Goal: Transaction & Acquisition: Purchase product/service

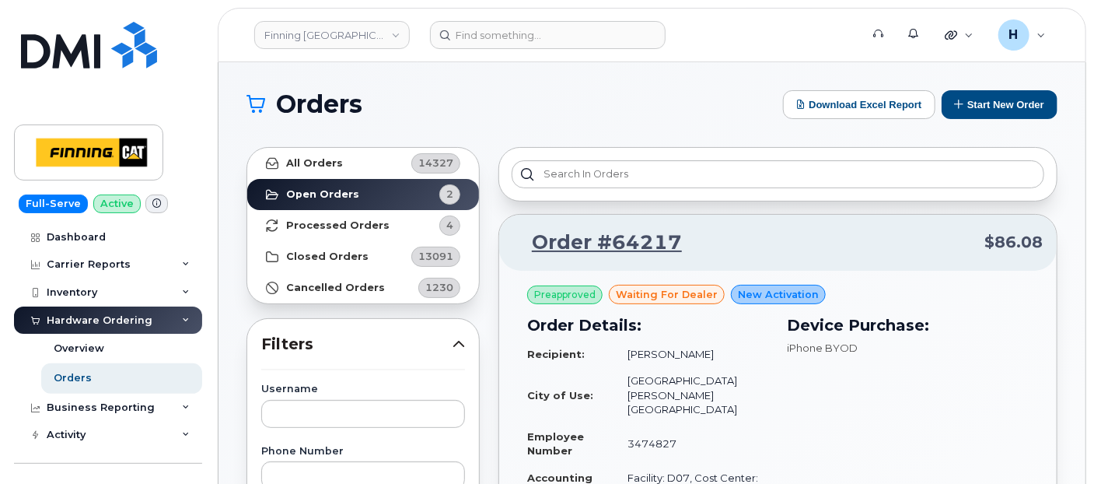
drag, startPoint x: 110, startPoint y: 372, endPoint x: 51, endPoint y: 23, distance: 354.1
click at [110, 372] on link "Orders" at bounding box center [121, 378] width 161 height 30
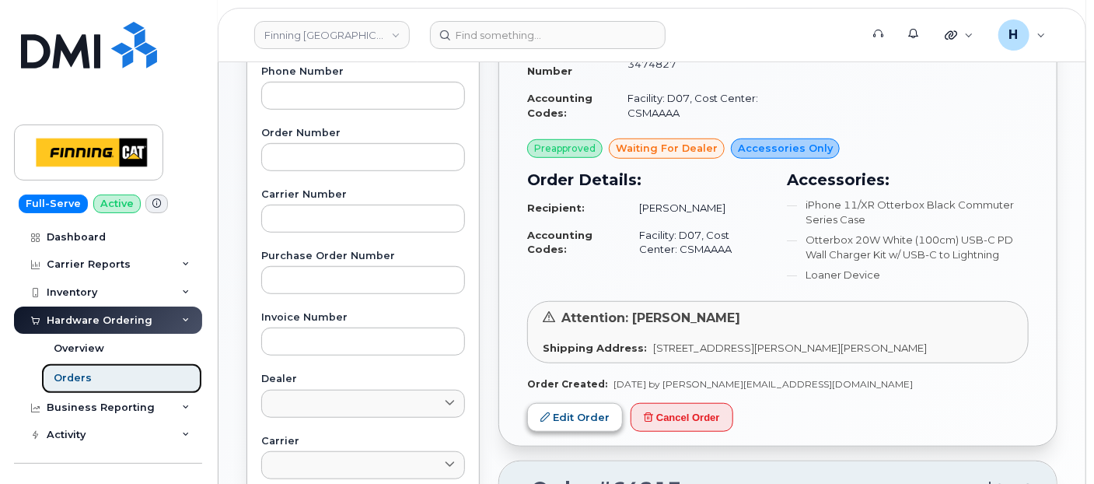
scroll to position [432, 0]
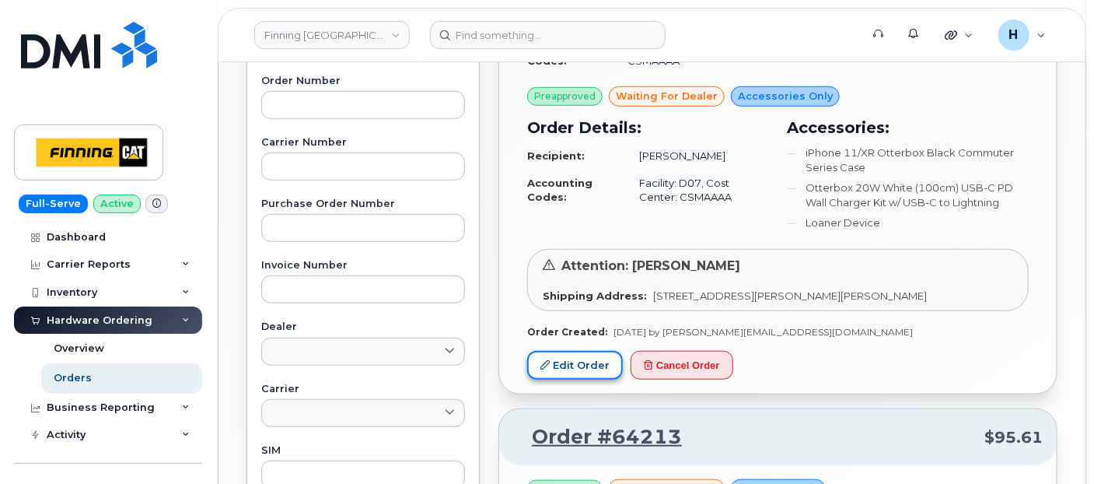
click at [556, 351] on link "Edit Order" at bounding box center [575, 365] width 96 height 29
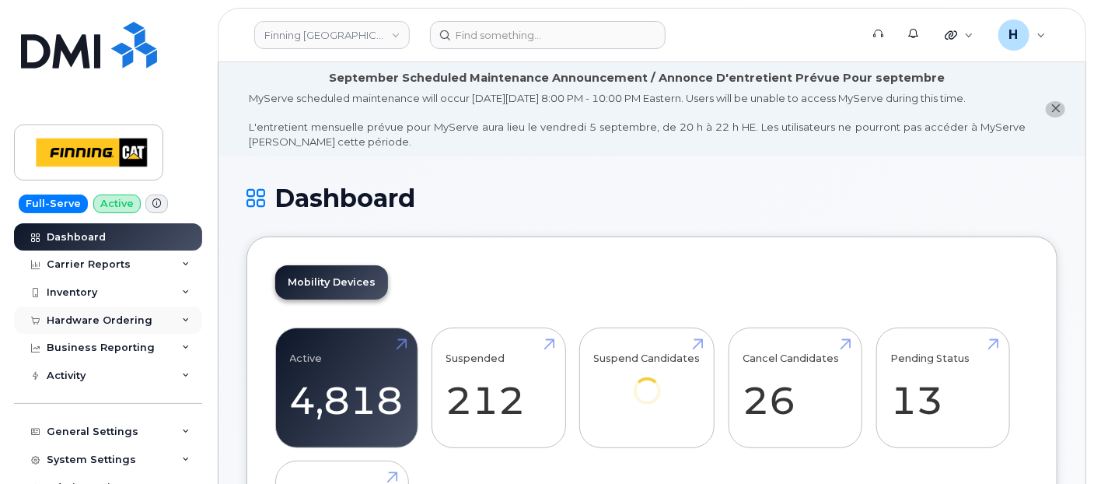
click at [120, 320] on div "Hardware Ordering" at bounding box center [100, 320] width 106 height 12
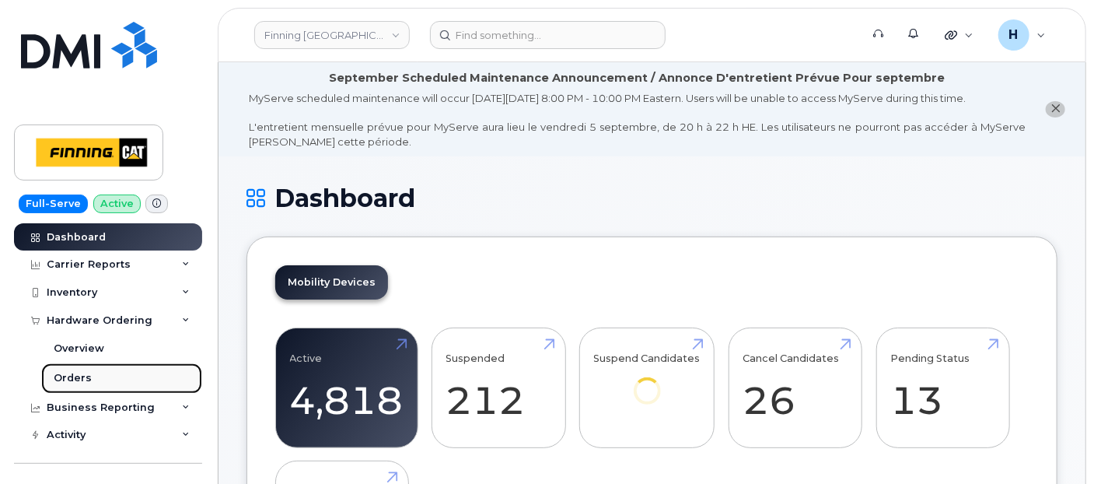
click at [99, 383] on link "Orders" at bounding box center [121, 378] width 161 height 30
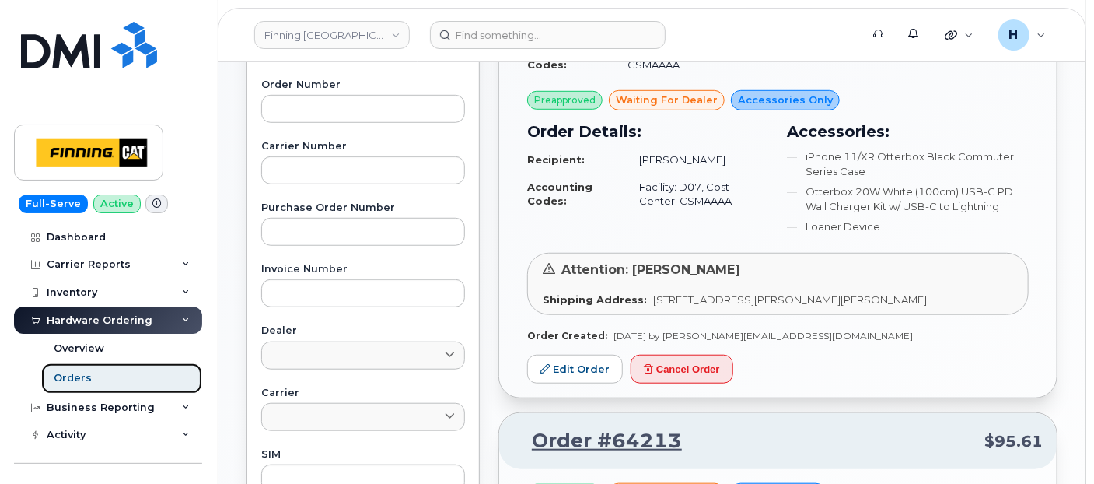
scroll to position [518, 0]
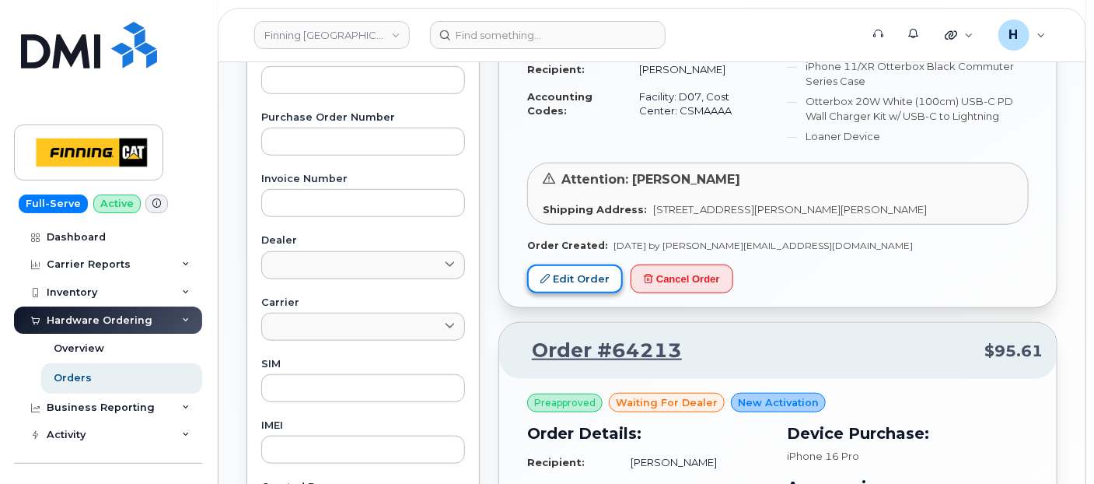
click at [567, 264] on link "Edit Order" at bounding box center [575, 278] width 96 height 29
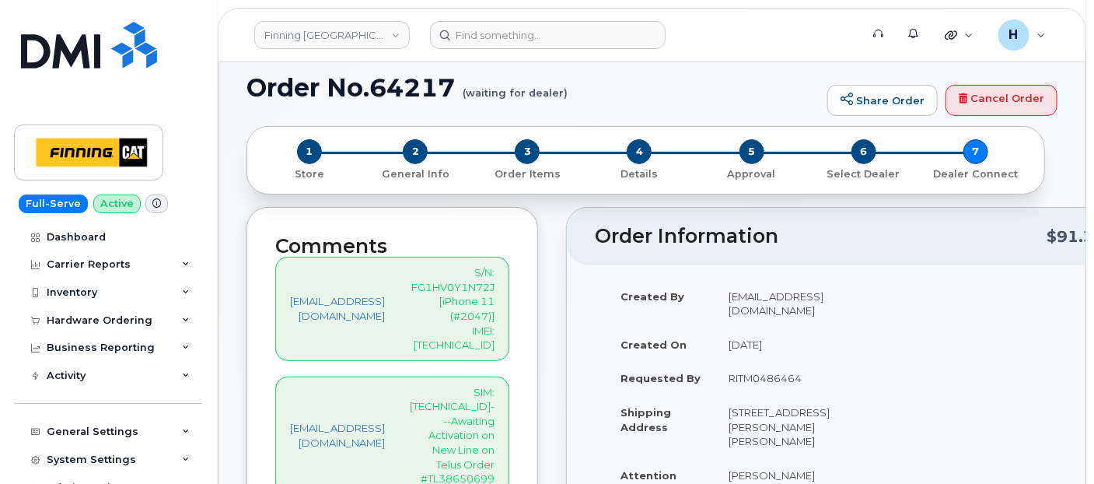
scroll to position [173, 0]
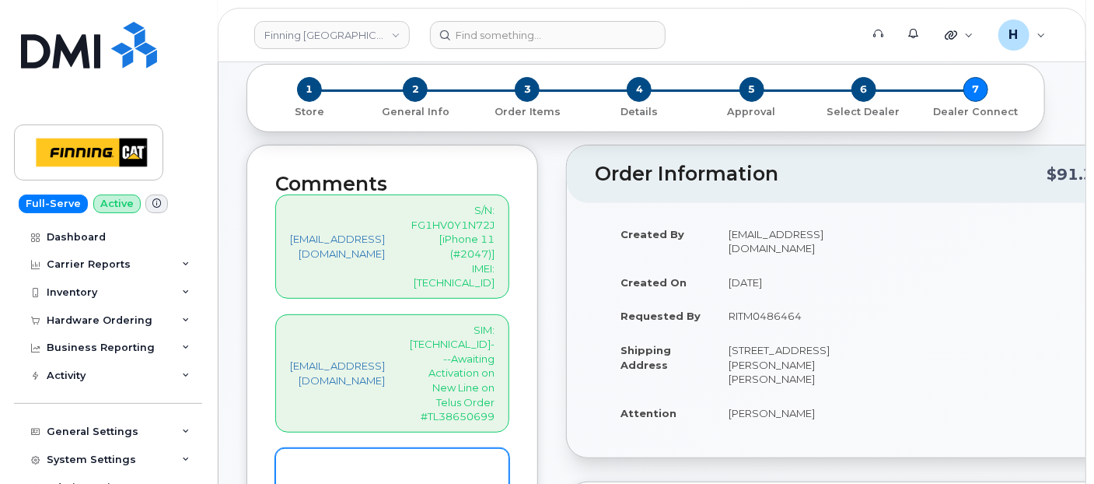
click at [370, 448] on textarea at bounding box center [392, 473] width 234 height 51
paste textarea "587) 645-8749"
click at [315, 448] on textarea "587) 645-8749" at bounding box center [392, 473] width 234 height 51
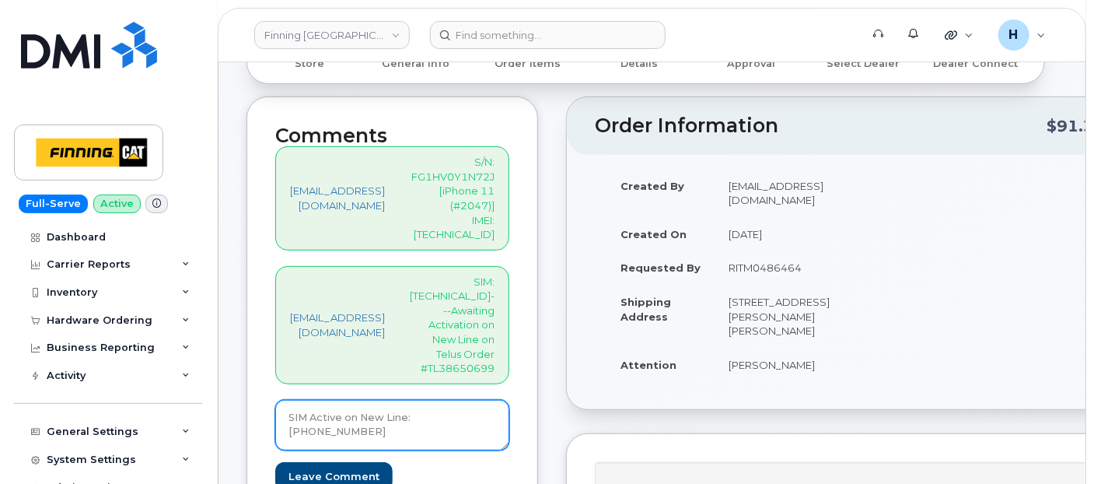
scroll to position [259, 0]
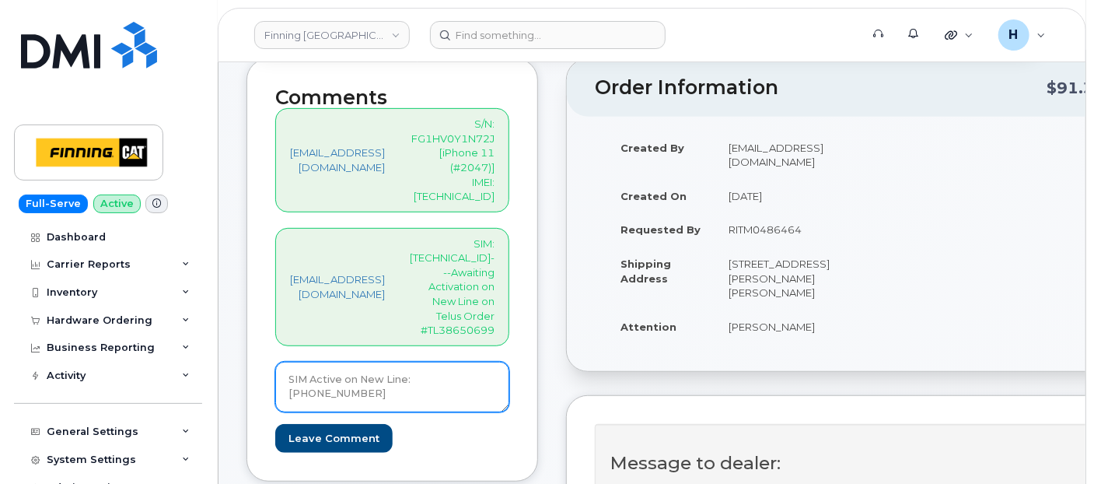
drag, startPoint x: 513, startPoint y: 306, endPoint x: 265, endPoint y: 297, distance: 248.2
click at [265, 297] on div "Comments hakaur@dminc.com S/N: FG1HV0Y1N72J [iPhone 11 (#2047)] IMEI: 351010397…" at bounding box center [392, 269] width 292 height 423
click at [457, 236] on p "SIM: [TECHNICAL_ID]---Awaiting Activation on New Line on Telus Order #TL38650699" at bounding box center [452, 286] width 85 height 101
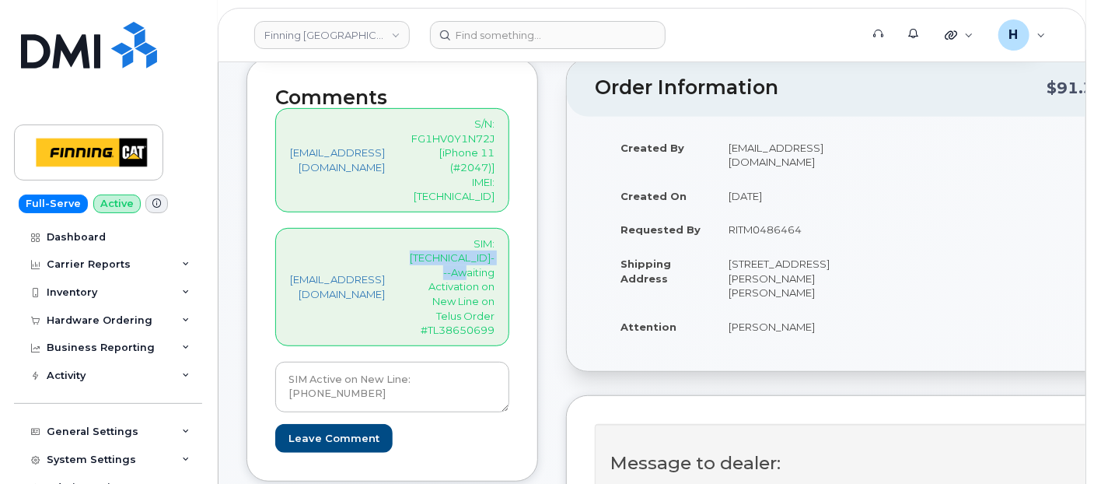
click at [457, 236] on p "SIM: [TECHNICAL_ID]---Awaiting Activation on New Line on Telus Order #TL38650699" at bounding box center [452, 286] width 85 height 101
copy p "8912230102357625593"
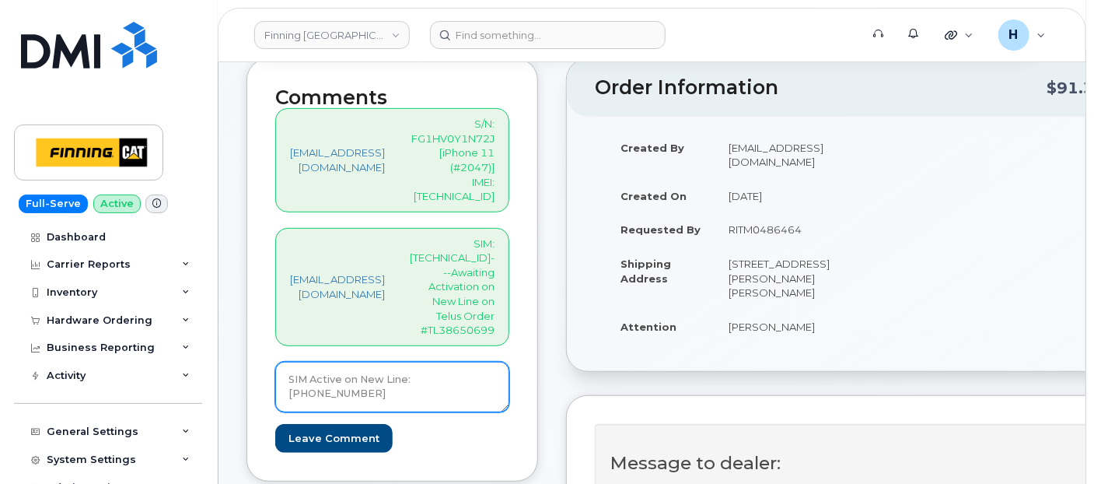
click at [307, 362] on textarea "SIM Active on New Line: 587-645-8749" at bounding box center [392, 387] width 234 height 51
paste textarea "8912230102357625593"
drag, startPoint x: 386, startPoint y: 324, endPoint x: 249, endPoint y: 300, distance: 139.7
click at [249, 300] on div "Comments hakaur@dminc.com S/N: FG1HV0Y1N72J [iPhone 11 (#2047)] IMEI: 351010397…" at bounding box center [392, 269] width 292 height 423
type textarea "SIM: [TECHNICAL_ID]--- Active on New Line: [PHONE_NUMBER]"
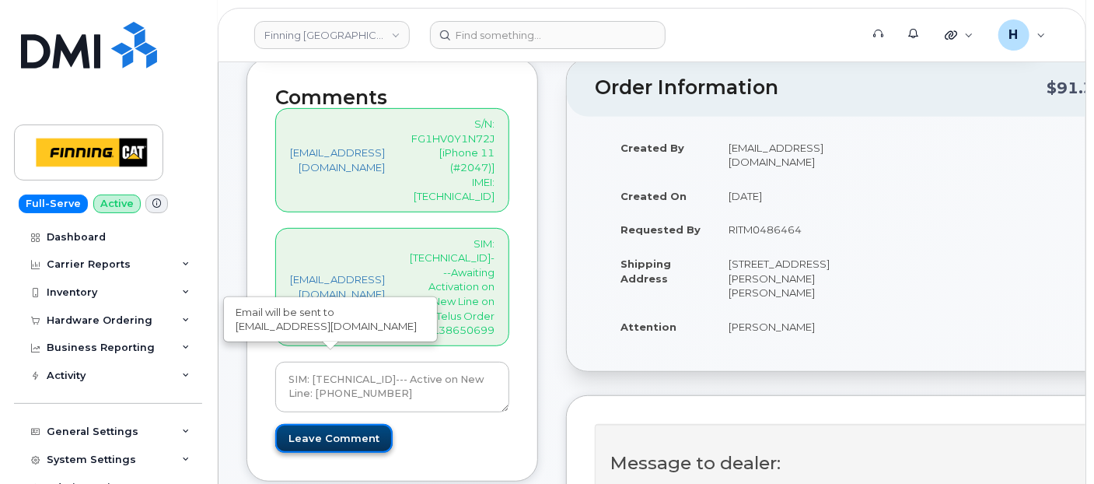
click at [348, 424] on input "Leave Comment" at bounding box center [333, 438] width 117 height 29
type input "Create Event"
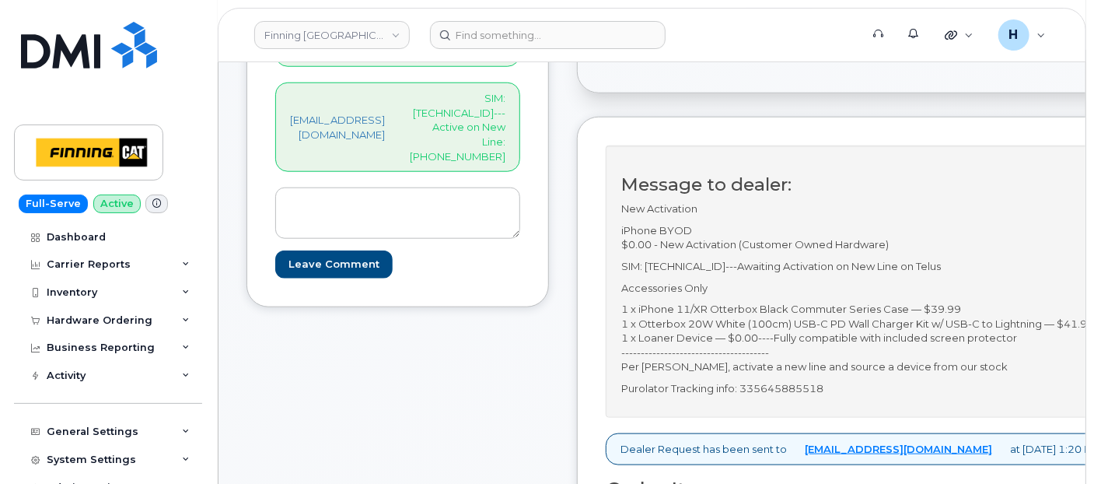
scroll to position [604, 0]
click at [810, 385] on p "Purolator Tracking info: 335645885518" at bounding box center [860, 388] width 479 height 15
copy p "335645885518"
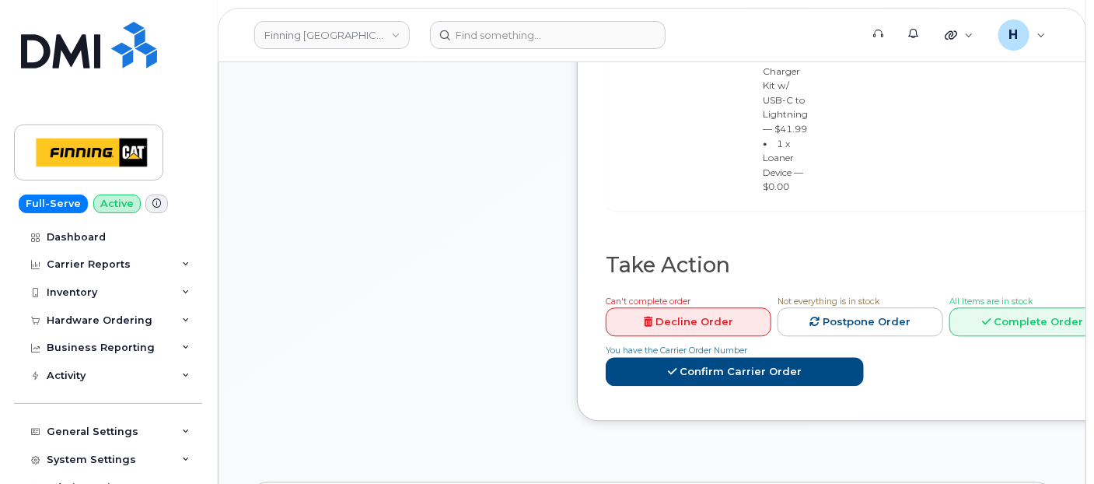
scroll to position [1641, 0]
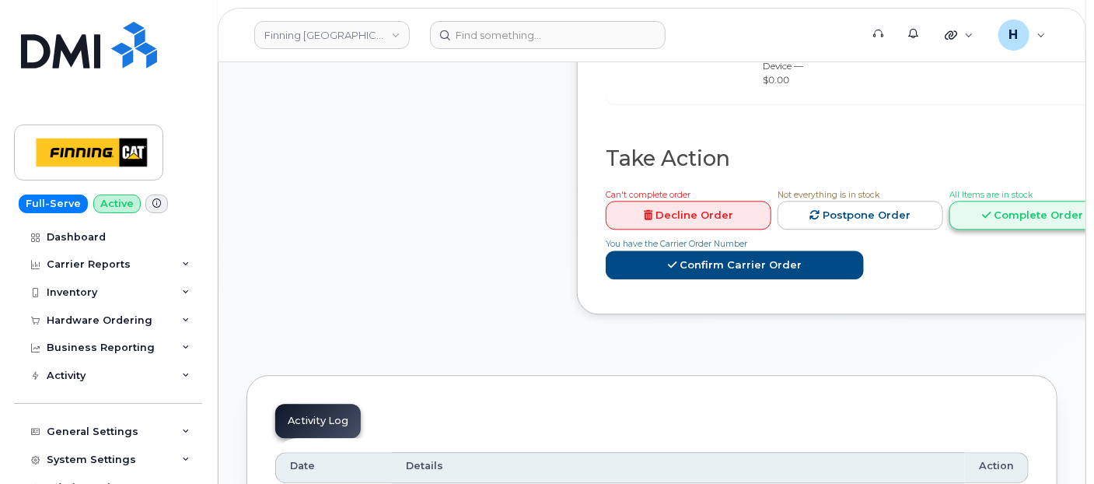
click at [1035, 201] on link "Complete Order" at bounding box center [1032, 215] width 166 height 29
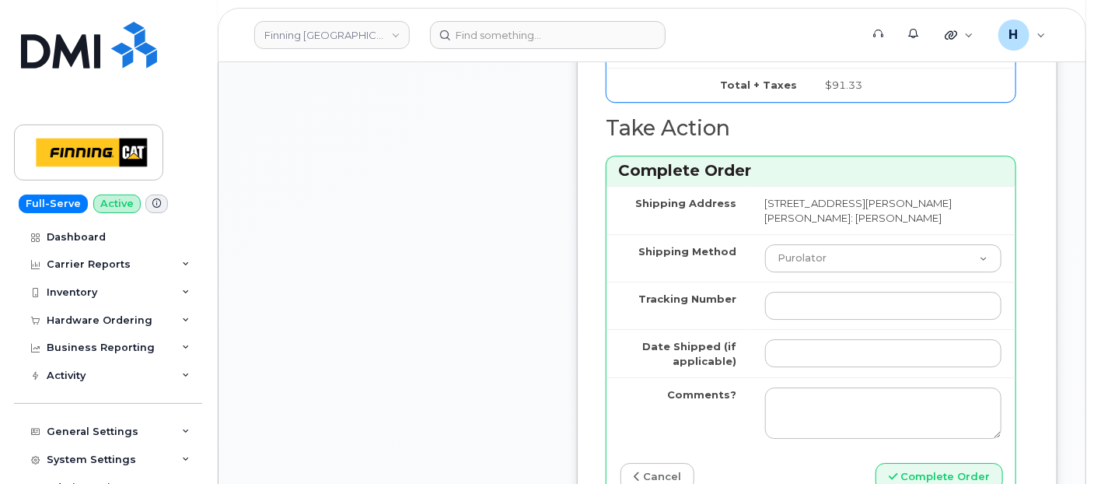
scroll to position [2159, 0]
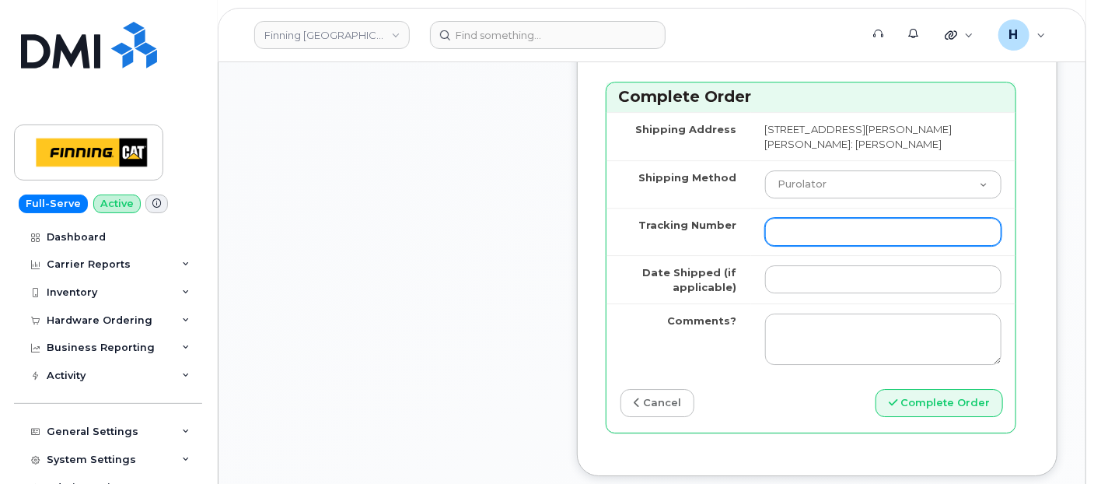
click at [835, 246] on input "Tracking Number" at bounding box center [883, 232] width 236 height 28
paste input "SIM: [TECHNICAL_ID]--- Active on New Line: [PHONE_NUMBER]"
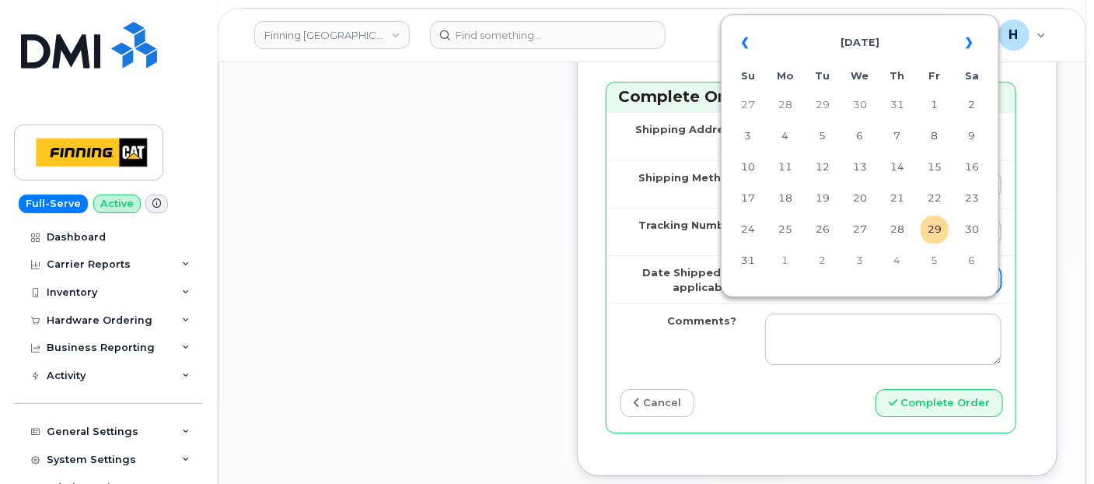
scroll to position [0, 0]
click at [815, 293] on input "Date Shipped (if applicable)" at bounding box center [883, 279] width 236 height 28
click at [656, 160] on td "Shipping Address" at bounding box center [678, 136] width 145 height 48
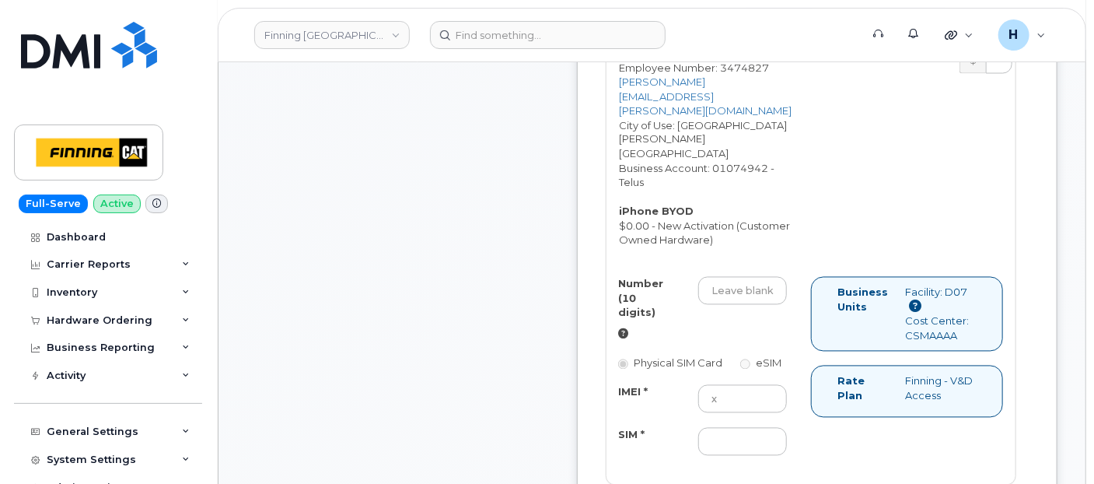
scroll to position [950, 0]
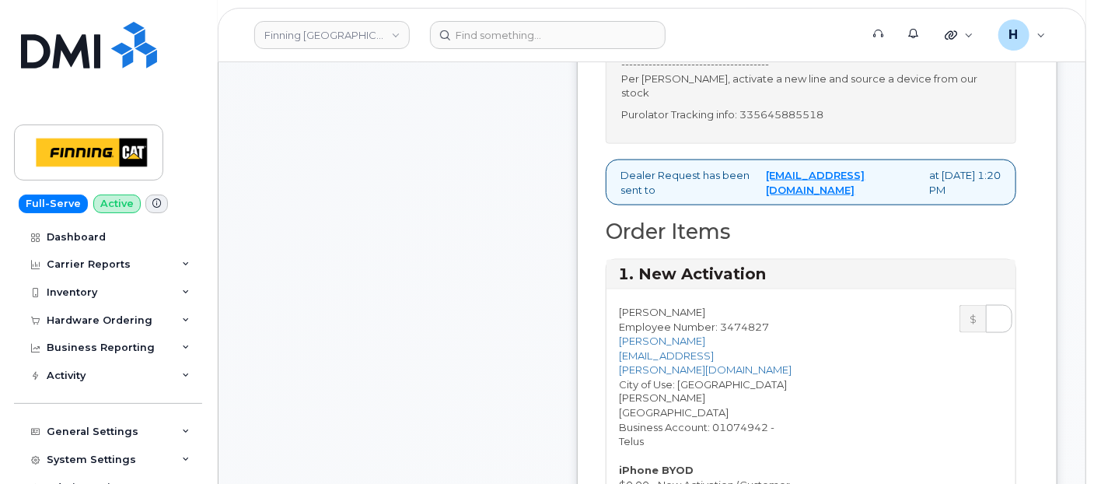
click at [817, 122] on p "Purolator Tracking info: 335645885518" at bounding box center [810, 114] width 379 height 15
copy p "335645885518"
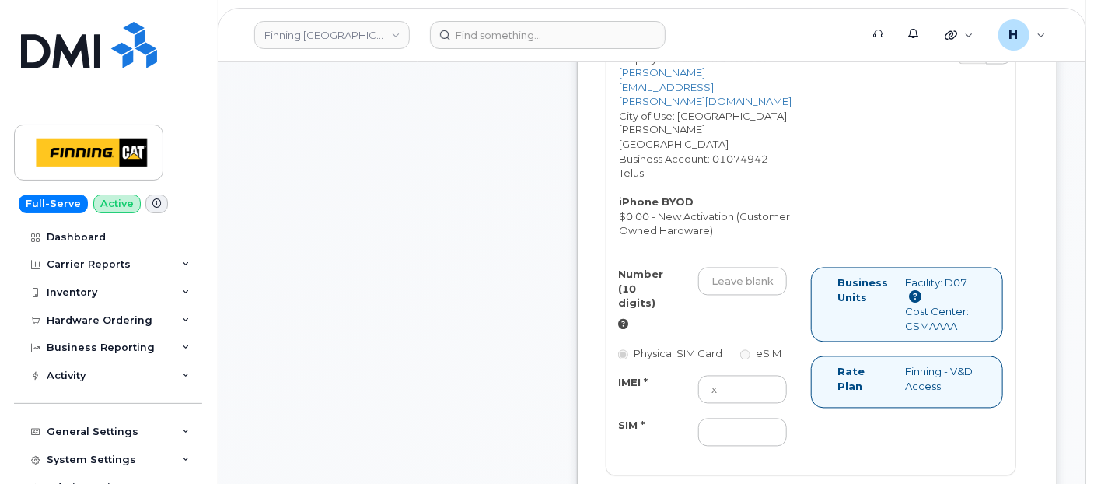
drag, startPoint x: 817, startPoint y: 166, endPoint x: 829, endPoint y: 285, distance: 120.3
click at [829, 285] on div "Order Items 1. New Activation Curtis Noble Employee Number: 3474827 Curtis.Nobl…" at bounding box center [811, 460] width 411 height 1017
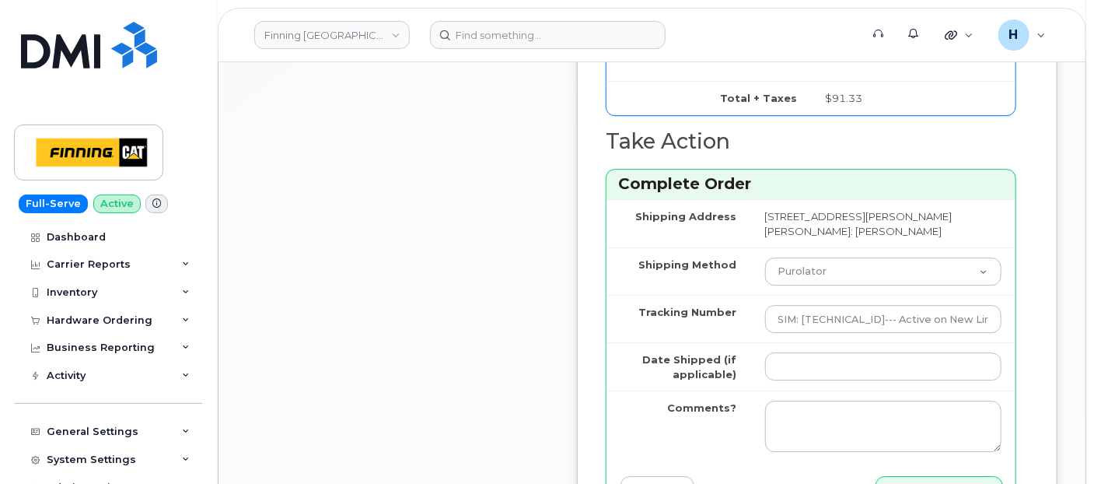
scroll to position [2073, 0]
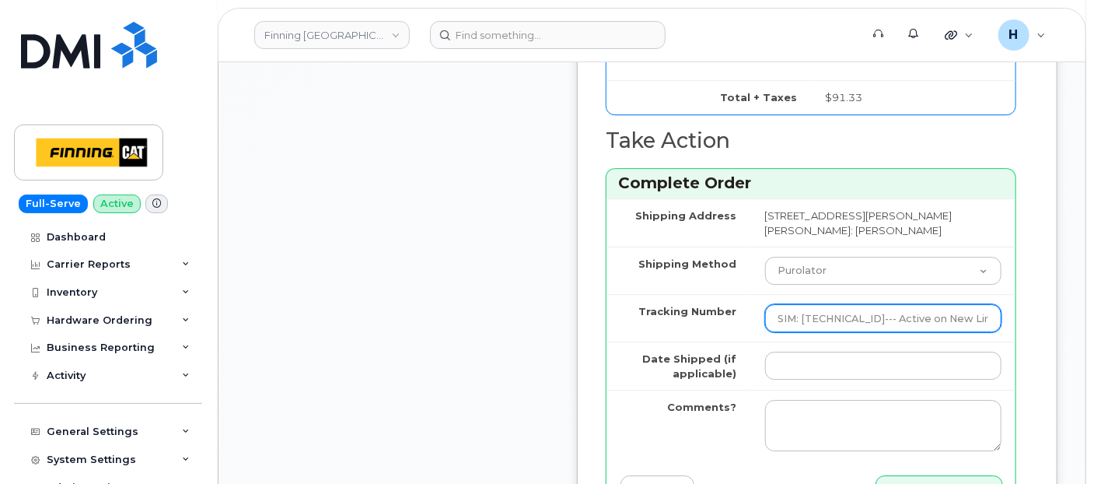
click at [815, 332] on input "SIM: [TECHNICAL_ID]--- Active on New Line: [PHONE_NUMBER]" at bounding box center [883, 318] width 236 height 28
type input "9"
paste input "335645885518"
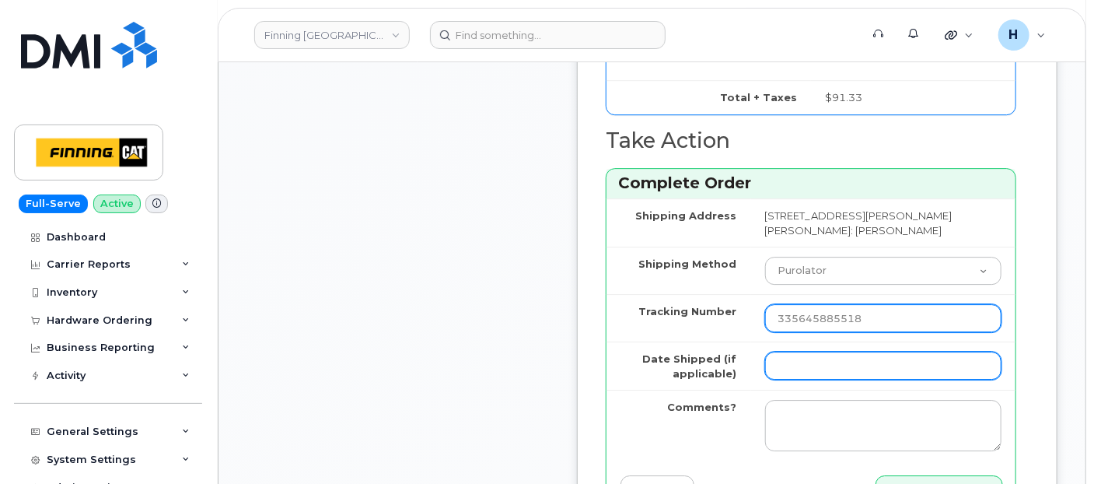
type input "335645885518"
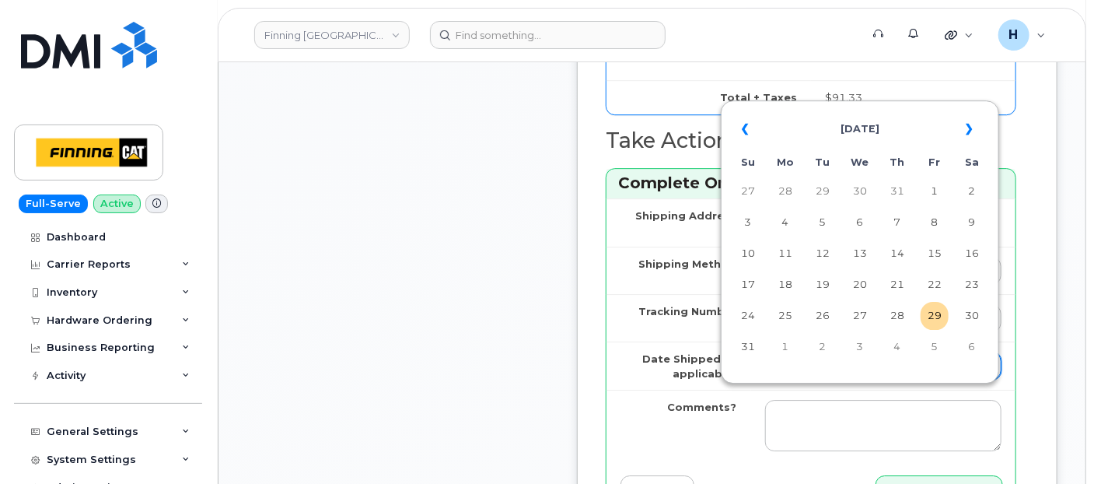
click at [825, 379] on input "Date Shipped (if applicable)" at bounding box center [883, 365] width 236 height 28
click at [928, 330] on table "« August 2025 » Su Mo Tu We Th Fr Sa 27 28 29 30 31 1 2 3 4 5 6 7 8 9 10 11 12 …" at bounding box center [860, 237] width 271 height 266
click at [931, 322] on td "29" at bounding box center [935, 316] width 28 height 28
type input "2025-08-29"
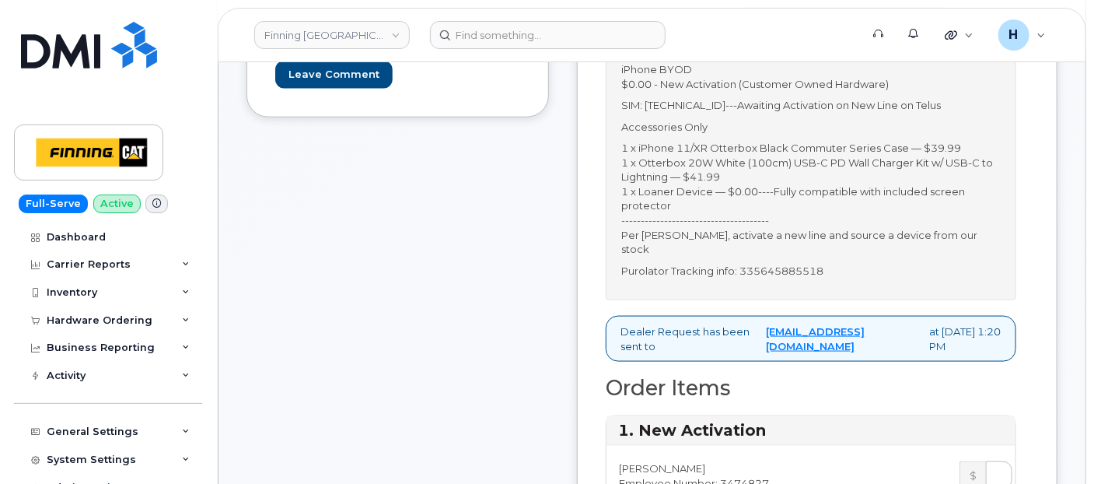
scroll to position [778, 0]
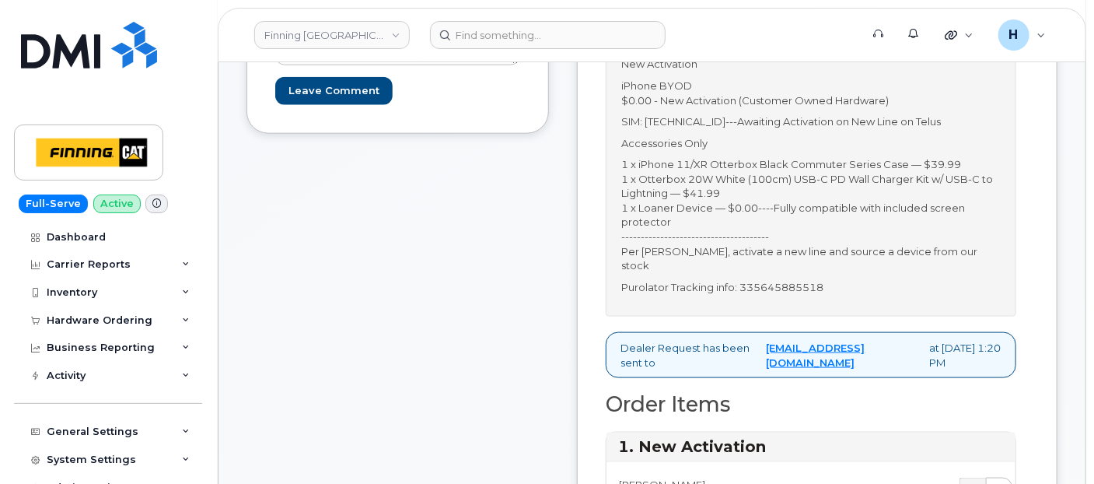
click at [788, 129] on p "SIM: 8912230102357625593---Awaiting Activation on New Line on Telus" at bounding box center [810, 121] width 379 height 15
copy p "8912230102357625593"
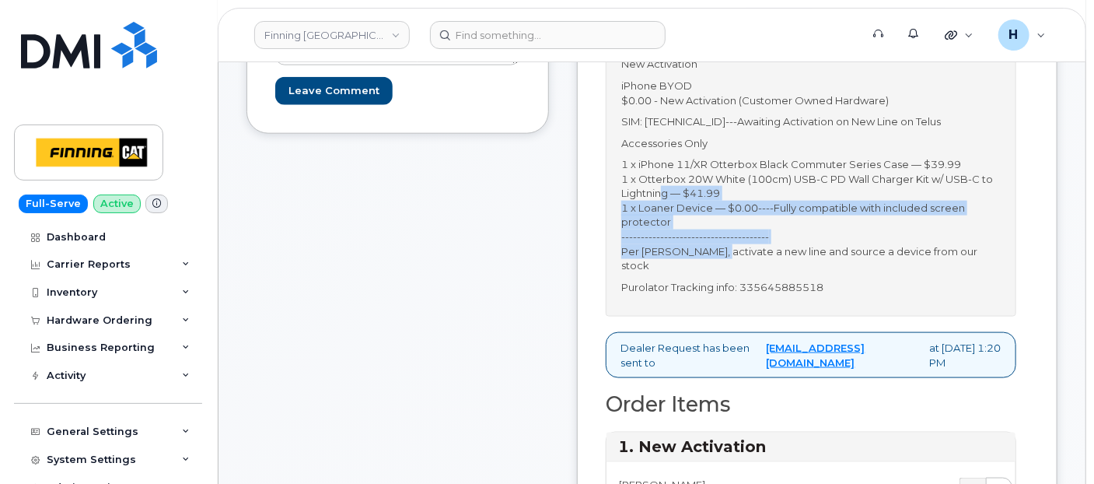
drag, startPoint x: 788, startPoint y: 145, endPoint x: 756, endPoint y: 302, distance: 160.4
click at [756, 273] on p "1 x iPhone 11/XR Otterbox Black Commuter Series Case — $39.99 1 x Otterbox 20W …" at bounding box center [810, 215] width 379 height 116
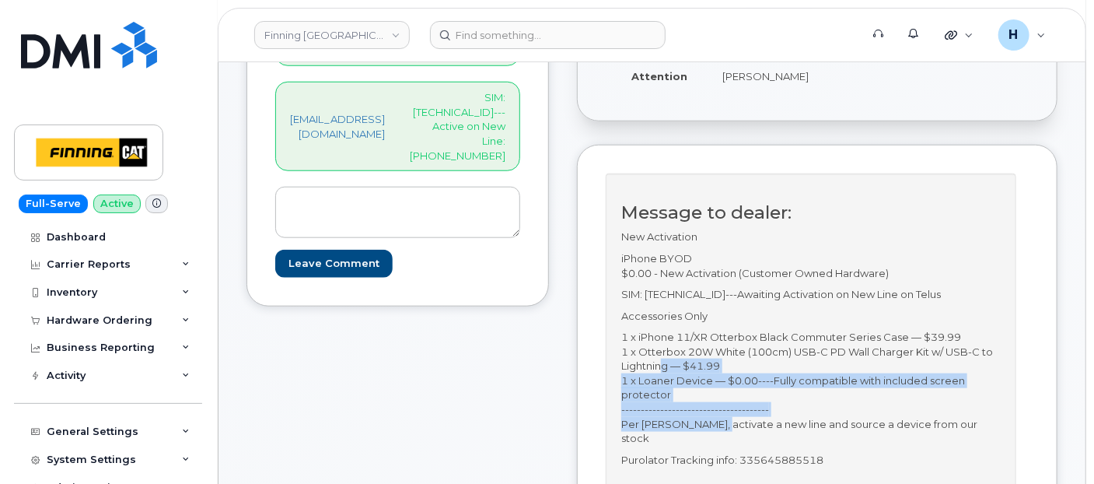
scroll to position [604, 0]
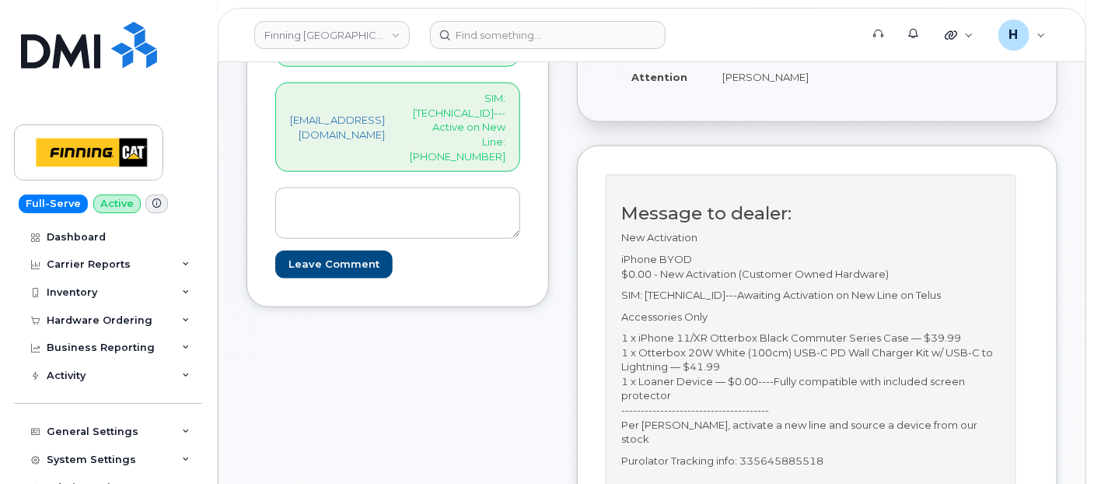
click at [764, 302] on p "SIM: 8912230102357625593---Awaiting Activation on New Line on Telus" at bounding box center [810, 295] width 379 height 15
copy p "8912230102357625593"
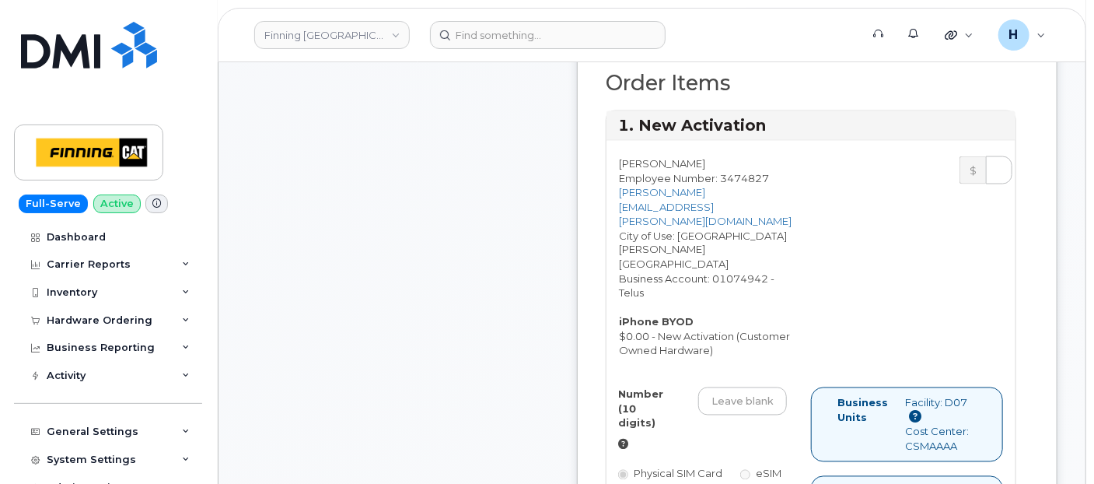
scroll to position [1295, 0]
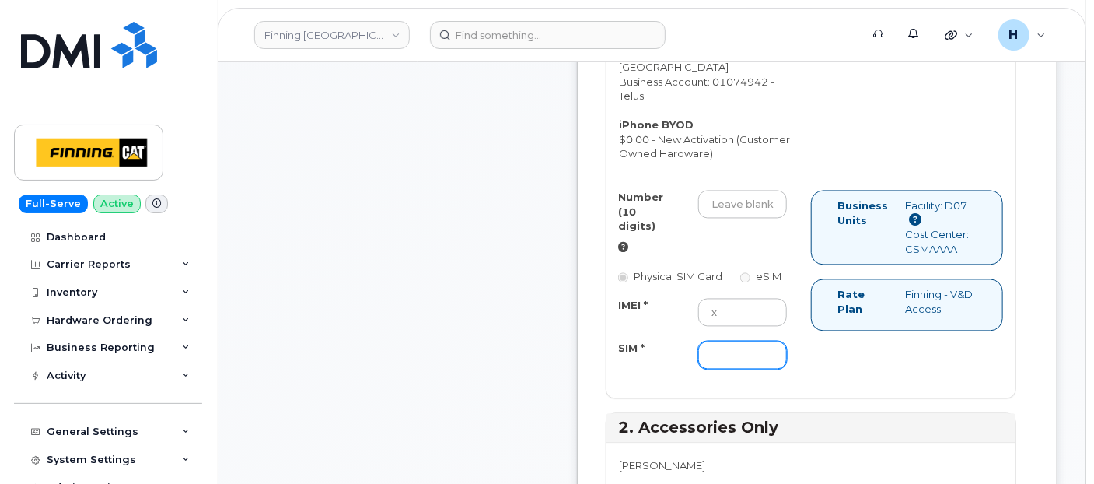
click at [745, 369] on input "SIM *" at bounding box center [742, 355] width 89 height 28
paste input "8912230102357625593"
type input "8912230102357625593"
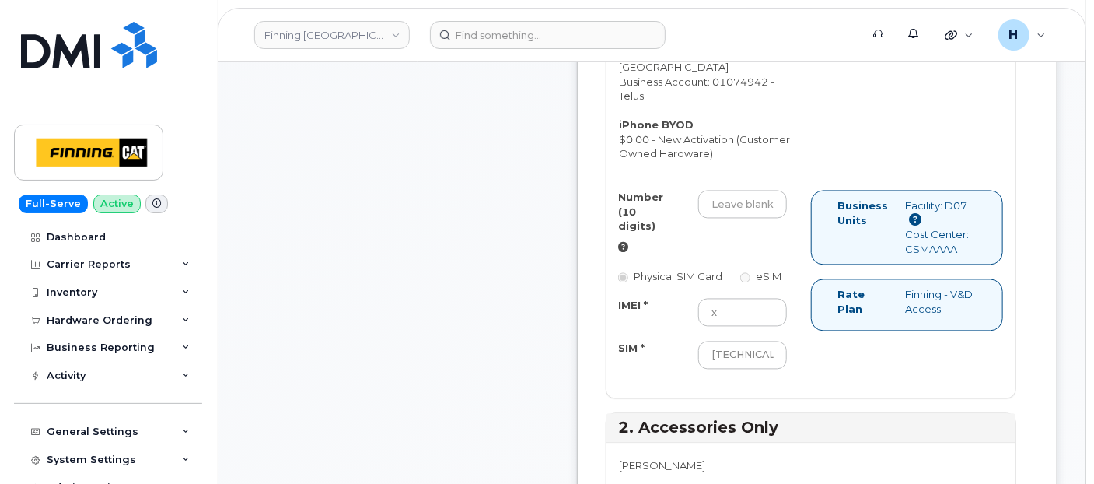
click at [676, 357] on div "IMEI * x SIM * 8912230102357625593" at bounding box center [702, 334] width 192 height 71
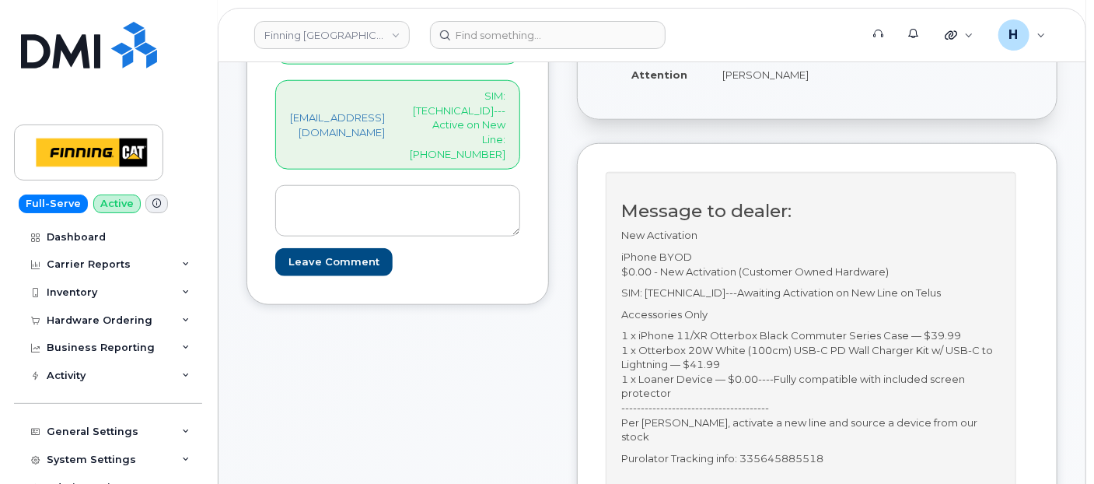
scroll to position [345, 0]
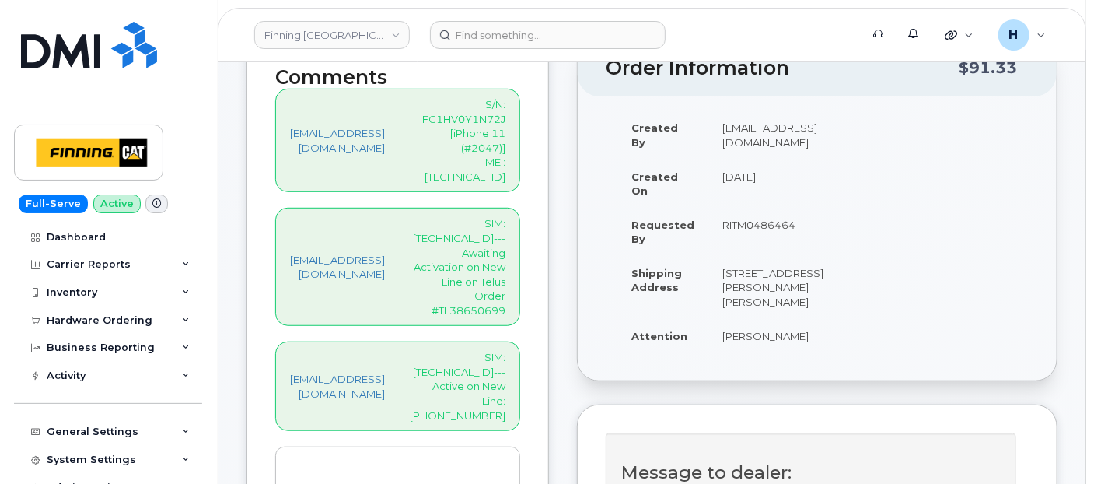
click at [505, 135] on p "S/N: FG1HV0Y1N72J [iPhone 11 (#2047)] IMEI: 351010397508791" at bounding box center [458, 140] width 96 height 86
copy p "351010397508791"
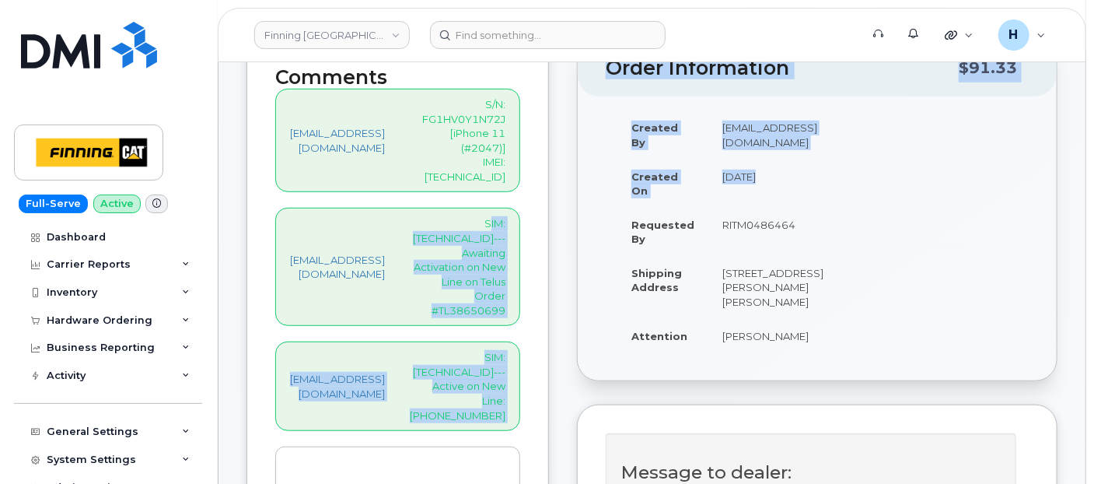
drag, startPoint x: 519, startPoint y: 135, endPoint x: 676, endPoint y: 232, distance: 184.3
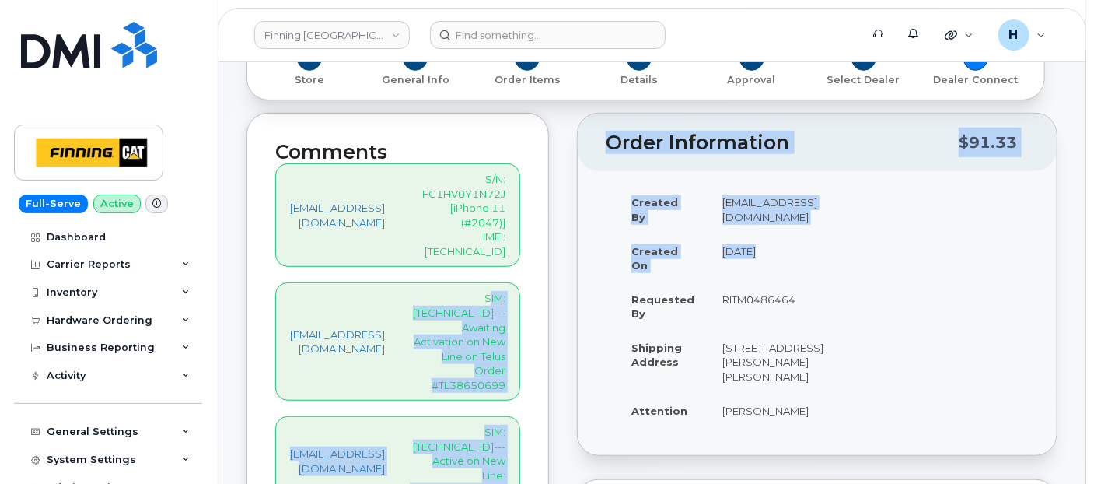
scroll to position [86, 0]
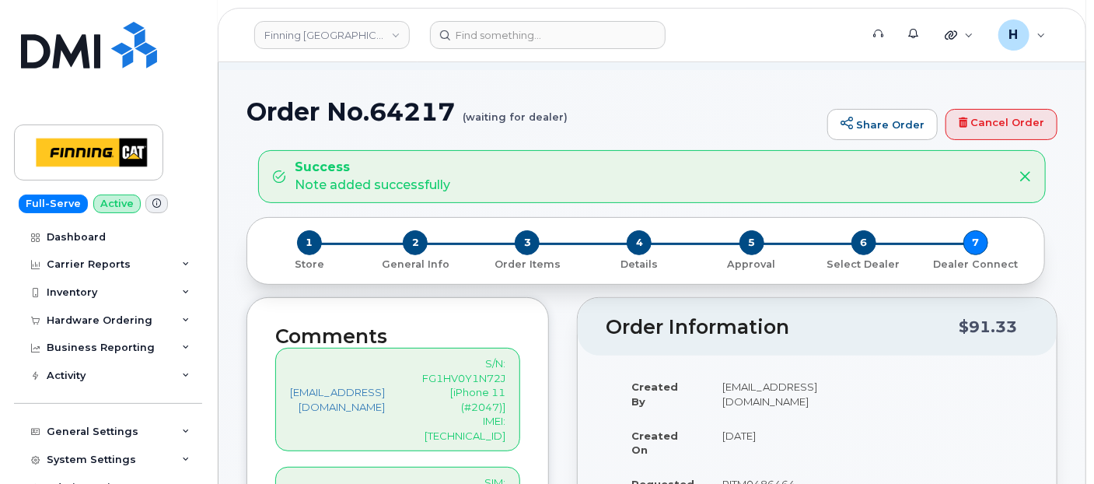
click at [500, 360] on p "S/N: FG1HV0Y1N72J [iPhone 11 (#2047)] IMEI: 351010397508791" at bounding box center [458, 399] width 96 height 86
click at [497, 385] on p "S/N: FG1HV0Y1N72J [iPhone 11 (#2047)] IMEI: 351010397508791" at bounding box center [458, 399] width 96 height 86
copy p "351010397508791"
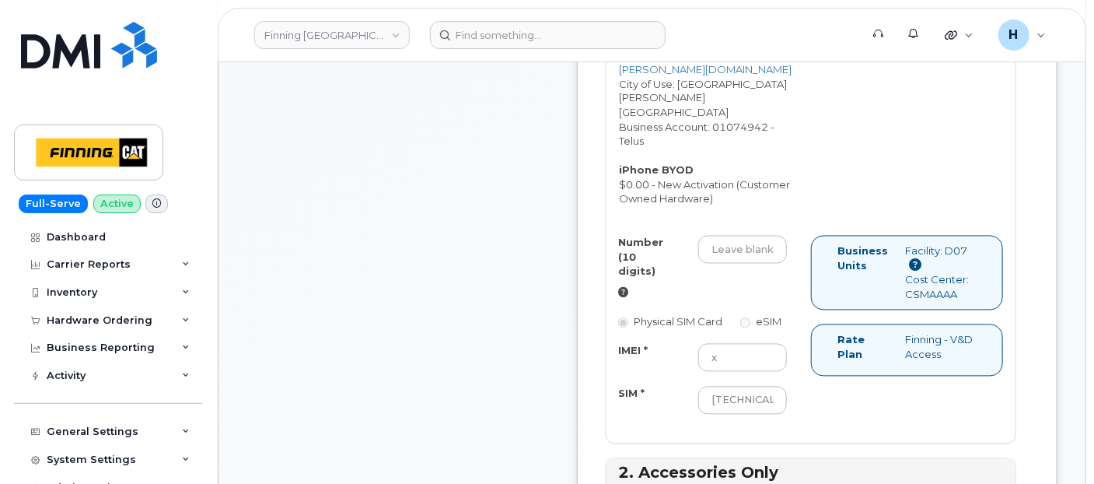
scroll to position [1468, 0]
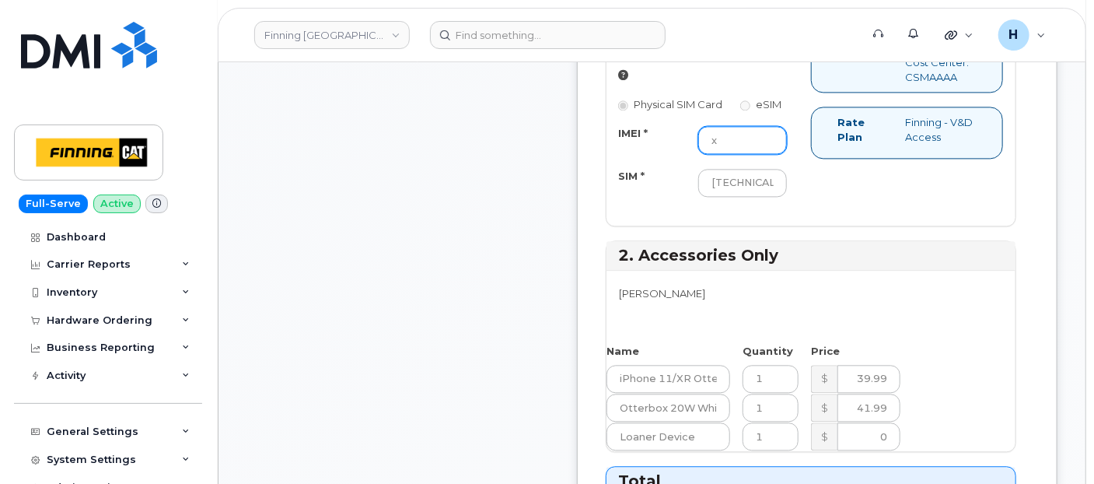
click at [755, 154] on input "x" at bounding box center [742, 140] width 89 height 28
paste input "351010397508791"
drag, startPoint x: 755, startPoint y: 171, endPoint x: 727, endPoint y: 218, distance: 54.4
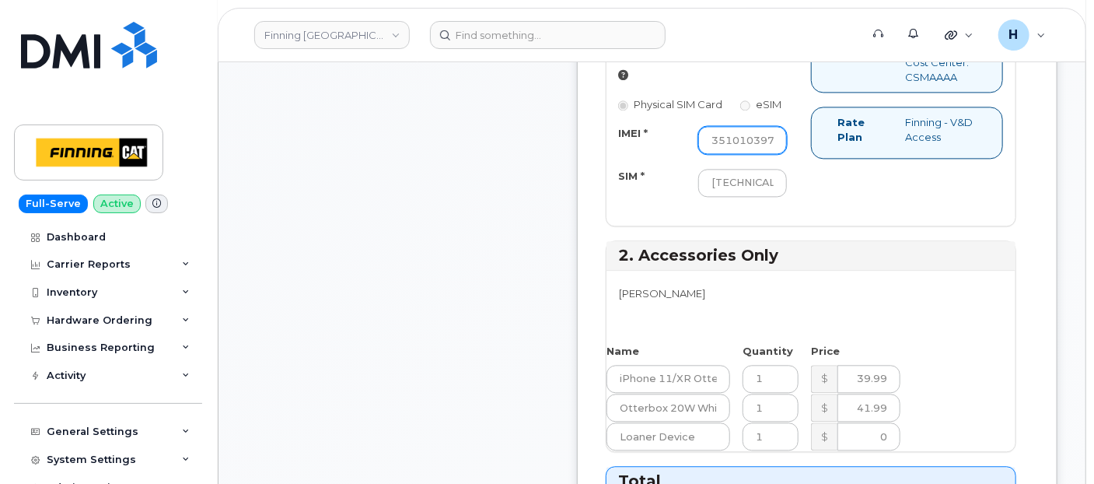
click at [727, 197] on div "IMEI * 351010397508791 SIM * 8912230102357625593" at bounding box center [702, 161] width 192 height 71
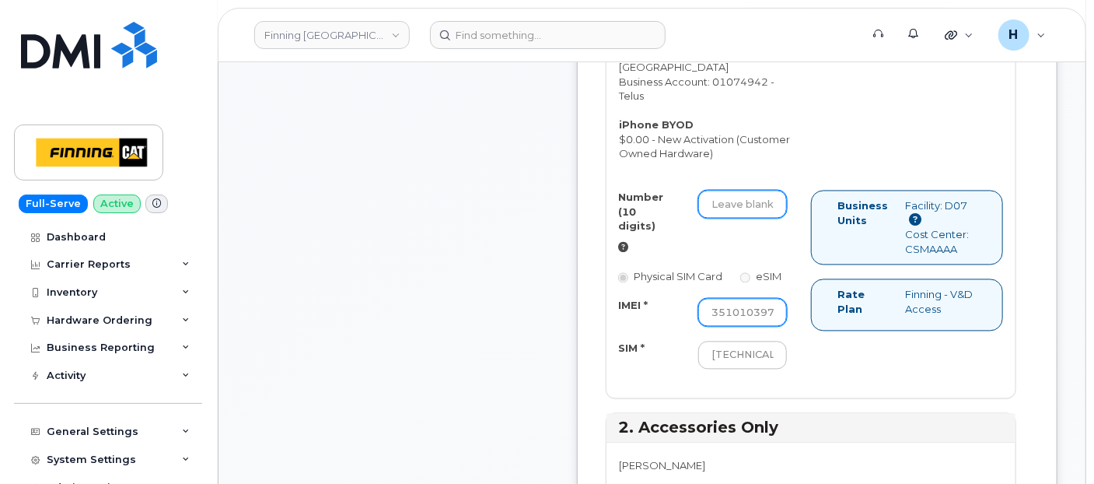
type input "351010397508791"
click at [753, 214] on input "Number (10 digits)" at bounding box center [742, 205] width 89 height 28
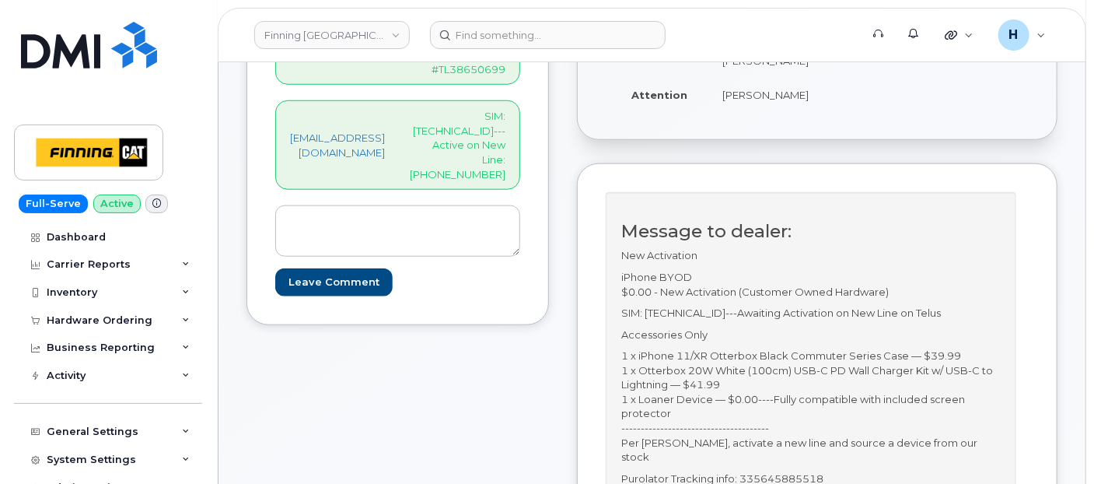
scroll to position [518, 0]
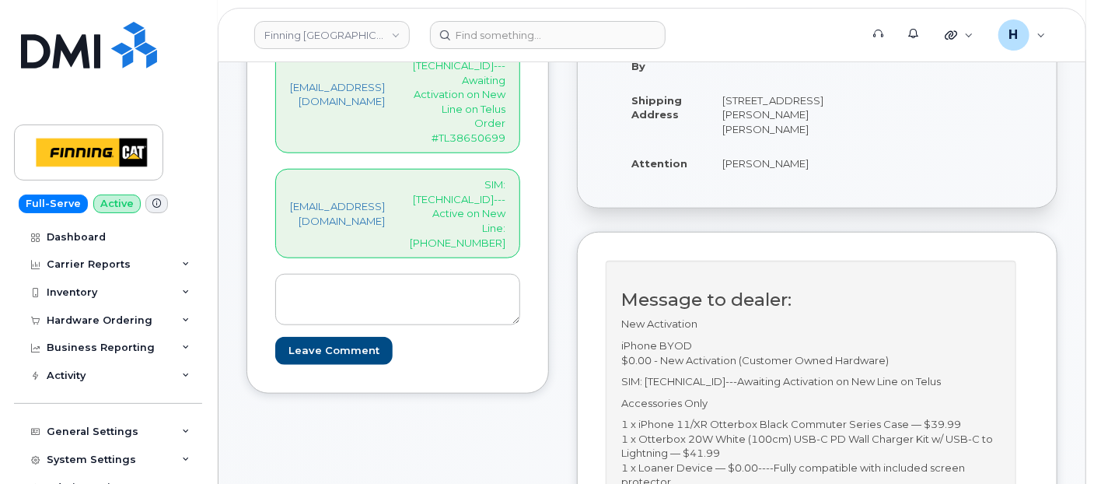
drag, startPoint x: 529, startPoint y: 139, endPoint x: 554, endPoint y: 150, distance: 27.2
click at [505, 177] on p "SIM: 8912230102357625593--- Active on New Line: 587-645-8749" at bounding box center [458, 213] width 96 height 72
copy p "587-645-8749"
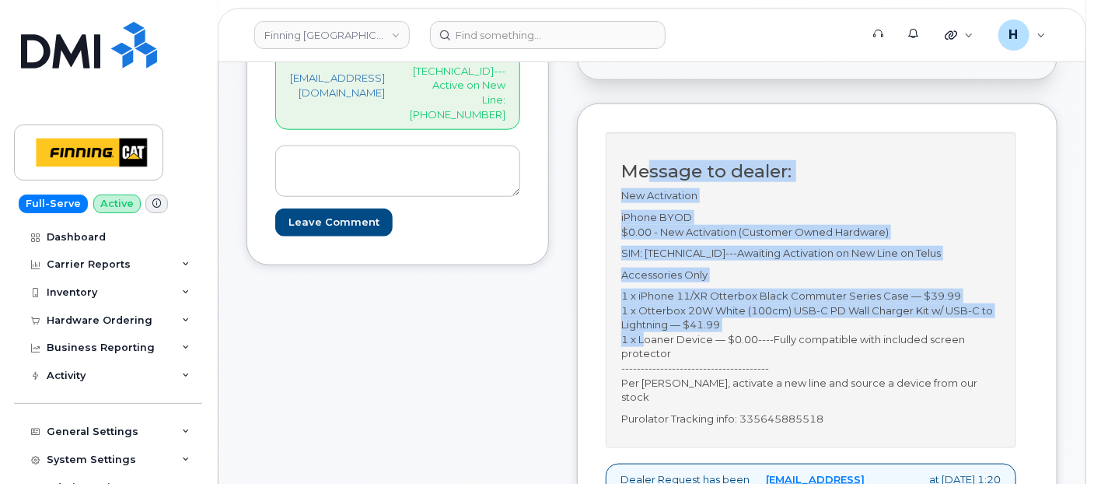
drag, startPoint x: 554, startPoint y: 150, endPoint x: 692, endPoint y: 276, distance: 187.1
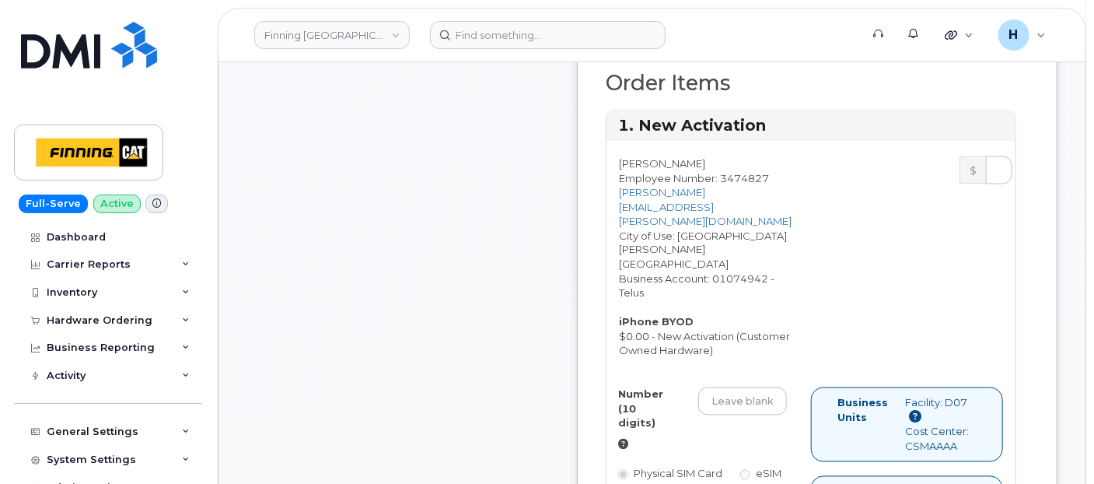
scroll to position [1209, 0]
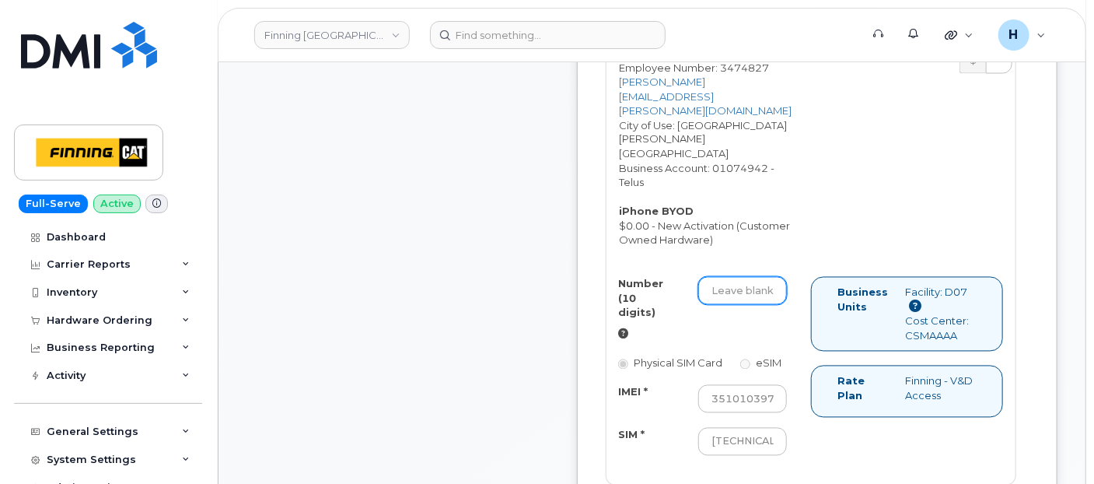
click at [785, 305] on input "Number (10 digits)" at bounding box center [742, 291] width 89 height 28
paste input "587-645-8749"
click at [785, 300] on input "587-645-8749" at bounding box center [742, 291] width 89 height 28
click at [771, 295] on input "587-645-8749" at bounding box center [742, 291] width 89 height 28
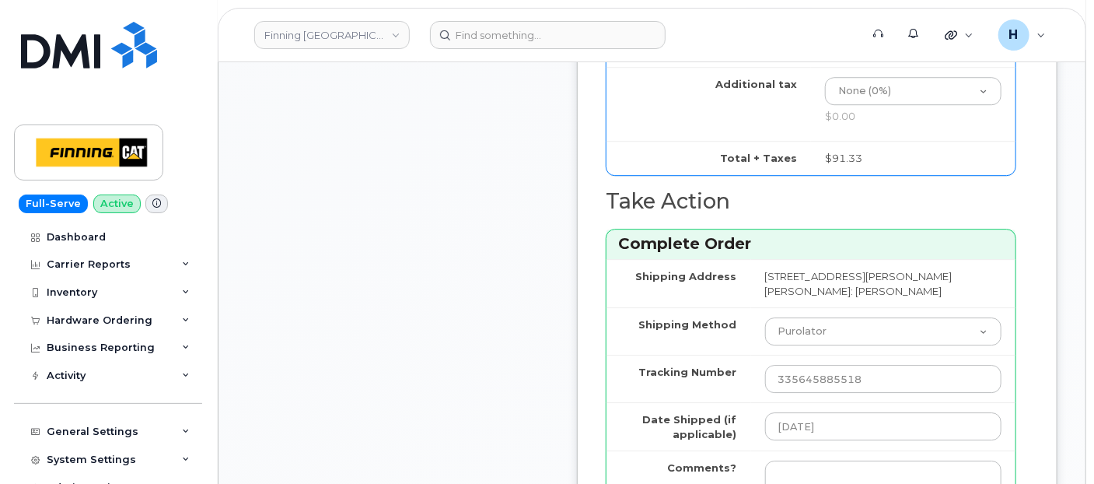
scroll to position [2073, 0]
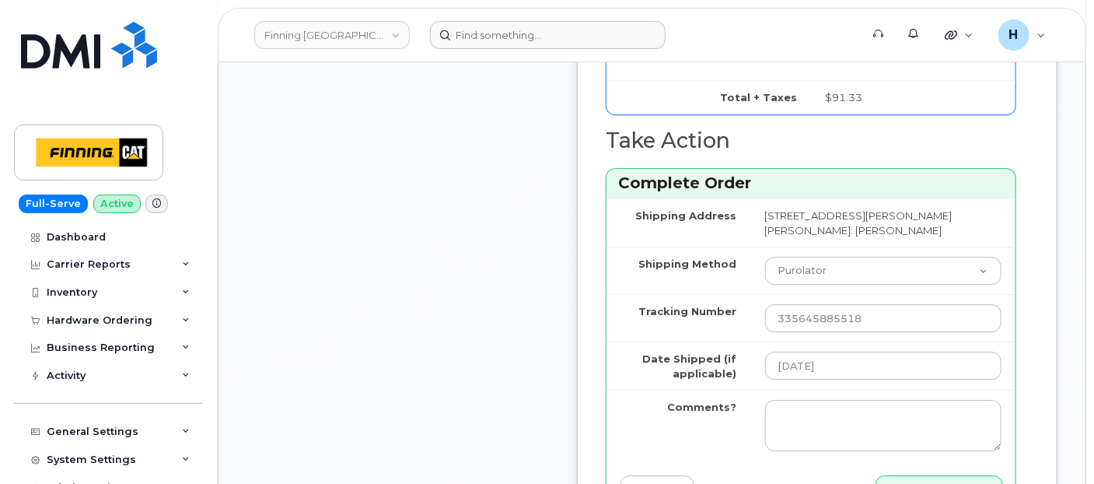
type input "5876458749"
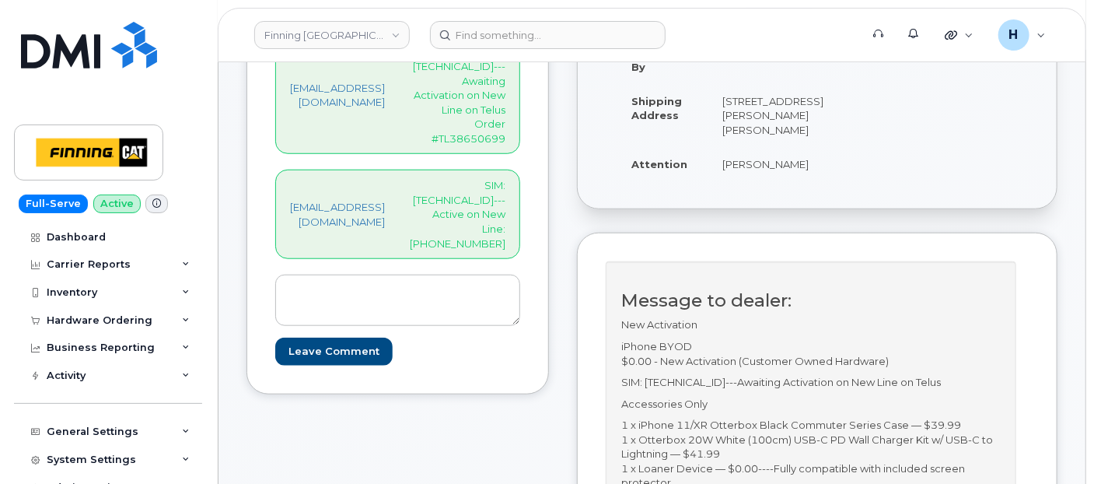
scroll to position [259, 0]
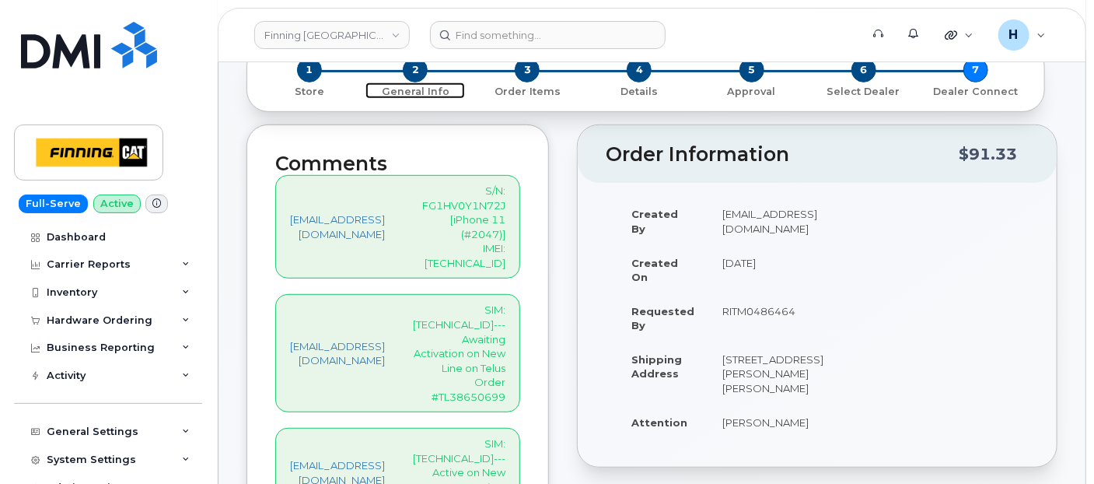
click at [413, 66] on span "2" at bounding box center [415, 70] width 25 height 25
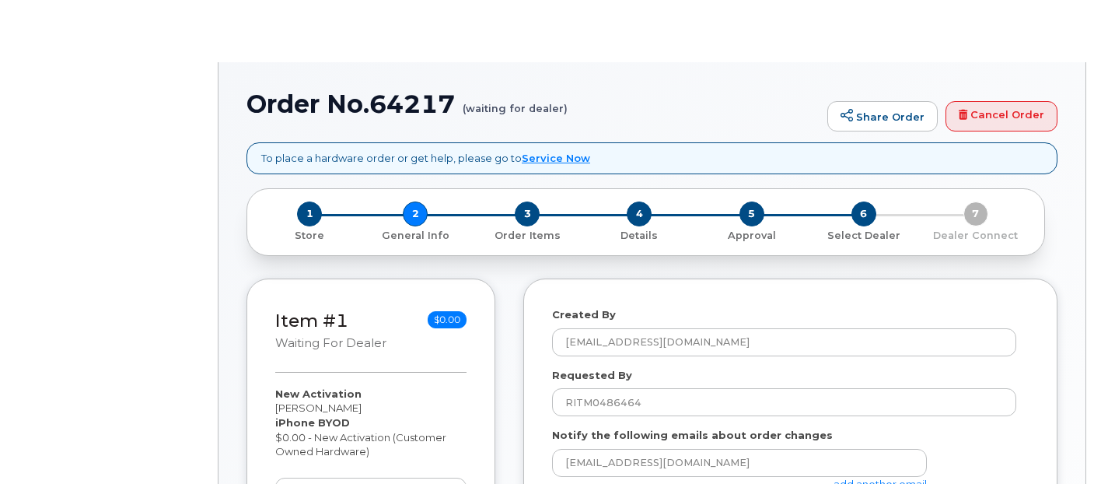
select select
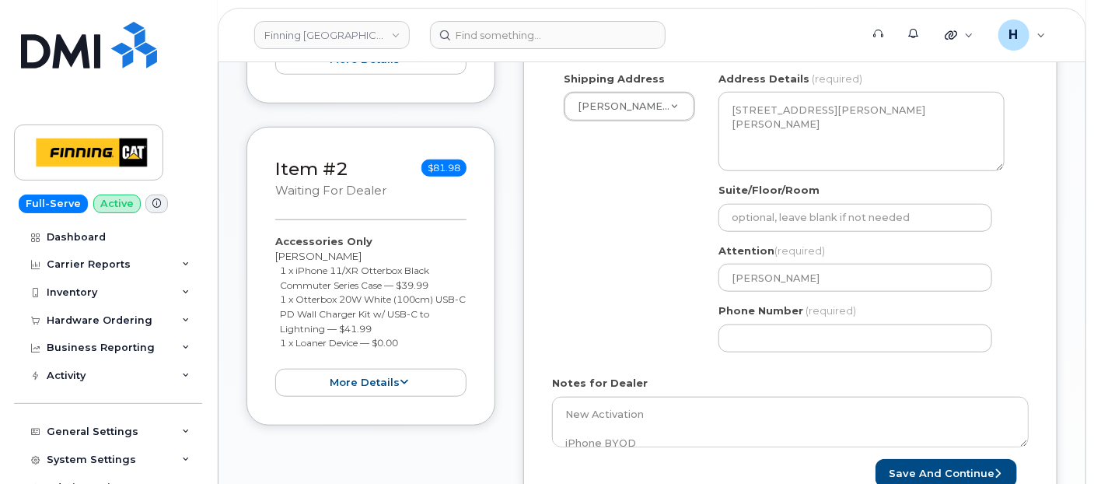
scroll to position [612, 0]
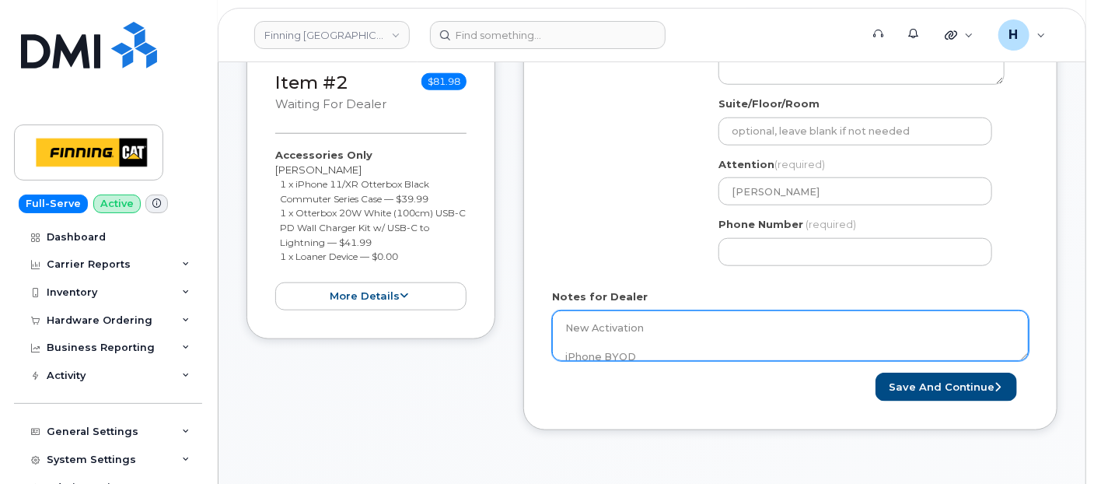
click at [702, 315] on textarea "New Activation iPhone BYOD $0.00 - New Activation (Customer Owned Hardware) SIM…" at bounding box center [790, 335] width 477 height 51
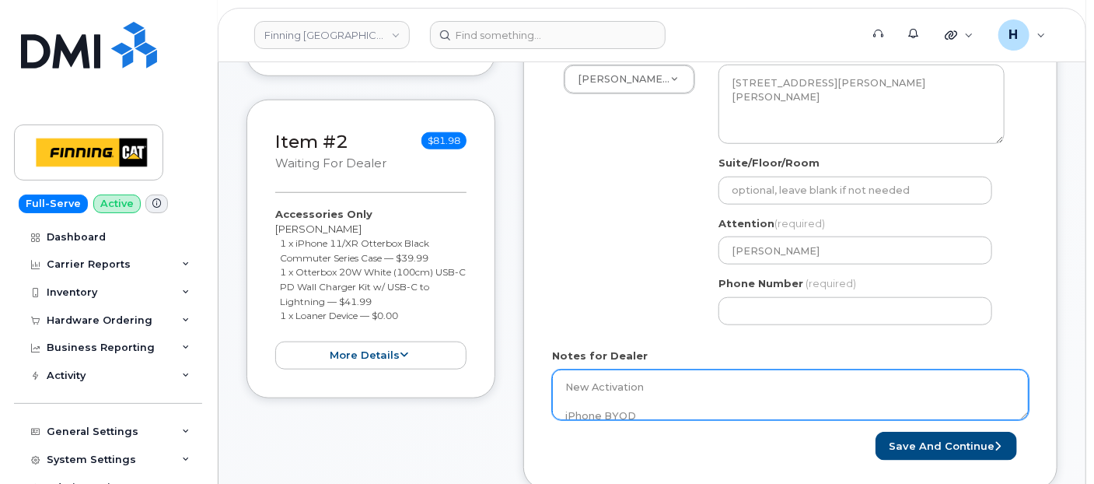
scroll to position [526, 0]
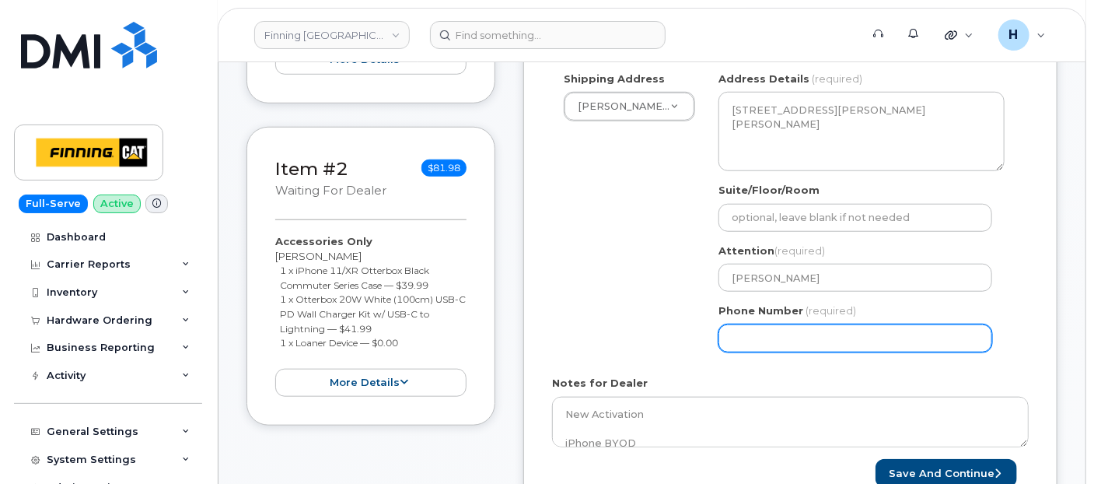
click at [747, 335] on input "Phone Number" at bounding box center [855, 338] width 274 height 28
type input "7807902011"
select select
type input "780790201"
select select
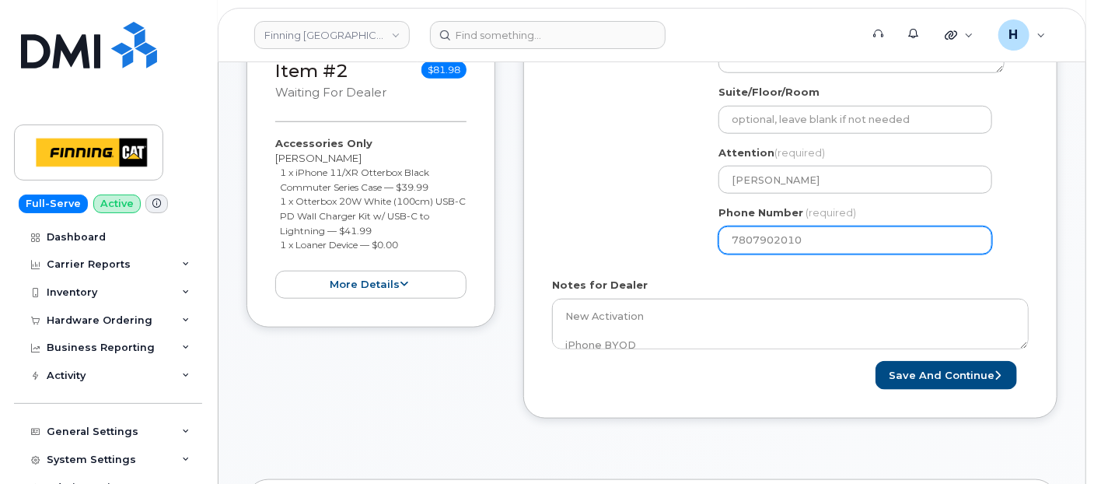
scroll to position [698, 0]
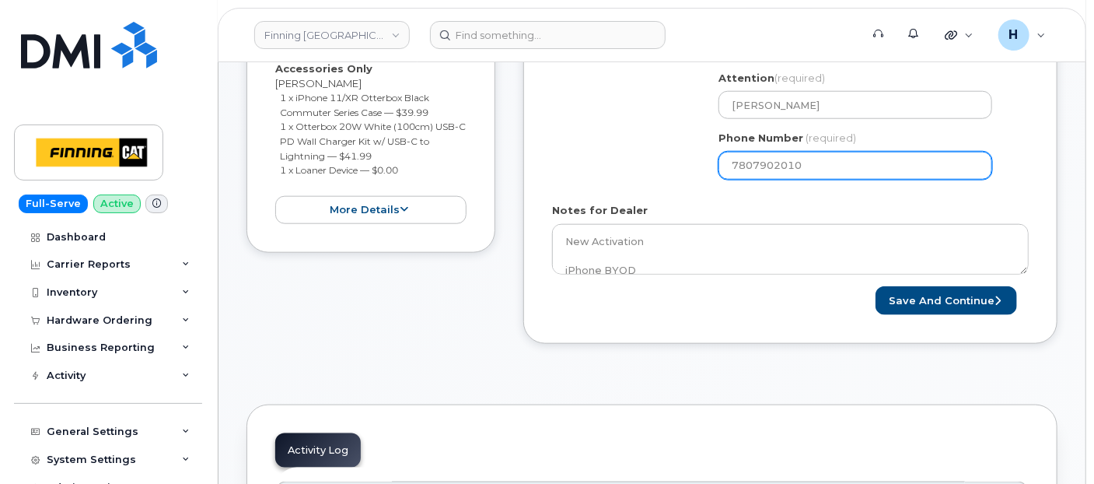
type input "7807902010"
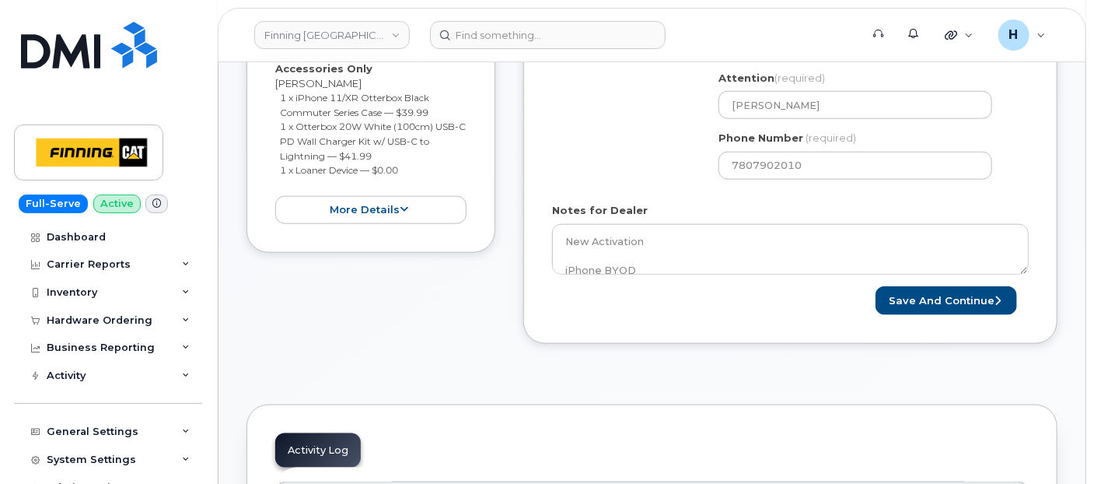
click at [599, 275] on form "Created By hakaur@dminc.com Requested By RITM0486464 Notify the following email…" at bounding box center [790, 9] width 477 height 612
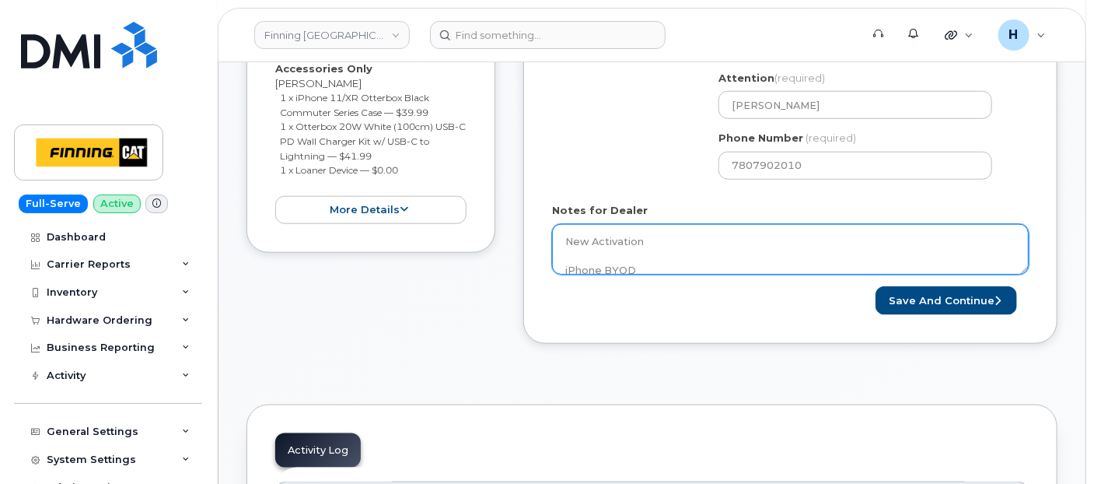
click at [610, 249] on textarea "New Activation iPhone BYOD $0.00 - New Activation (Customer Owned Hardware) SIM…" at bounding box center [790, 249] width 477 height 51
click at [806, 244] on textarea "New Activation iPhone BYOD $0.00 - New Activation (Customer Owned Hardware) SIM…" at bounding box center [790, 249] width 477 height 51
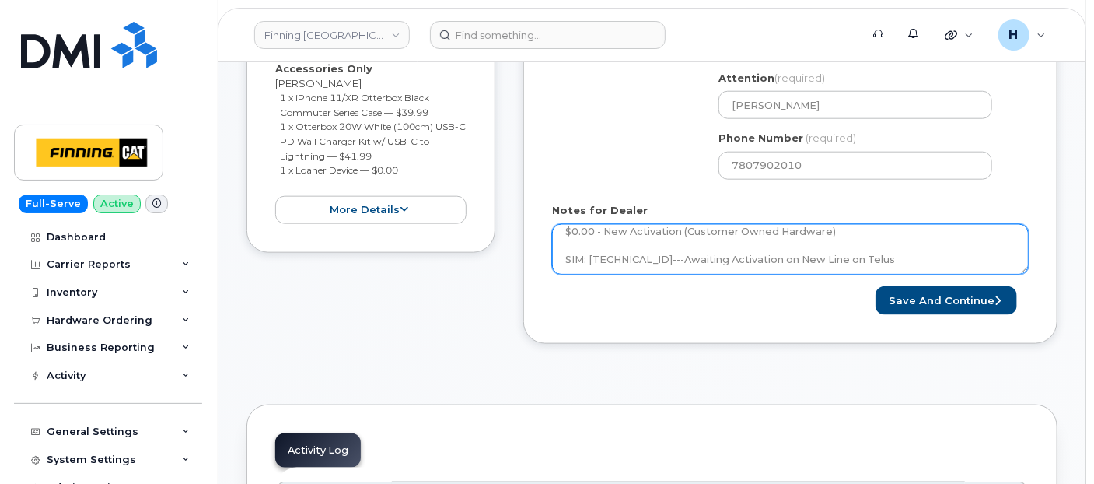
drag, startPoint x: 949, startPoint y: 256, endPoint x: 721, endPoint y: 257, distance: 227.8
click at [721, 257] on textarea "New Activation iPhone BYOD $0.00 - New Activation (Customer Owned Hardware) SIM…" at bounding box center [790, 249] width 477 height 51
type textarea "New Activation iPhone BYOD $0.00 - New Activation (Customer Owned Hardware) SIM…"
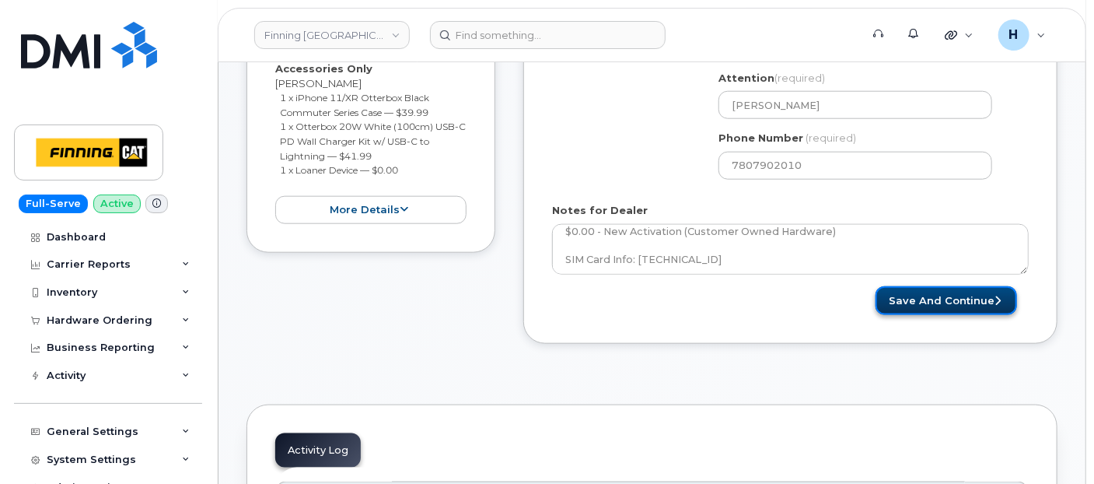
click at [911, 293] on button "Save and Continue" at bounding box center [947, 300] width 142 height 29
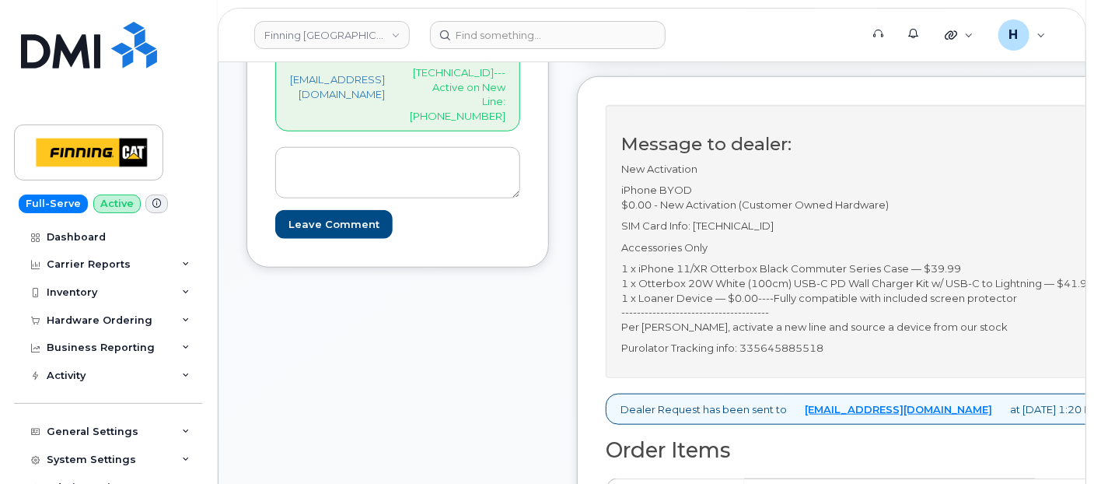
scroll to position [604, 0]
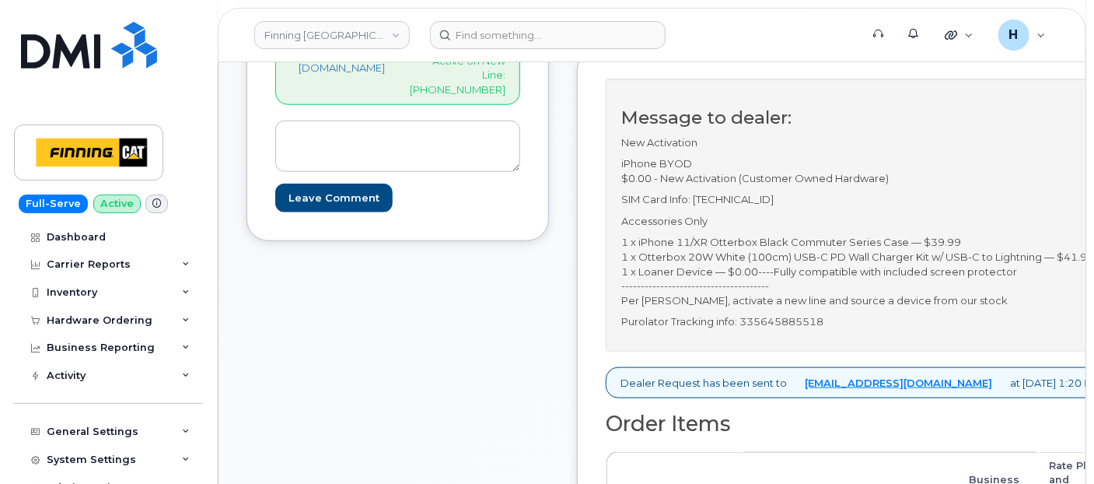
click at [842, 320] on p "Purolator Tracking info: 335645885518" at bounding box center [860, 321] width 479 height 15
copy p "335645885518"
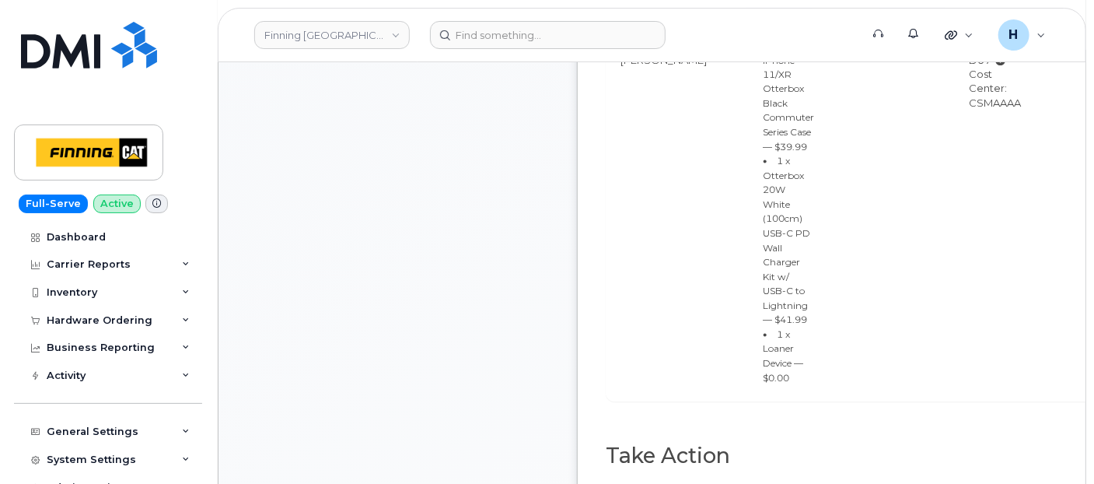
scroll to position [1382, 0]
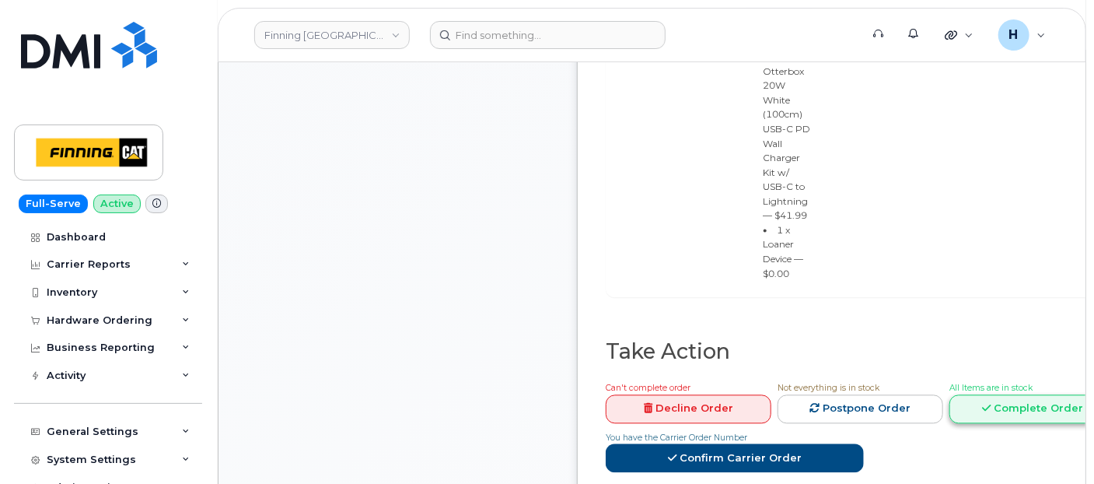
click at [1026, 394] on link "Complete Order" at bounding box center [1032, 408] width 166 height 29
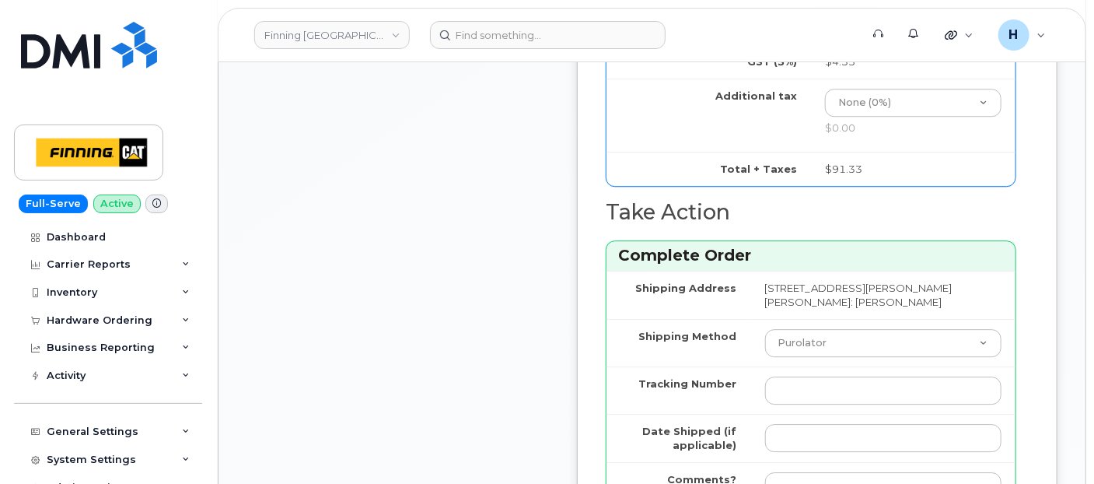
scroll to position [1987, 0]
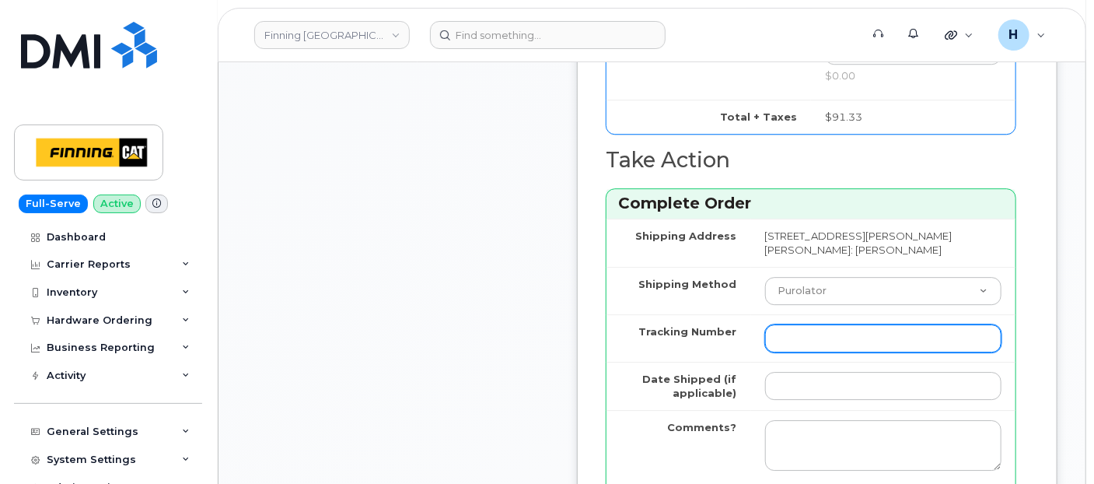
click at [820, 351] on input "Tracking Number" at bounding box center [883, 338] width 236 height 28
paste input "335645885518"
type input "335645885518"
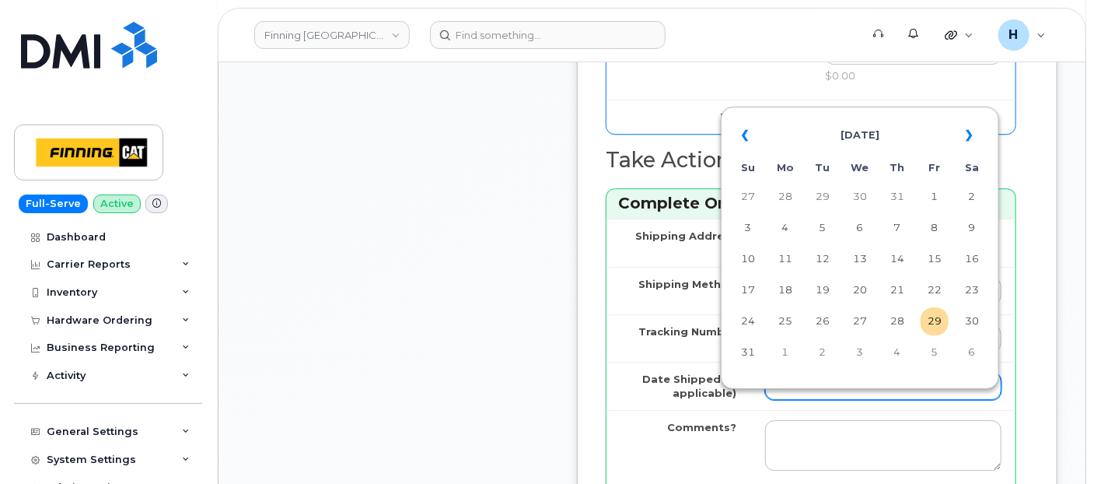
click at [814, 400] on input "Date Shipped (if applicable)" at bounding box center [883, 386] width 236 height 28
type input "[DATE]"
type input "5876458749"
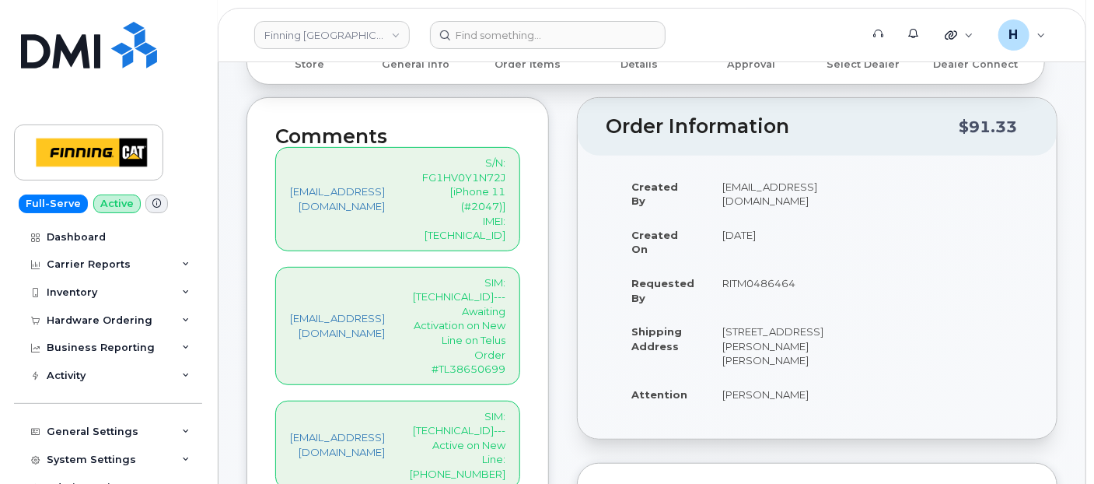
scroll to position [173, 0]
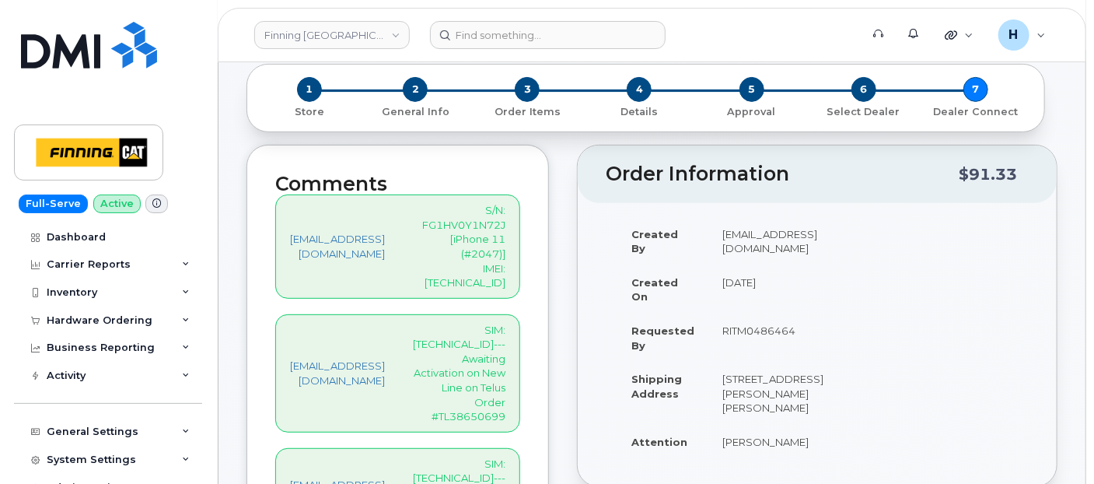
click at [520, 248] on div "hakaur@dminc.com S/N: FG1HV0Y1N72J [iPhone 11 (#2047)] IMEI: 351010397508791" at bounding box center [397, 245] width 245 height 103
copy p "351010397508791"
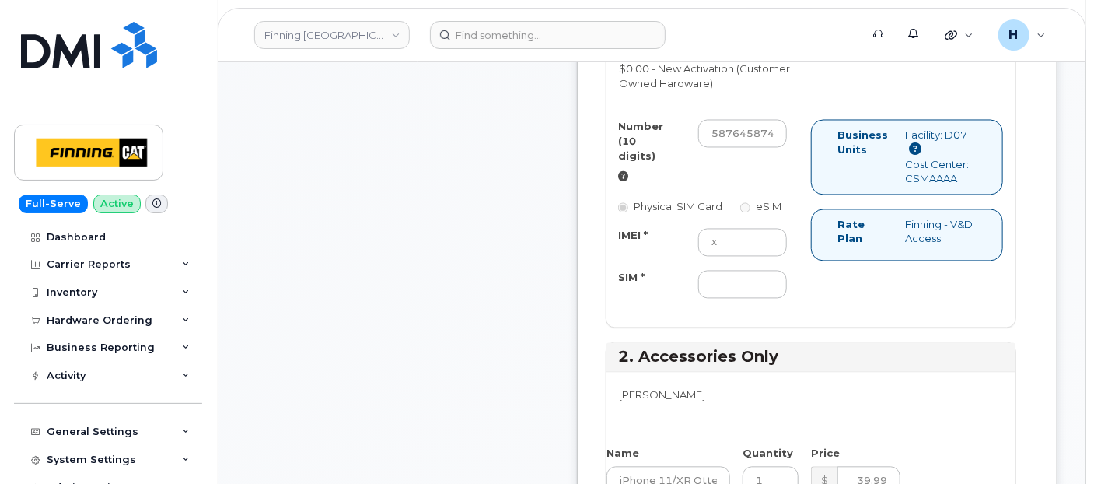
scroll to position [1382, 0]
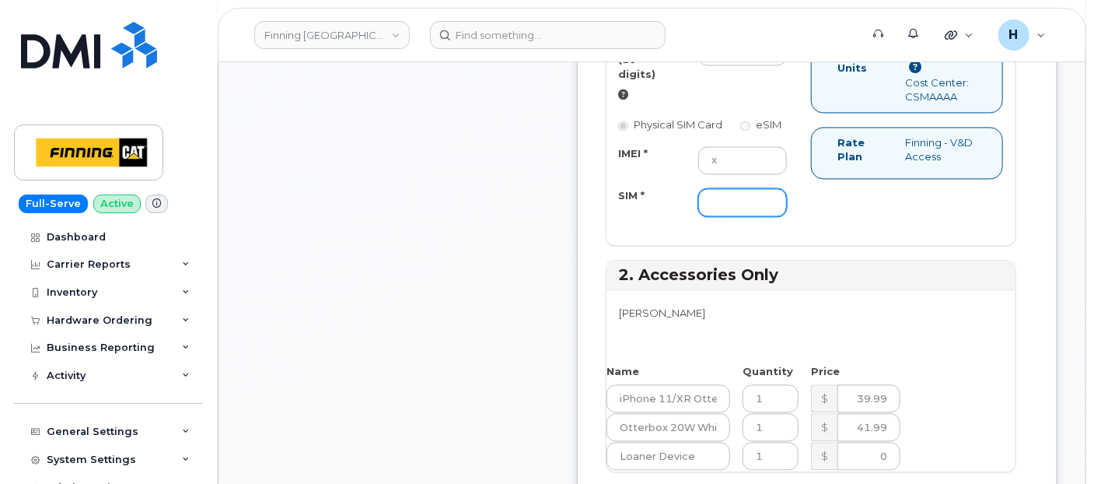
click at [762, 216] on input "SIM *" at bounding box center [742, 202] width 89 height 28
paste input "351010397508791"
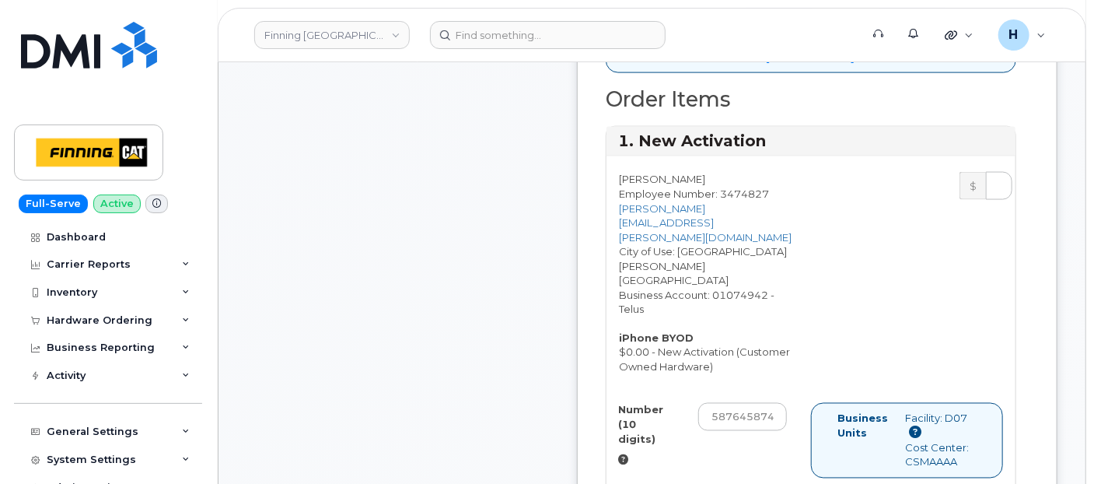
scroll to position [1209, 0]
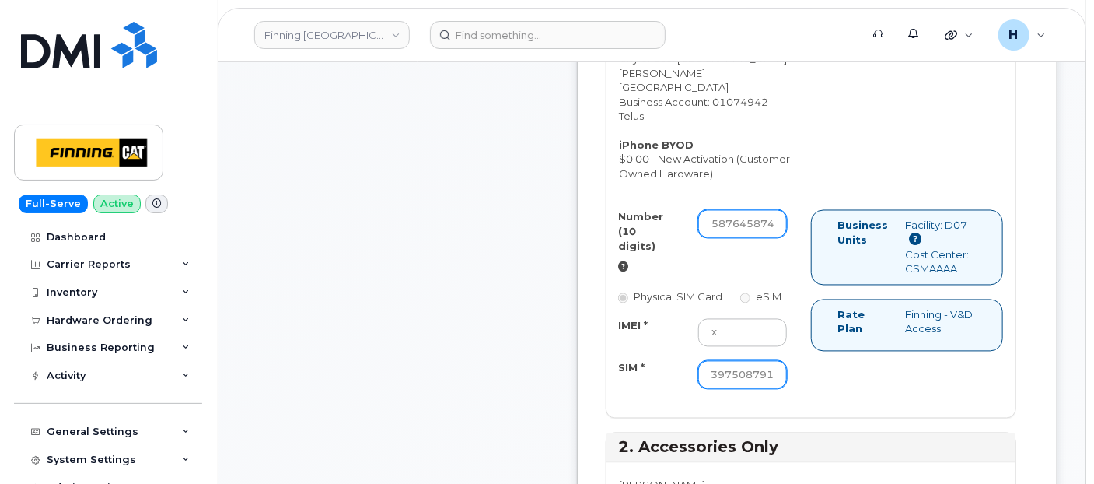
type input "351010397508791"
click at [787, 222] on input "5876458749" at bounding box center [742, 224] width 89 height 28
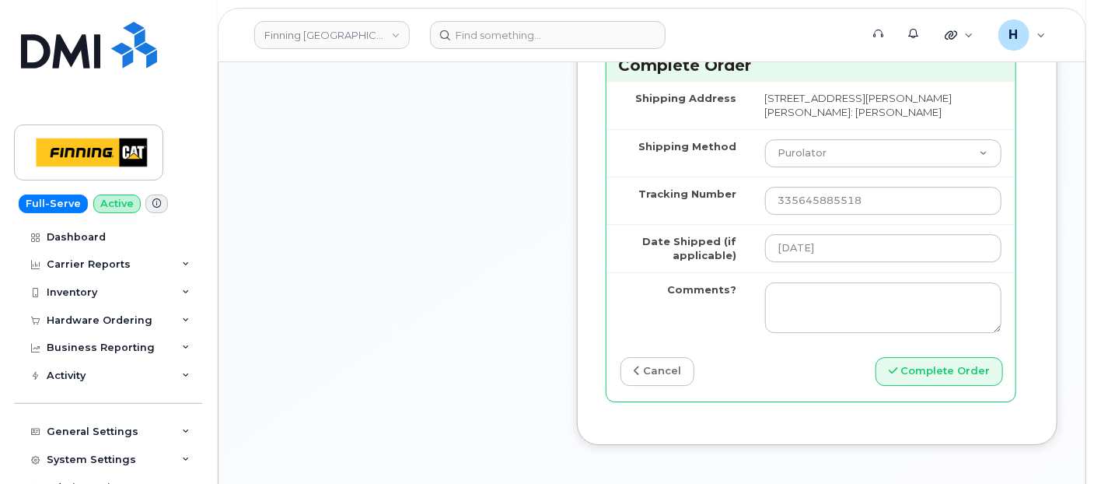
scroll to position [2246, 0]
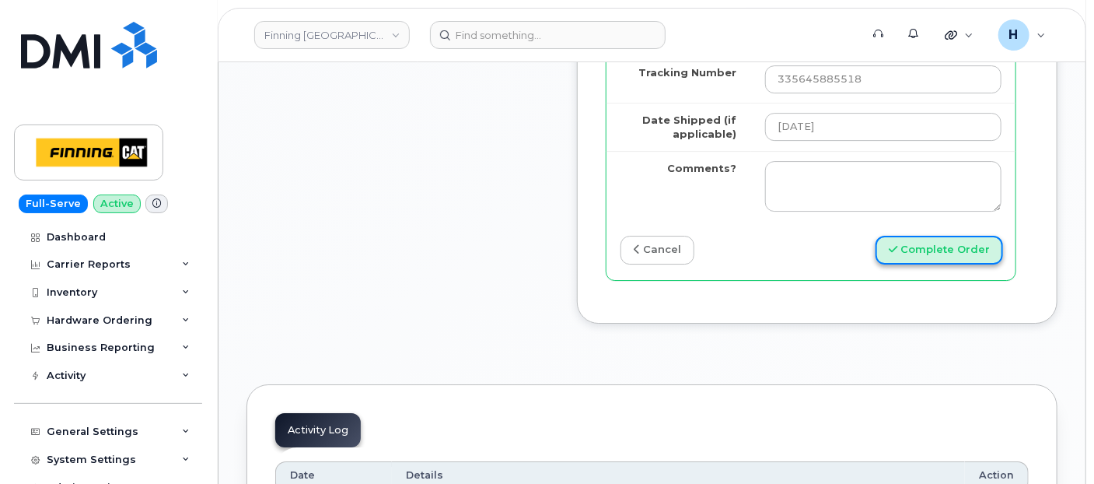
click at [931, 264] on button "Complete Order" at bounding box center [940, 250] width 128 height 29
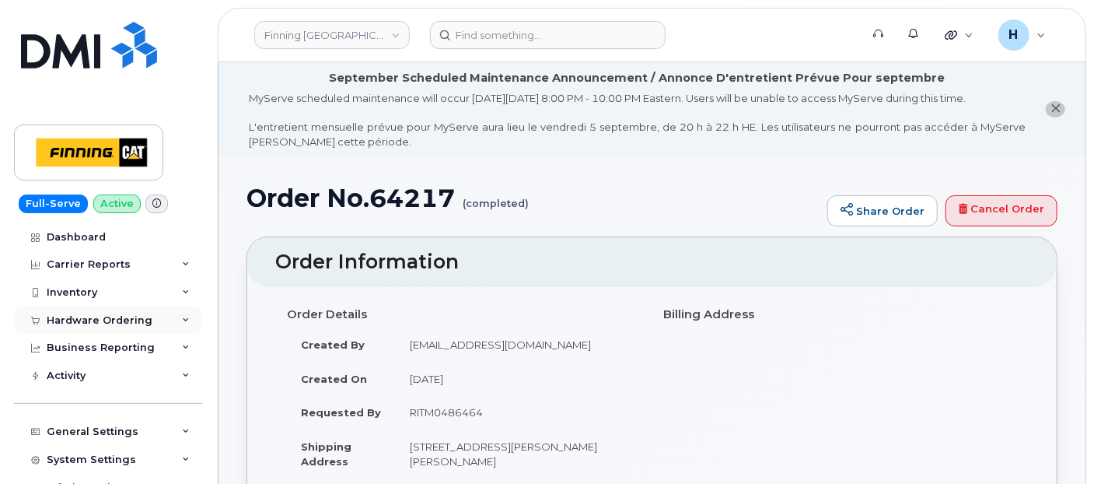
click at [93, 329] on div "Hardware Ordering" at bounding box center [108, 320] width 188 height 28
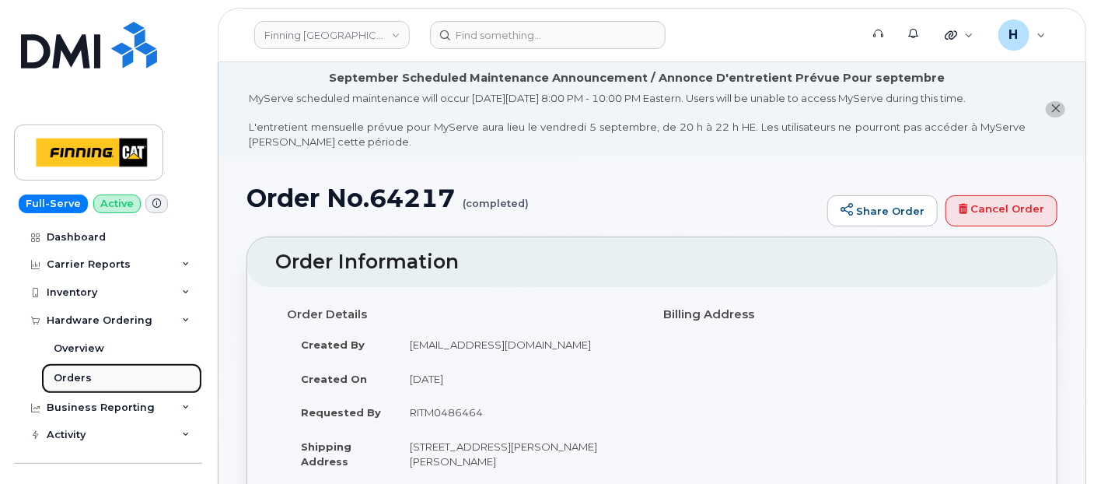
click at [112, 379] on link "Orders" at bounding box center [121, 378] width 161 height 30
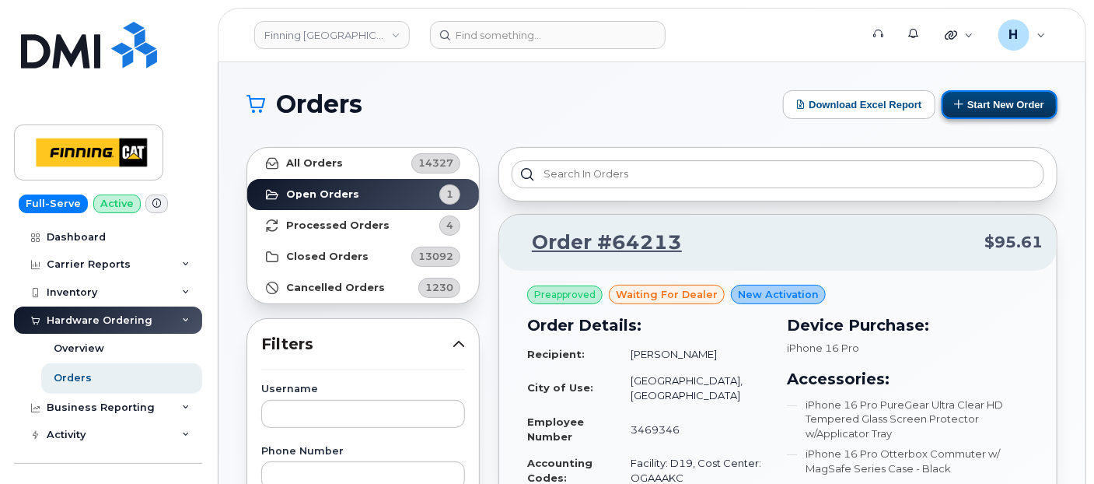
click at [991, 108] on button "Start New Order" at bounding box center [1000, 104] width 116 height 29
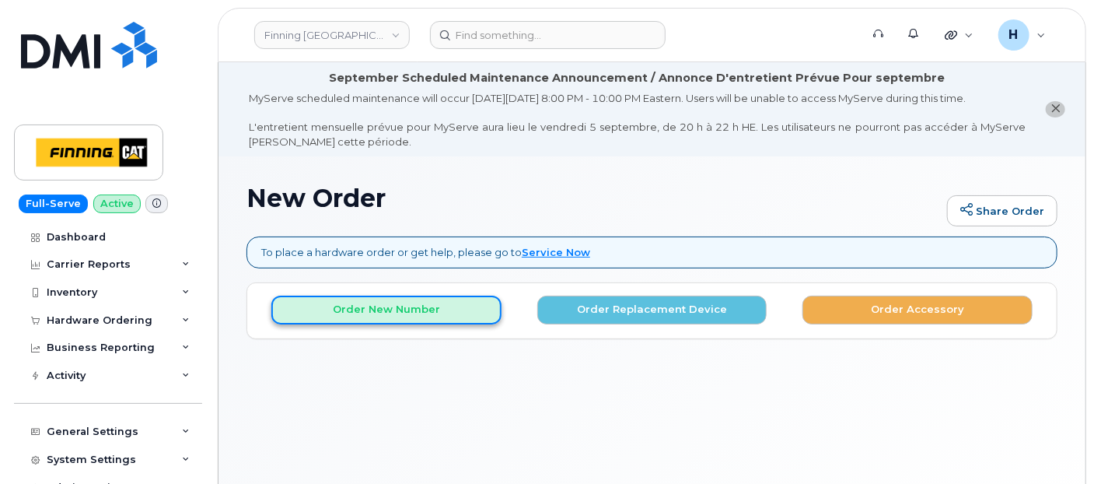
click at [411, 299] on button "Order New Number" at bounding box center [386, 309] width 230 height 29
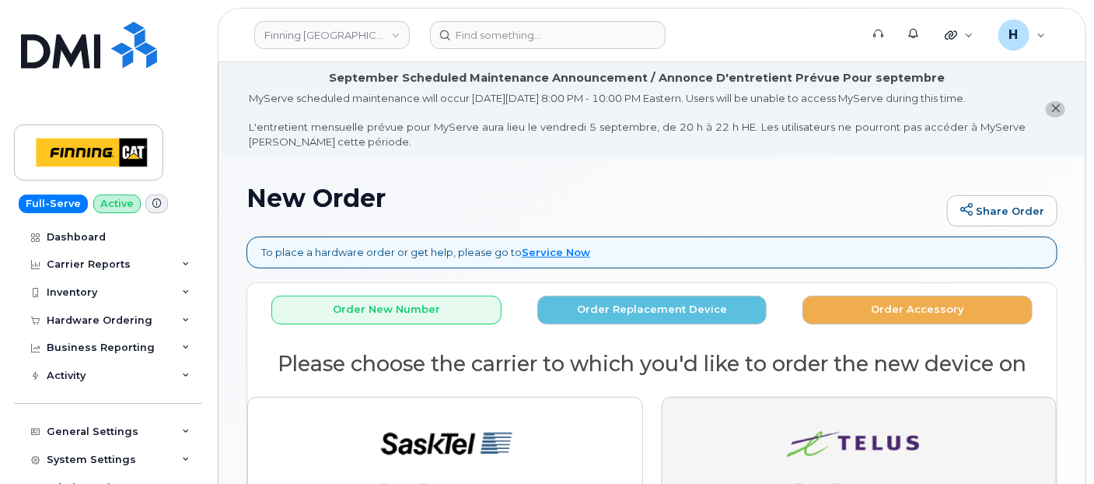
click at [696, 431] on button "button" at bounding box center [860, 475] width 396 height 157
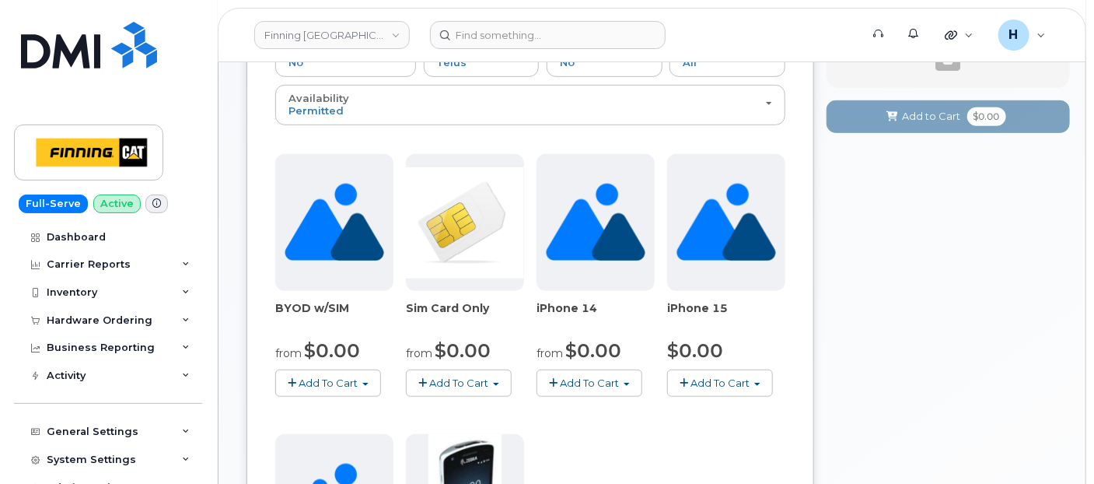
scroll to position [360, 0]
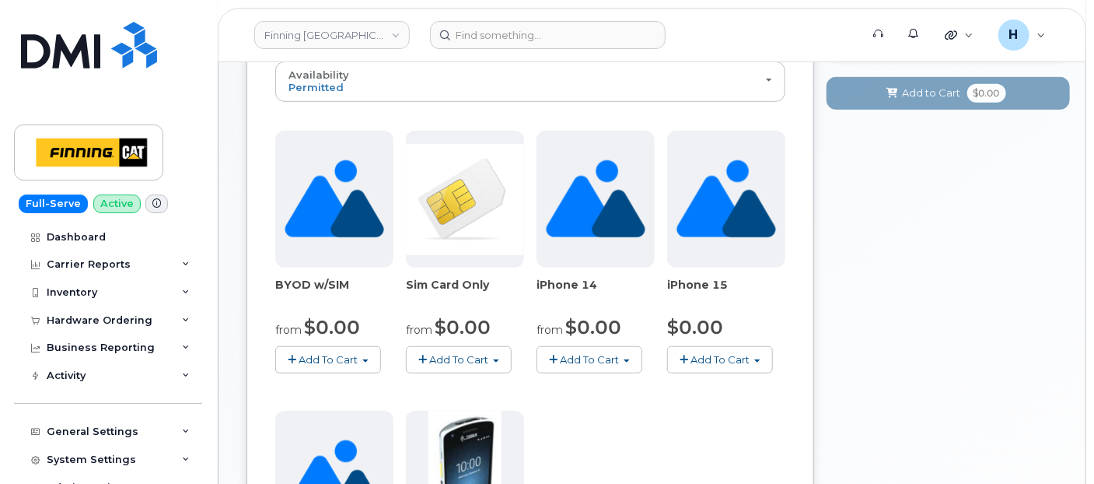
click at [439, 353] on span "Add To Cart" at bounding box center [459, 359] width 59 height 12
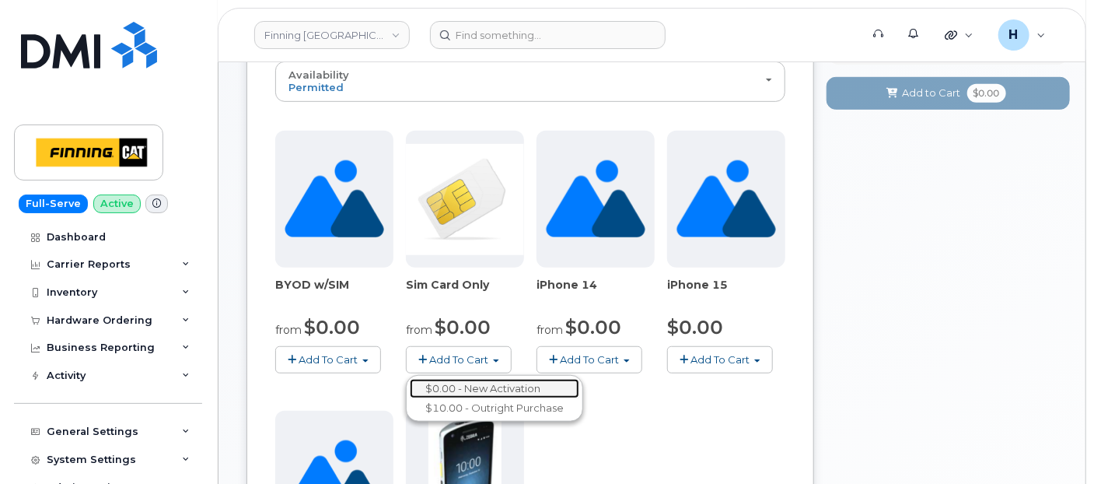
click at [478, 379] on link "$0.00 - New Activation" at bounding box center [495, 388] width 170 height 19
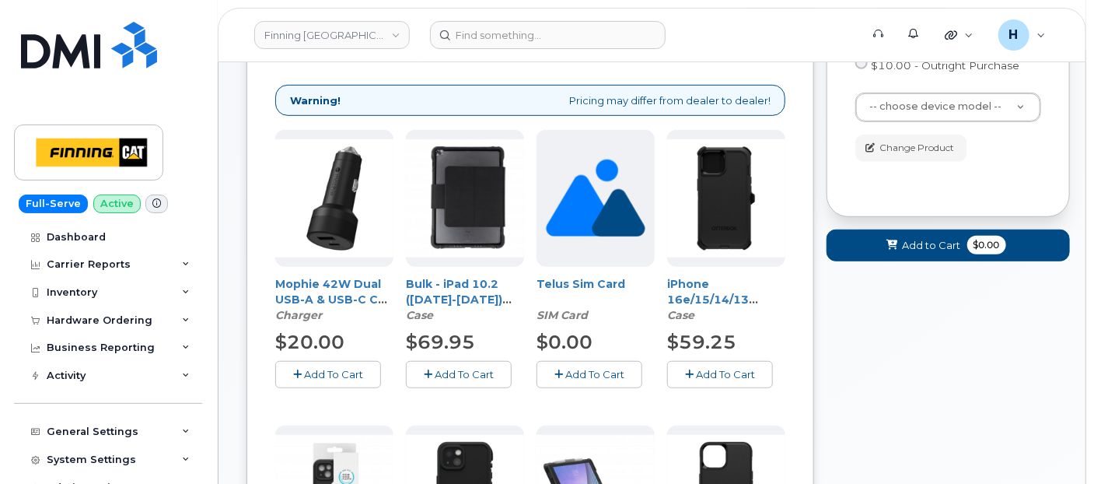
click at [890, 221] on form "Cart active suspended Carrier Device Additional cost to upgrading the device Se…" at bounding box center [948, 91] width 243 height 339
click at [888, 91] on div "Sim Card Only Term and Size $0.00 - New Activation $10.00 - Outright Purchase C…" at bounding box center [948, 74] width 186 height 174
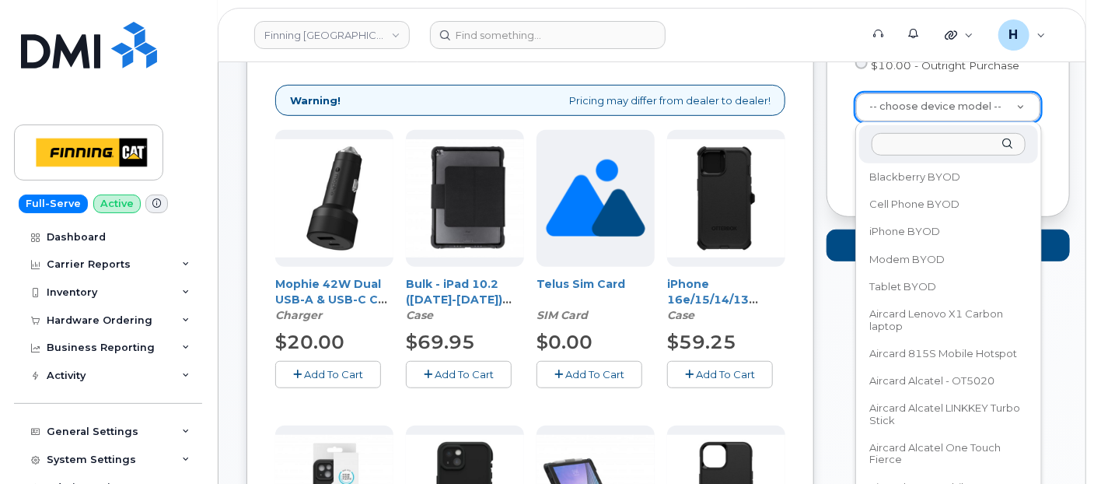
scroll to position [86, 0]
select select "2546"
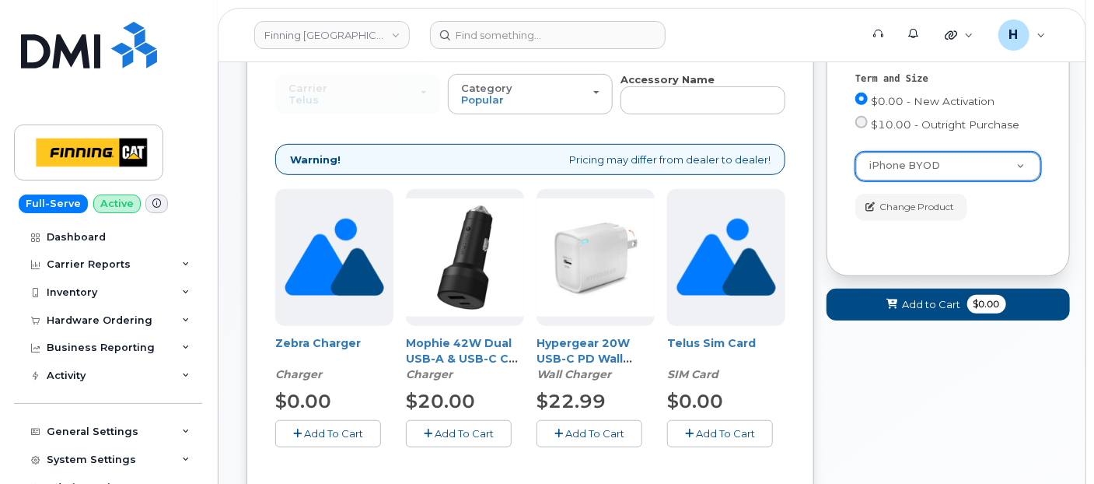
scroll to position [274, 0]
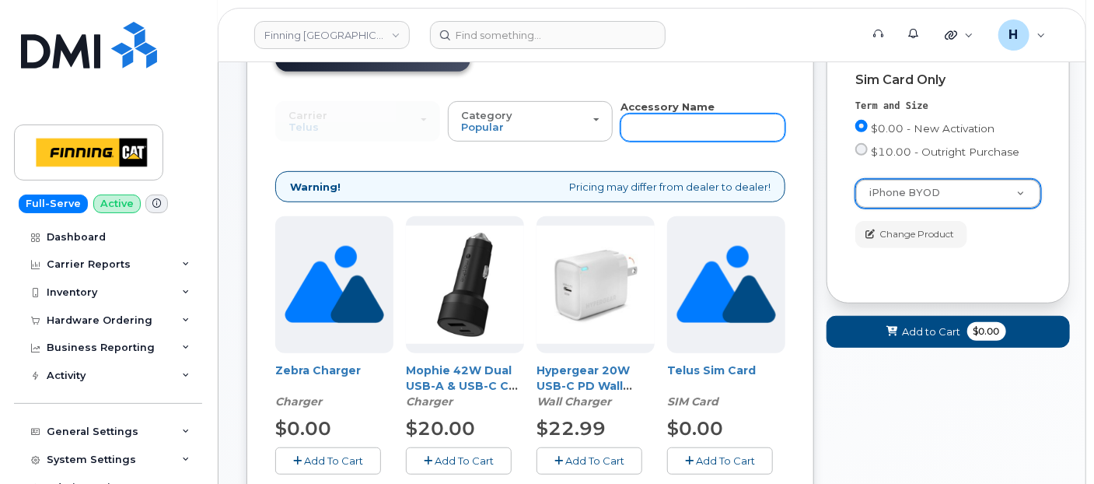
click at [682, 129] on input "text" at bounding box center [702, 128] width 165 height 28
type input "11"
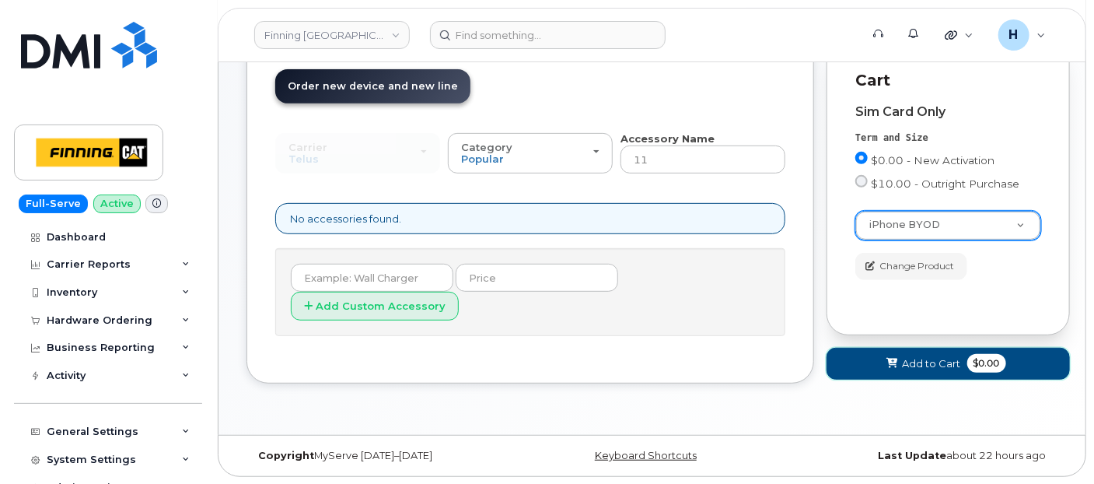
click at [931, 364] on span "Add to Cart" at bounding box center [932, 363] width 58 height 15
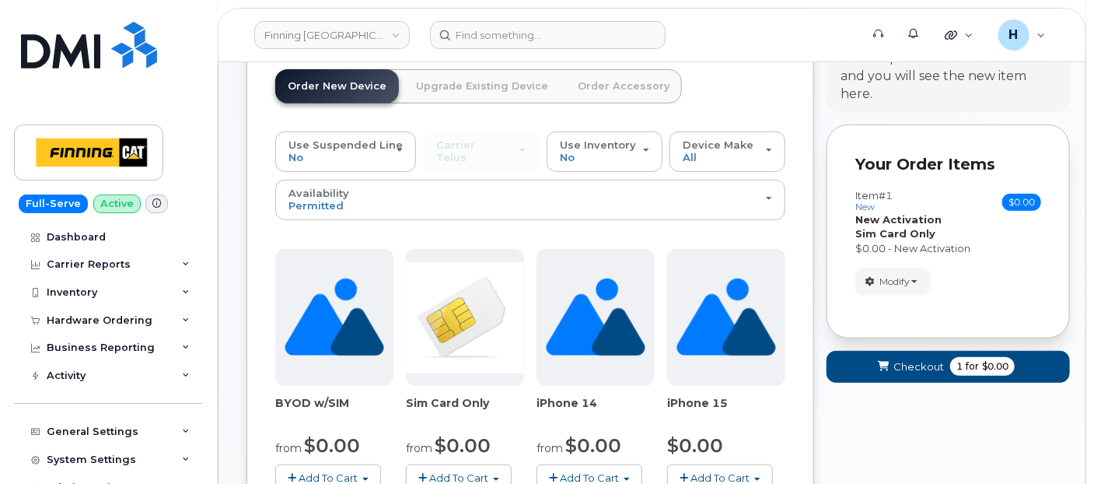
click at [630, 90] on link "Order Accessory" at bounding box center [623, 86] width 117 height 34
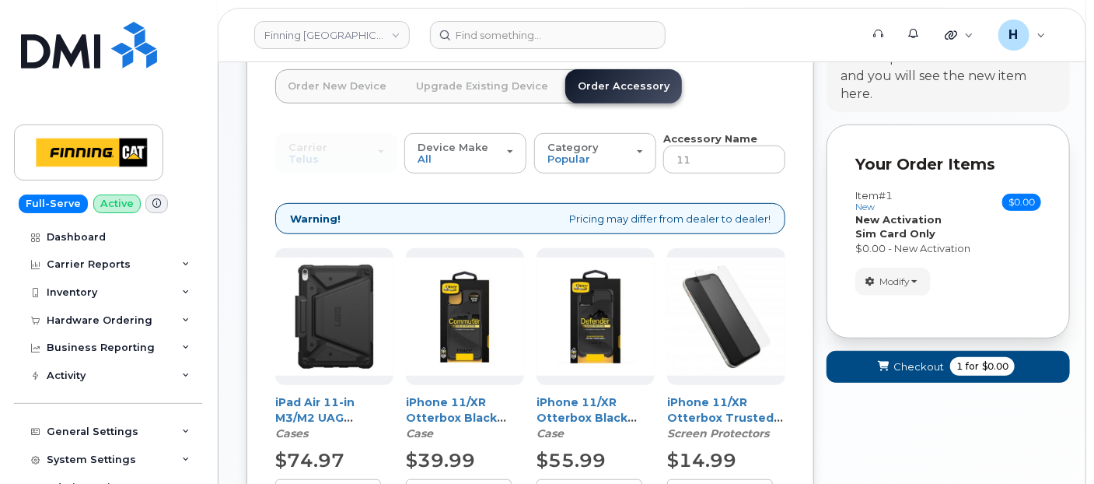
scroll to position [414, 0]
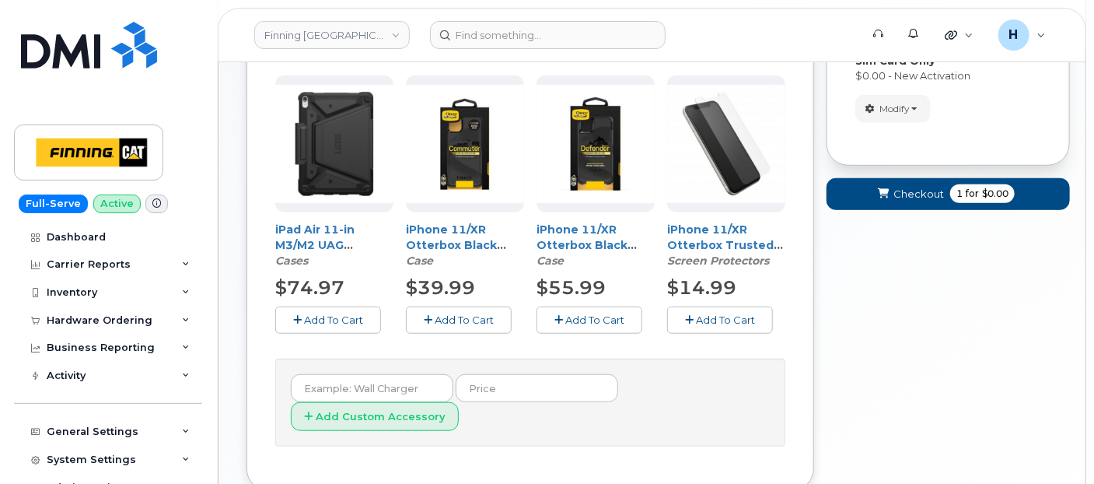
click at [690, 318] on icon "button" at bounding box center [689, 320] width 9 height 10
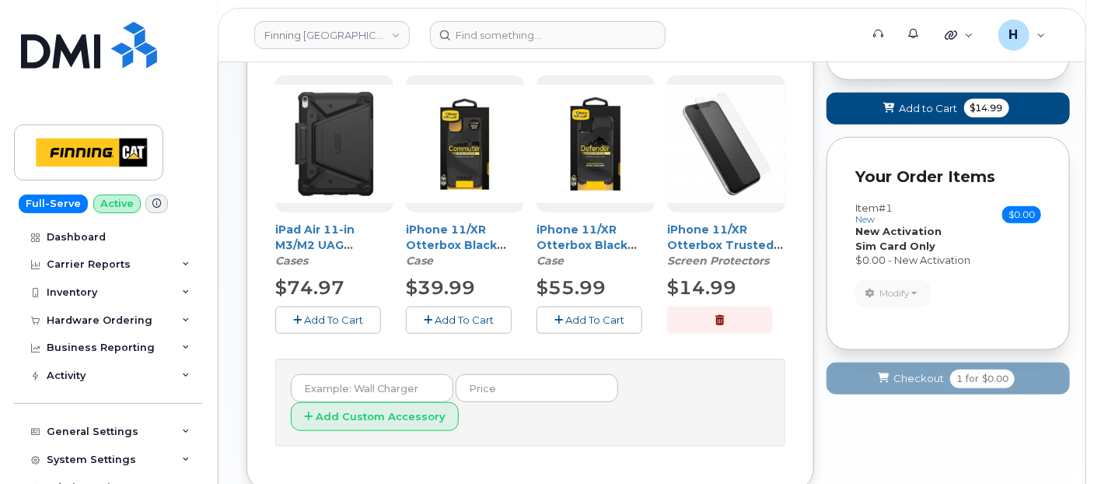
click at [460, 313] on span "Add To Cart" at bounding box center [464, 319] width 59 height 12
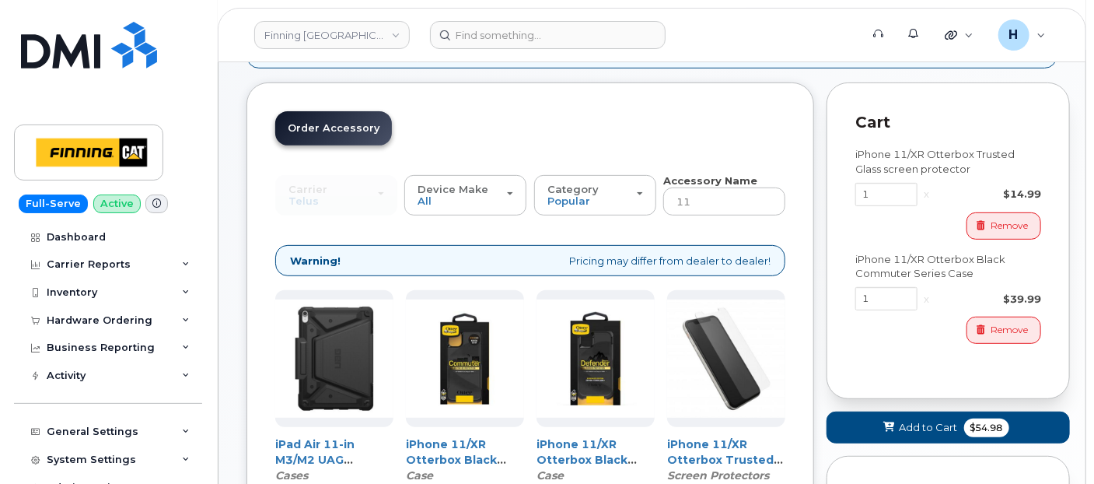
scroll to position [68, 0]
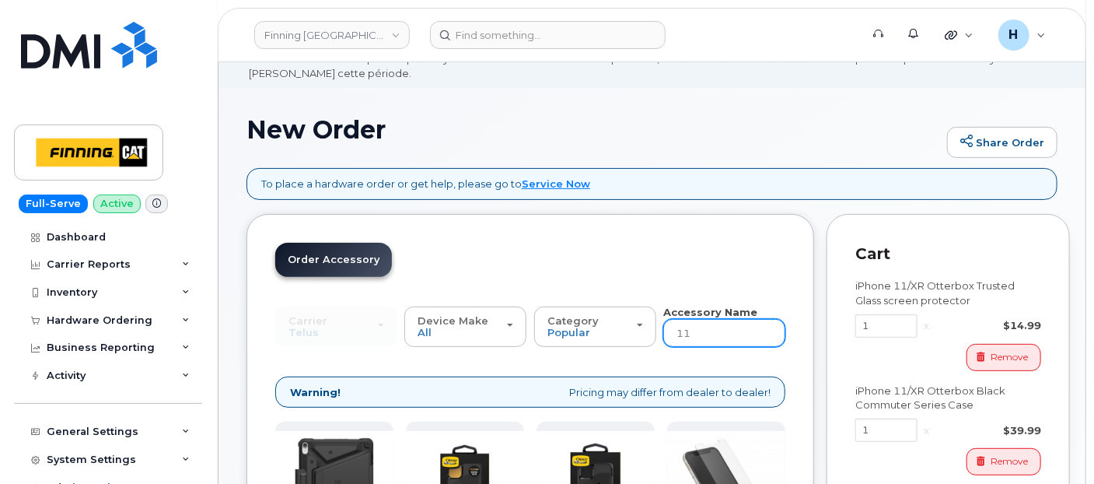
click at [697, 336] on input "11" at bounding box center [724, 333] width 122 height 28
type input "wall"
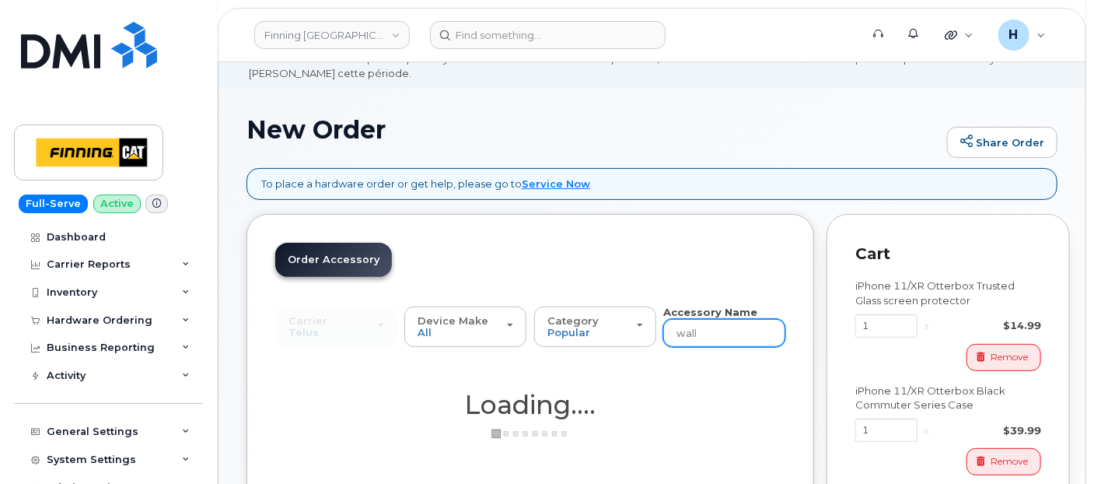
scroll to position [414, 0]
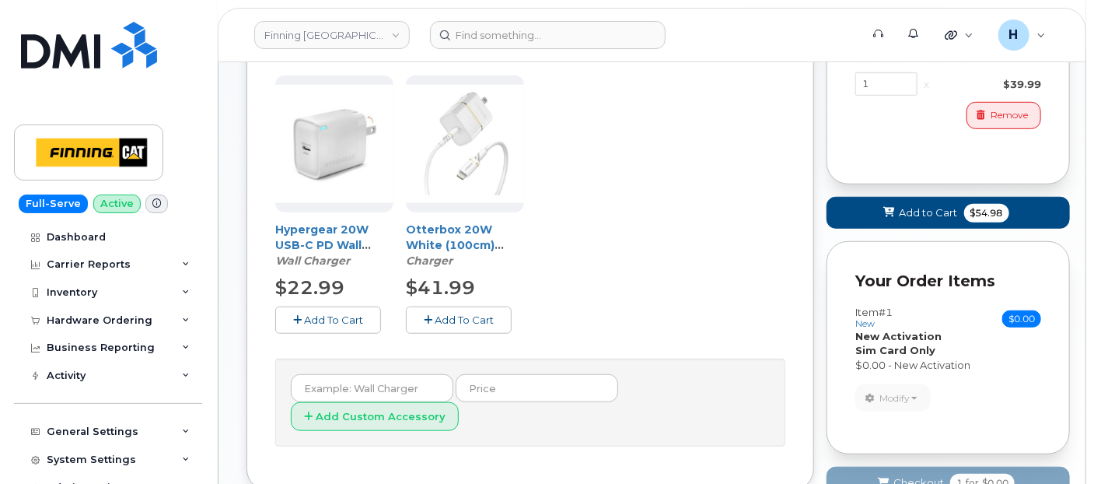
click at [453, 306] on button "Add To Cart" at bounding box center [459, 319] width 106 height 27
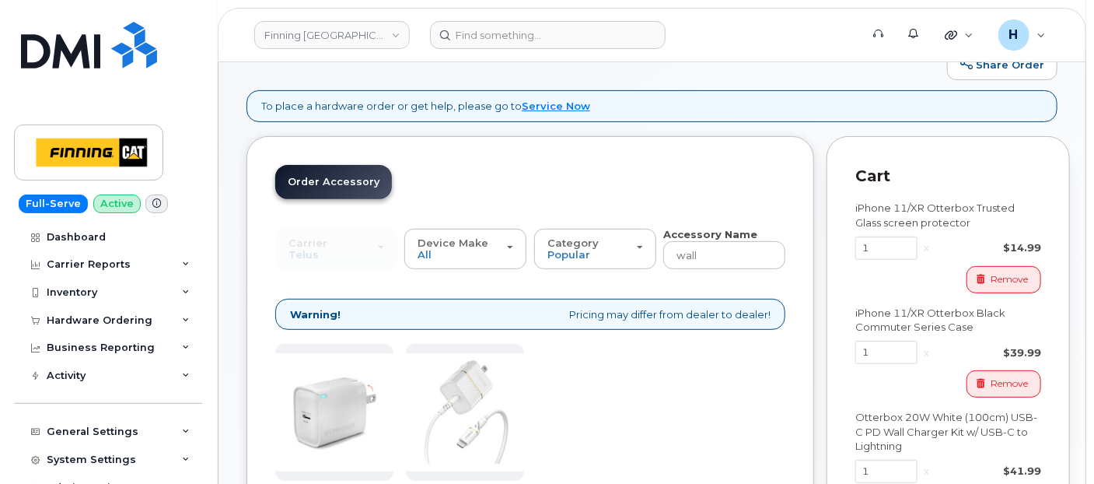
scroll to position [68, 0]
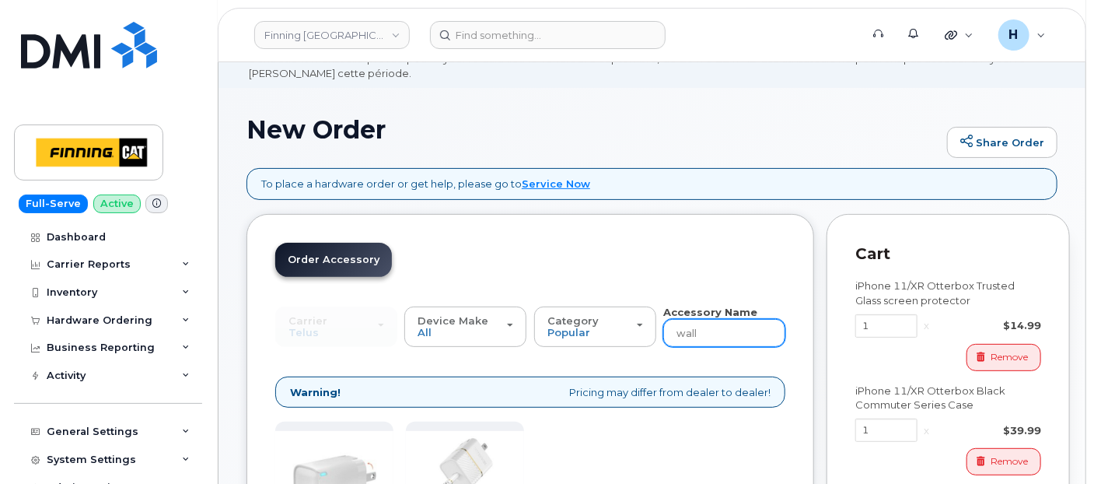
click at [706, 320] on input "wall" at bounding box center [724, 333] width 122 height 28
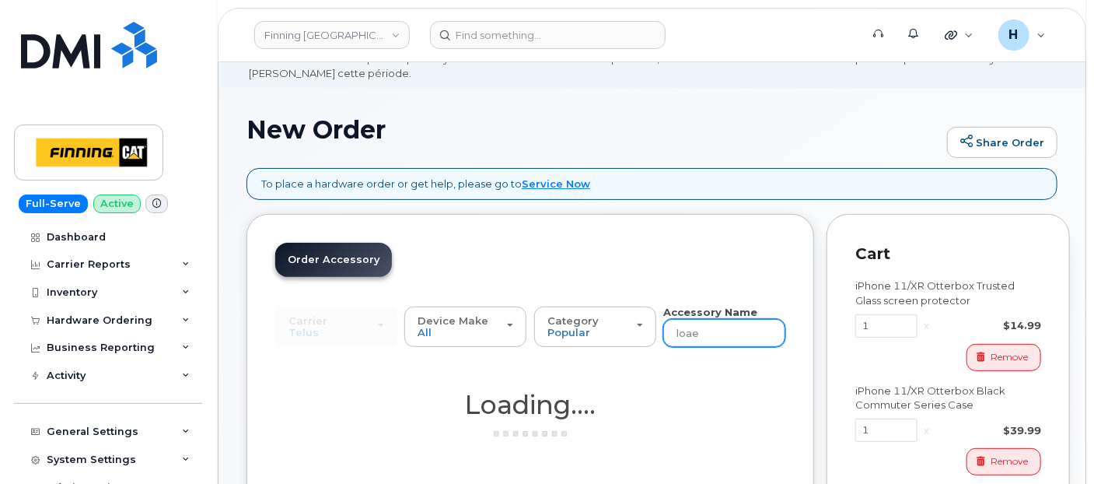
type input "loa"
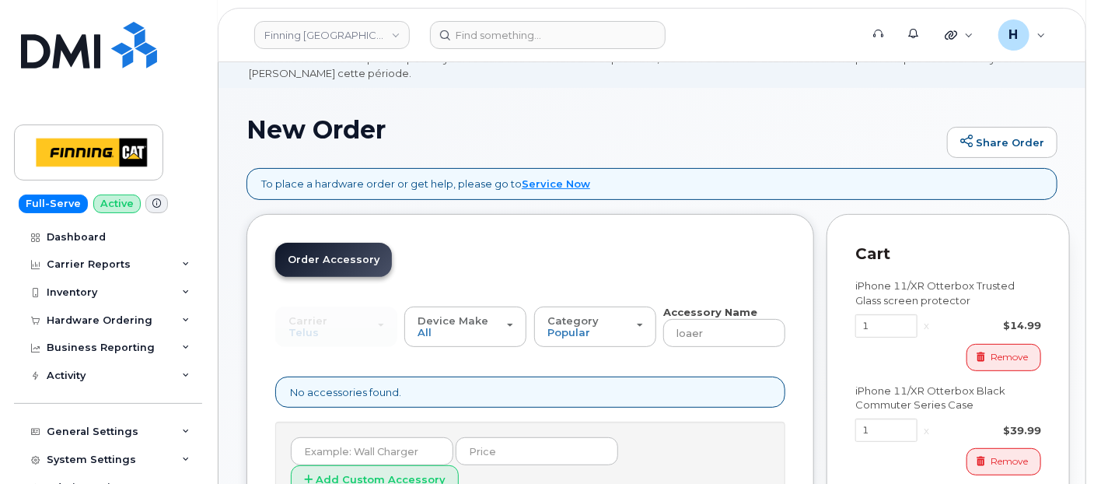
type input "loan"
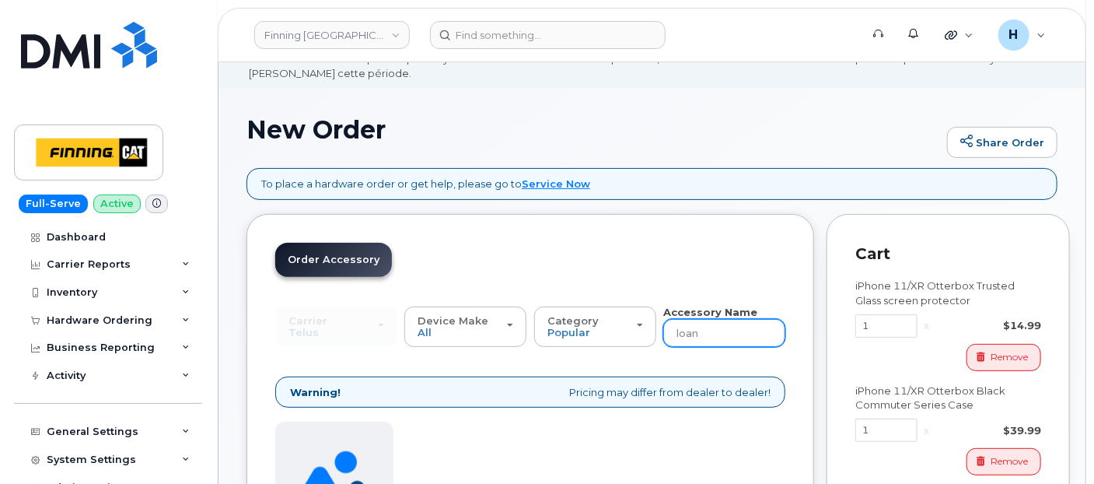
click at [735, 337] on input "loan" at bounding box center [724, 333] width 122 height 28
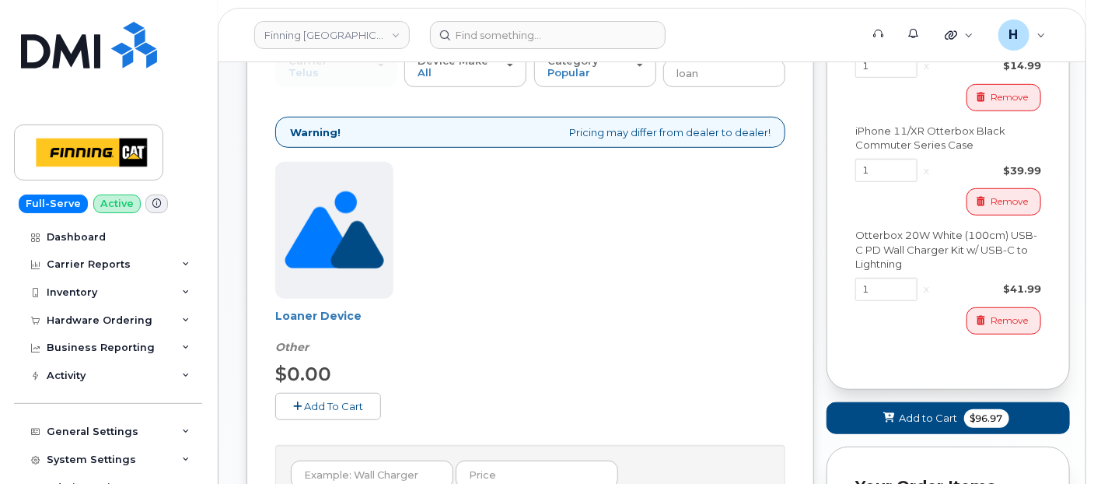
click at [310, 400] on span "Add To Cart" at bounding box center [333, 406] width 59 height 12
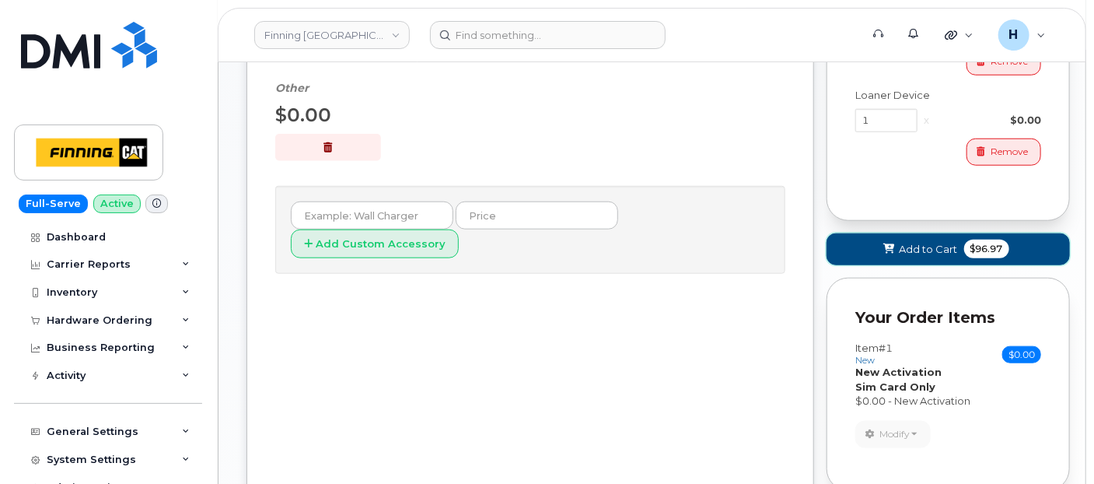
click at [926, 233] on button "Add to Cart $96.97" at bounding box center [948, 249] width 243 height 32
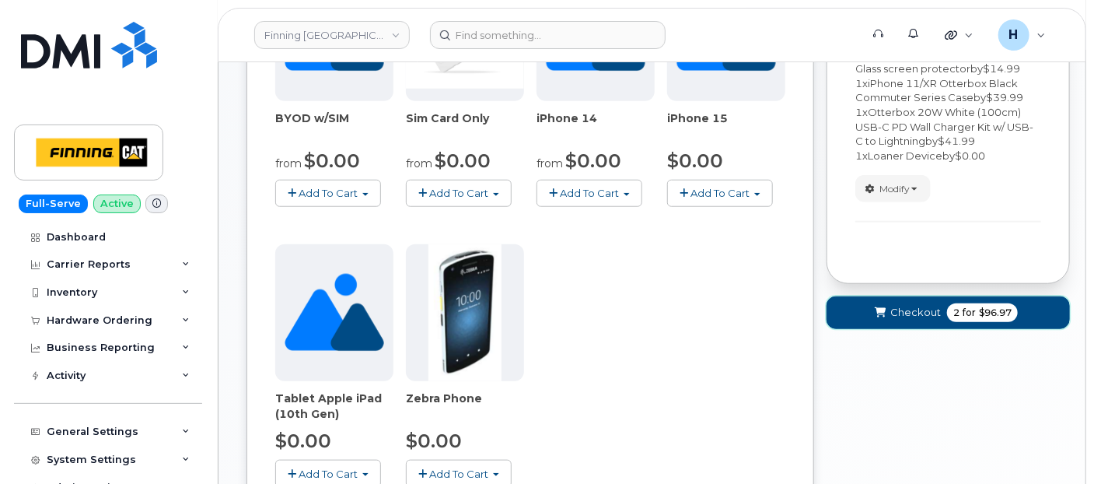
click at [907, 305] on span "Checkout" at bounding box center [915, 312] width 51 height 15
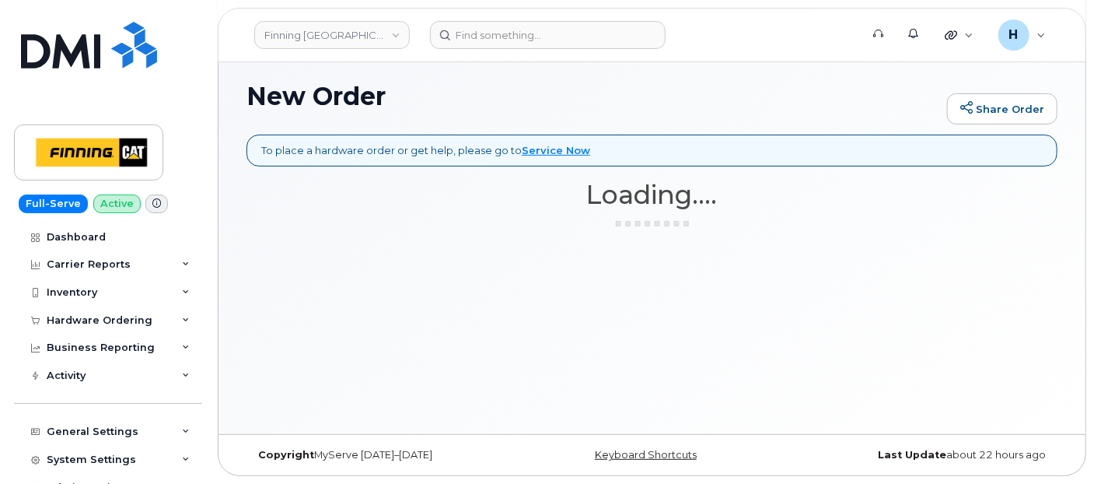
scroll to position [101, 0]
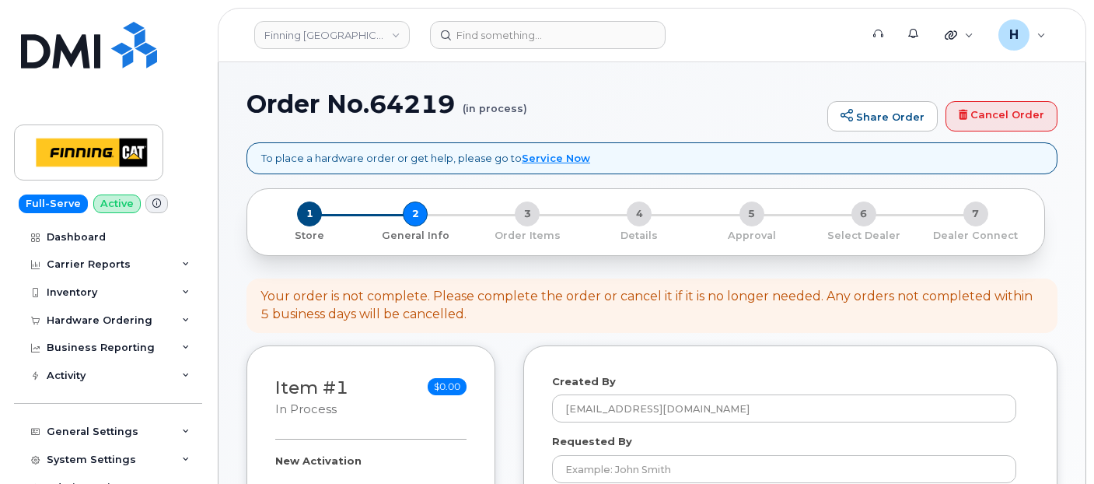
select select
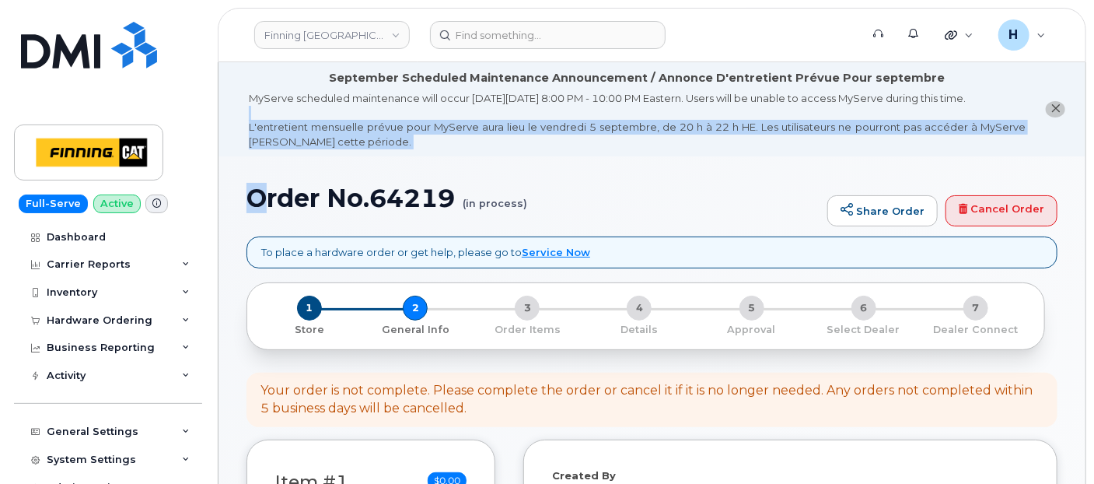
drag, startPoint x: 251, startPoint y: 118, endPoint x: 261, endPoint y: 208, distance: 90.8
drag, startPoint x: 261, startPoint y: 208, endPoint x: 229, endPoint y: 211, distance: 32.0
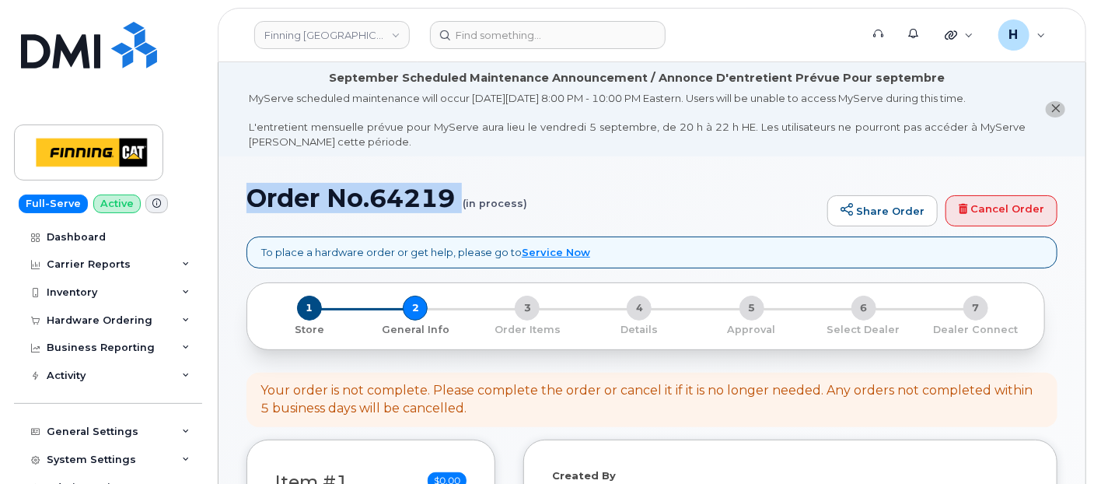
drag, startPoint x: 241, startPoint y: 202, endPoint x: 411, endPoint y: 218, distance: 170.2
copy h1 "Order No.64219"
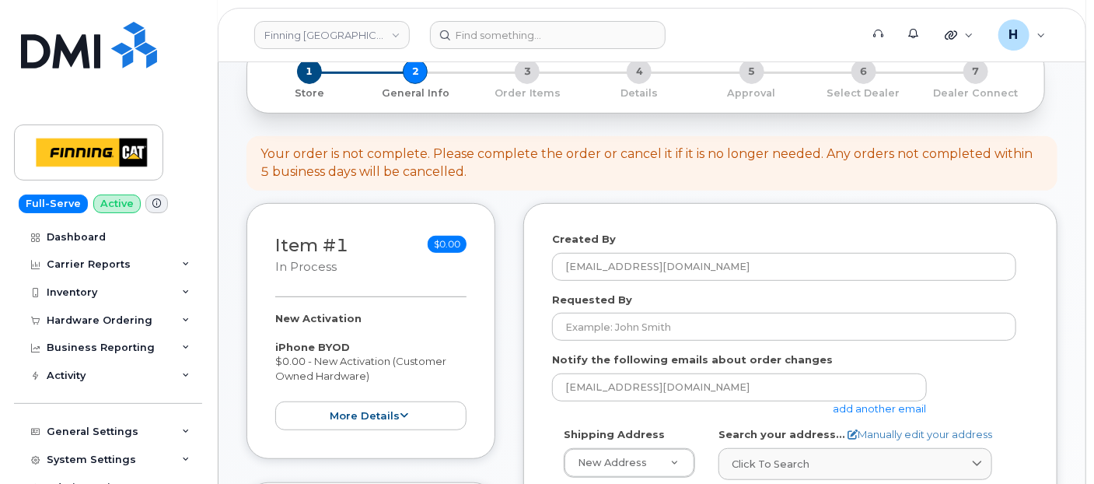
scroll to position [259, 0]
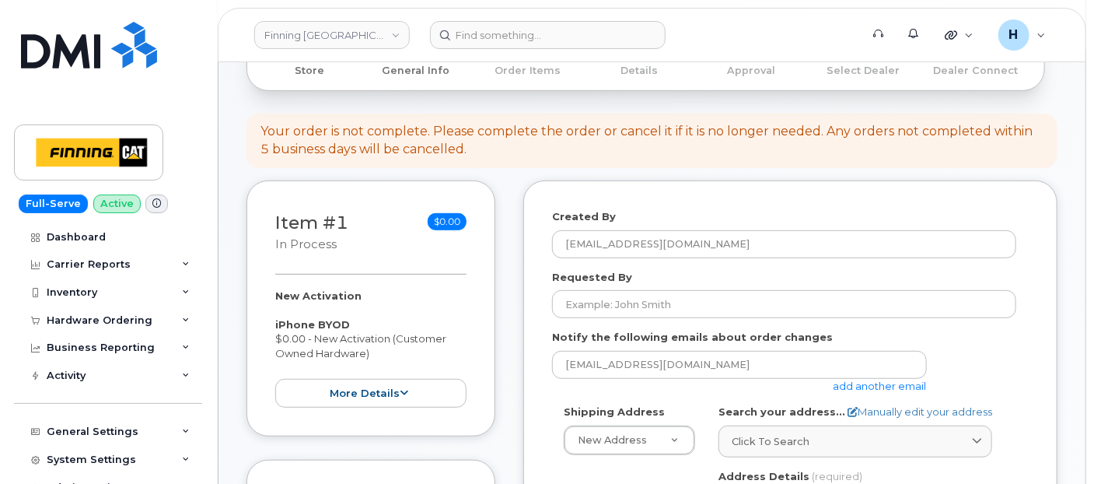
drag, startPoint x: 265, startPoint y: 288, endPoint x: 371, endPoint y: 356, distance: 125.5
click at [371, 356] on div "Item #1 in process $0.00 New Activation iPhone BYOD $0.00 - New Activation (Cus…" at bounding box center [370, 308] width 249 height 256
copy div "New Activation iPhone BYOD $0.00 - New Activation (Customer Owned Hardware)"
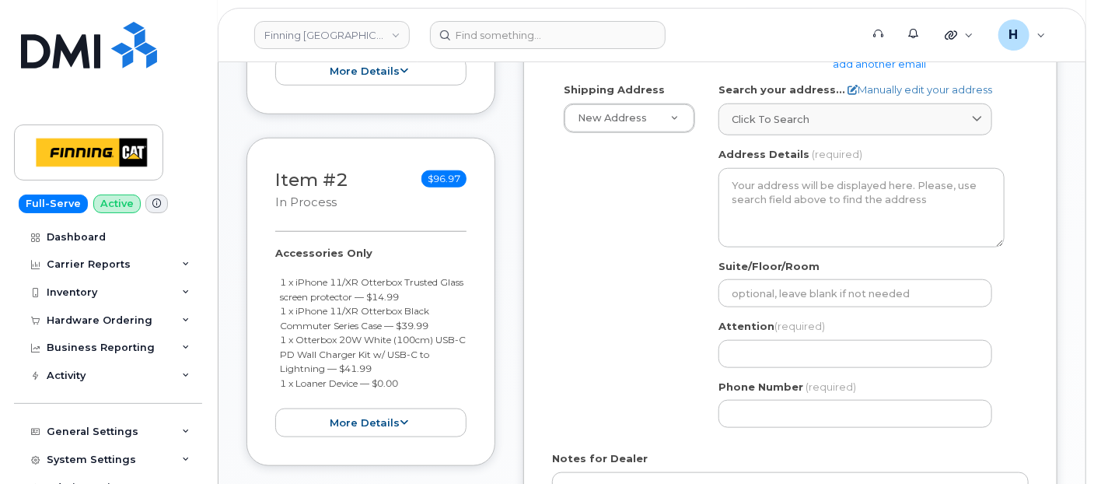
scroll to position [604, 0]
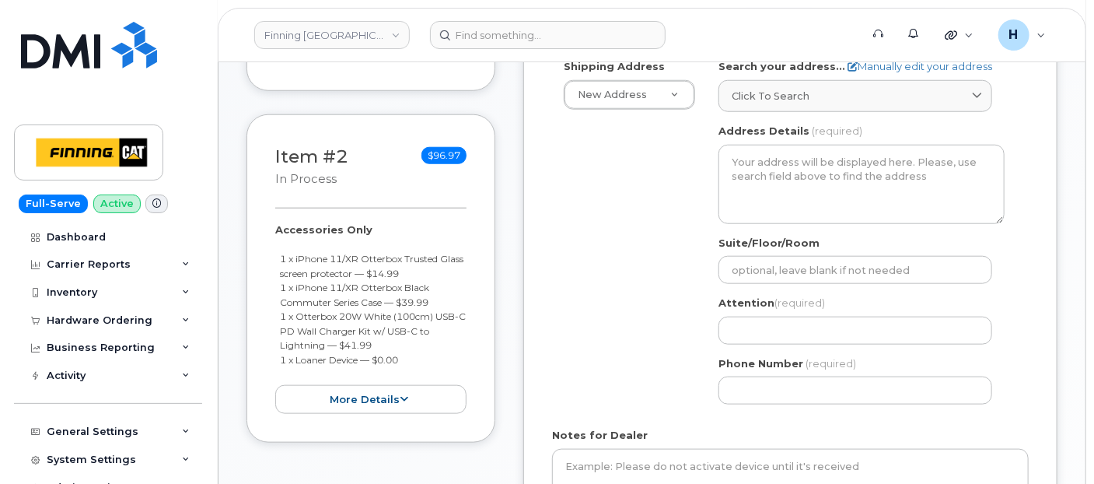
drag, startPoint x: 265, startPoint y: 224, endPoint x: 405, endPoint y: 358, distance: 193.6
click at [405, 358] on div "Item #2 in process $96.97 Accessories Only 1 x iPhone 11/XR Otterbox Trusted Gl…" at bounding box center [370, 278] width 249 height 328
copy div "Accessories Only 1 x iPhone 11/XR Otterbox Trusted Glass screen protector — $14…"
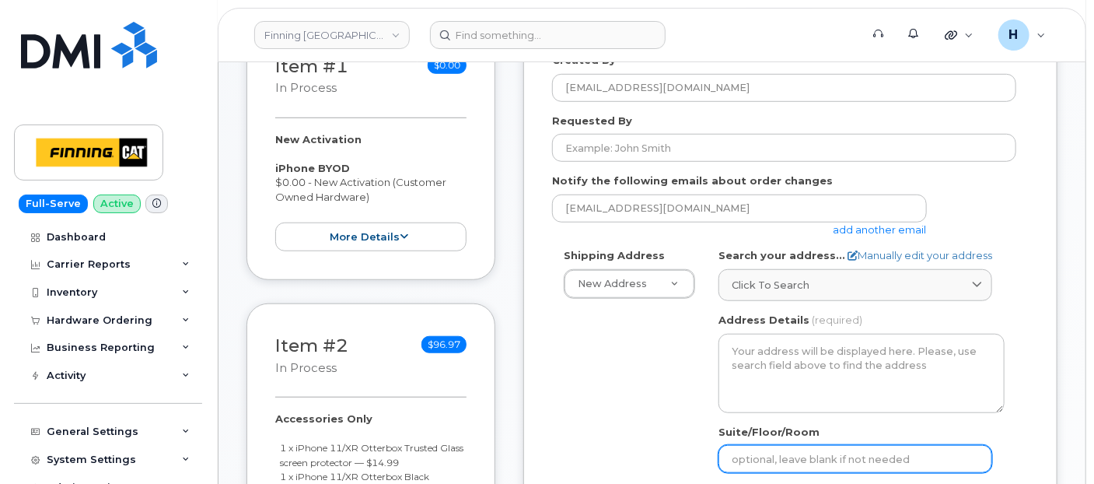
scroll to position [345, 0]
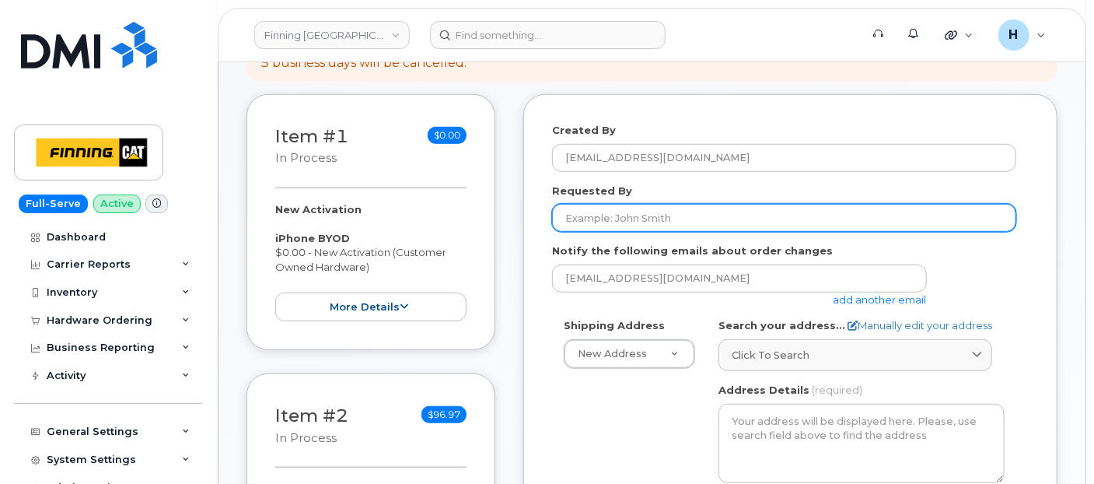
drag, startPoint x: 599, startPoint y: 215, endPoint x: 559, endPoint y: 228, distance: 41.8
click at [599, 214] on input "Requested By" at bounding box center [784, 218] width 464 height 28
paste input "RITM0486644"
type input "RITM0486644"
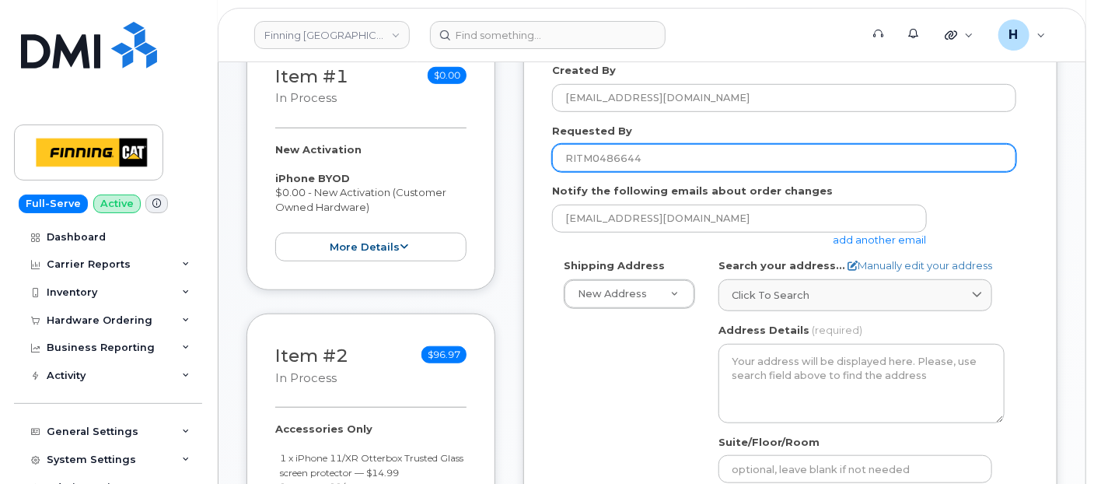
scroll to position [432, 0]
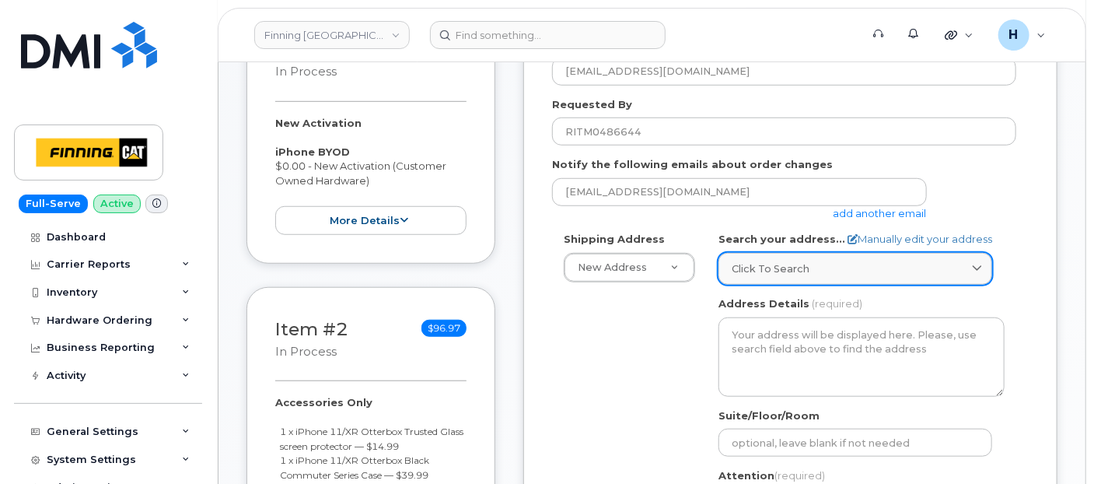
click at [736, 262] on span "Click to search" at bounding box center [771, 268] width 78 height 15
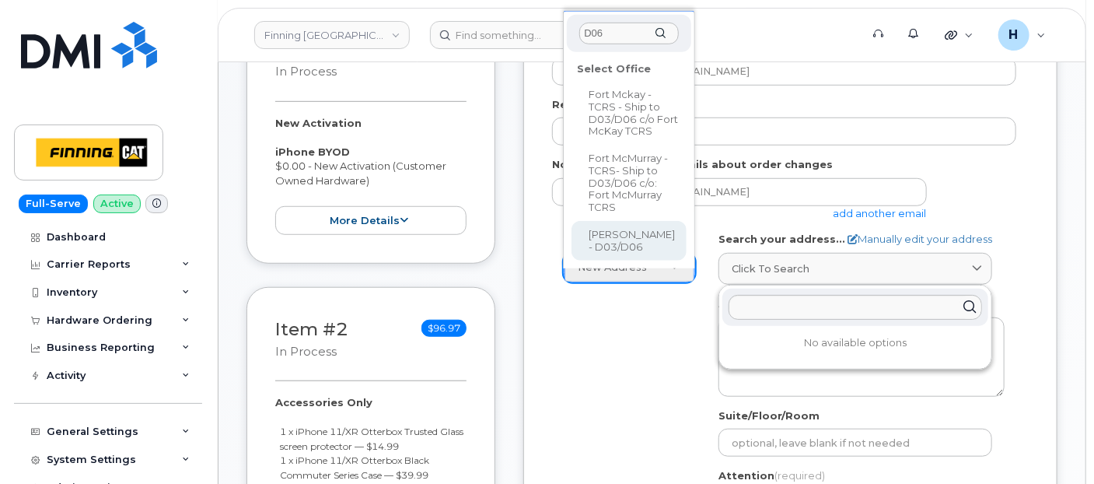
type input "D06"
select select
type textarea "Highway 63, Mildred Lake Industrial Park Mildred Lake Alberta T0P 1C0"
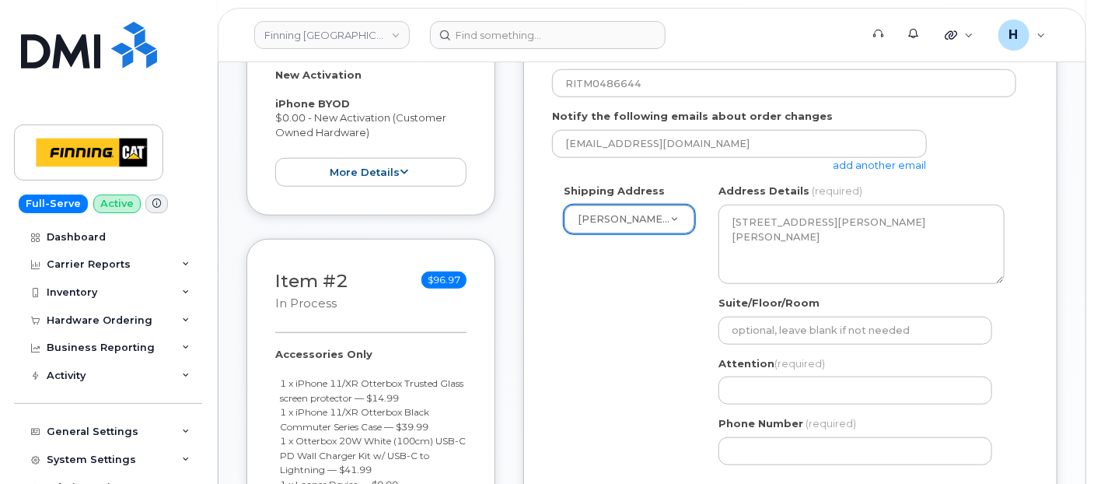
scroll to position [604, 0]
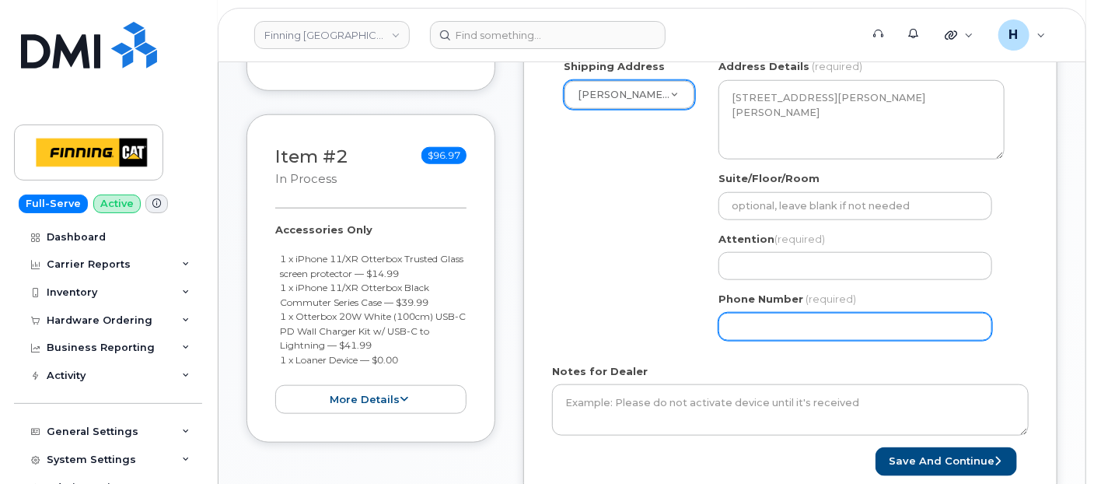
click at [768, 330] on input "Phone Number" at bounding box center [855, 327] width 274 height 28
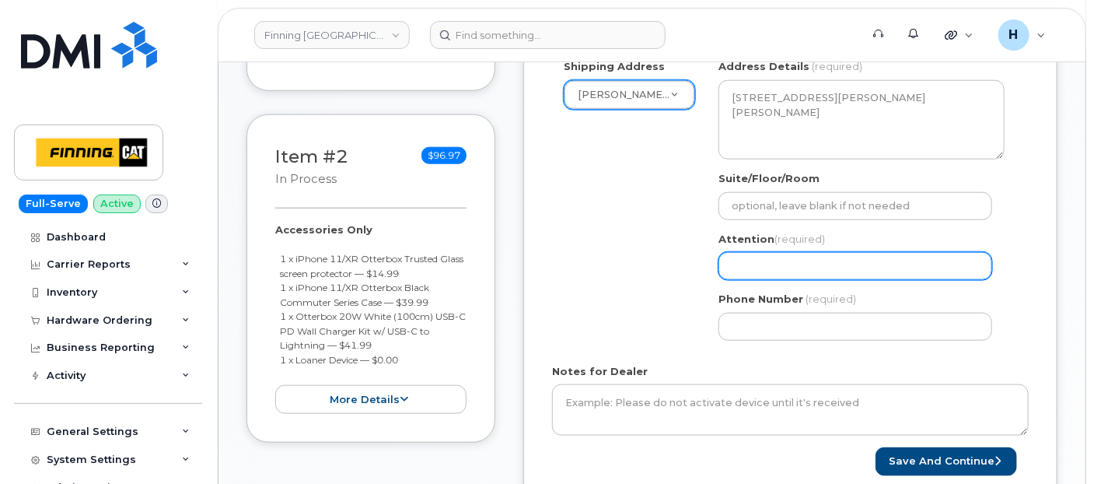
click at [746, 266] on input "Attention (required)" at bounding box center [855, 266] width 274 height 28
paste input "Mildred Lake - Highway 63"
select select
type input "Mildred Lake - Highway 63"
drag, startPoint x: 904, startPoint y: 264, endPoint x: 700, endPoint y: 255, distance: 203.9
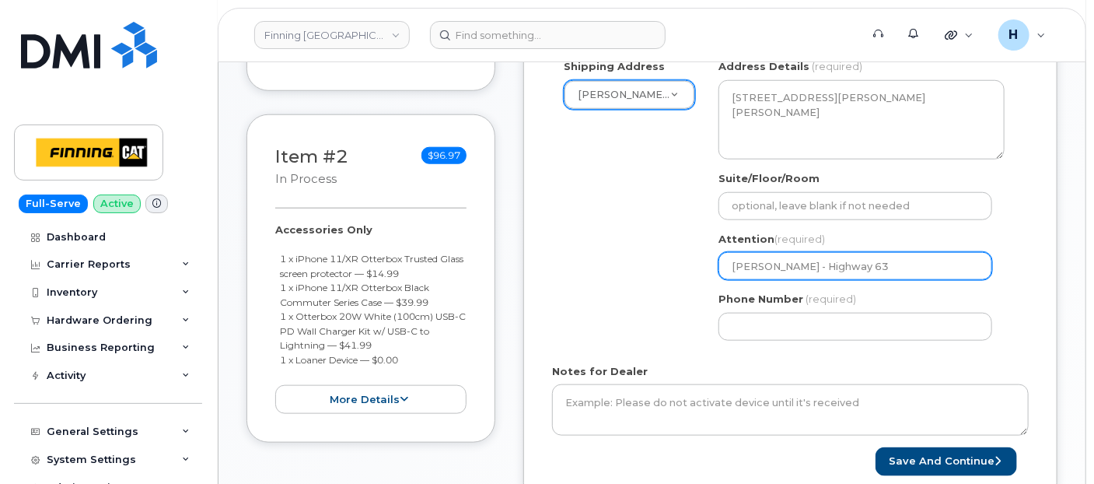
click at [700, 255] on div "Shipping Address Mildred Lake - D03/D06 New Address 4204 5 Ave N 6735 11 St NE …" at bounding box center [784, 205] width 464 height 292
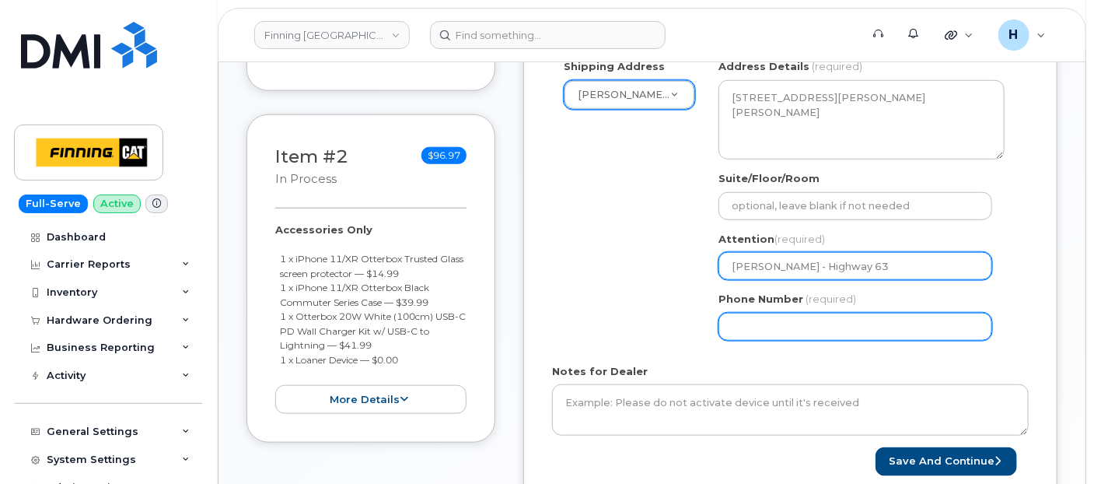
paste input "[PERSON_NAME]"
select select
type input "[PERSON_NAME]"
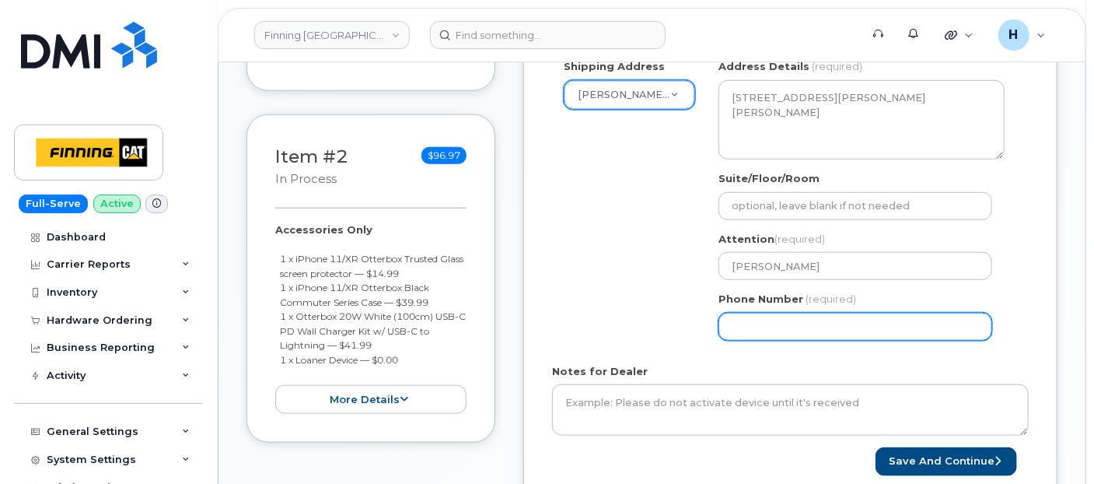
click at [789, 322] on input "Phone Number" at bounding box center [855, 327] width 274 height 28
select select
type input "780790201"
select select
type input "7807902010"
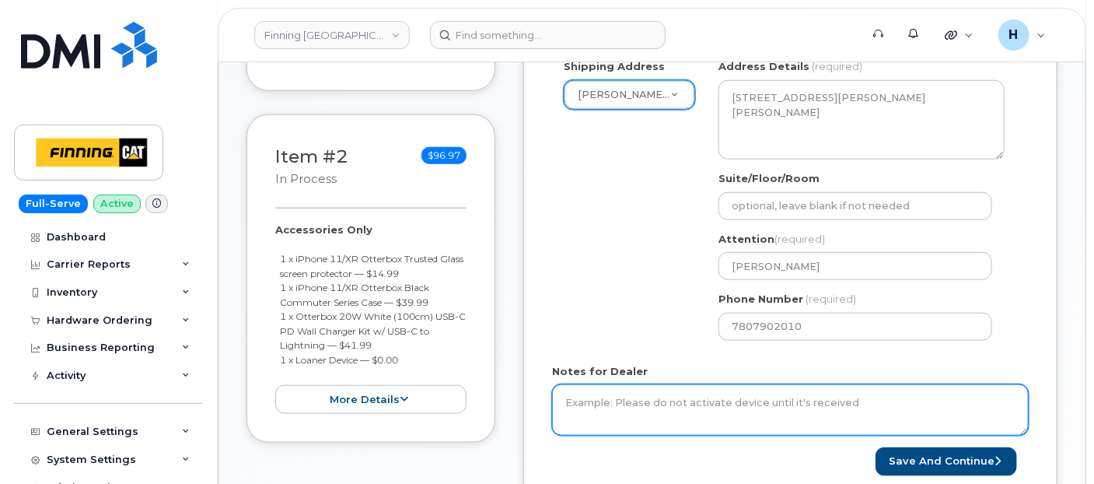
click at [577, 384] on textarea "Notes for Dealer" at bounding box center [790, 409] width 477 height 51
paste textarea "New Activation iPhone BYOD $0.00 - New Activation (Customer Owned Hardware) SIM…"
drag, startPoint x: 769, startPoint y: 400, endPoint x: 949, endPoint y: 397, distance: 179.6
click at [949, 397] on textarea "New Activation iPhone BYOD $0.00 - New Activation (Customer Owned Hardware) SIM…" at bounding box center [790, 409] width 477 height 51
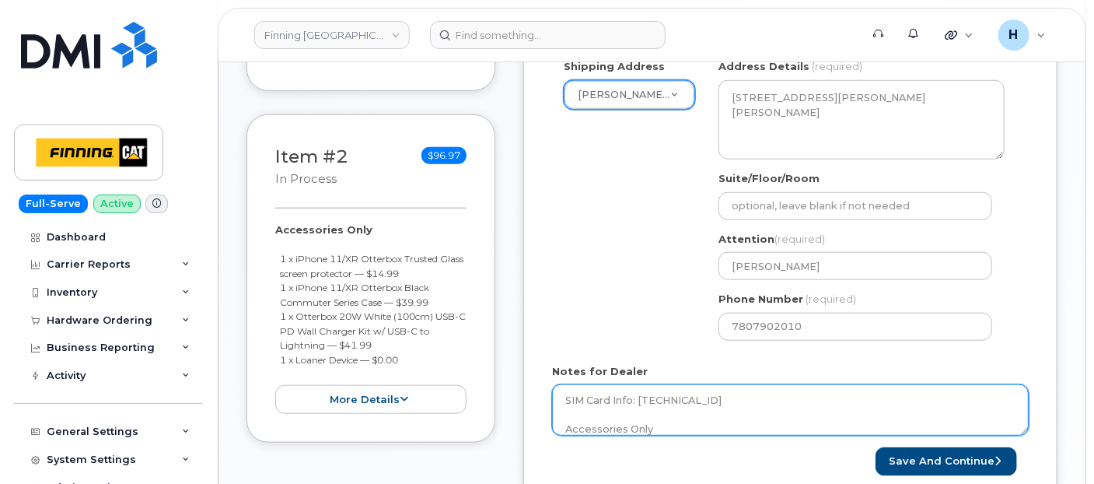
scroll to position [170, 0]
click at [708, 409] on textarea "New Activation iPhone BYOD $0.00 - New Activation (Customer Owned Hardware) SIM…" at bounding box center [790, 409] width 477 height 51
paste textarea "Per Kristie Reil, Activate a new line and source a device from existing stock."
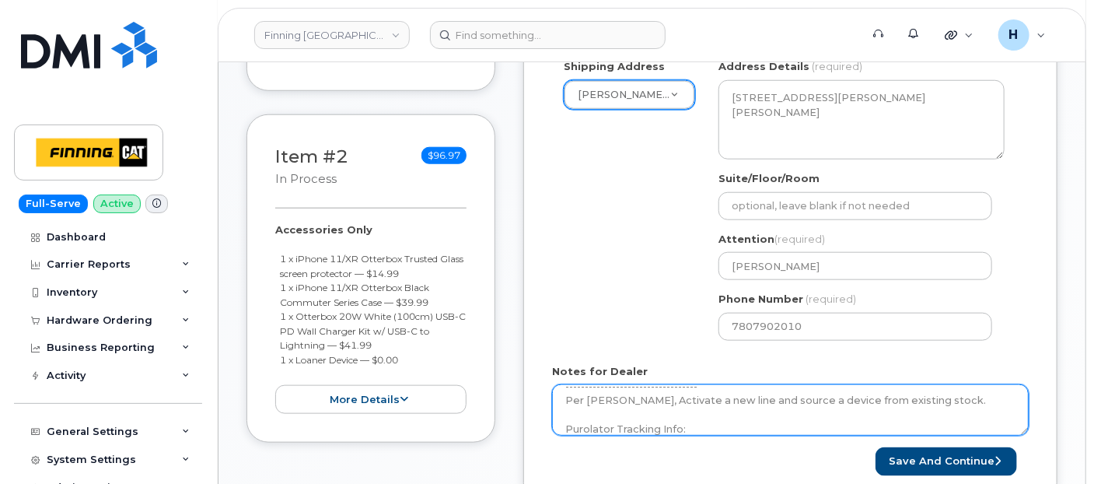
type textarea "New Activation iPhone BYOD $0.00 - New Activation (Customer Owned Hardware) SIM…"
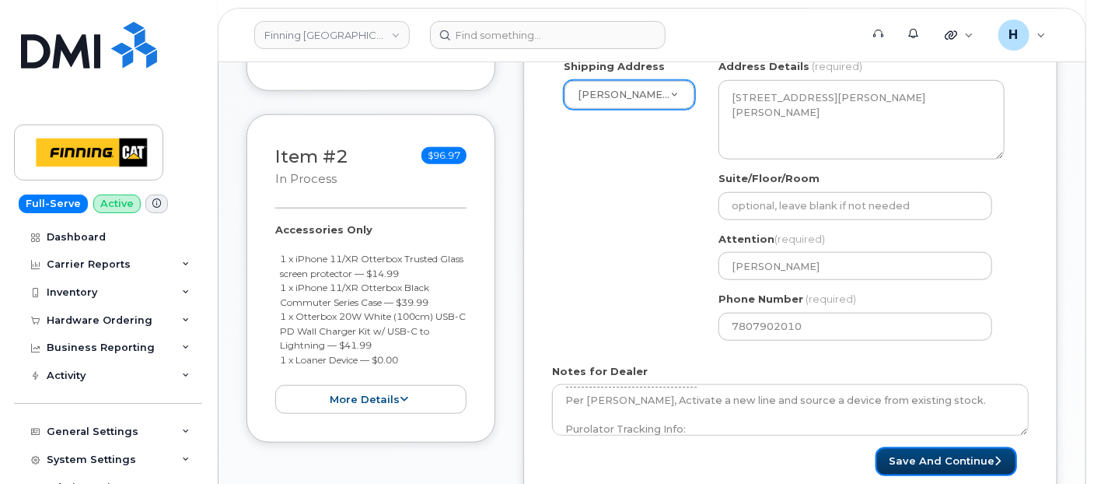
click at [888, 450] on button "Save and Continue" at bounding box center [947, 461] width 142 height 29
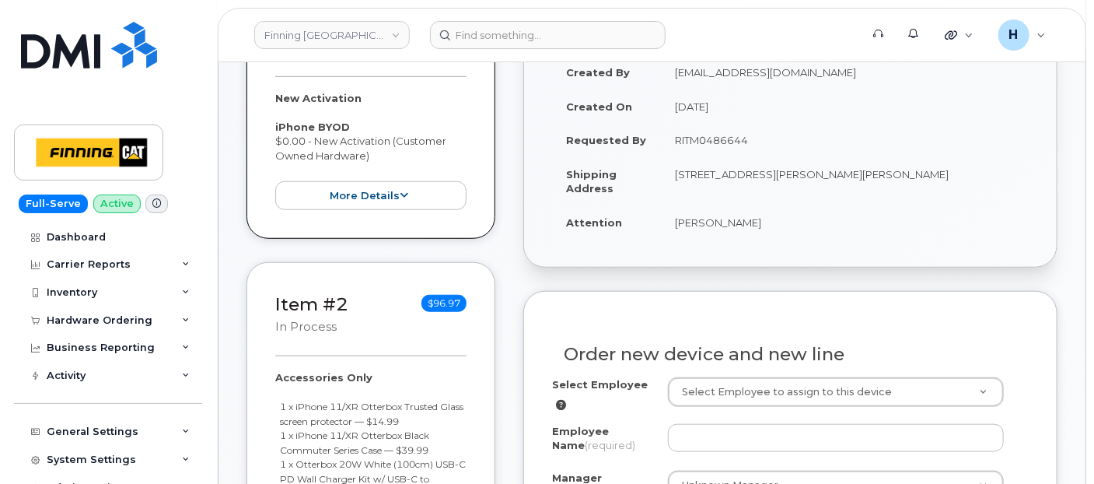
scroll to position [451, 0]
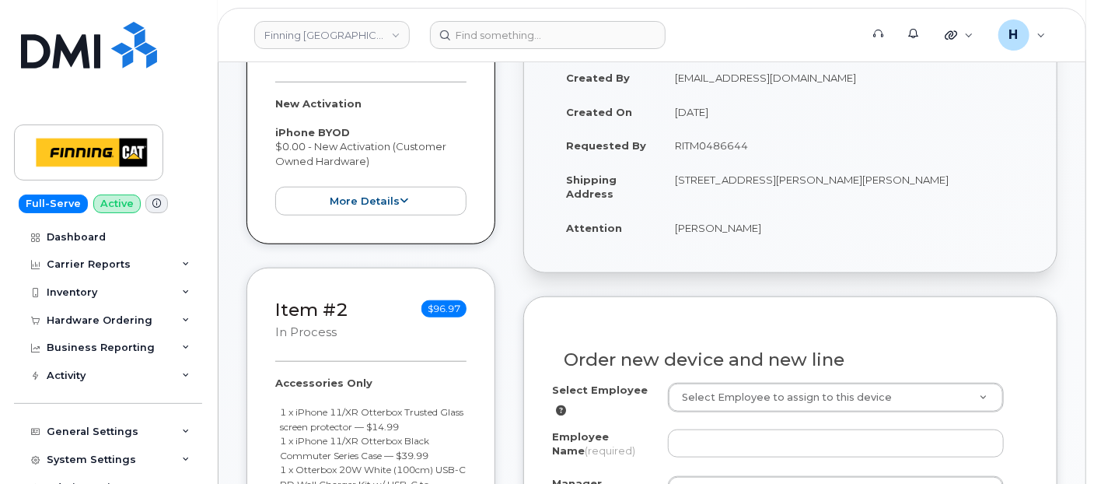
drag, startPoint x: 669, startPoint y: 239, endPoint x: 797, endPoint y: 239, distance: 128.3
click at [797, 239] on td "[PERSON_NAME]" at bounding box center [845, 228] width 368 height 34
copy td "[PERSON_NAME]"
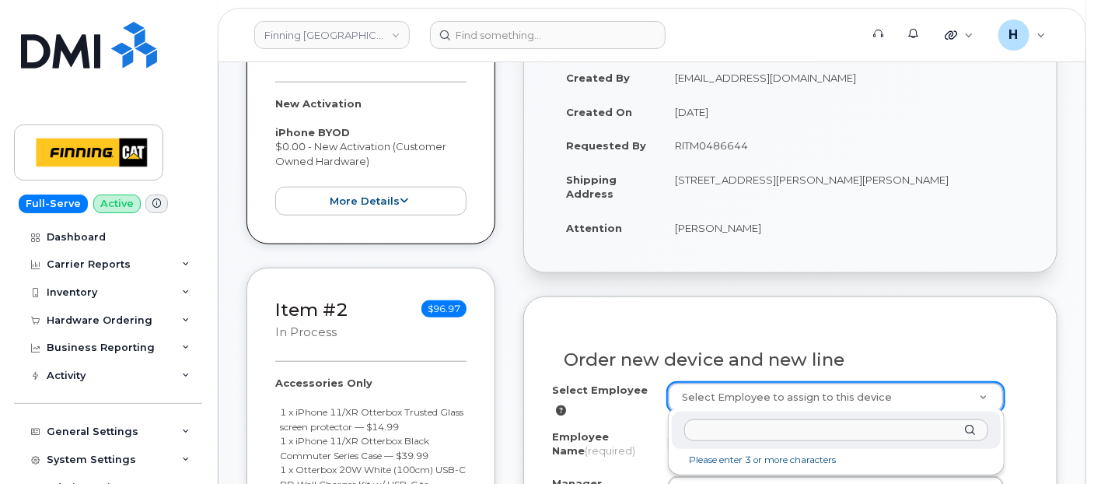
type input "[PERSON_NAME]"
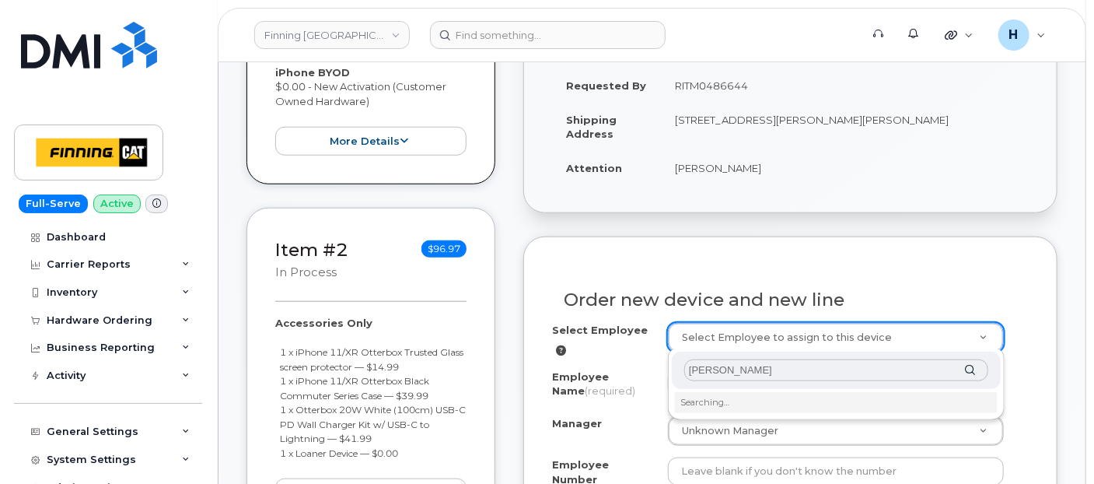
scroll to position [537, 0]
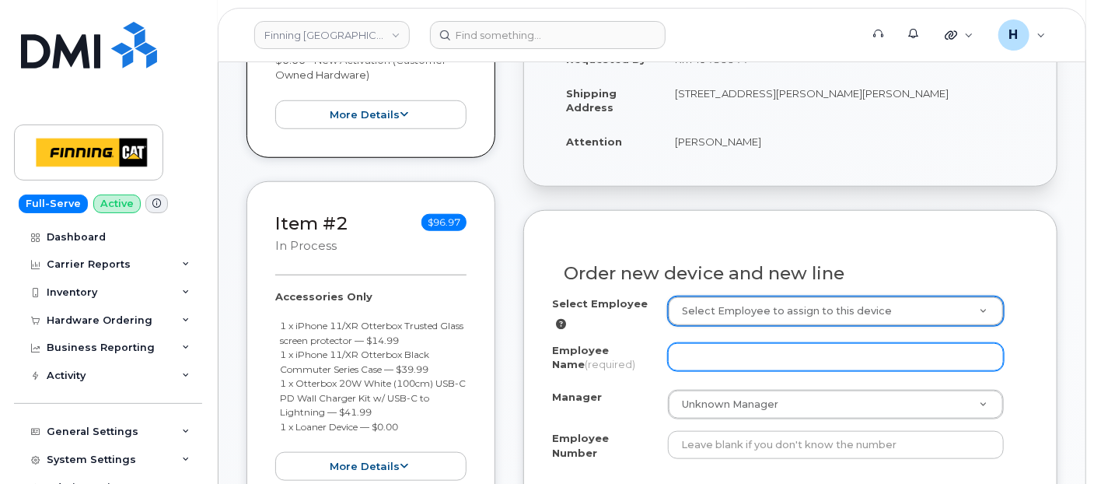
click at [693, 362] on input "Employee Name (required)" at bounding box center [836, 357] width 336 height 28
paste input "[PERSON_NAME]"
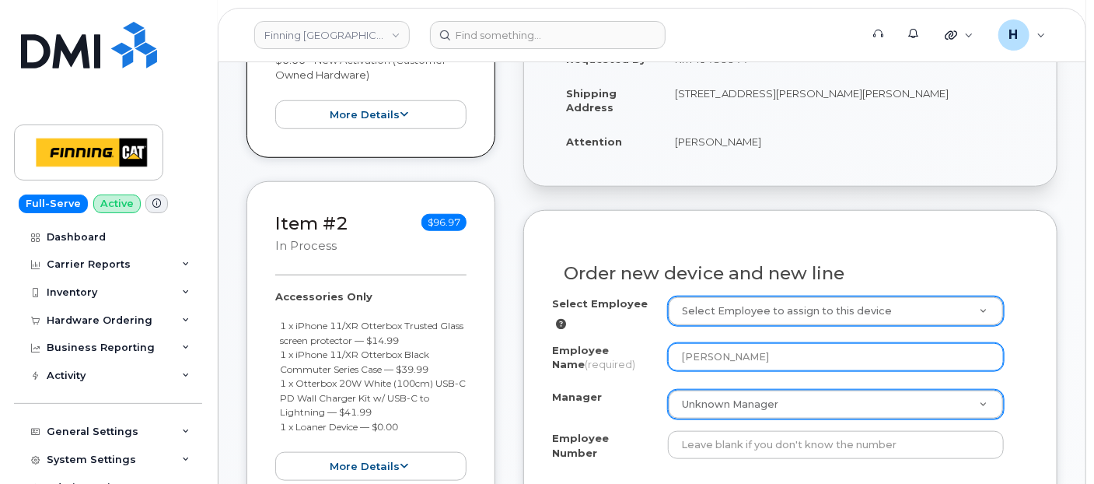
type input "[PERSON_NAME]"
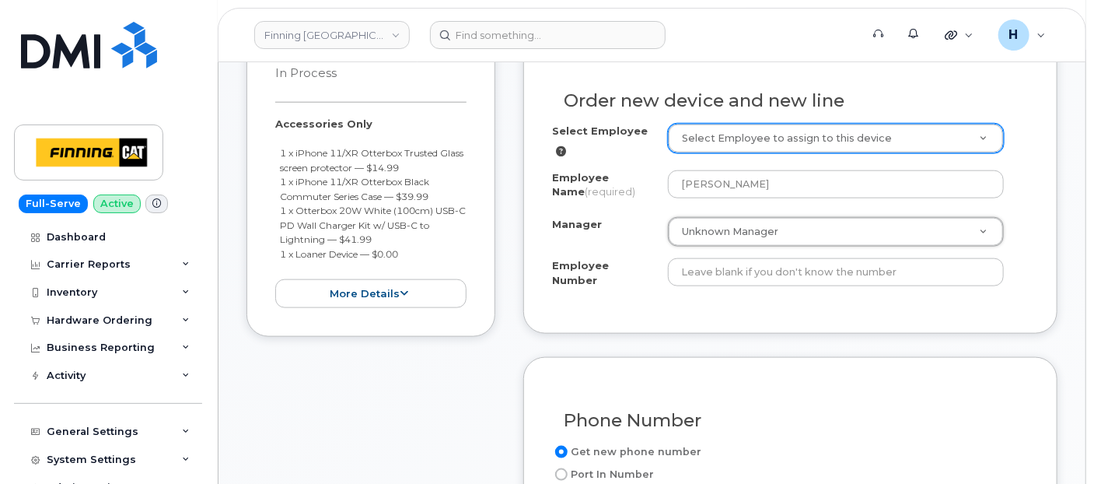
scroll to position [43940, 0]
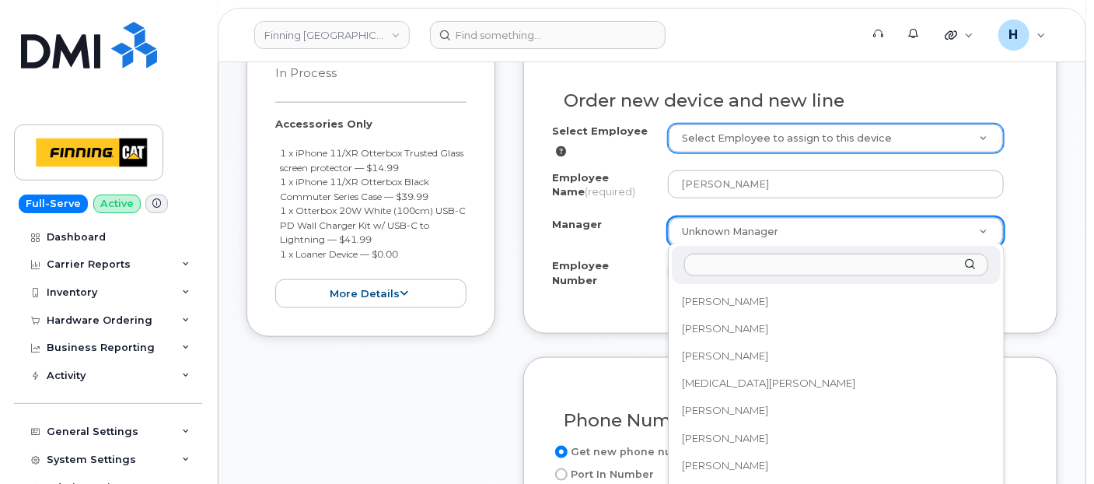
paste input "Wesley Tanner"
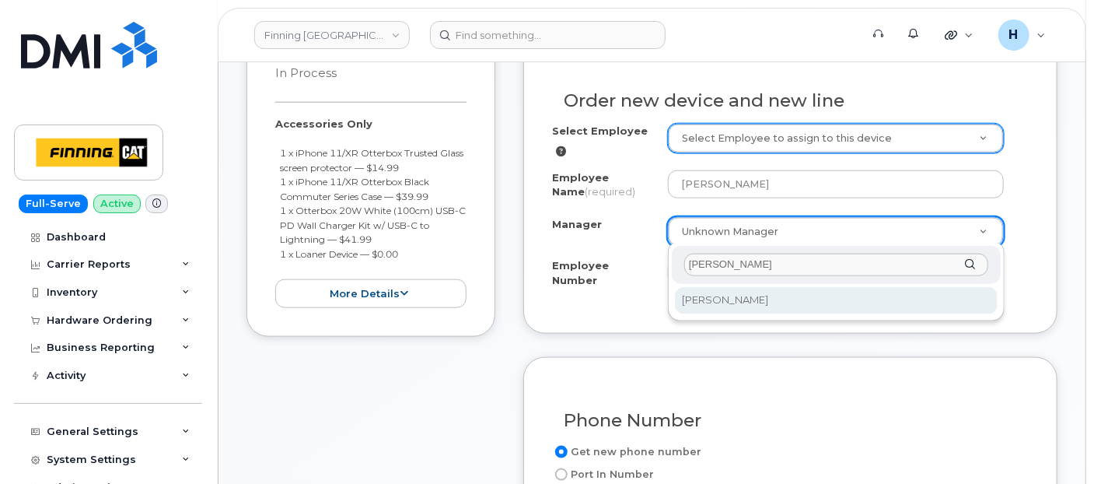
type input "Wesley Tanner"
select select "58170"
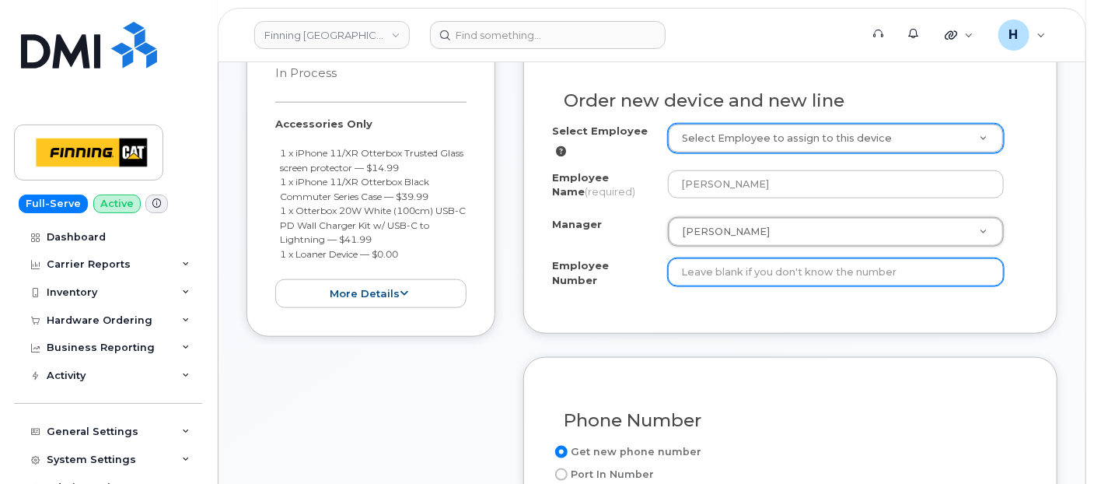
click at [705, 267] on input "Employee Number" at bounding box center [836, 272] width 336 height 28
paste input "3500741"
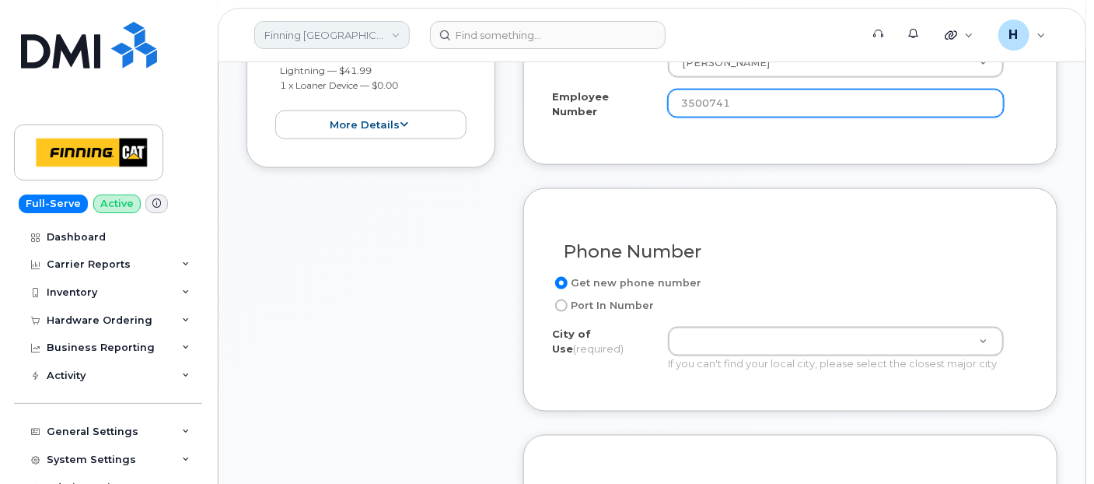
scroll to position [883, 0]
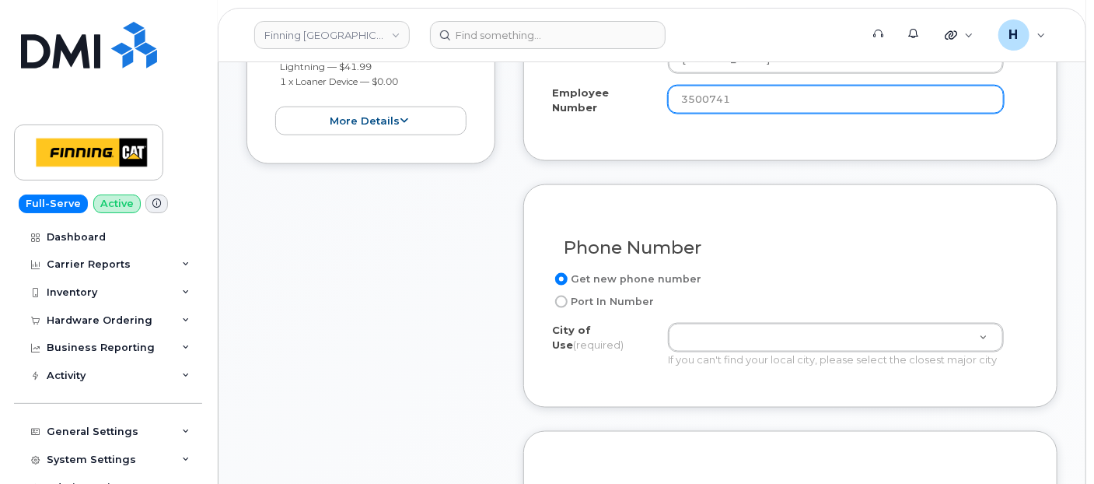
type input "3500741"
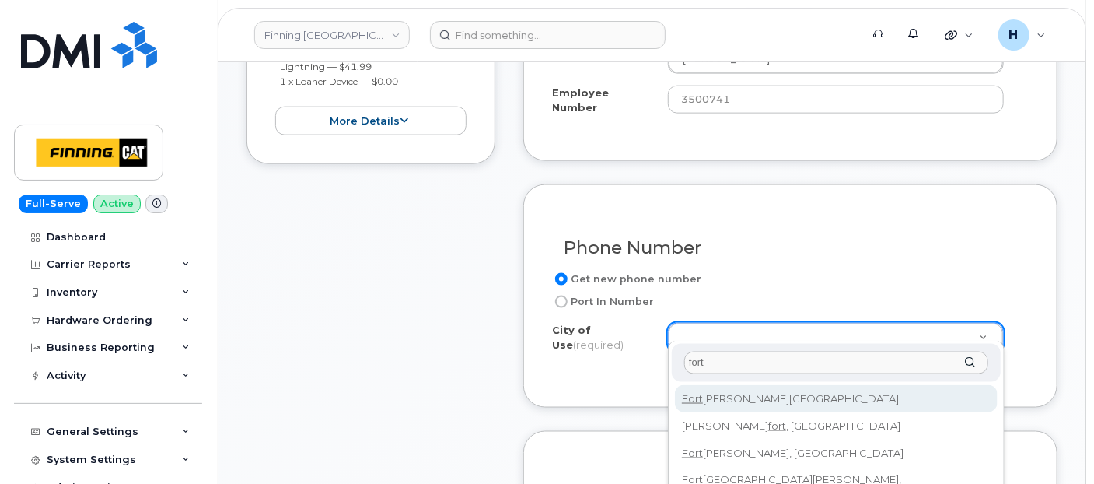
scroll to position [1055, 0]
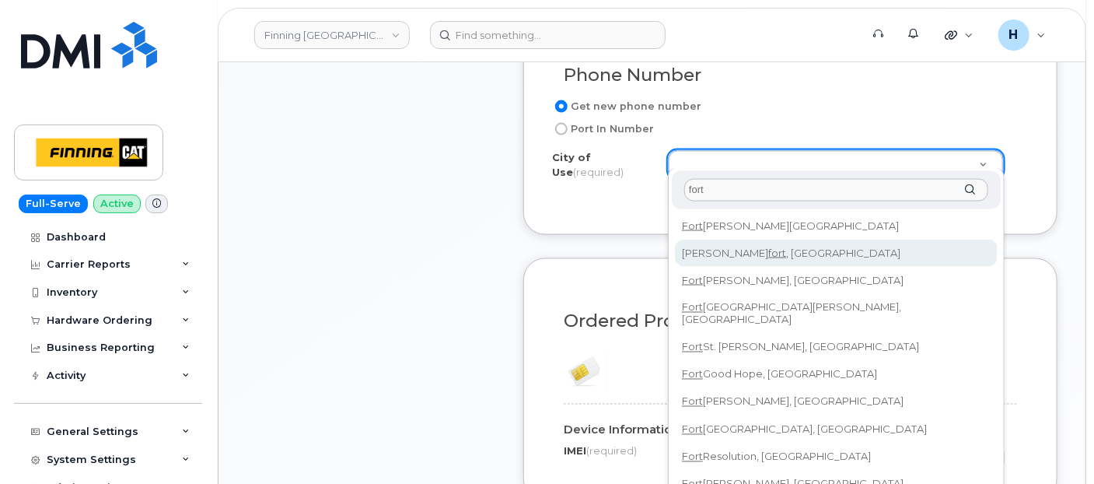
type input "fort"
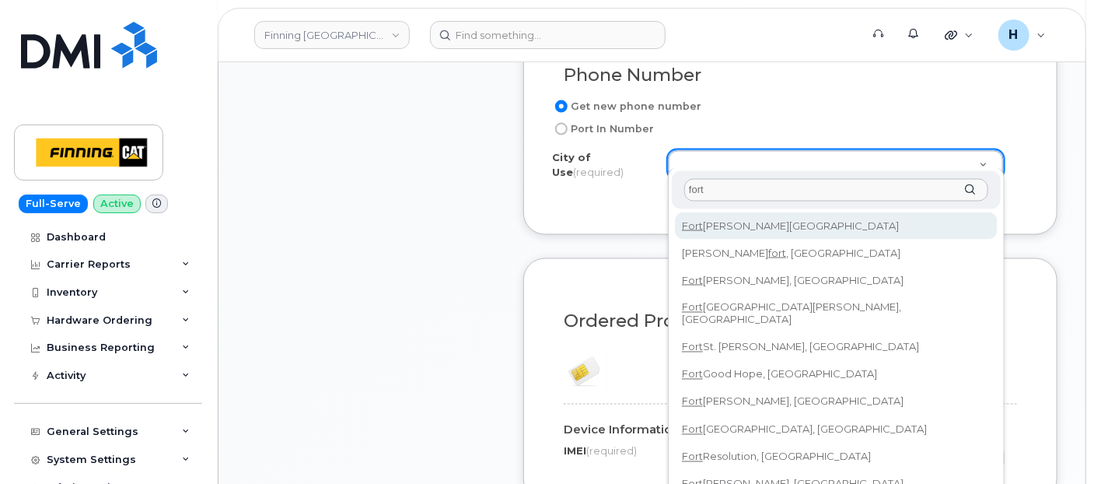
type input "214"
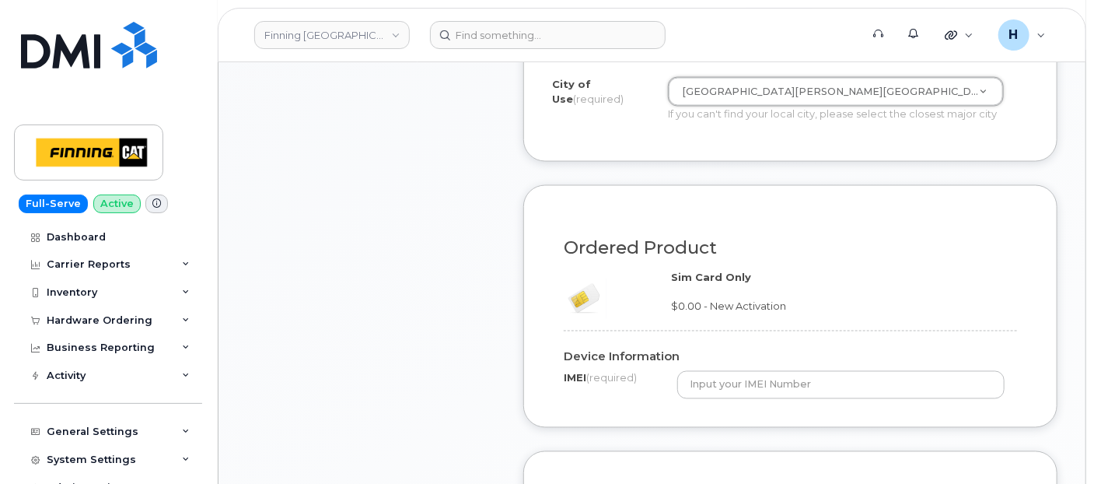
scroll to position [1229, 0]
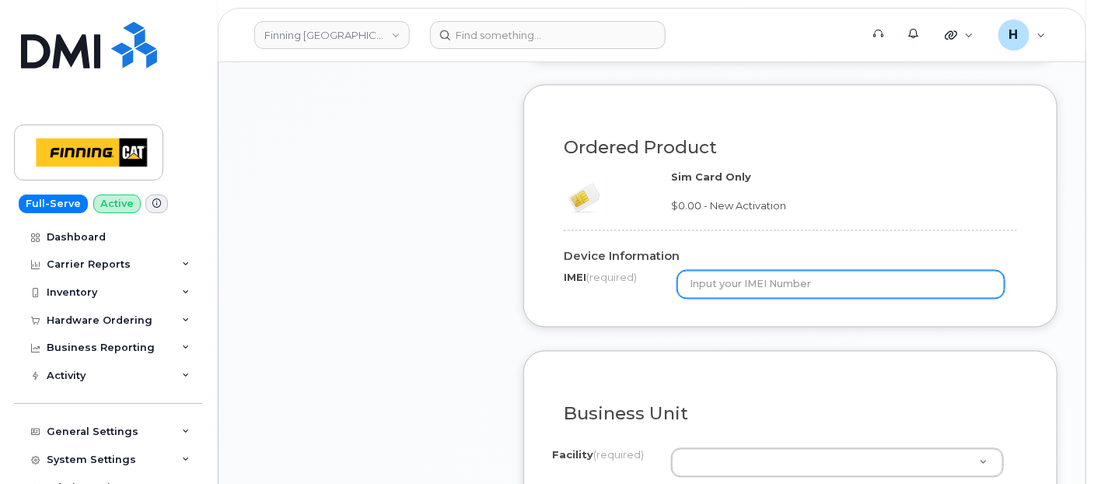
click at [695, 272] on input "text" at bounding box center [840, 285] width 327 height 28
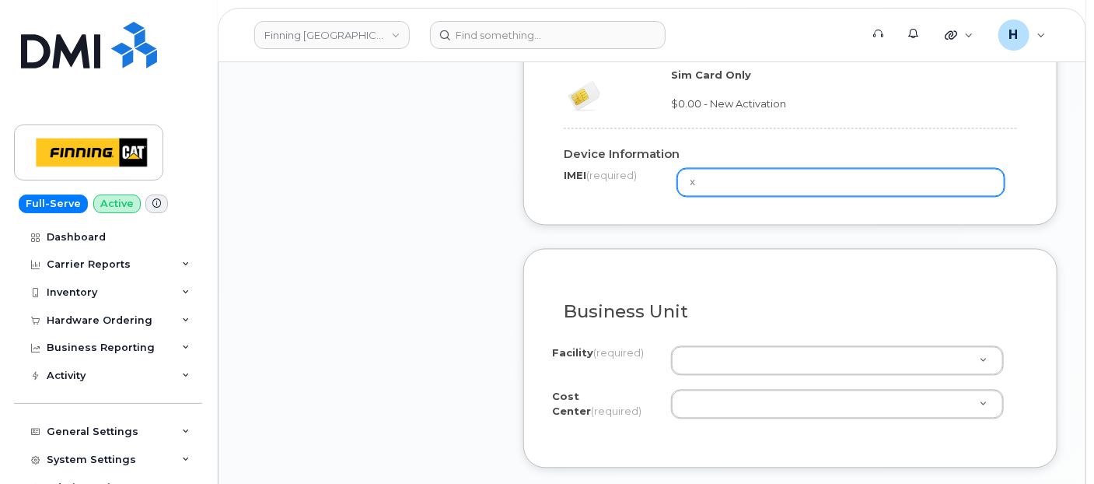
scroll to position [1315, 0]
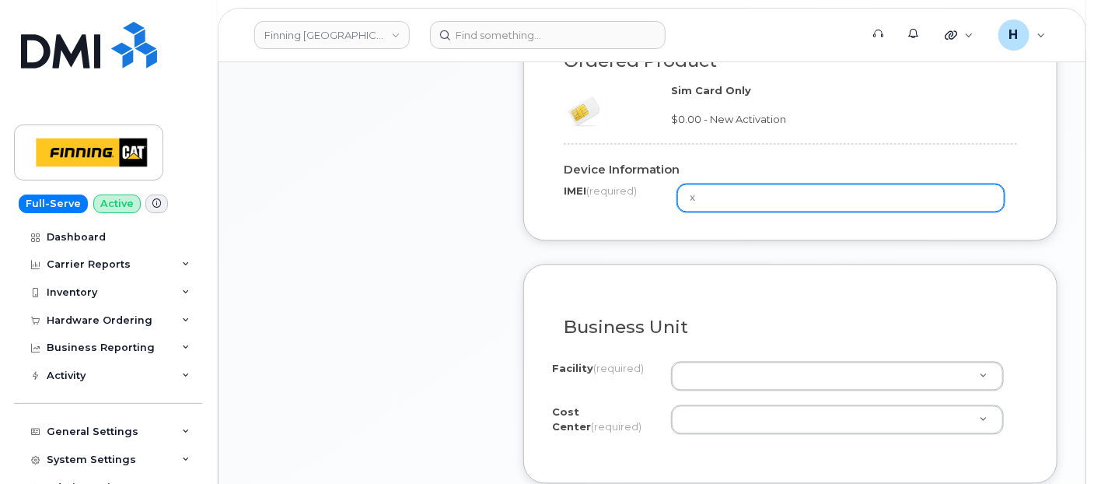
type input "x"
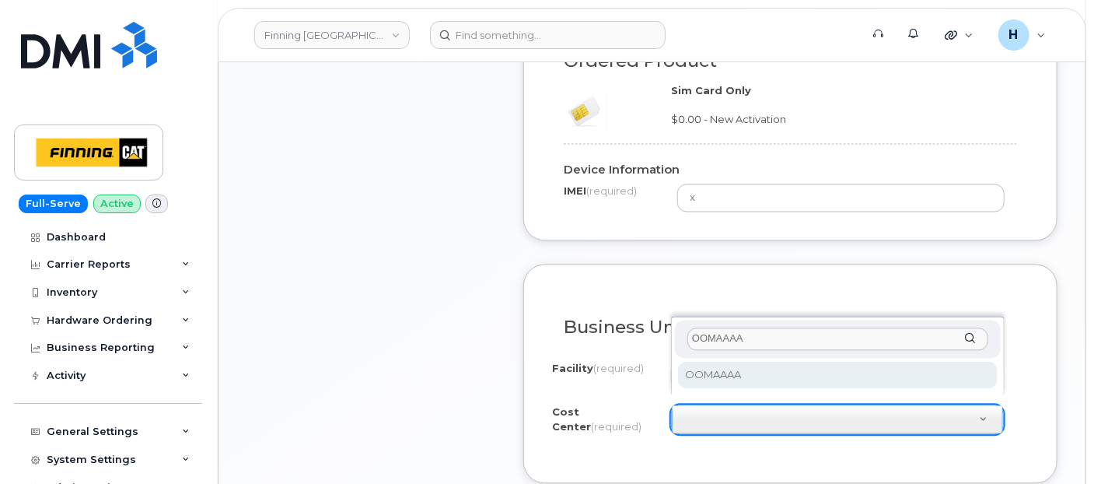
type input "OOMAAAA"
click at [708, 388] on div "OOMAAAA OOMAAAA" at bounding box center [838, 355] width 334 height 79
select select "OOMAAAA"
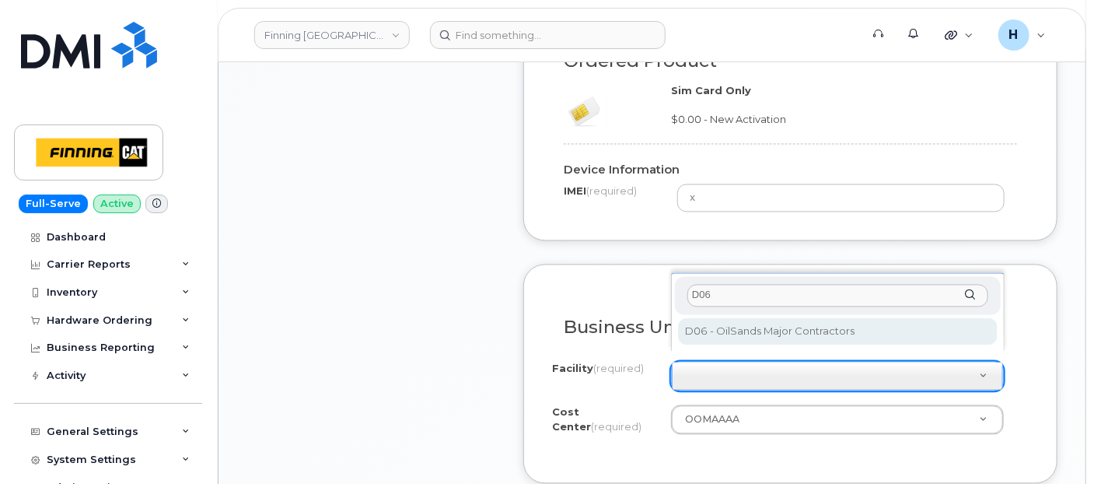
type input "D06"
select select "D06"
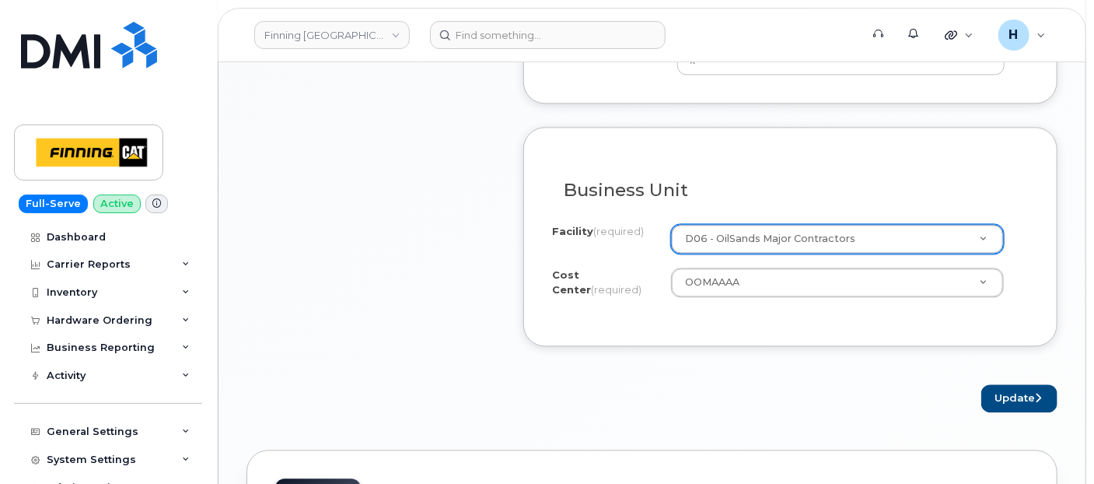
scroll to position [1574, 0]
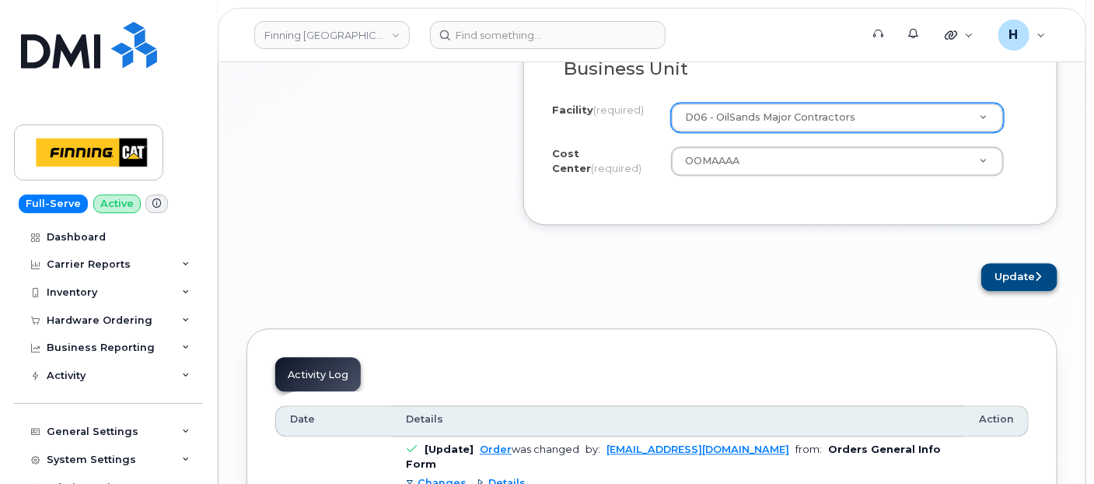
drag, startPoint x: 1001, startPoint y: 281, endPoint x: 1011, endPoint y: 257, distance: 25.4
click at [1011, 263] on button "Update" at bounding box center [1019, 277] width 76 height 29
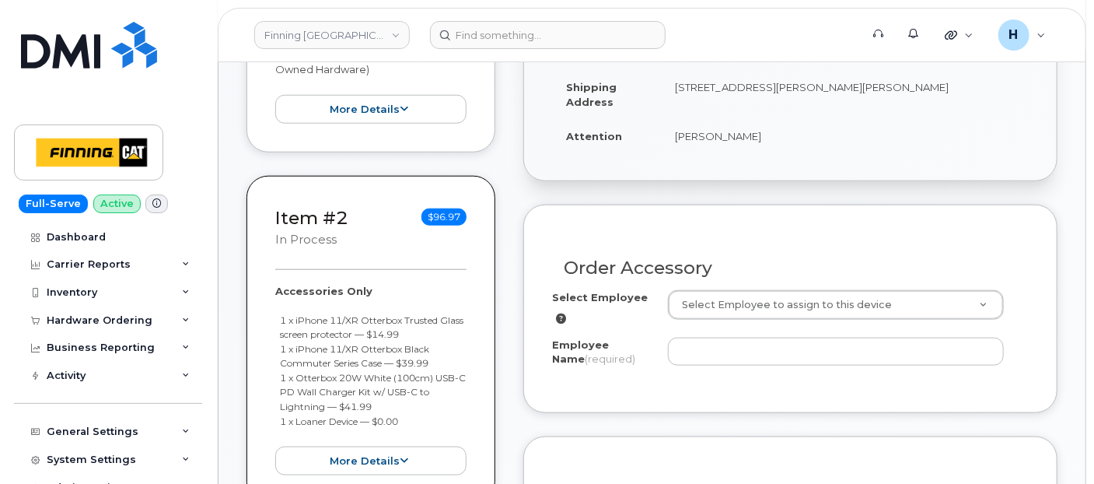
scroll to position [432, 0]
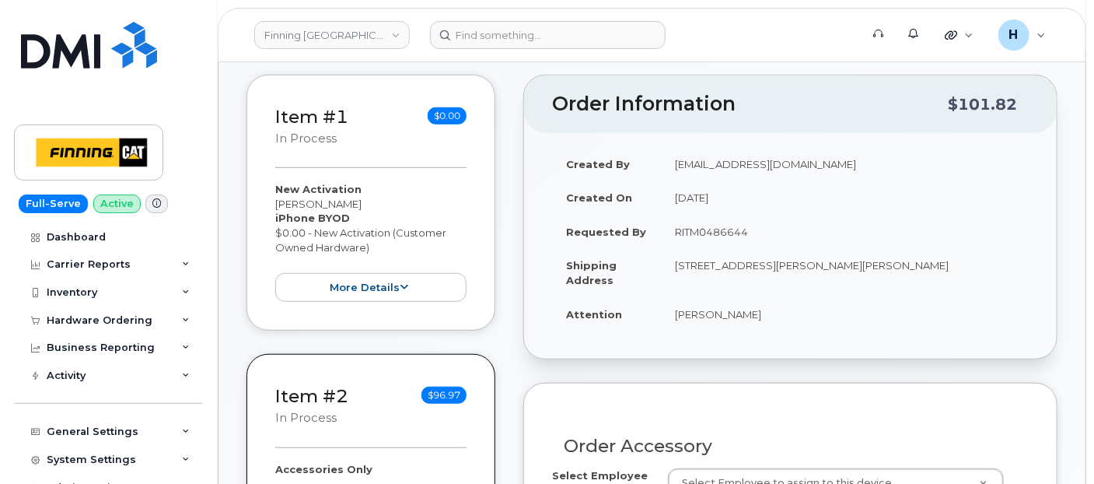
drag, startPoint x: 659, startPoint y: 325, endPoint x: 813, endPoint y: 327, distance: 153.2
click at [813, 327] on tr "Attention [PERSON_NAME]" at bounding box center [790, 314] width 477 height 34
copy tr "[PERSON_NAME]"
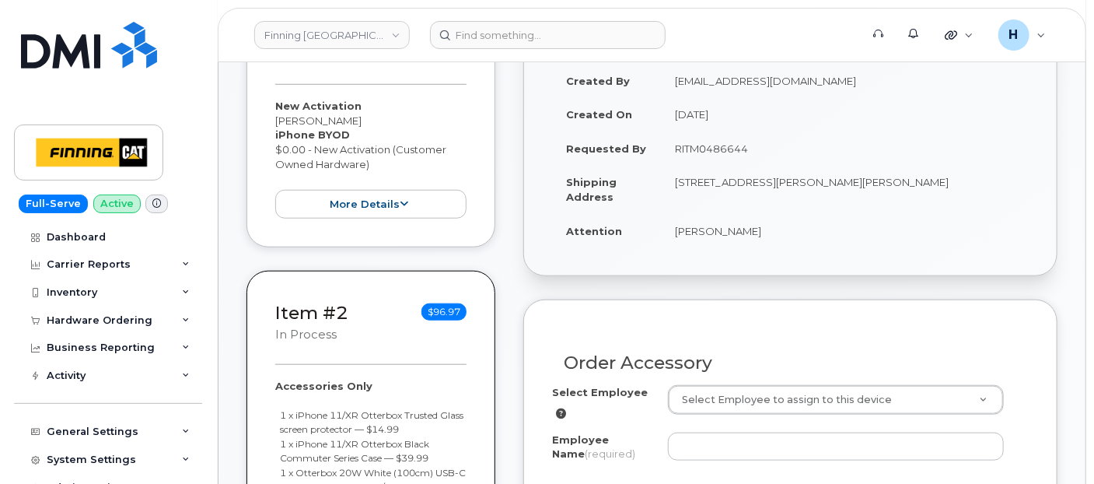
scroll to position [604, 0]
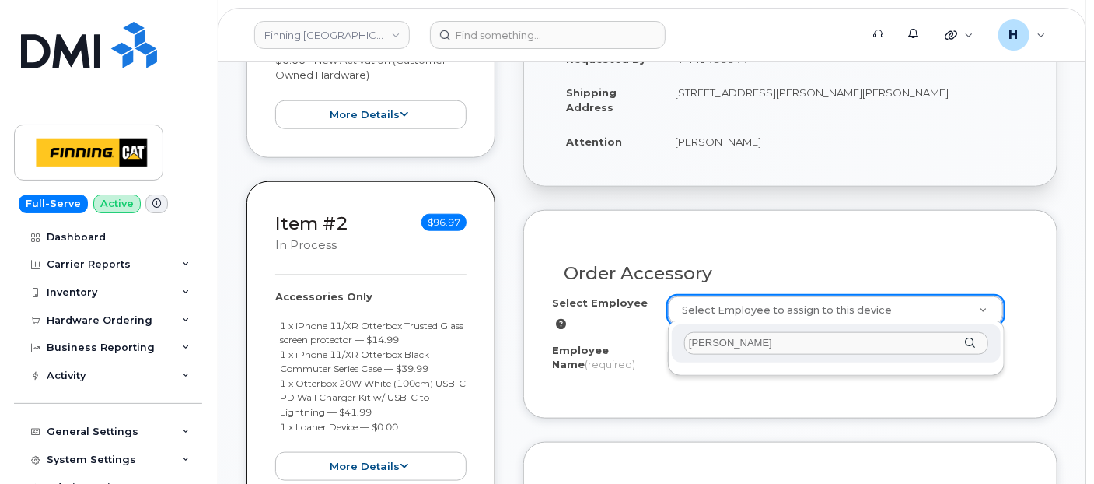
click at [704, 342] on input "[PERSON_NAME]" at bounding box center [836, 343] width 304 height 23
type input "[PERSON_NAME]"
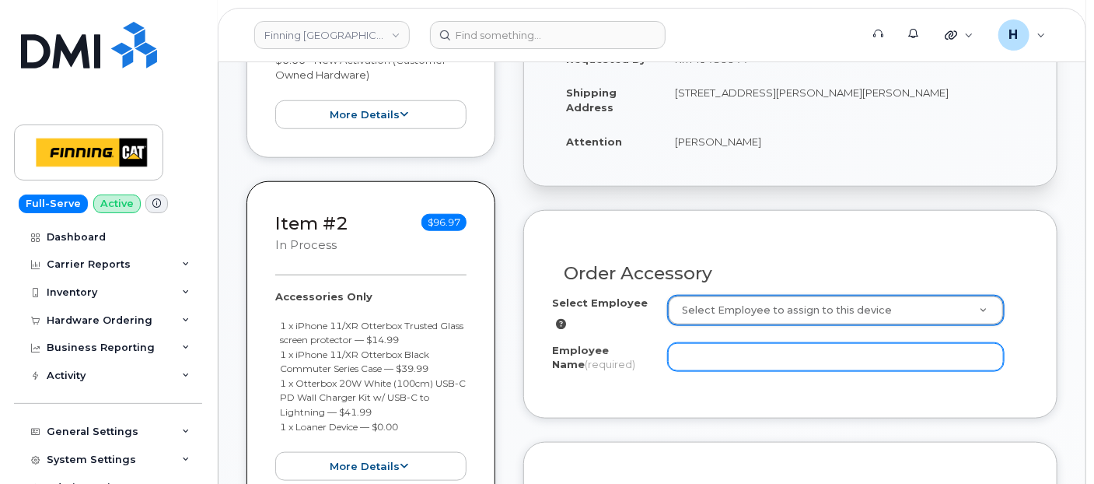
click at [688, 361] on input "Employee Name (required)" at bounding box center [836, 357] width 336 height 28
paste input "[PERSON_NAME]"
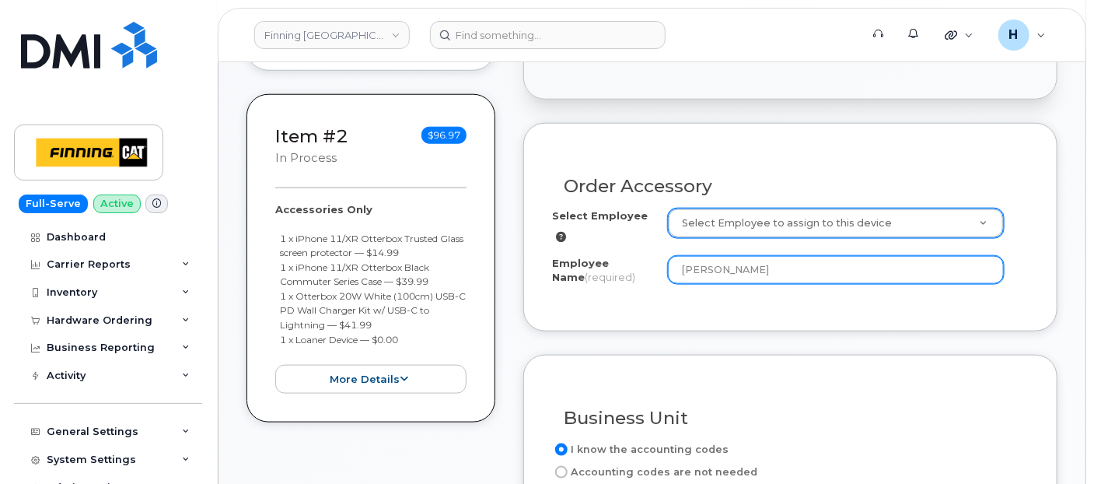
scroll to position [778, 0]
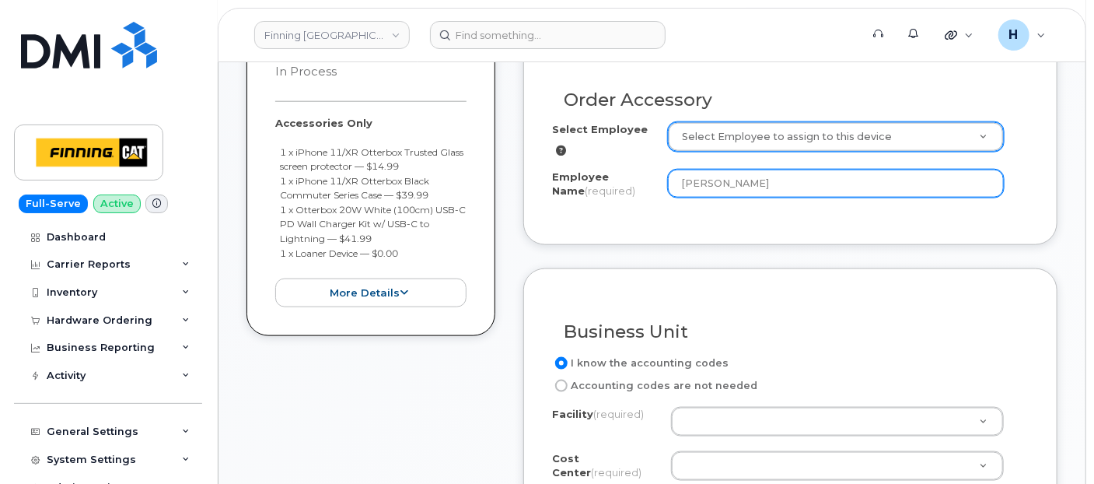
click at [706, 183] on input "[PERSON_NAME]" at bounding box center [836, 184] width 336 height 28
type input "[PERSON_NAME]"
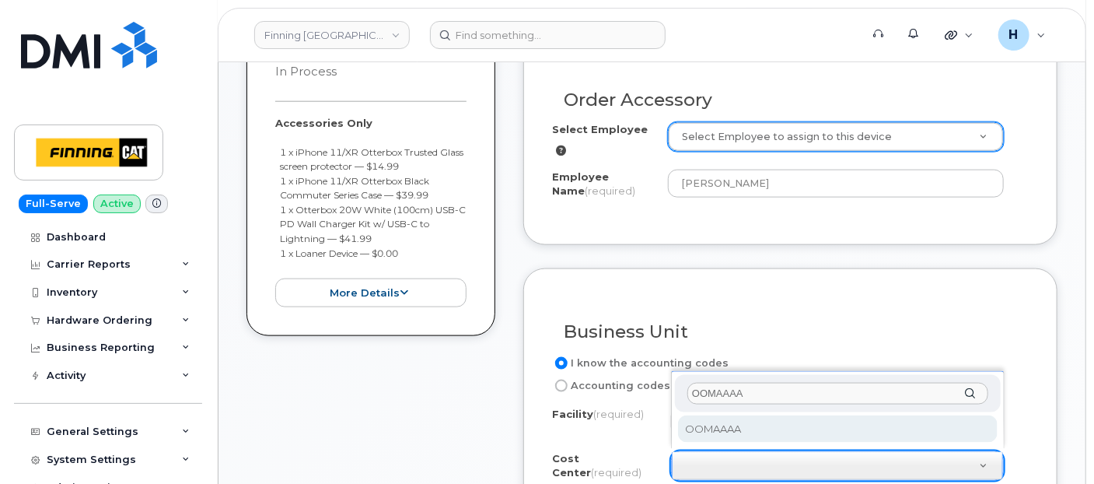
type input "OOMAAAA"
select select "OOMAAAA"
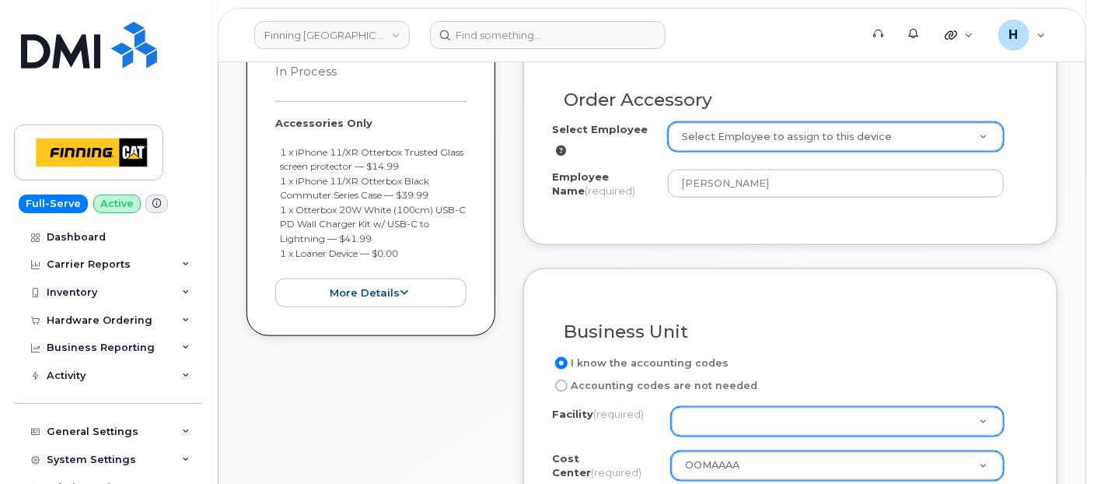
drag, startPoint x: 714, startPoint y: 398, endPoint x: 708, endPoint y: 409, distance: 12.2
click at [714, 397] on div "I know the accounting codes Accounting codes are not needed Facility (required)…" at bounding box center [790, 427] width 477 height 146
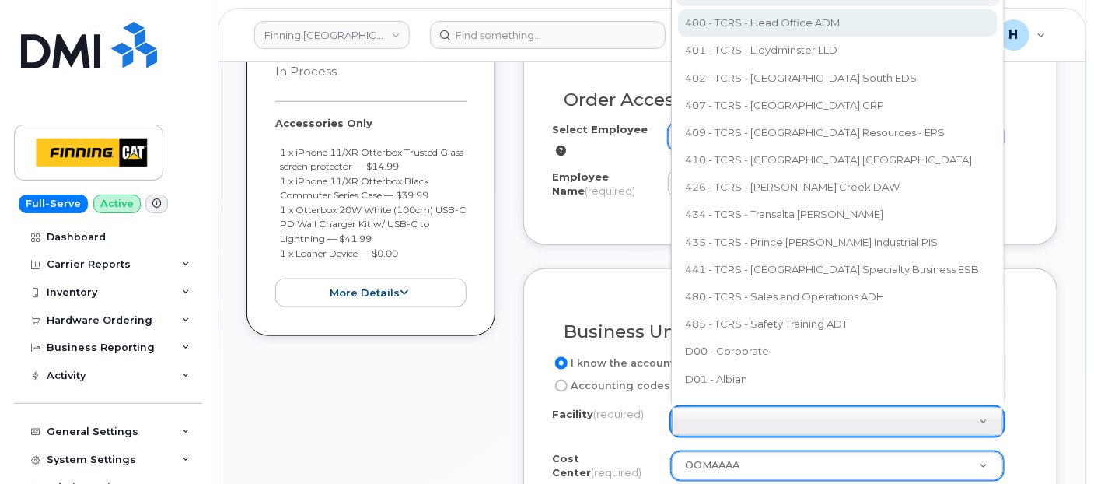
scroll to position [758, 0]
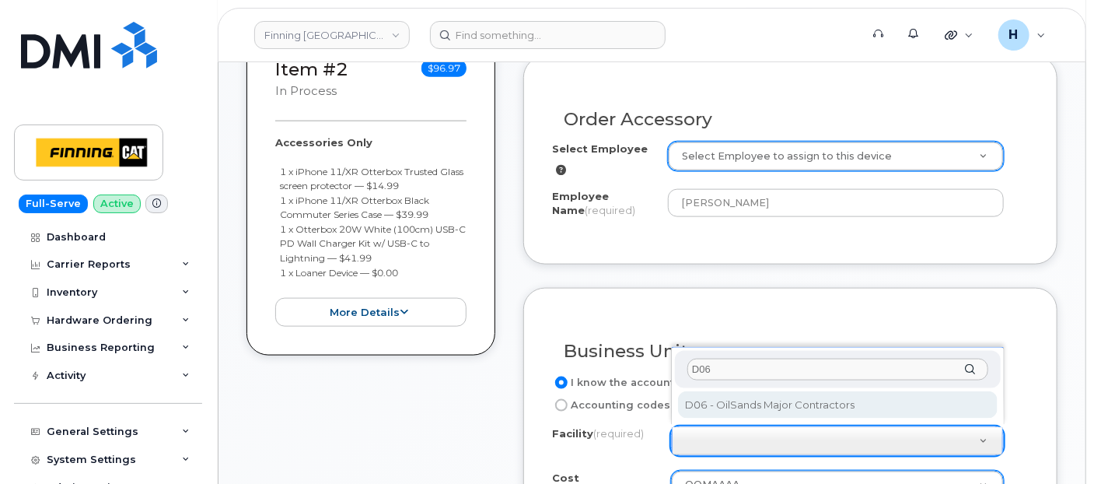
type input "D06"
select select "D06"
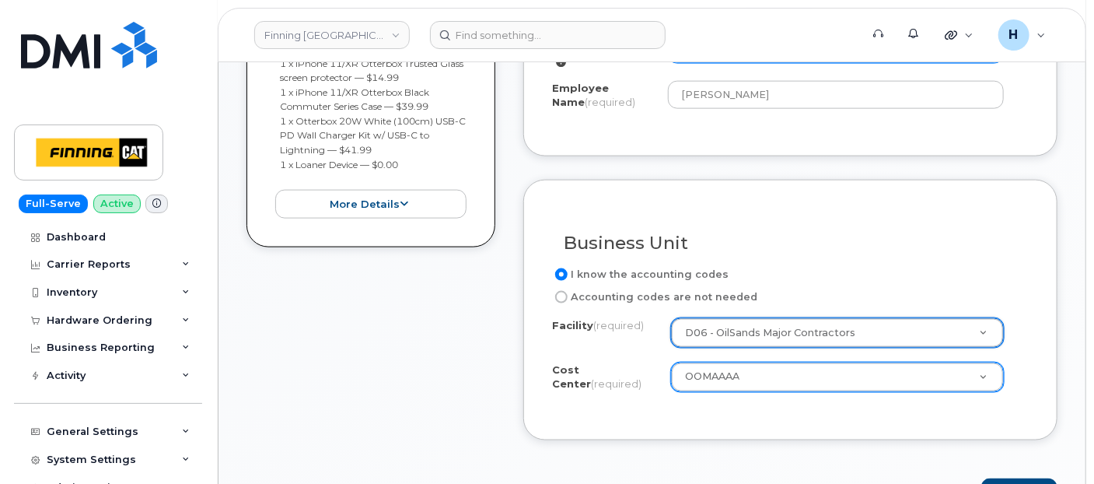
scroll to position [931, 0]
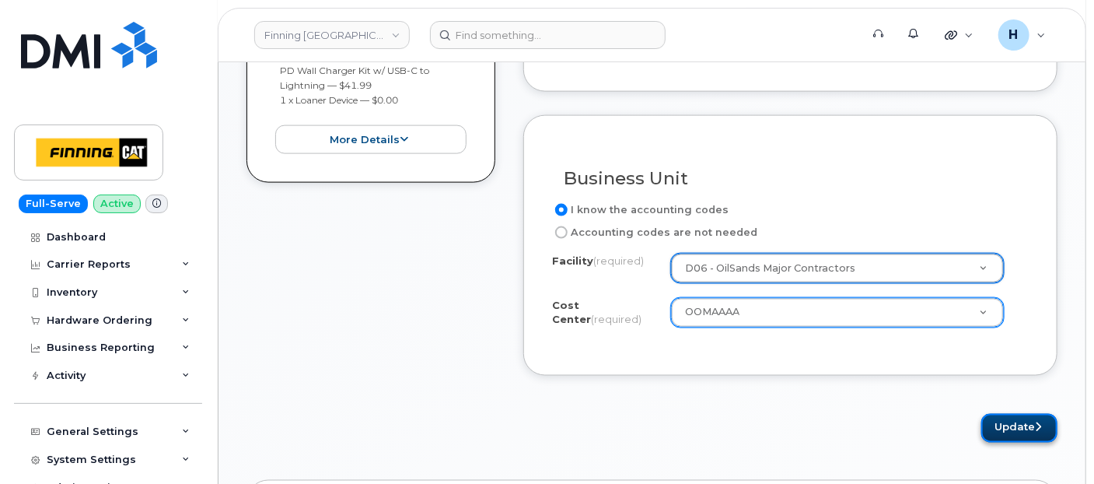
click at [1016, 424] on button "Update" at bounding box center [1019, 428] width 76 height 29
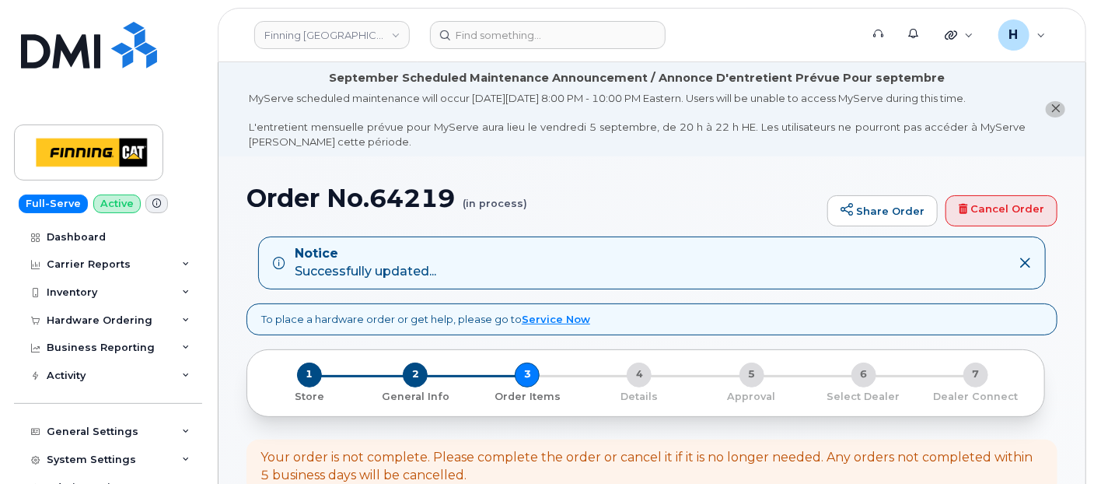
click at [415, 193] on h1 "Order No.64219 (in process)" at bounding box center [532, 197] width 573 height 27
copy h1 "64219"
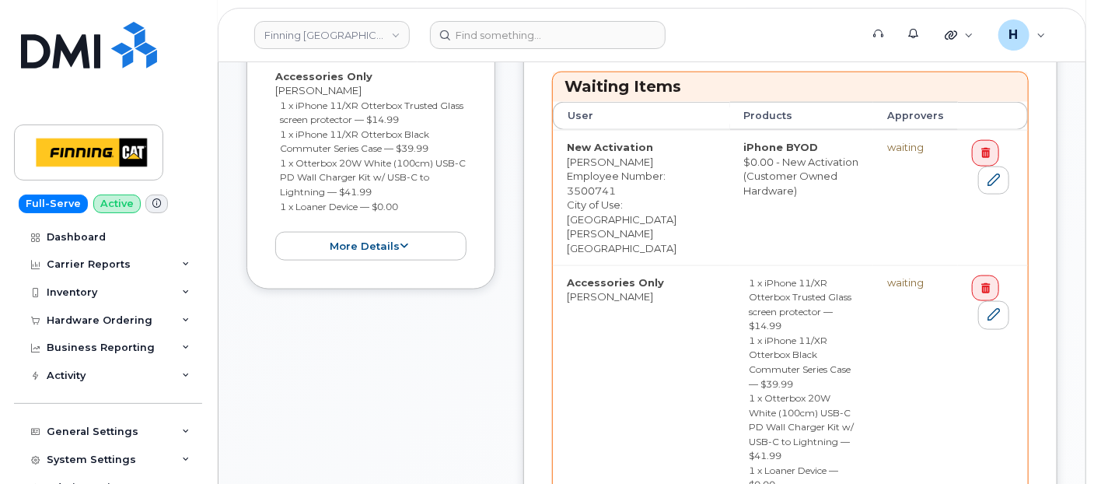
scroll to position [864, 0]
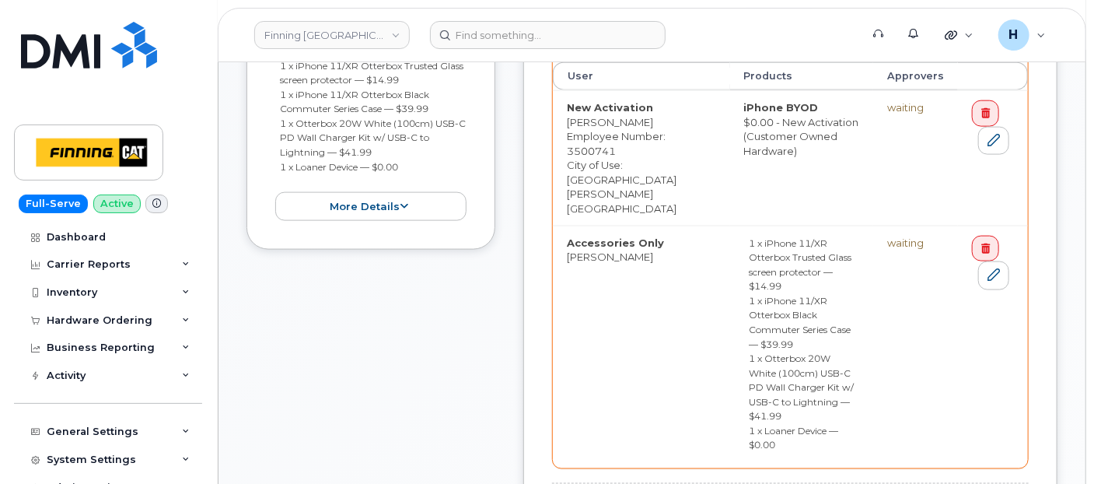
drag, startPoint x: 955, startPoint y: 406, endPoint x: 10, endPoint y: 299, distance: 950.8
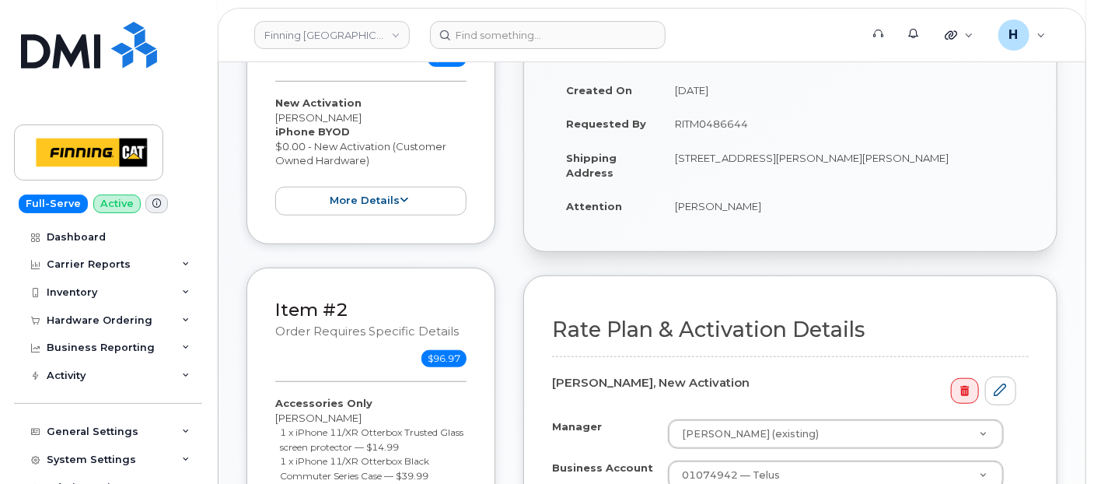
scroll to position [612, 0]
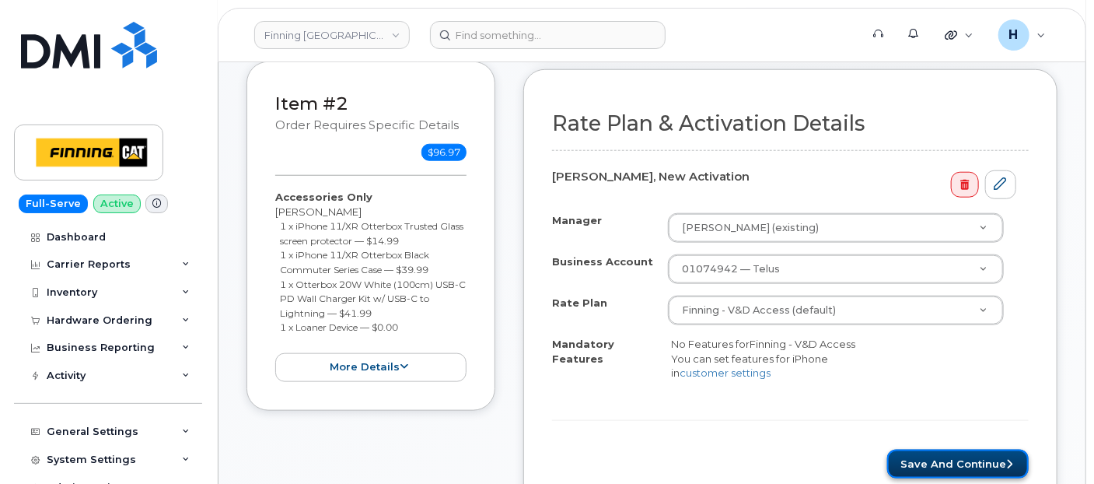
click at [956, 468] on button "Save and Continue" at bounding box center [958, 463] width 142 height 29
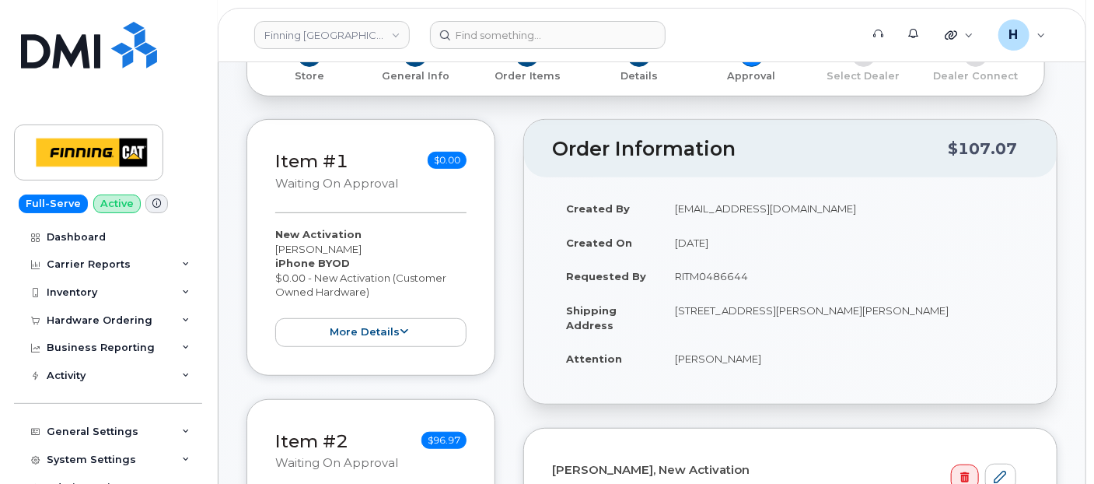
scroll to position [345, 0]
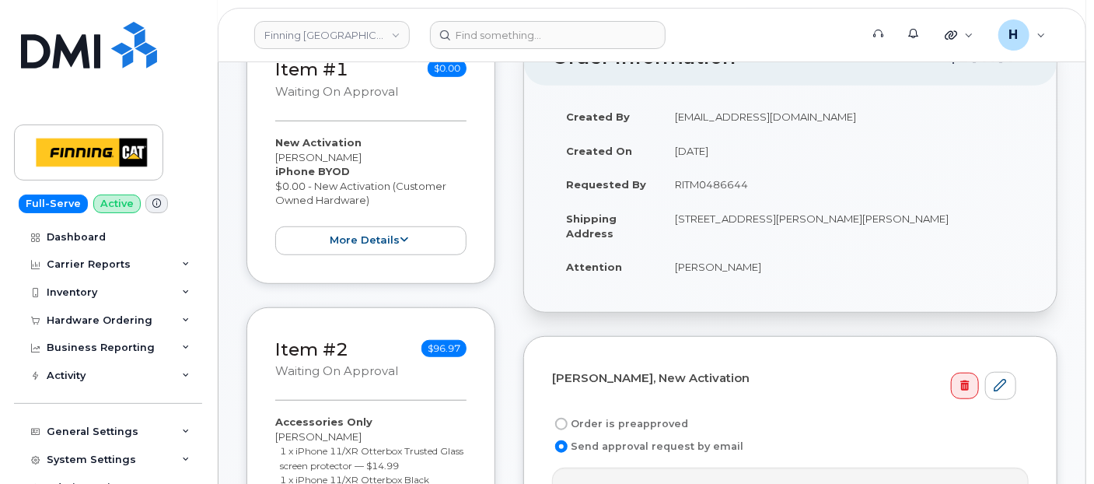
drag, startPoint x: 657, startPoint y: 271, endPoint x: 791, endPoint y: 271, distance: 133.7
click at [791, 271] on tr "Attention [PERSON_NAME]" at bounding box center [790, 267] width 477 height 34
copy tr "[PERSON_NAME]"
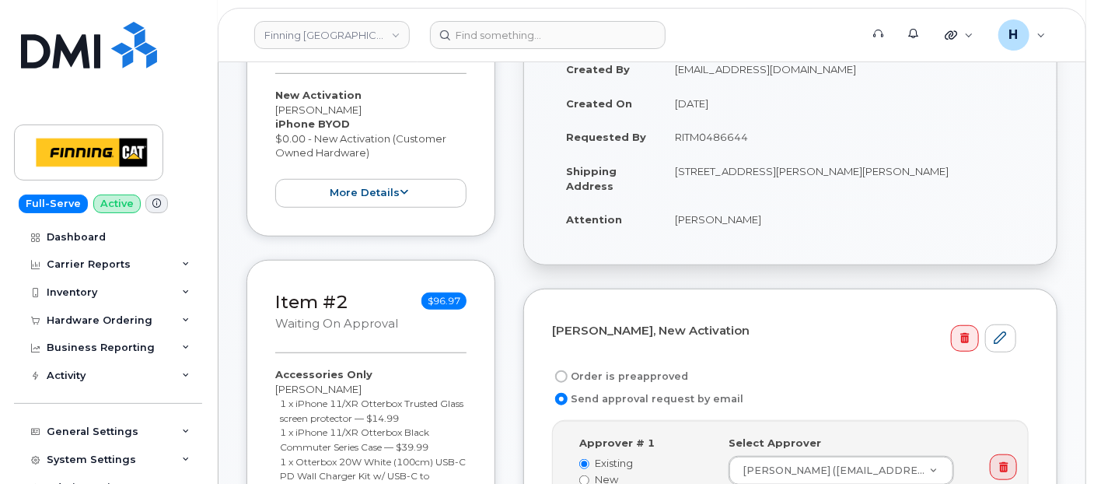
scroll to position [432, 0]
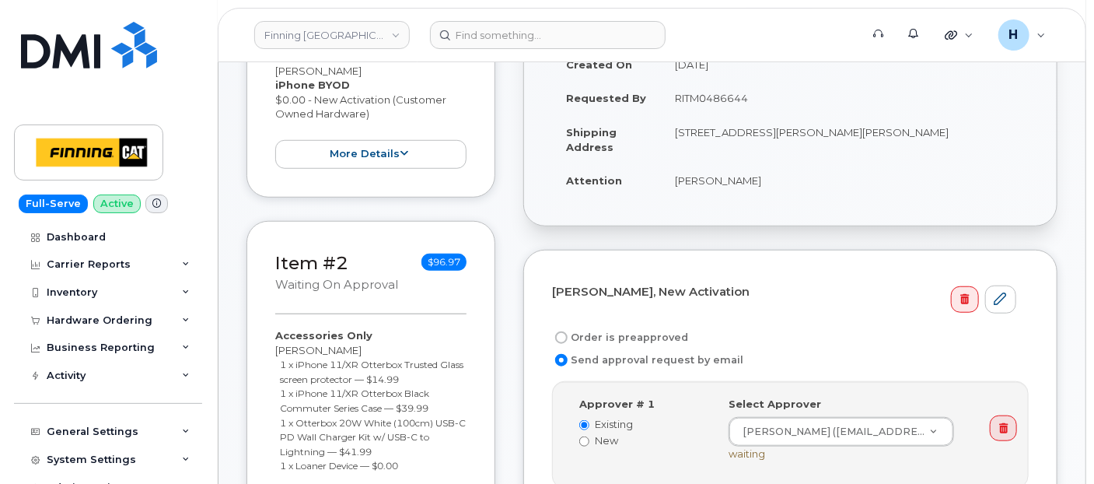
click at [617, 335] on label "Order is preapproved" at bounding box center [620, 337] width 136 height 19
click at [568, 335] on input "Order is preapproved" at bounding box center [561, 337] width 12 height 12
radio input "true"
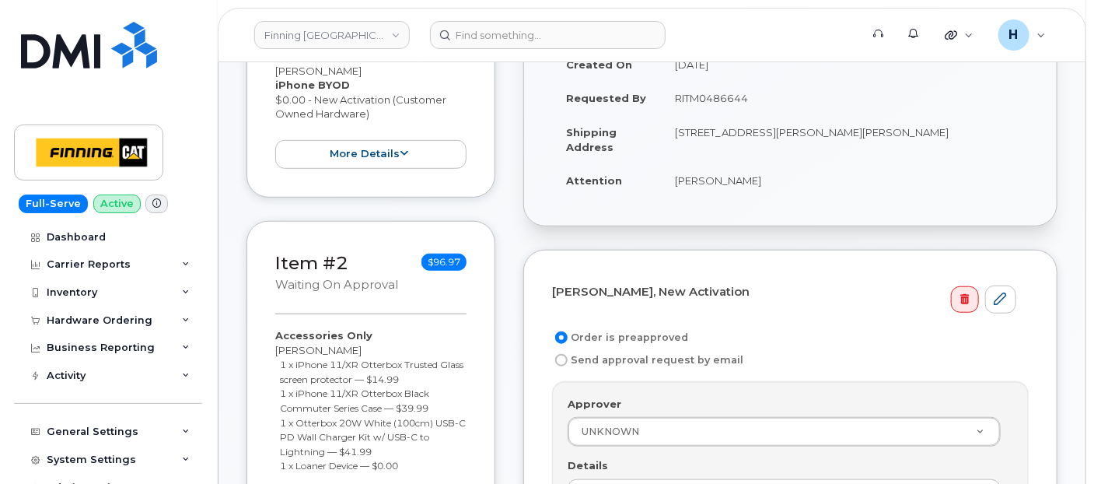
drag, startPoint x: 672, startPoint y: 104, endPoint x: 759, endPoint y: 104, distance: 87.1
click at [759, 104] on td "RITM0486644" at bounding box center [845, 98] width 368 height 34
copy td "RITM0486644"
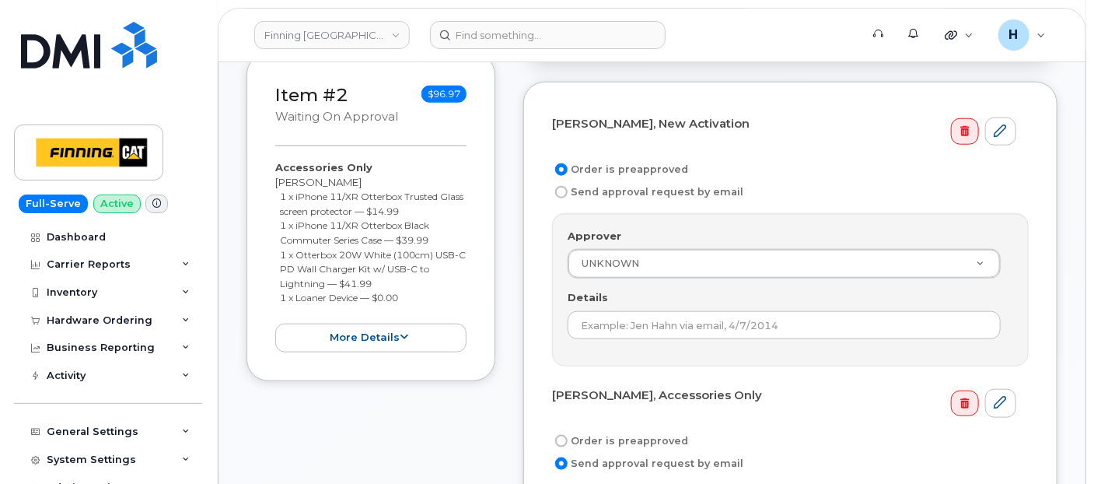
scroll to position [604, 0]
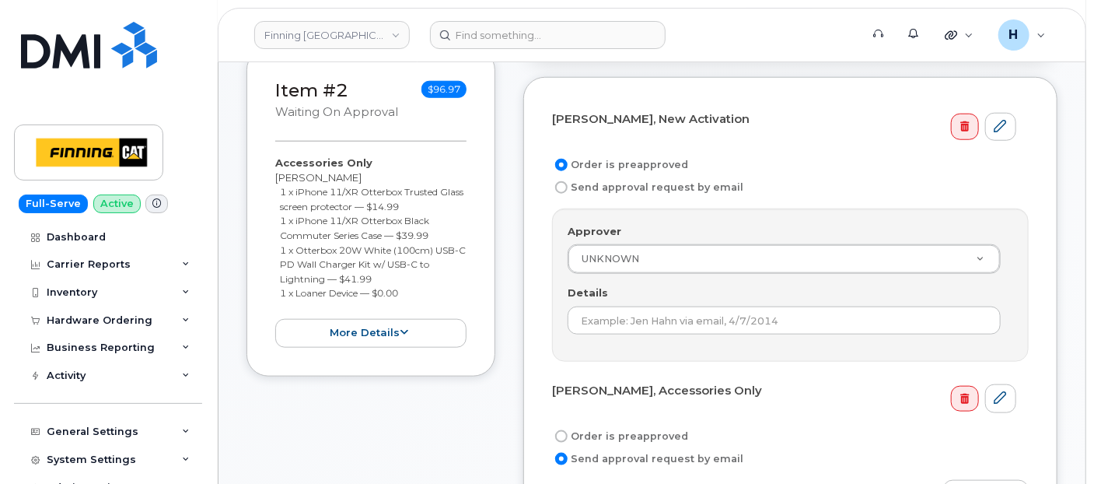
click at [633, 331] on div "Approver UNKNOWN Approver Approver UNKNOWN Aaron Andersen Aaron Edwards Aaron F…" at bounding box center [790, 284] width 477 height 153
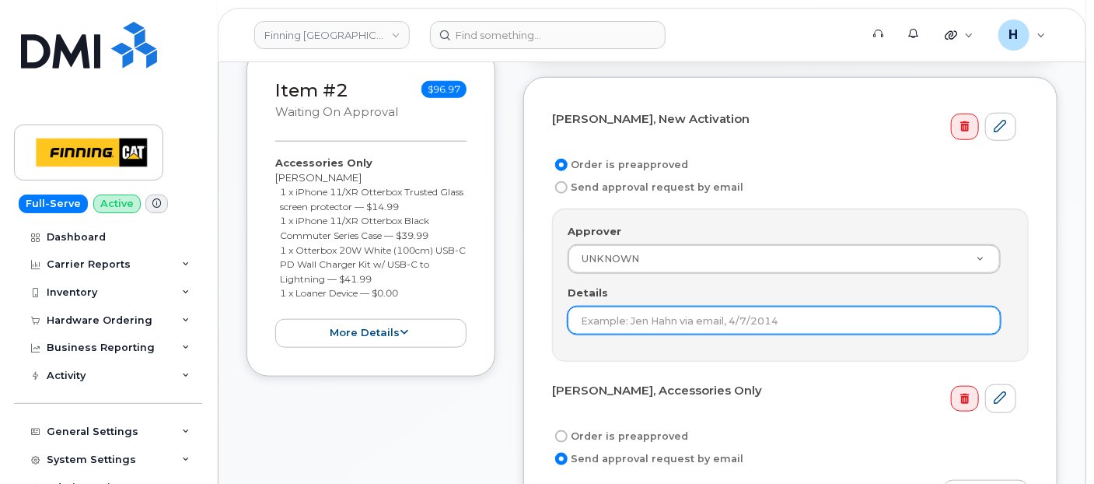
click at [631, 324] on input "Details" at bounding box center [784, 320] width 433 height 28
paste input "RITM0486644"
type input "RITM0486644"
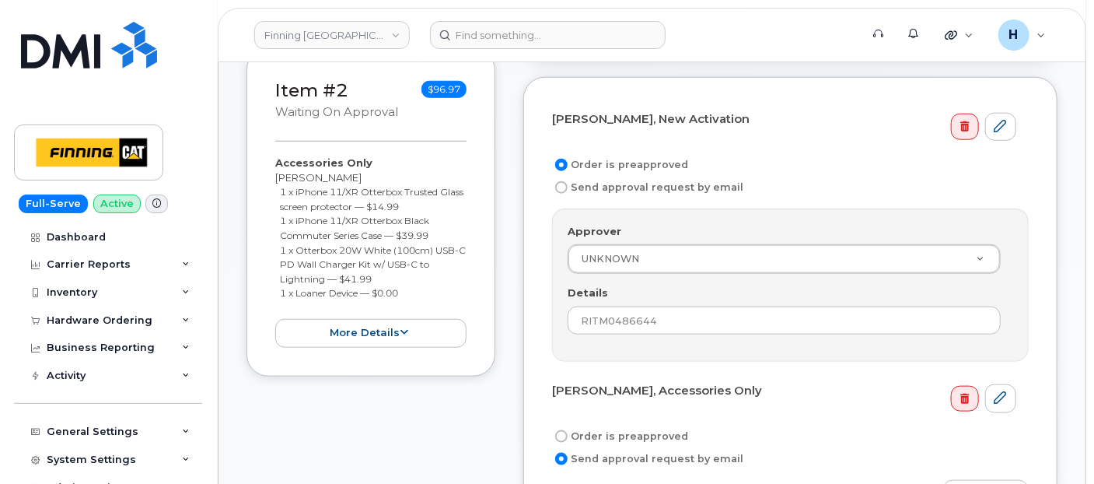
click at [608, 416] on form "Dallas Vankoughnett, New Activation Order is preapproved Send approval request …" at bounding box center [790, 336] width 477 height 460
click at [603, 427] on label "Order is preapproved" at bounding box center [620, 436] width 136 height 19
click at [568, 430] on input "Order is preapproved" at bounding box center [561, 436] width 12 height 12
radio input "true"
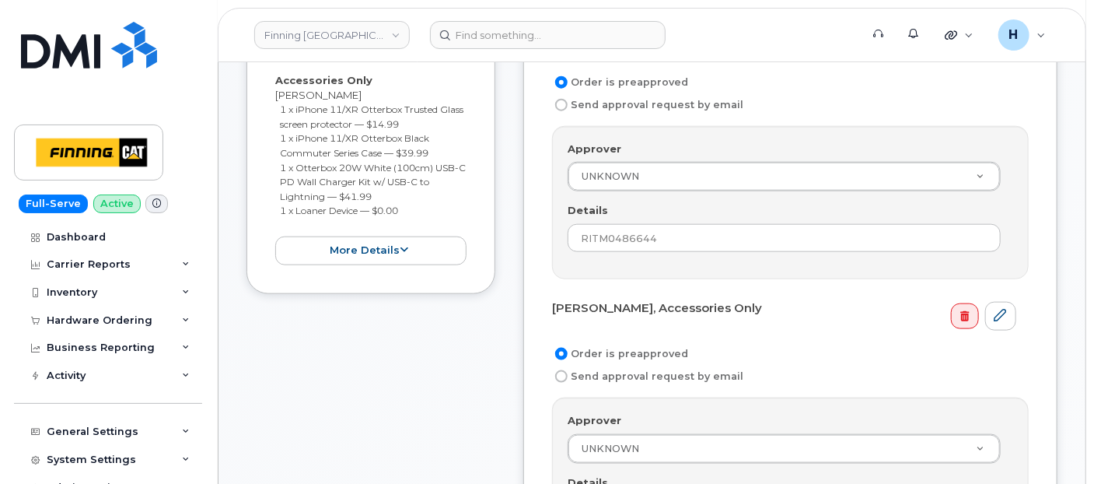
scroll to position [778, 0]
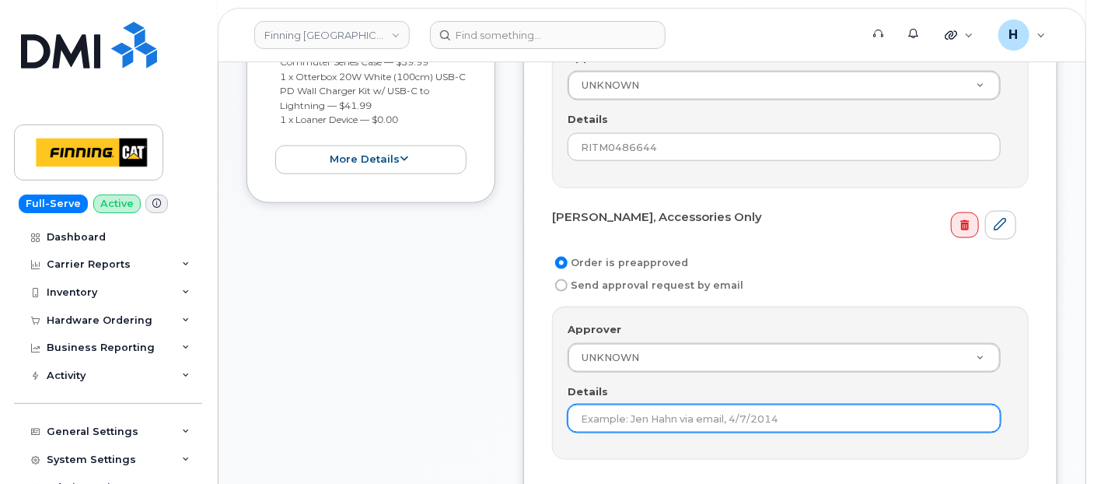
click at [598, 404] on input "Details" at bounding box center [784, 418] width 433 height 28
paste input "RITM0486644"
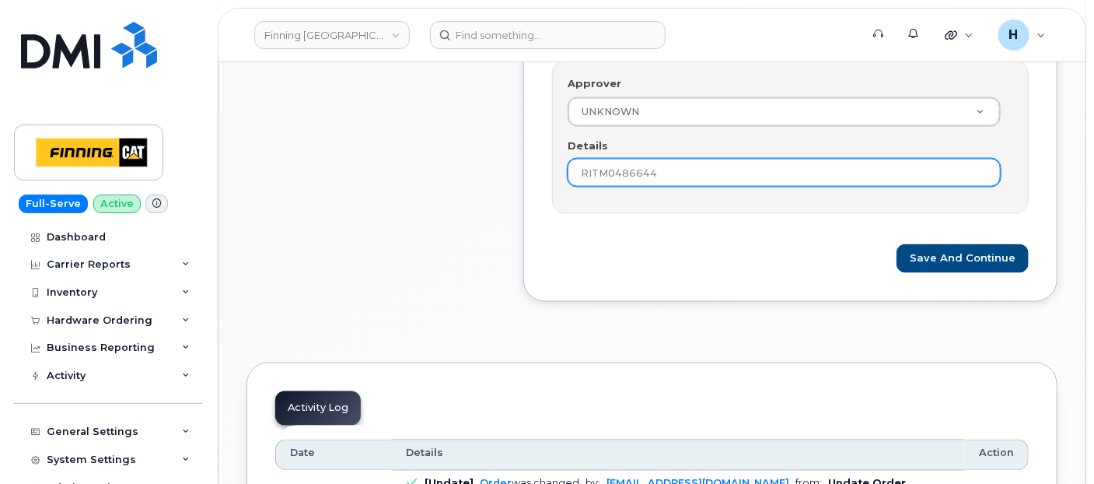
scroll to position [1036, 0]
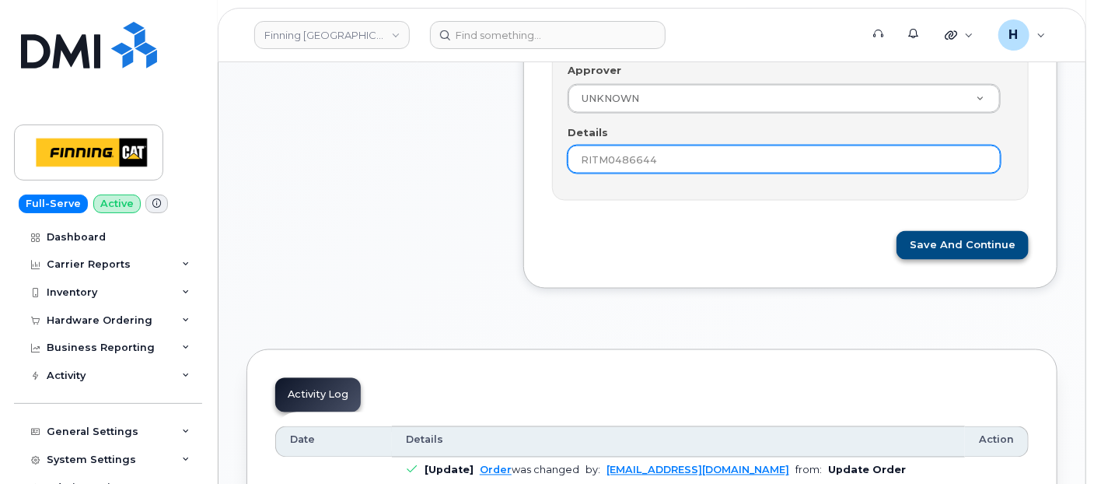
type input "RITM0486644"
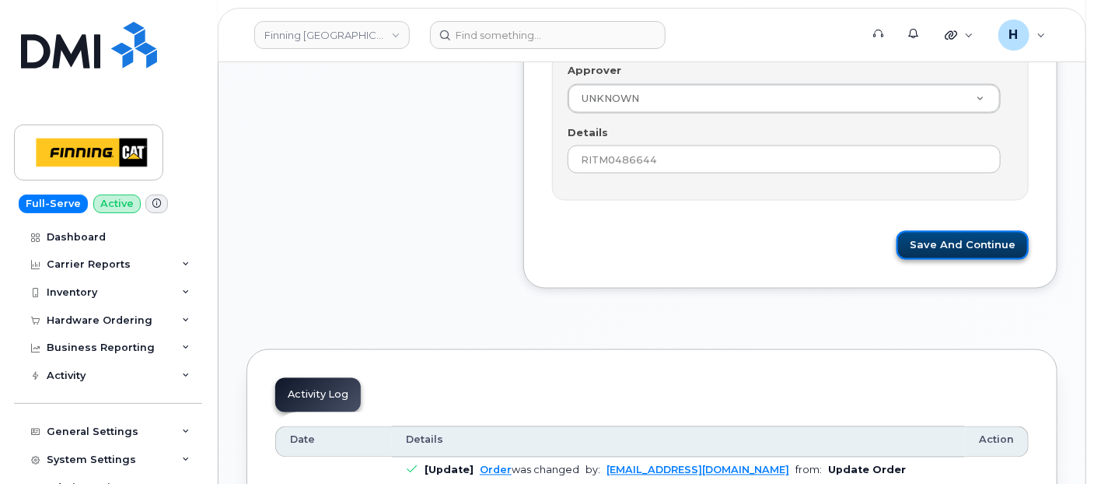
click at [919, 245] on button "Save and Continue" at bounding box center [963, 245] width 132 height 29
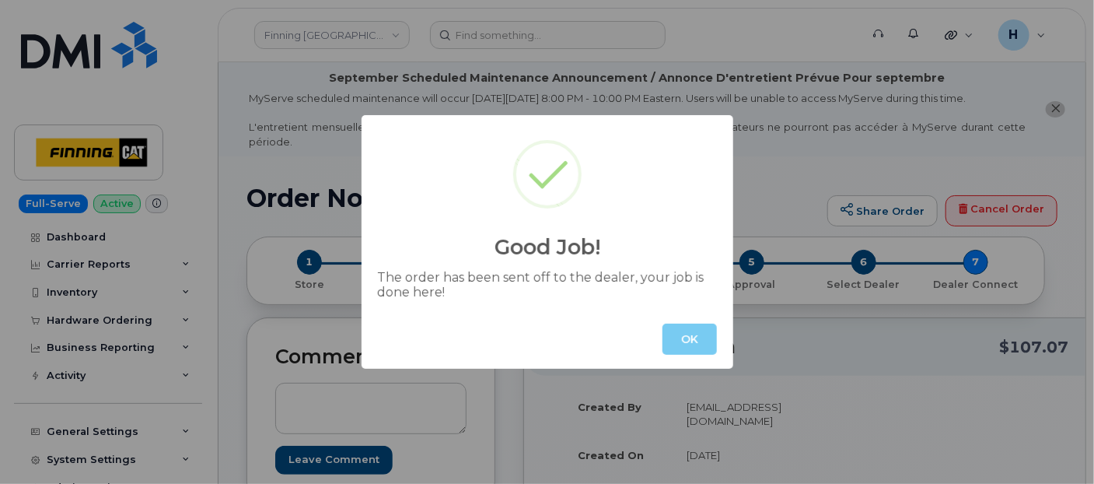
click at [697, 348] on button "OK" at bounding box center [689, 338] width 54 height 31
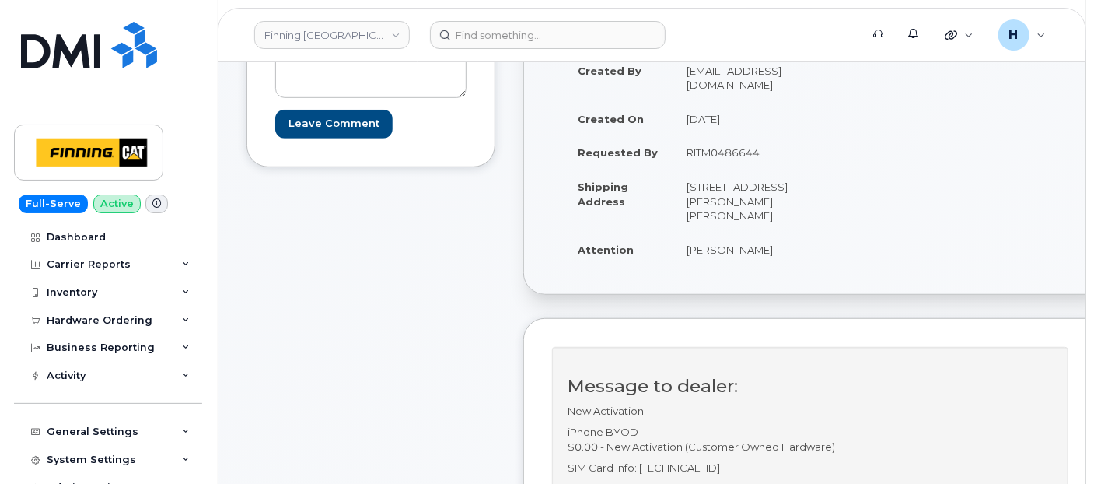
scroll to position [345, 0]
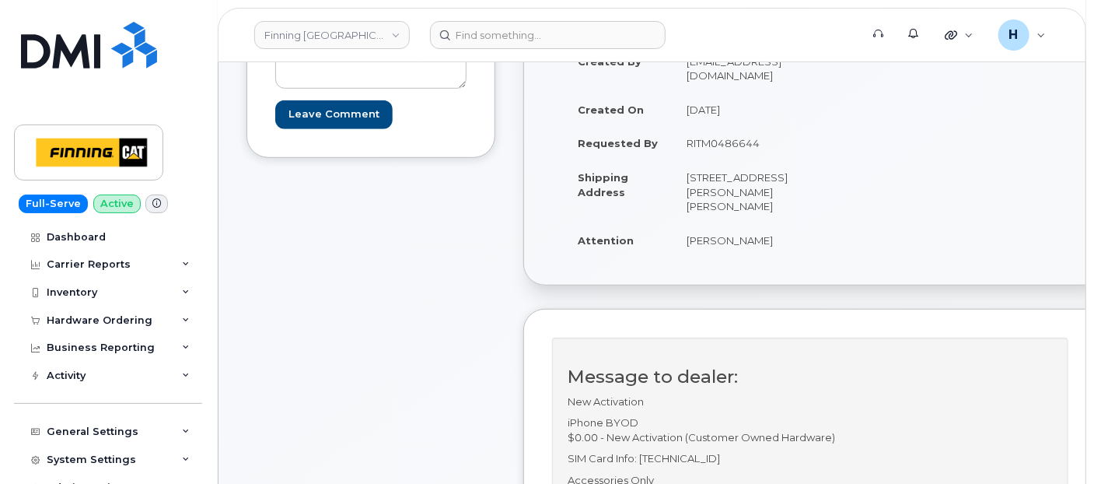
drag, startPoint x: 704, startPoint y: 260, endPoint x: 748, endPoint y: 264, distance: 44.6
click at [748, 223] on td "[STREET_ADDRESS][PERSON_NAME][PERSON_NAME]" at bounding box center [739, 191] width 132 height 63
copy td "T0P 1C0"
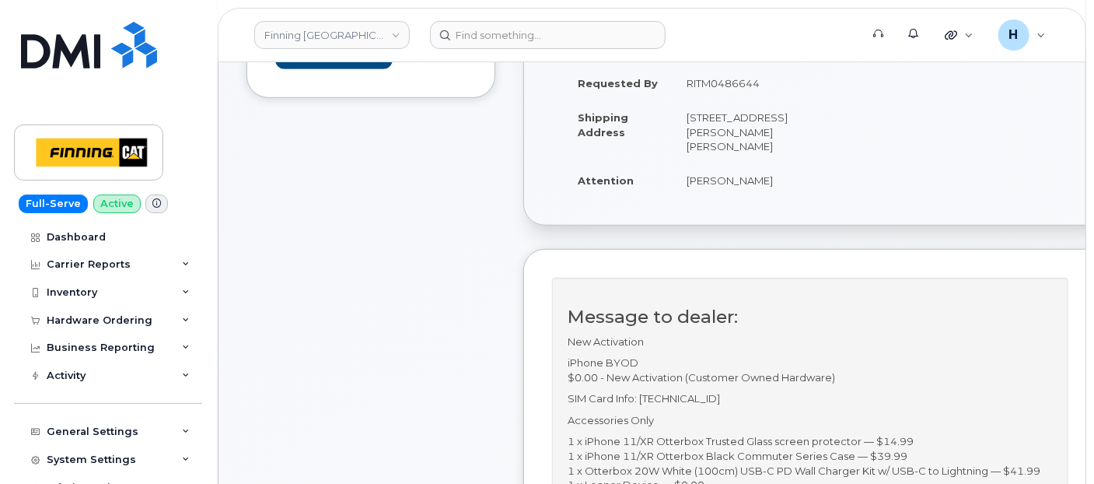
scroll to position [432, 0]
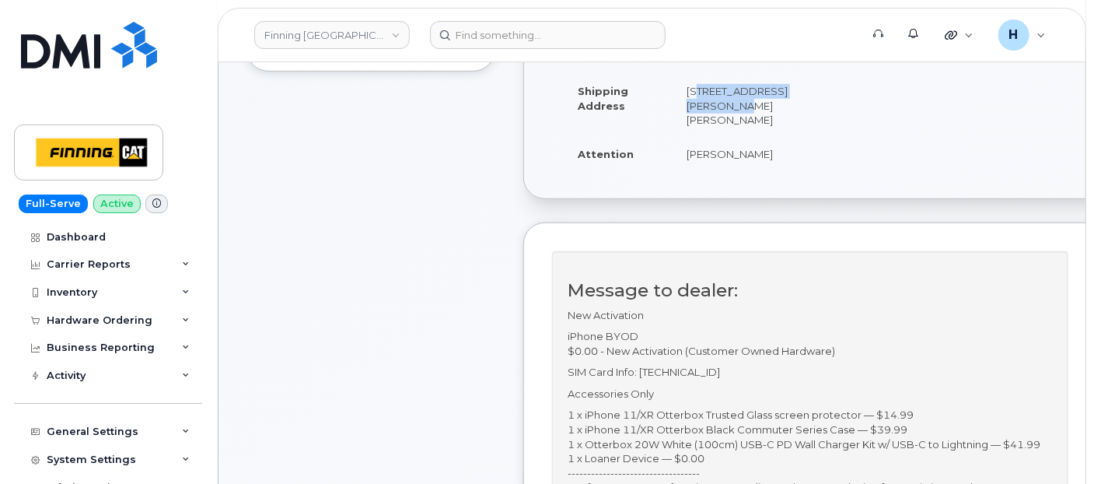
drag, startPoint x: 657, startPoint y: 118, endPoint x: 731, endPoint y: 133, distance: 75.3
click at [731, 133] on td "[STREET_ADDRESS][PERSON_NAME][PERSON_NAME]" at bounding box center [739, 105] width 132 height 63
copy td "Highway 63, Mildred Lake"
drag, startPoint x: 658, startPoint y: 148, endPoint x: 732, endPoint y: 151, distance: 74.7
click at [732, 137] on td "[STREET_ADDRESS][PERSON_NAME][PERSON_NAME]" at bounding box center [739, 105] width 132 height 63
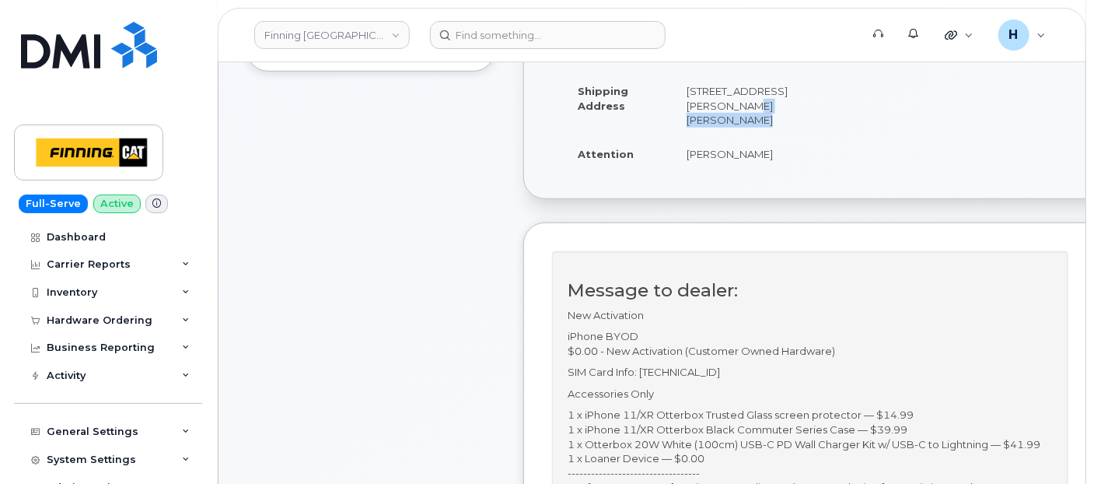
copy td "Industrial Park"
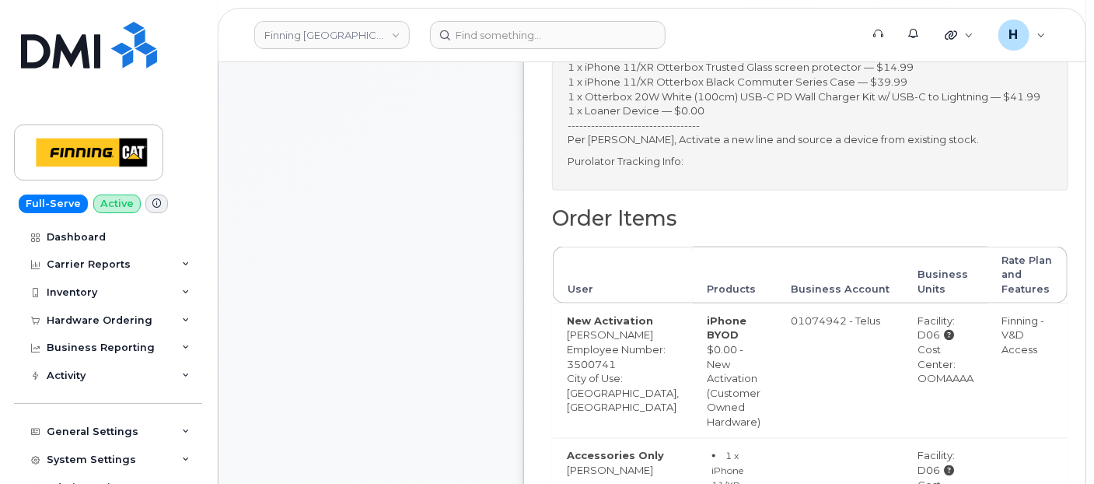
scroll to position [864, 0]
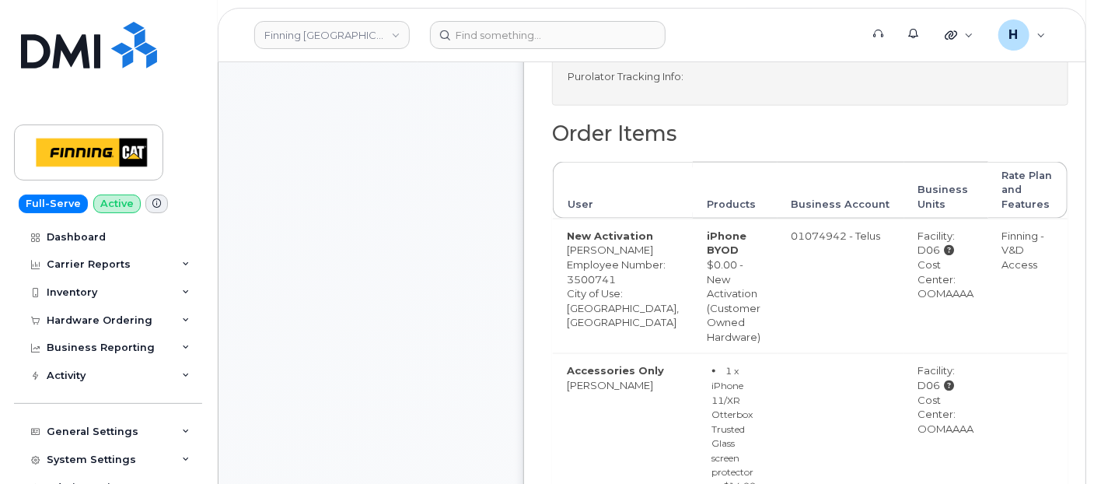
drag, startPoint x: 872, startPoint y: 382, endPoint x: 926, endPoint y: 389, distance: 54.1
click at [926, 354] on td "Facility: D06 Cost Center: OOMAAAA" at bounding box center [946, 285] width 84 height 135
copy div "OOMAAAA"
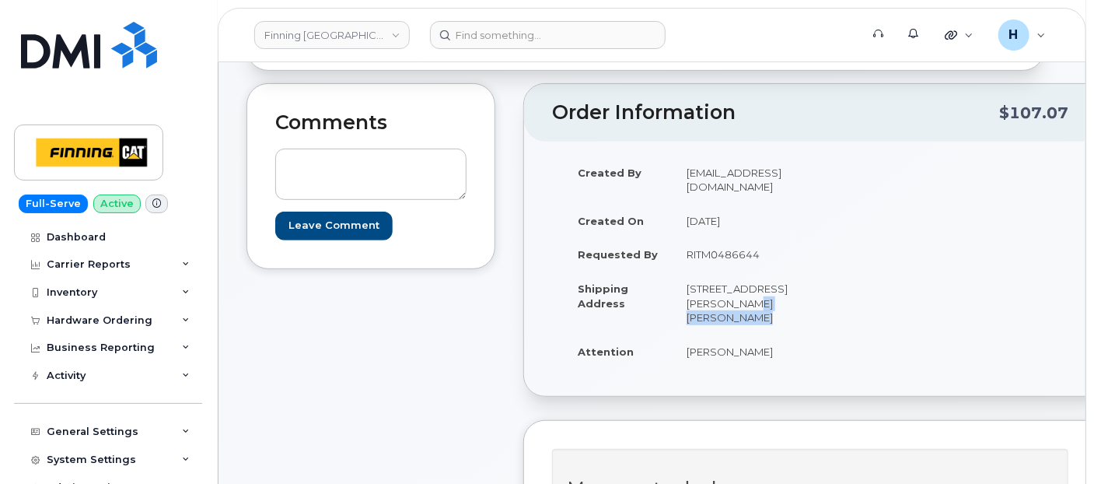
scroll to position [86, 0]
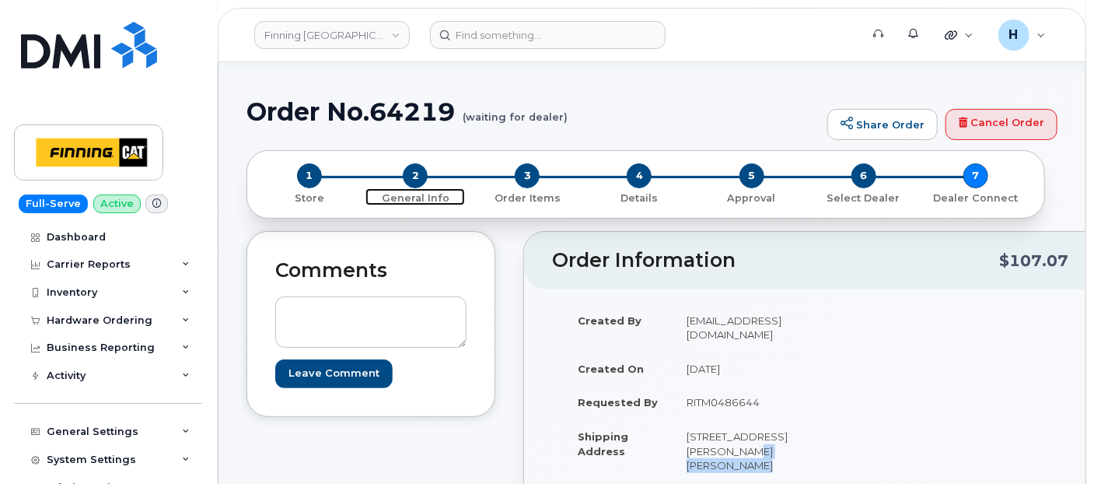
click at [411, 172] on span "2" at bounding box center [415, 175] width 25 height 25
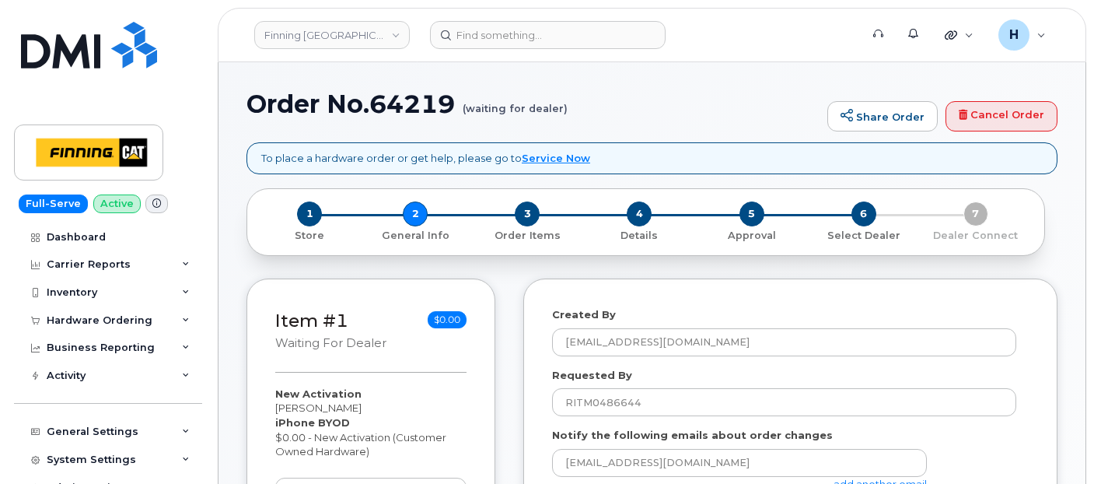
select select
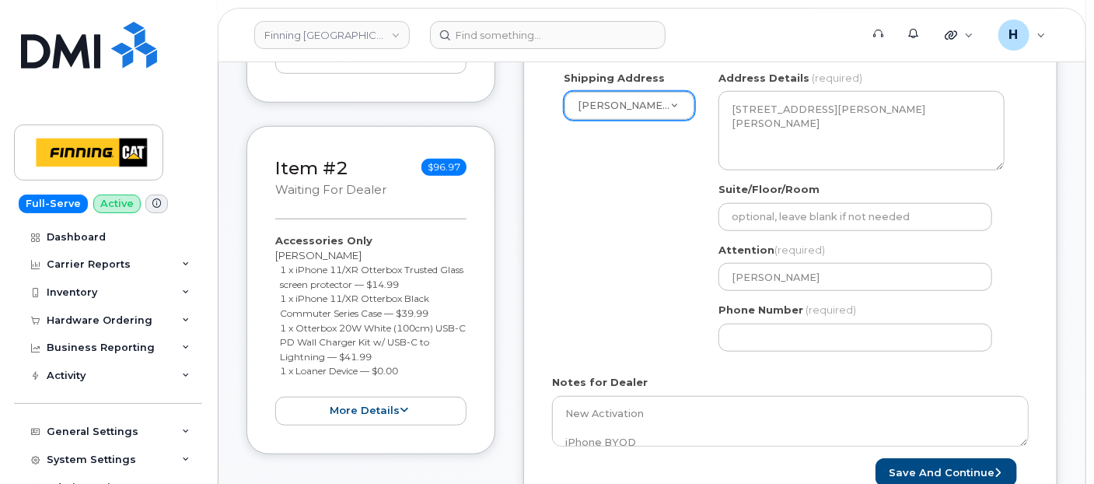
scroll to position [690, 0]
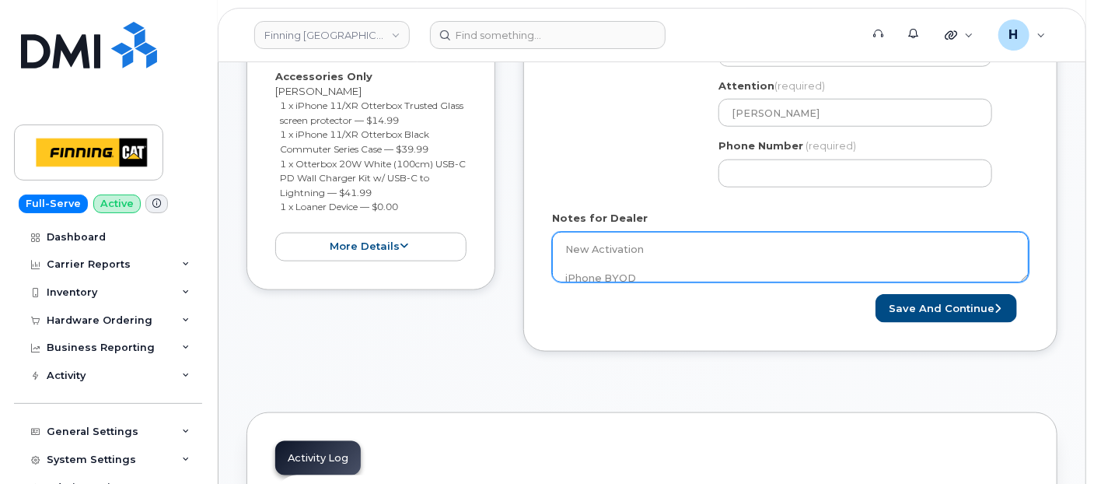
click at [599, 240] on textarea "New Activation iPhone BYOD $0.00 - New Activation (Customer Owned Hardware) SIM…" at bounding box center [790, 257] width 477 height 51
click at [693, 271] on textarea "New Activation iPhone BYOD $0.00 - New Activation (Customer Owned Hardware) SIM…" at bounding box center [790, 257] width 477 height 51
paste textarea "335646343574"
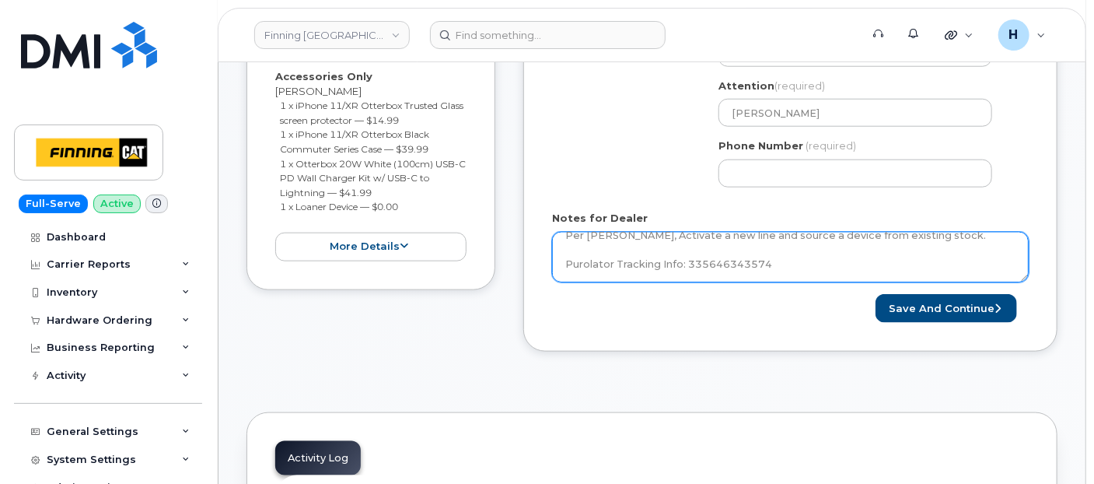
scroll to position [82, 0]
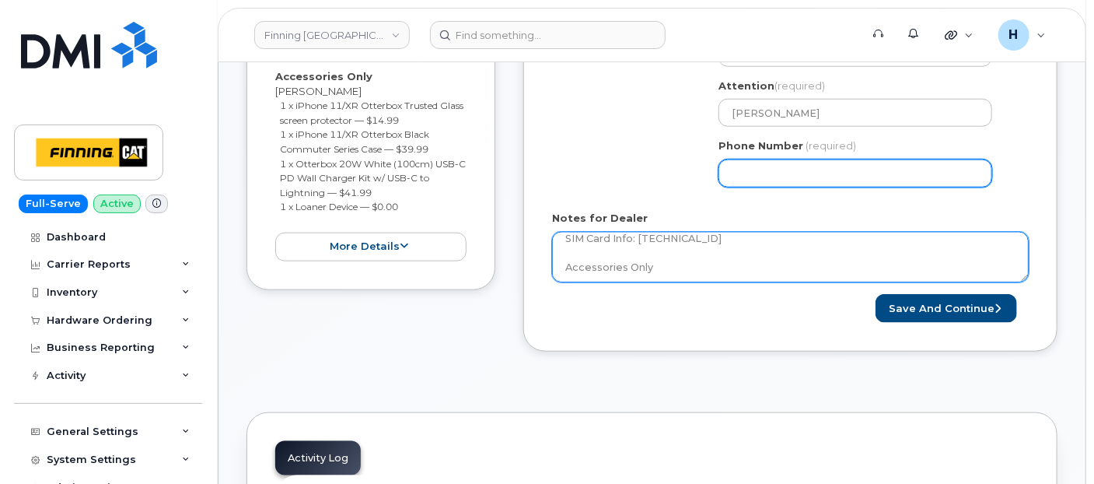
drag, startPoint x: 742, startPoint y: 249, endPoint x: 757, endPoint y: 180, distance: 70.8
click at [755, 193] on form "Created By [PERSON_NAME][EMAIL_ADDRESS][DOMAIN_NAME] Requested By RITM0486644 N…" at bounding box center [790, 17] width 477 height 612
type textarea "New Activation iPhone BYOD $0.00 - New Activation (Customer Owned Hardware) SIM…"
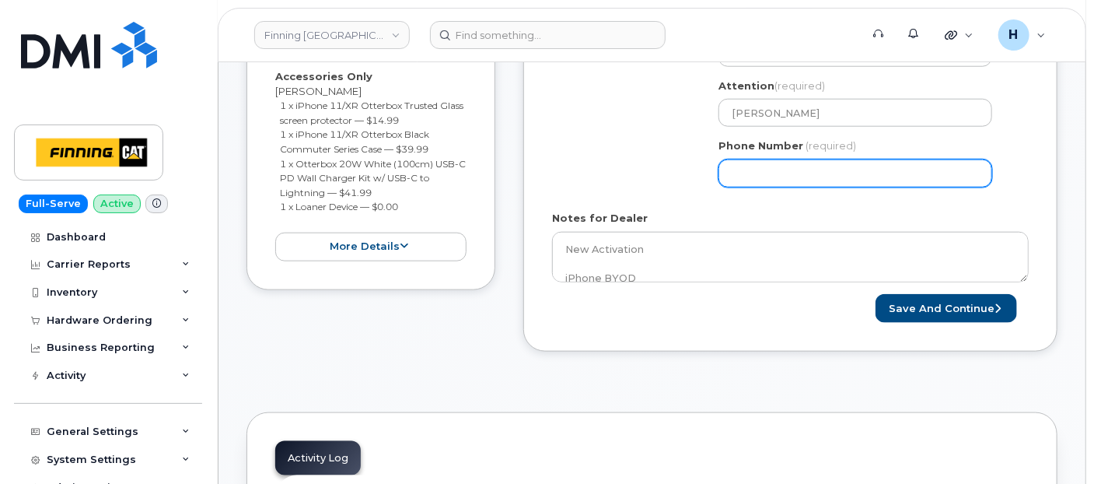
click at [757, 180] on input "Phone Number" at bounding box center [855, 173] width 274 height 28
type input "7807902010"
select select
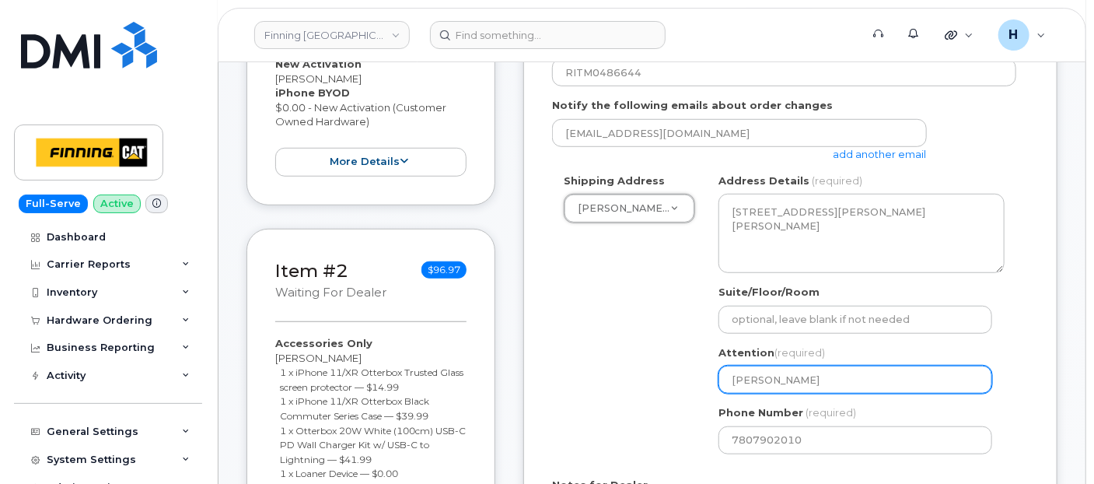
drag, startPoint x: 848, startPoint y: 373, endPoint x: 728, endPoint y: 377, distance: 119.8
click at [726, 377] on input "[PERSON_NAME]" at bounding box center [855, 379] width 274 height 28
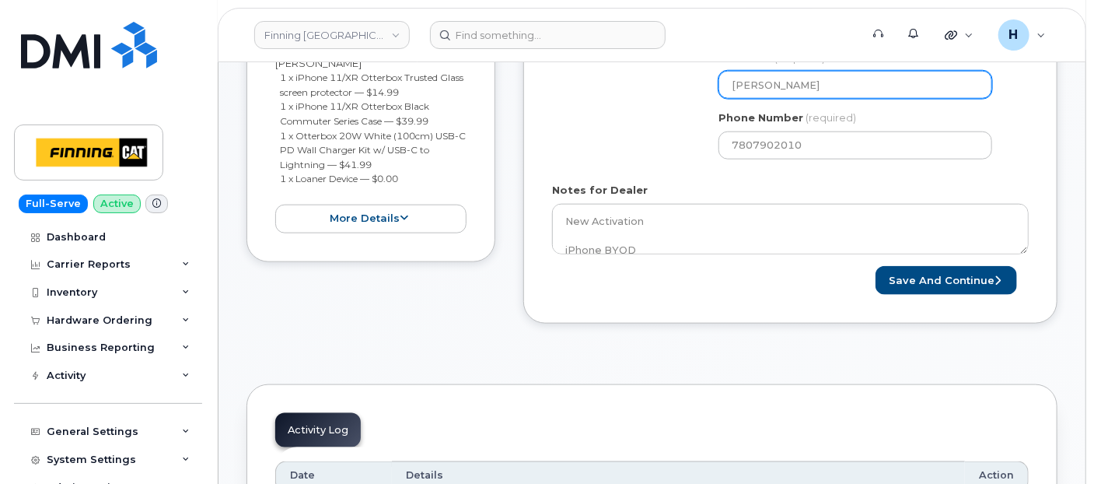
scroll to position [856, 0]
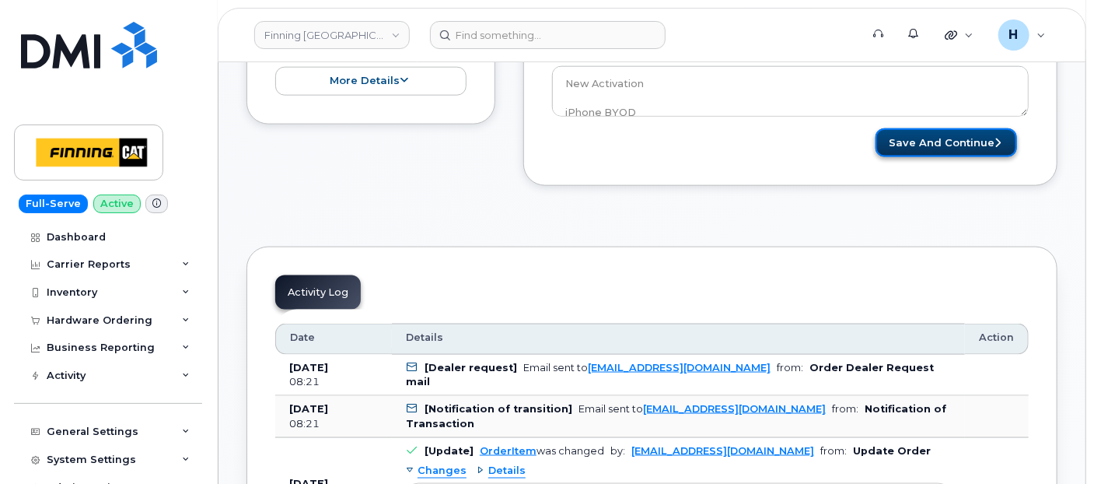
click at [886, 144] on button "Save and Continue" at bounding box center [947, 142] width 142 height 29
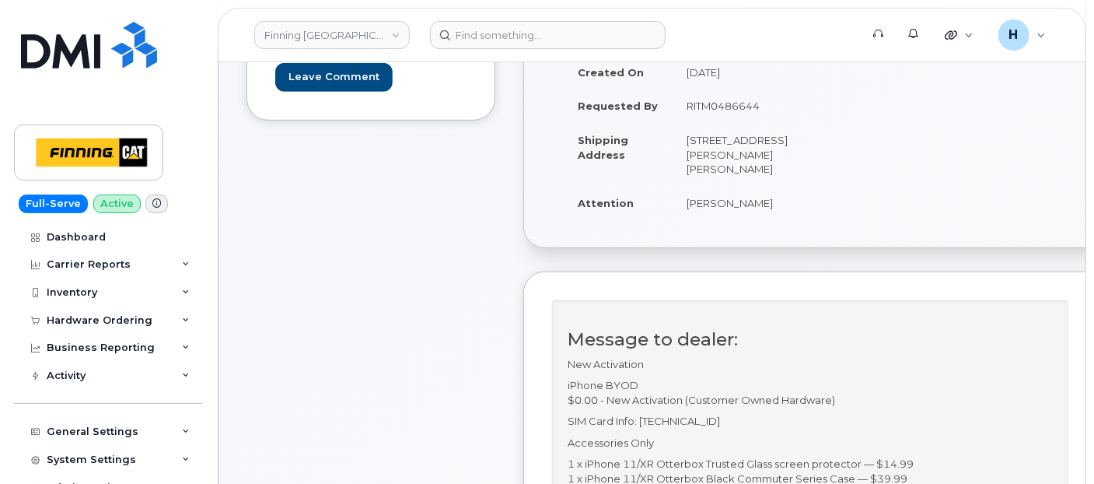
scroll to position [345, 0]
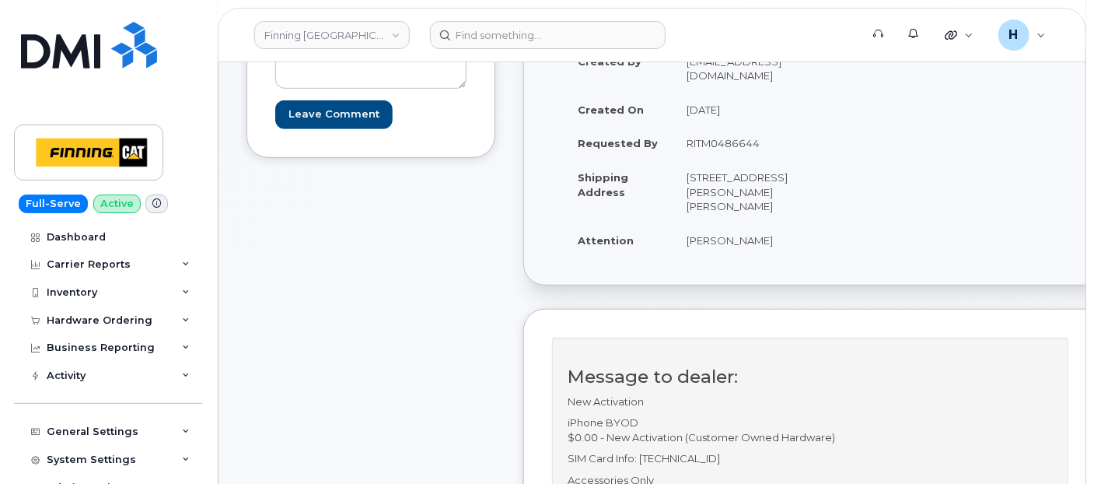
drag, startPoint x: 664, startPoint y: 158, endPoint x: 739, endPoint y: 164, distance: 75.7
click at [739, 160] on td "RITM0486644" at bounding box center [739, 143] width 132 height 34
copy td "RITM0486644"
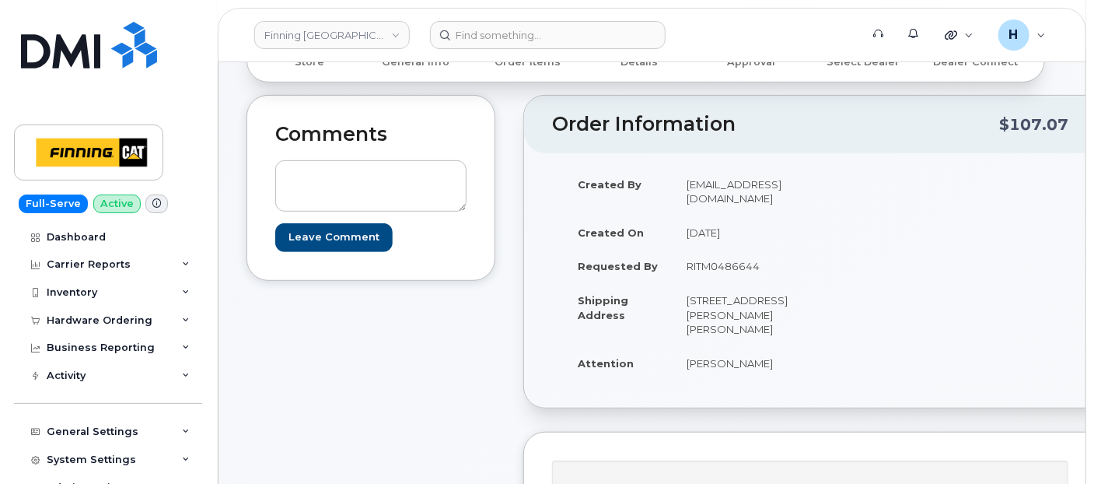
scroll to position [173, 0]
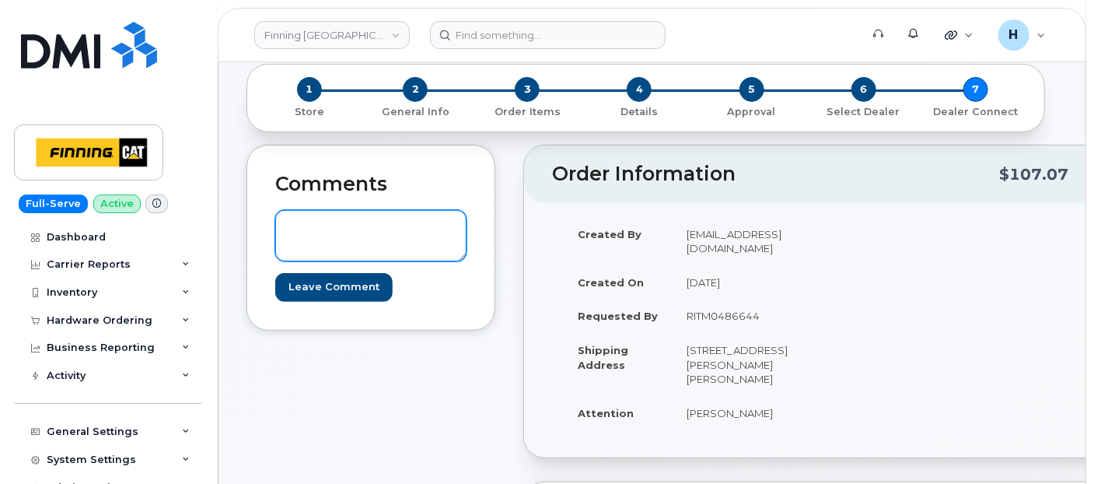
click at [374, 254] on textarea at bounding box center [370, 235] width 191 height 51
paste textarea "S/N: DX3HV4DLN72J [iPhone 11 (#2046)] IMEI: [TECHNICAL_ID]"
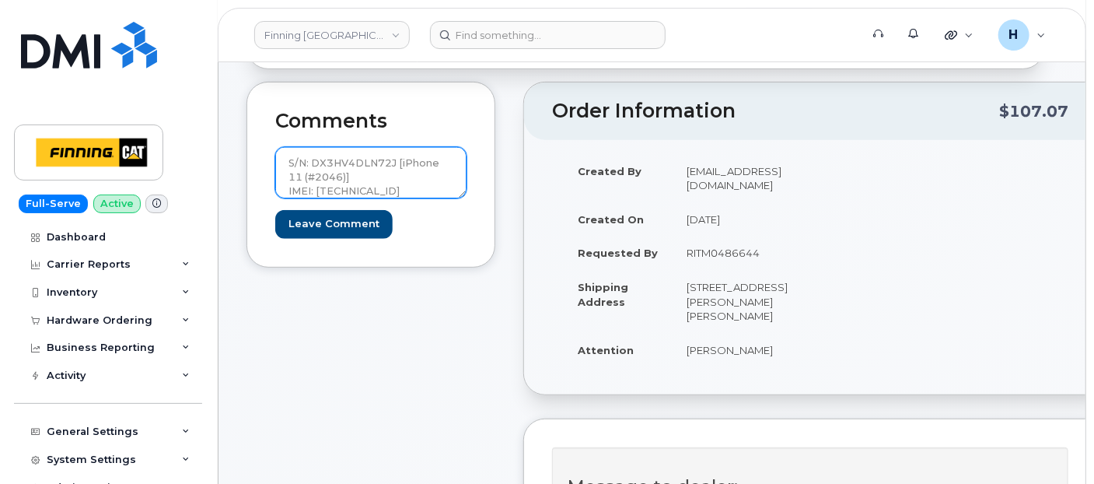
scroll to position [345, 0]
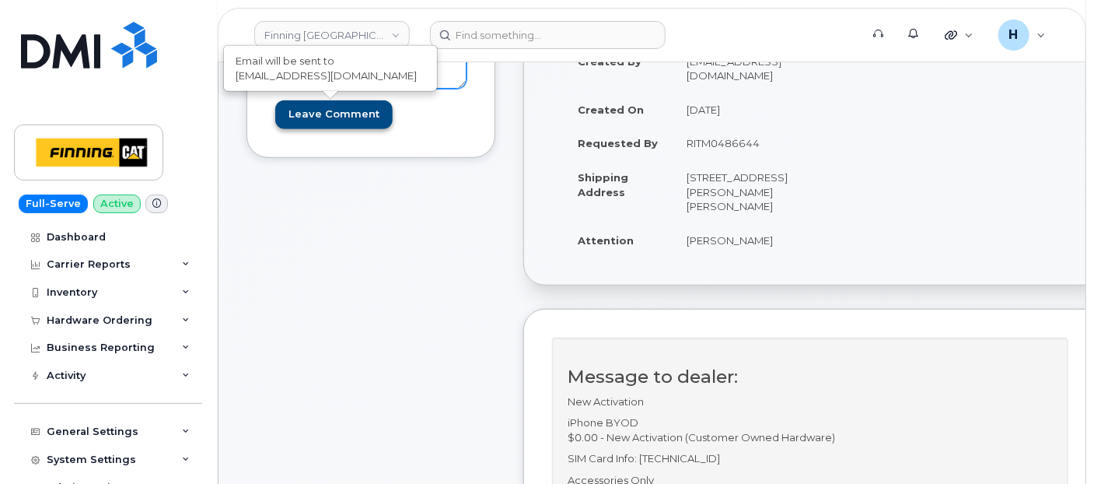
type textarea "S/N: DX3HV4DLN72J [iPhone 11 (#2046)] IMEI: [TECHNICAL_ID]"
click at [336, 120] on input "Leave Comment" at bounding box center [333, 114] width 117 height 29
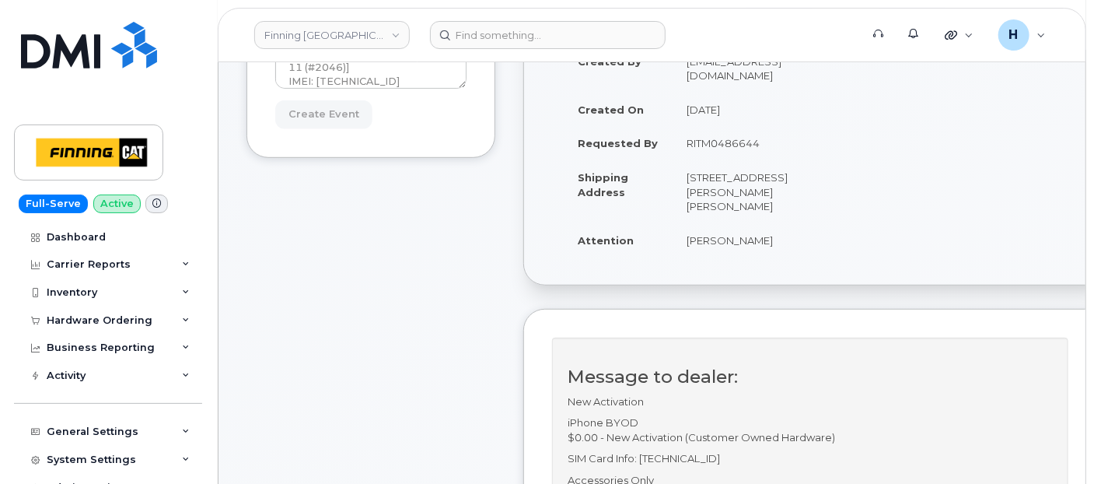
type input "Create Event"
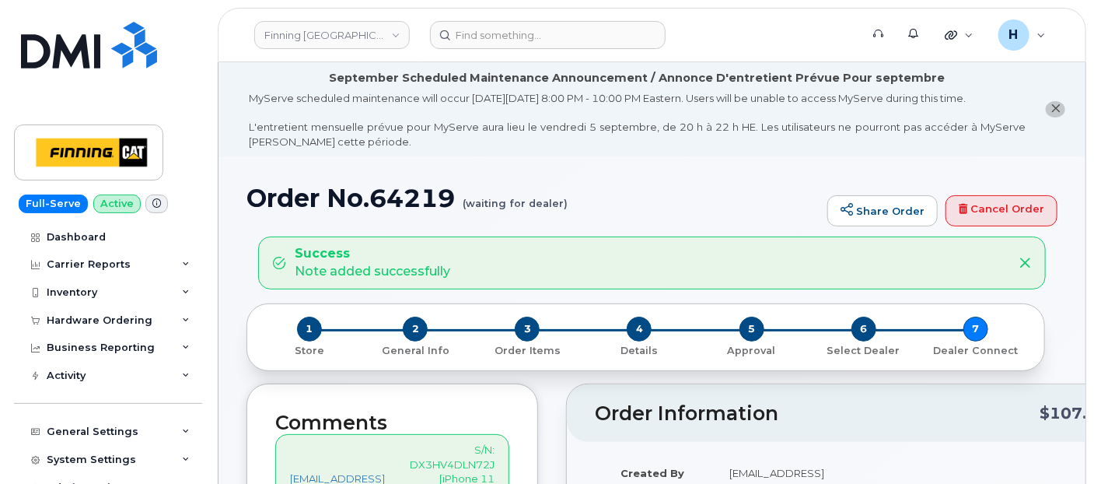
scroll to position [259, 0]
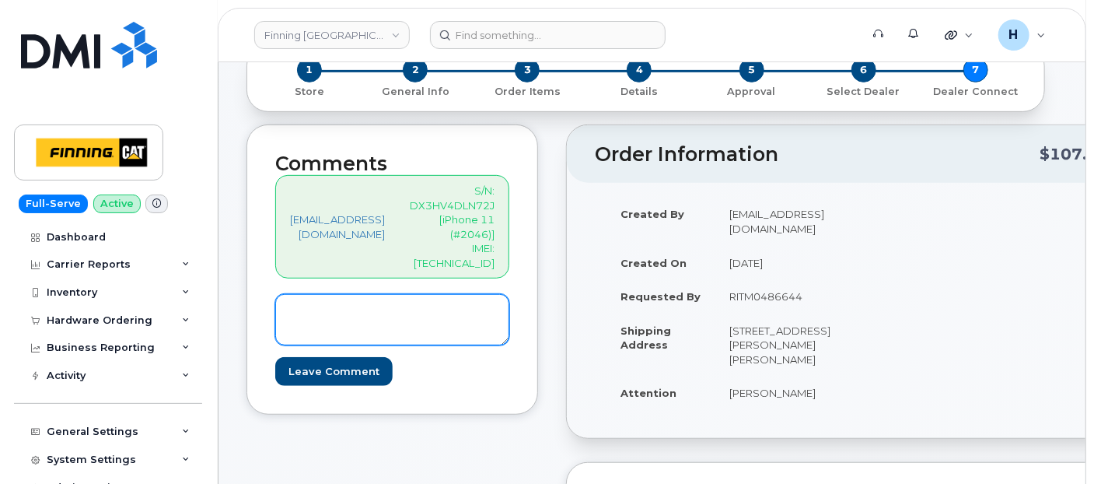
click at [362, 306] on textarea at bounding box center [392, 319] width 234 height 51
paste textarea "SIM Card Info: 8912230102357625510-----Awaiting Activation on Telus Order #TL38…"
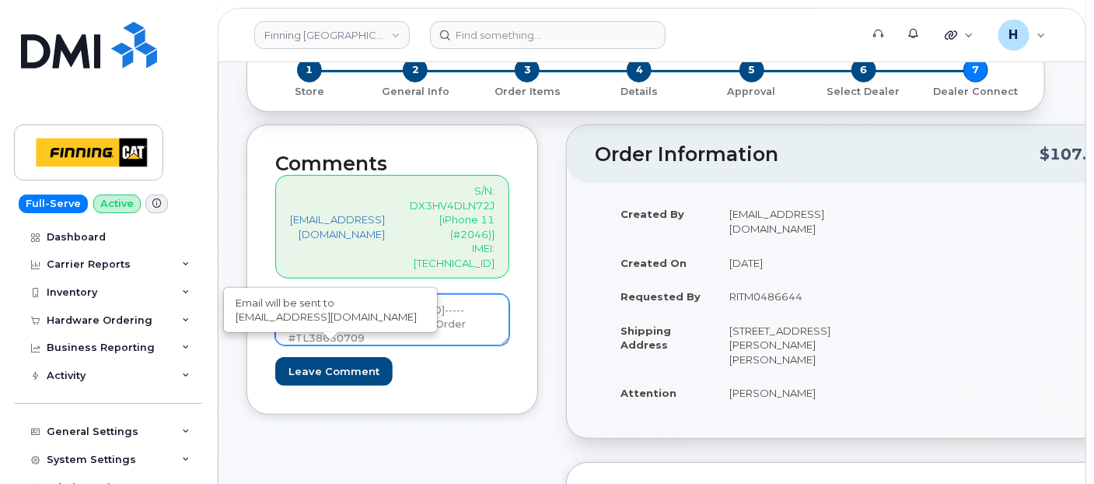
type textarea "SIM Card Info: 8912230102357625510-----Awaiting Activation on Telus Order #TL38…"
click at [344, 357] on input "Leave Comment" at bounding box center [333, 371] width 117 height 29
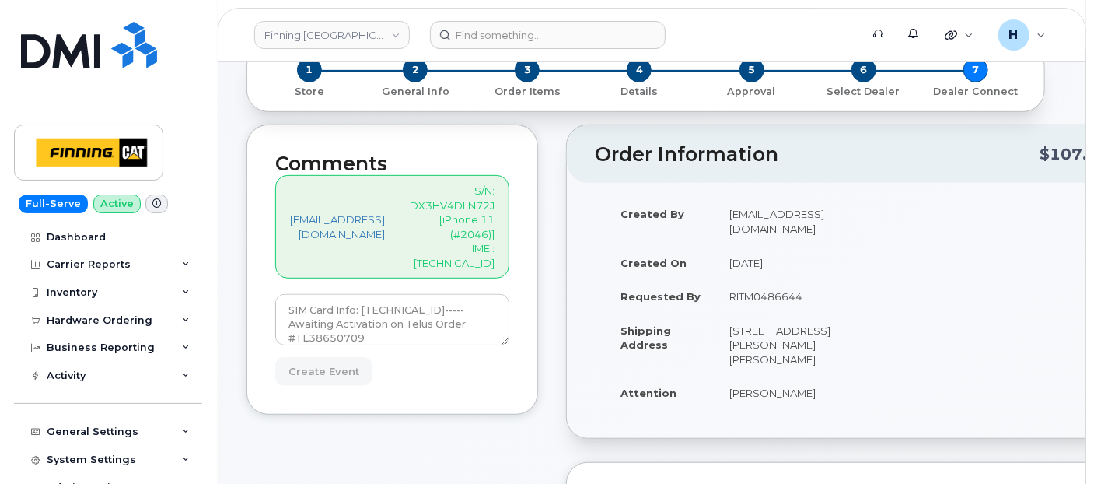
type input "Create Event"
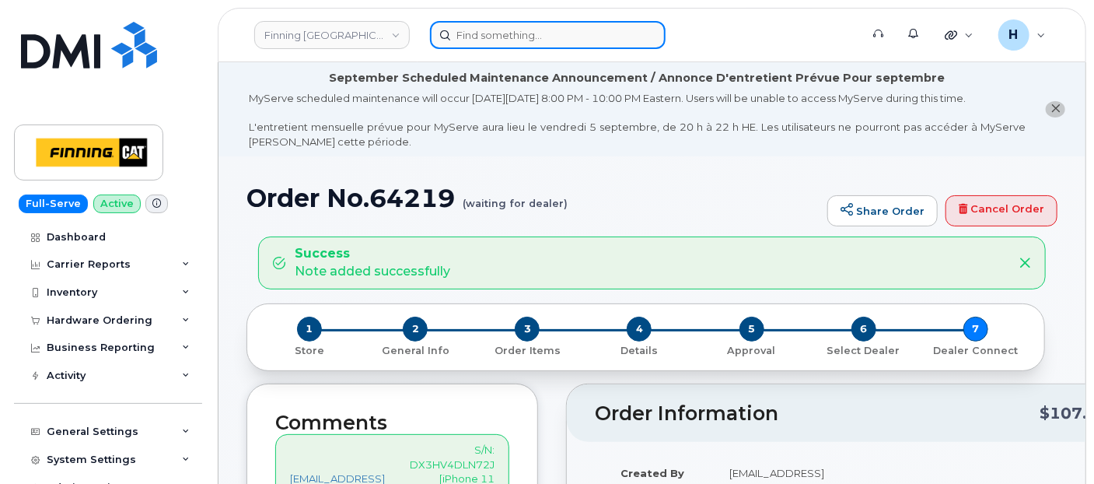
click at [526, 35] on input at bounding box center [548, 35] width 236 height 28
paste input "[PERSON_NAME]"
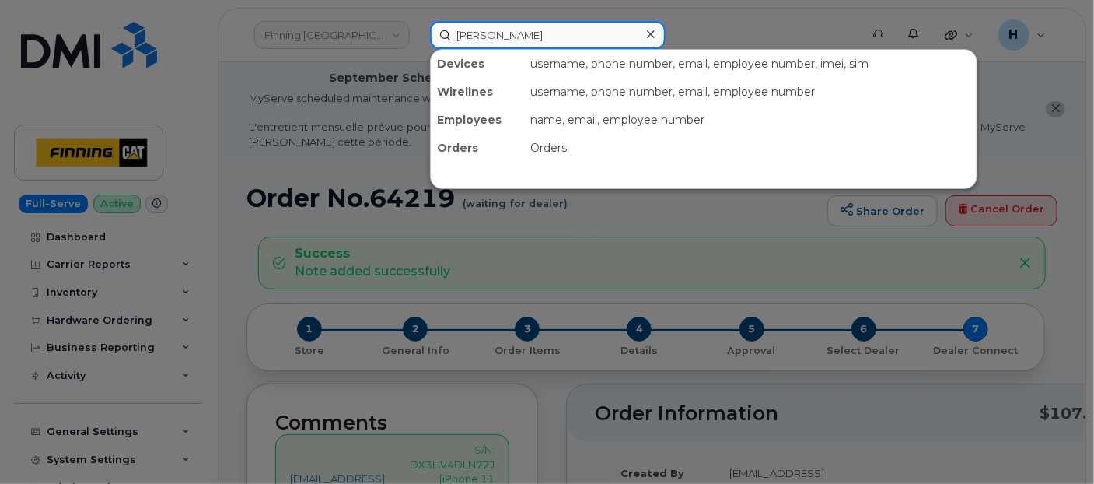
type input "[PERSON_NAME]"
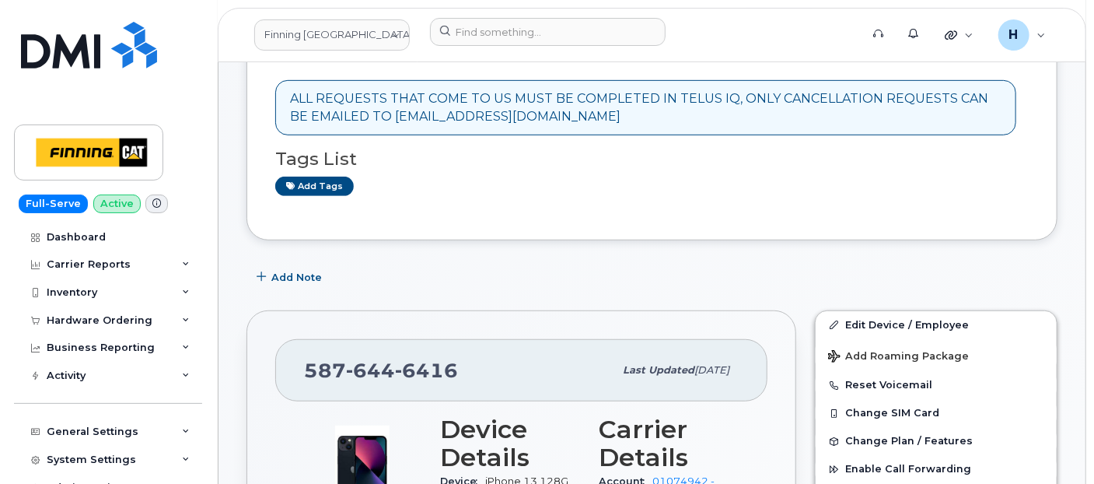
scroll to position [345, 0]
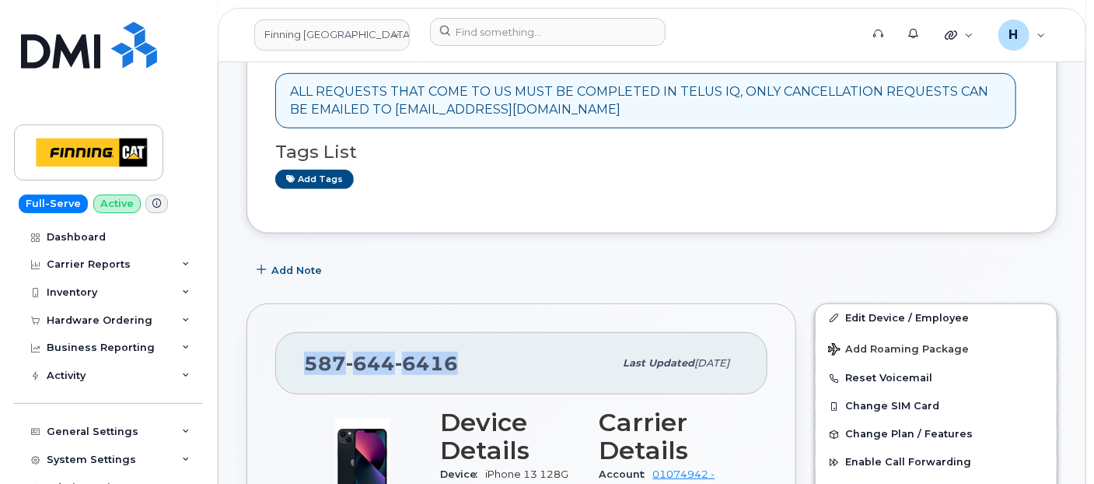
drag, startPoint x: 464, startPoint y: 362, endPoint x: 293, endPoint y: 358, distance: 171.1
click at [293, 358] on div "587 644 6416 Last updated Aug 05, 2025" at bounding box center [521, 363] width 492 height 62
copy span "587 644 6416"
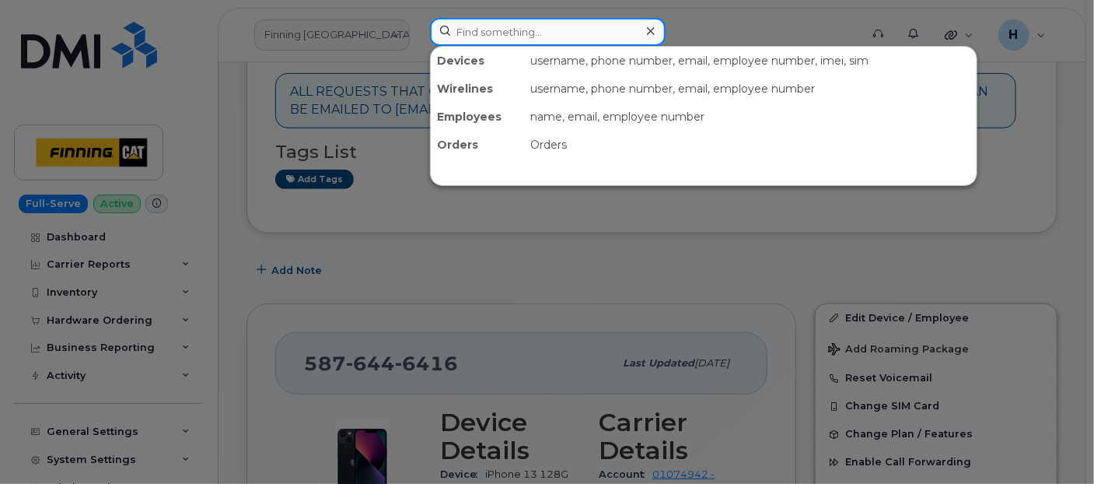
click at [453, 24] on input at bounding box center [548, 32] width 236 height 28
paste input "[PERSON_NAME]"
type input "[PERSON_NAME]"
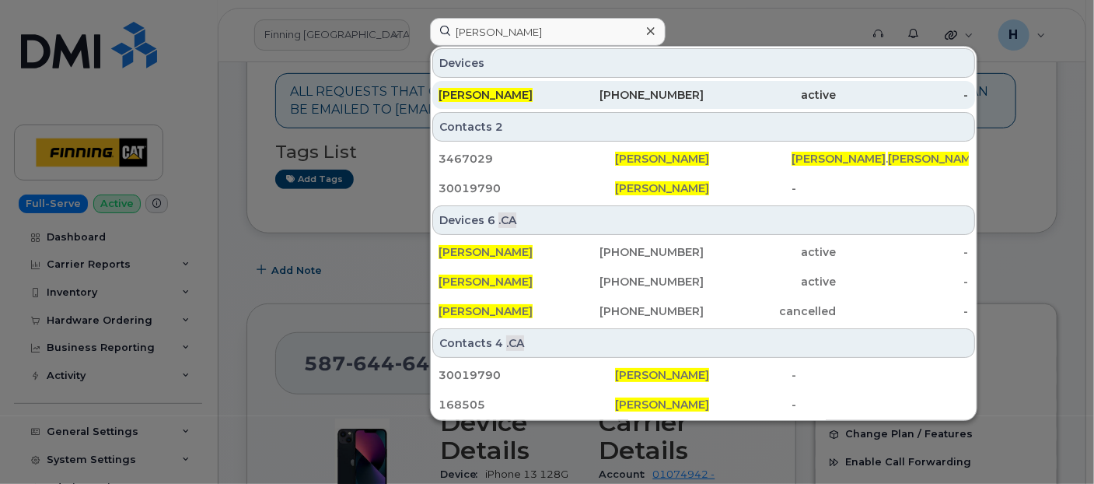
click at [491, 88] on span "[PERSON_NAME]" at bounding box center [486, 95] width 94 height 14
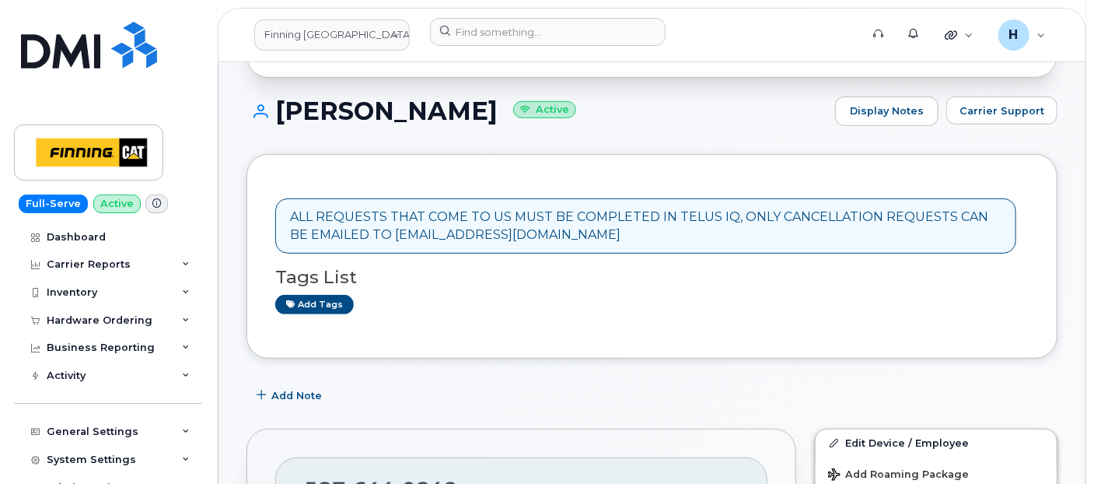
scroll to position [345, 0]
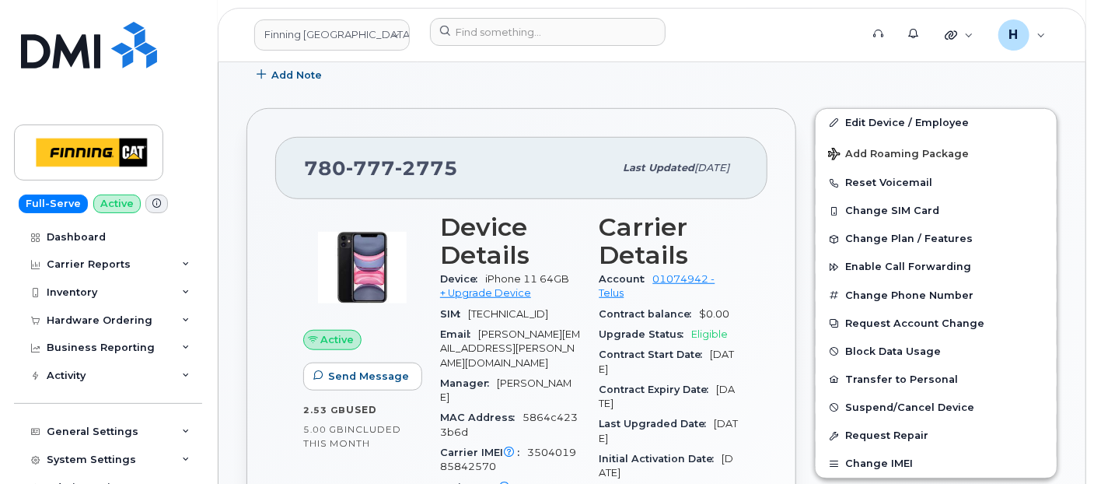
scroll to position [393, 0]
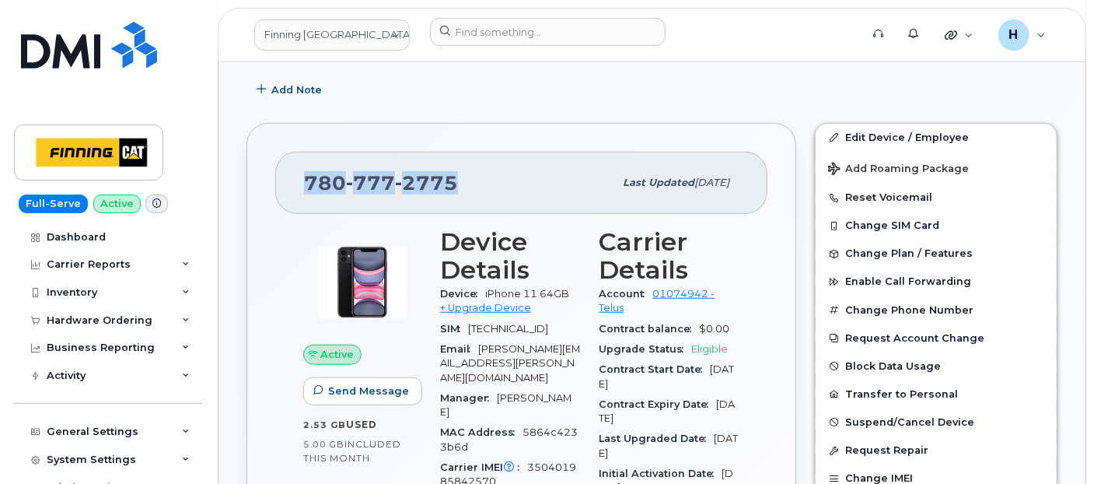
drag, startPoint x: 436, startPoint y: 192, endPoint x: 304, endPoint y: 198, distance: 132.3
click at [304, 198] on div "780 777 2775 Last updated Aug 05, 2025" at bounding box center [521, 183] width 492 height 62
copy span "780 777 2775"
click at [107, 316] on div "Hardware Ordering" at bounding box center [100, 320] width 106 height 12
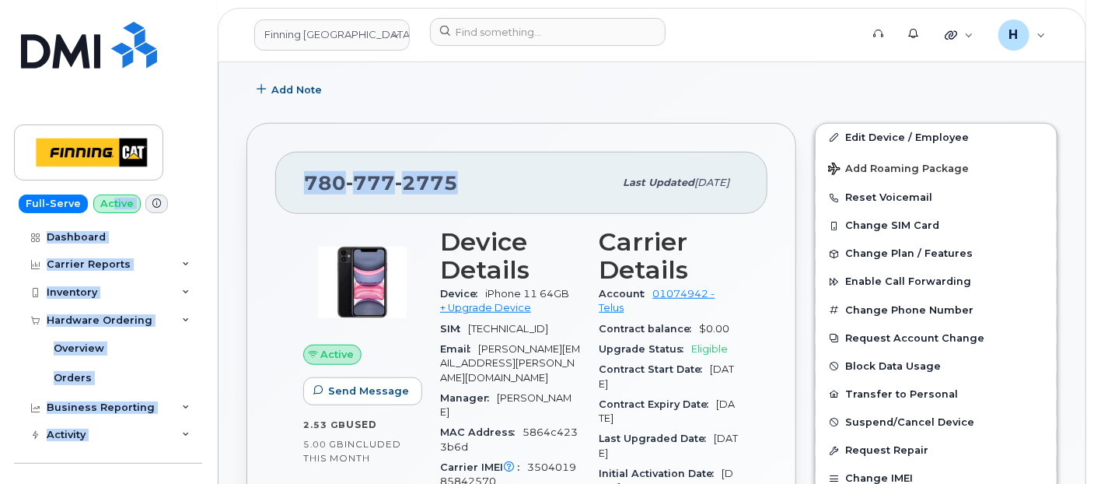
drag, startPoint x: 495, startPoint y: 169, endPoint x: 109, endPoint y: 187, distance: 386.1
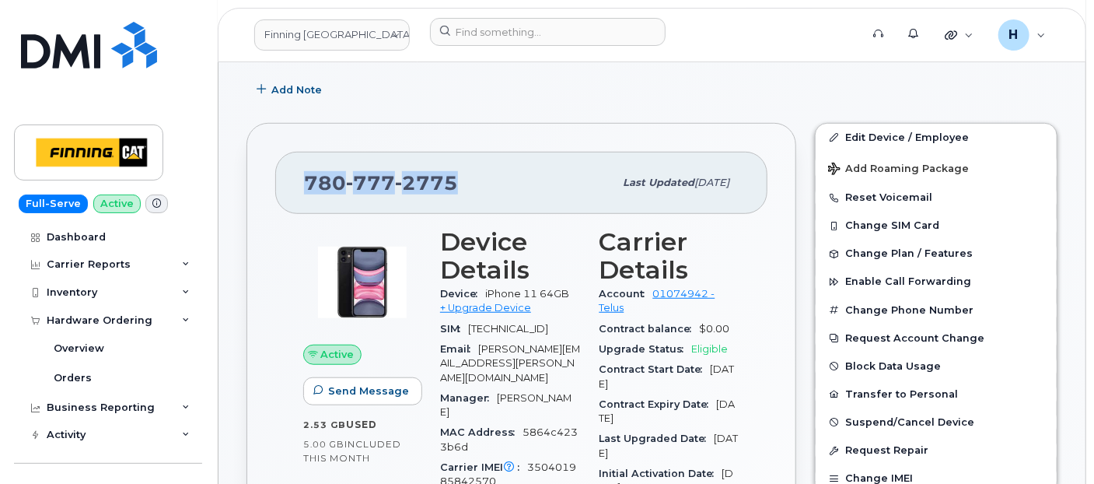
drag, startPoint x: 464, startPoint y: 176, endPoint x: 267, endPoint y: 174, distance: 197.5
copy span "780 777 2775"
click at [76, 371] on div "Orders" at bounding box center [73, 378] width 38 height 14
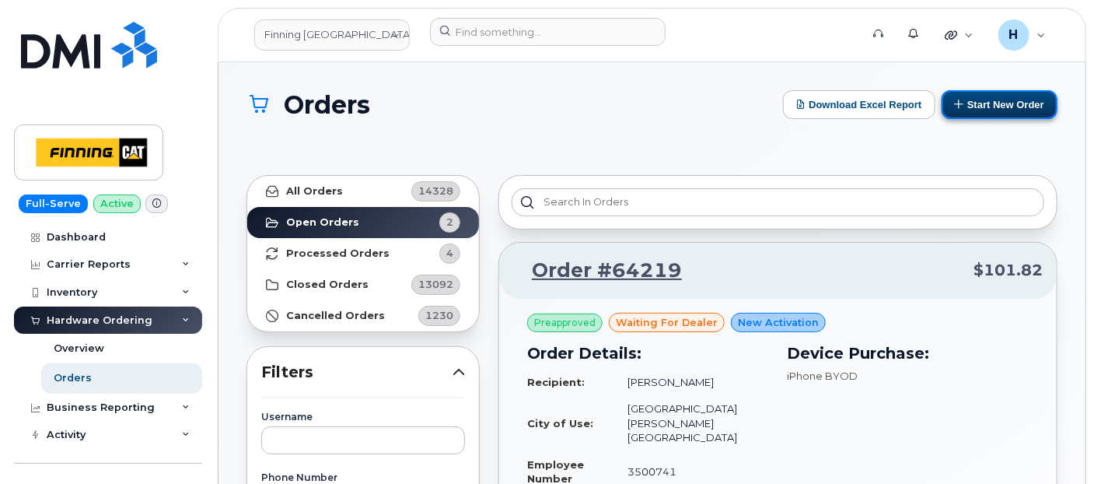
click at [955, 107] on icon at bounding box center [960, 104] width 10 height 10
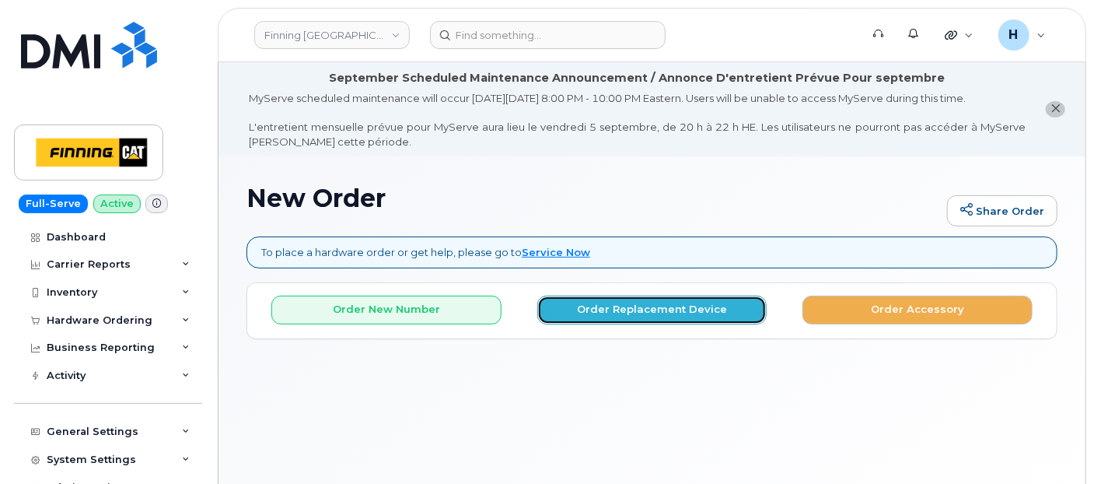
click at [691, 320] on button "Order Replacement Device" at bounding box center [652, 309] width 230 height 29
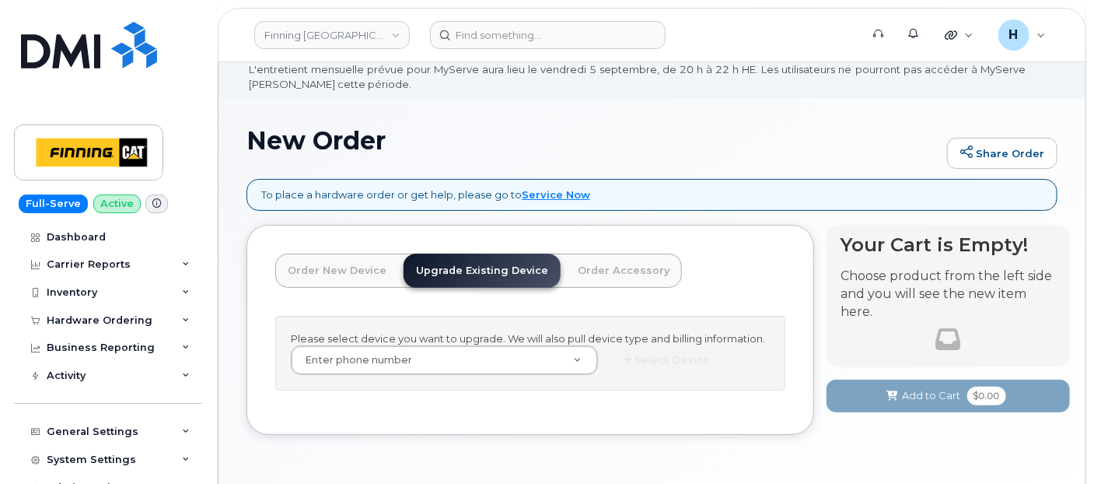
scroll to position [107, 0]
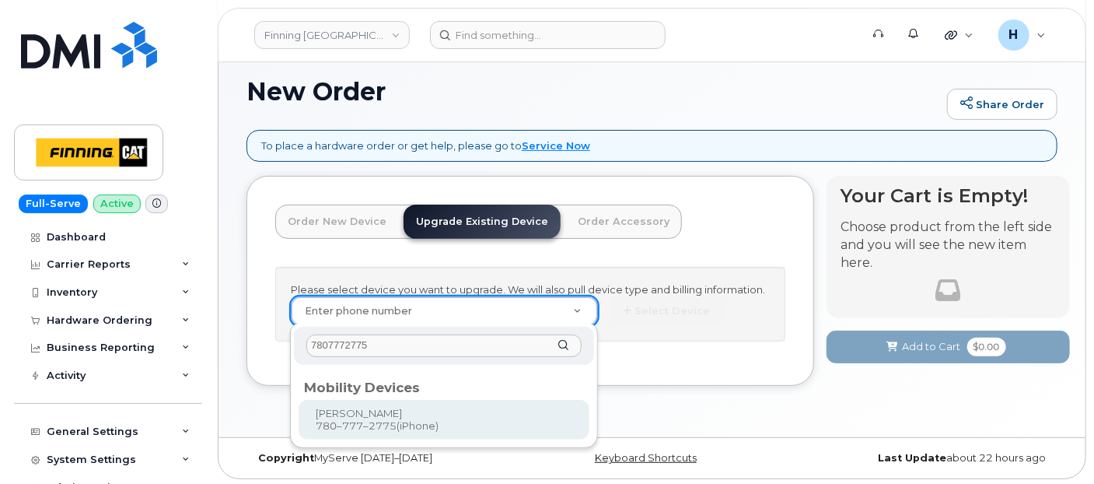
type input "7807772775"
type input "252610"
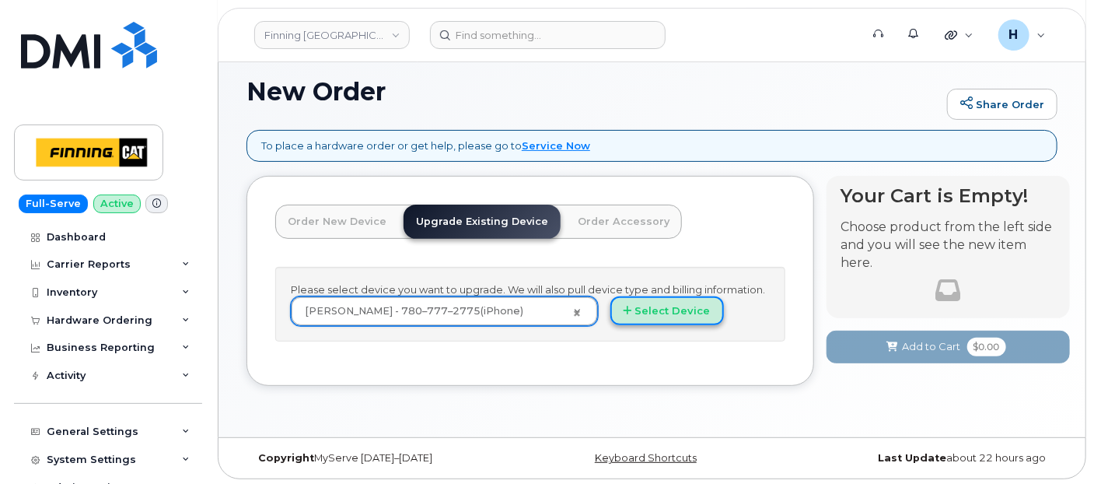
click at [693, 306] on button "Select Device" at bounding box center [667, 310] width 114 height 29
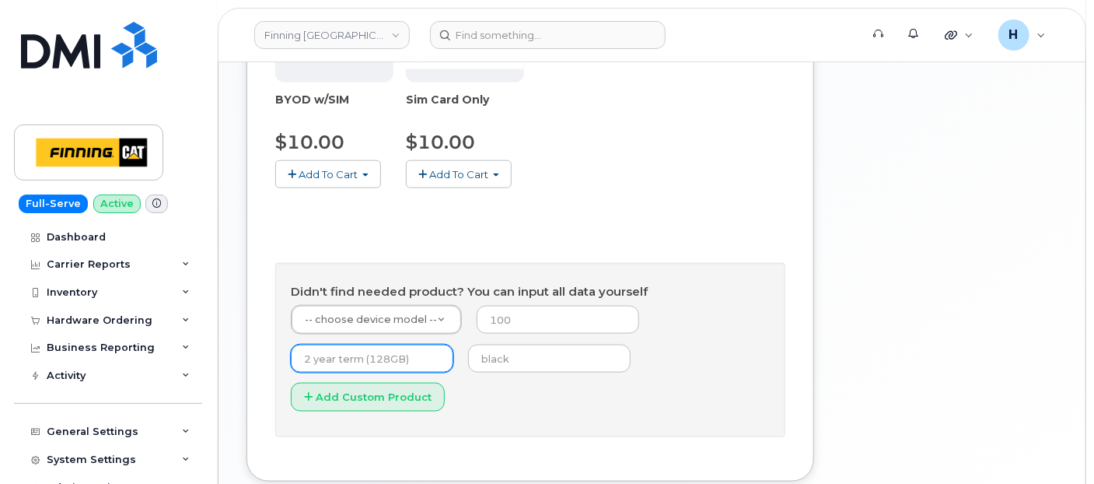
scroll to position [872, 0]
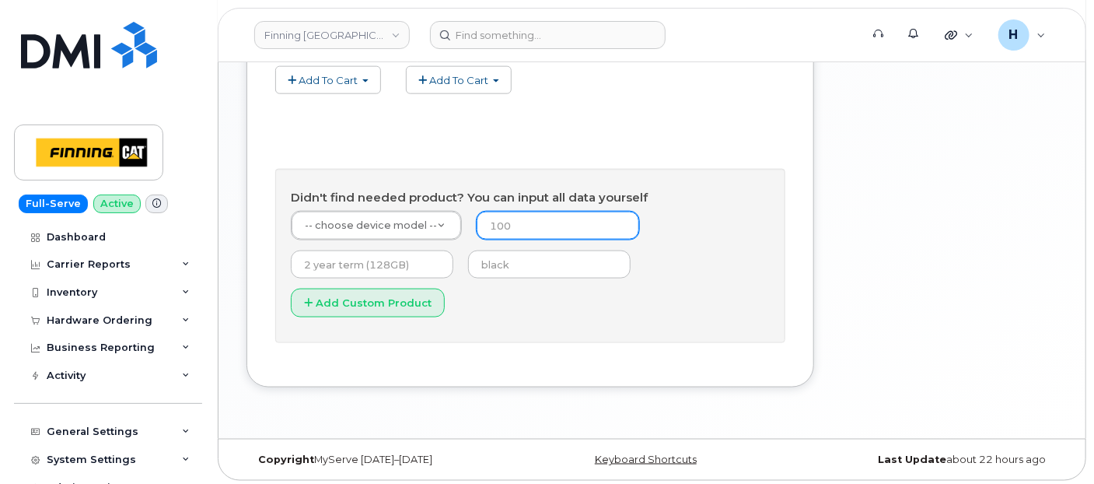
click at [493, 217] on input "number" at bounding box center [558, 225] width 163 height 28
type input "0"
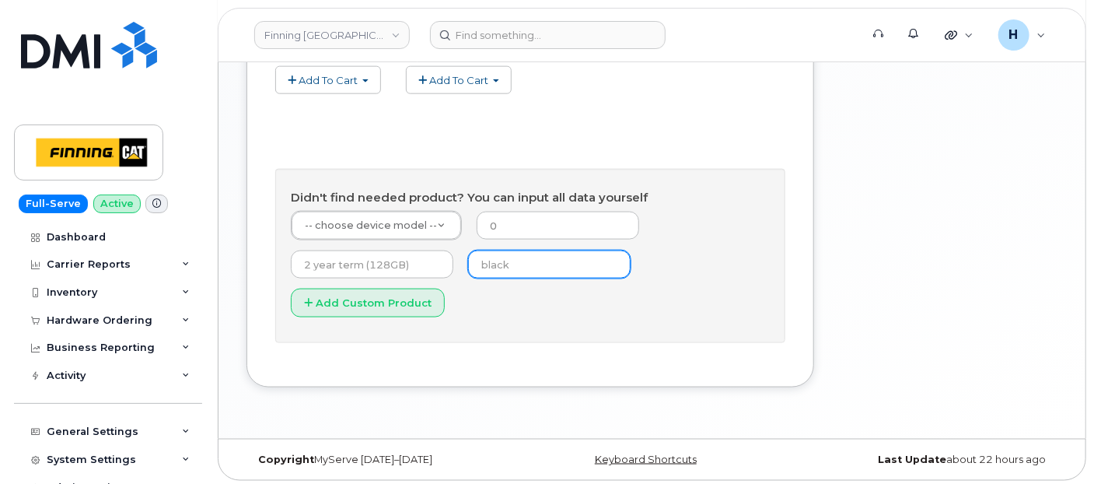
click at [493, 261] on input "text" at bounding box center [549, 264] width 163 height 28
type input "black"
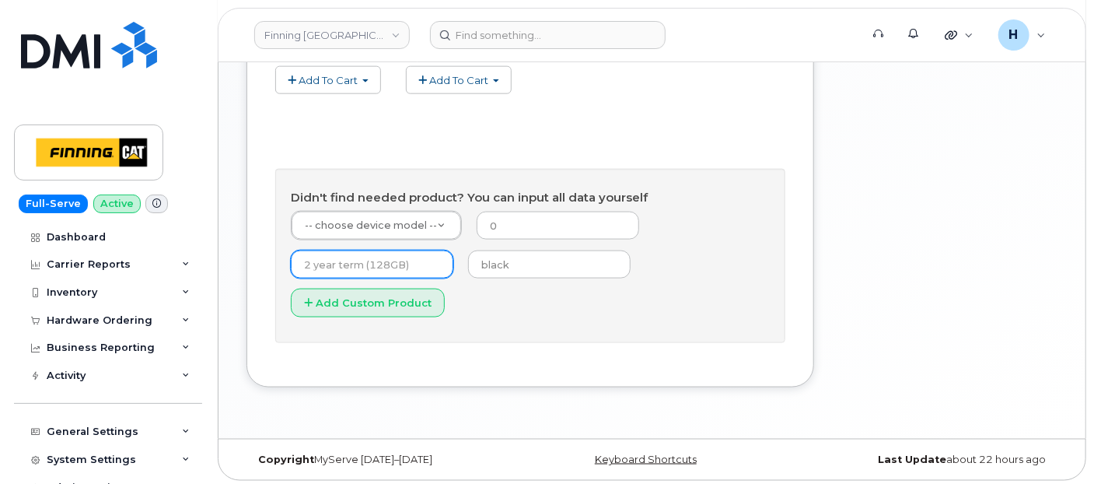
click at [305, 262] on input "text" at bounding box center [372, 264] width 163 height 28
type input "3 year term (128GB)"
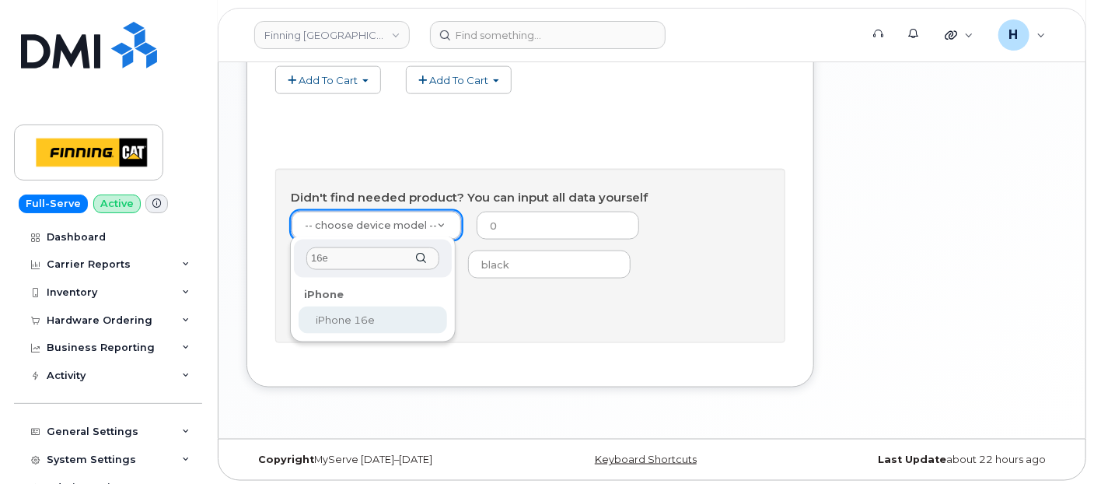
type input "16e"
select select "2883"
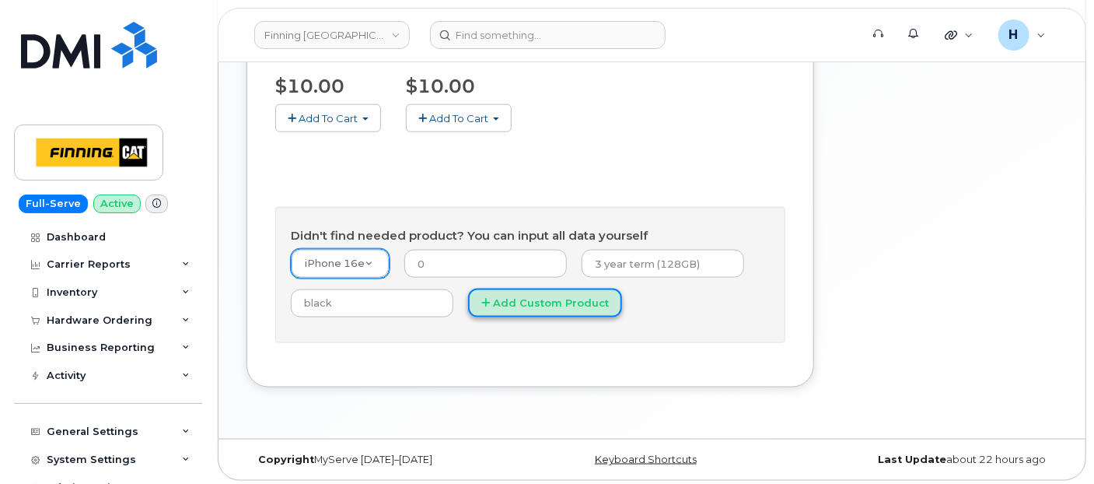
click at [504, 292] on button "Add Custom Product" at bounding box center [545, 302] width 154 height 29
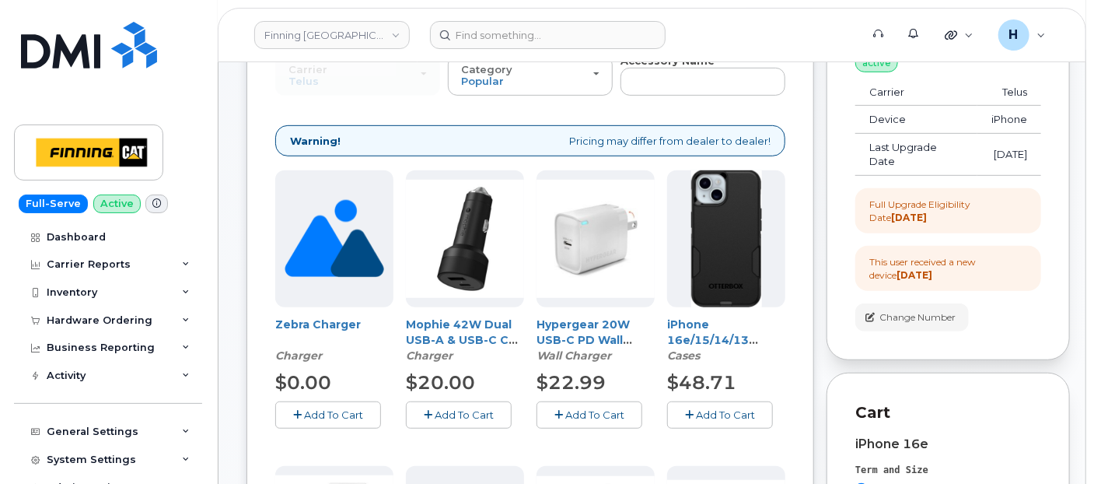
scroll to position [315, 0]
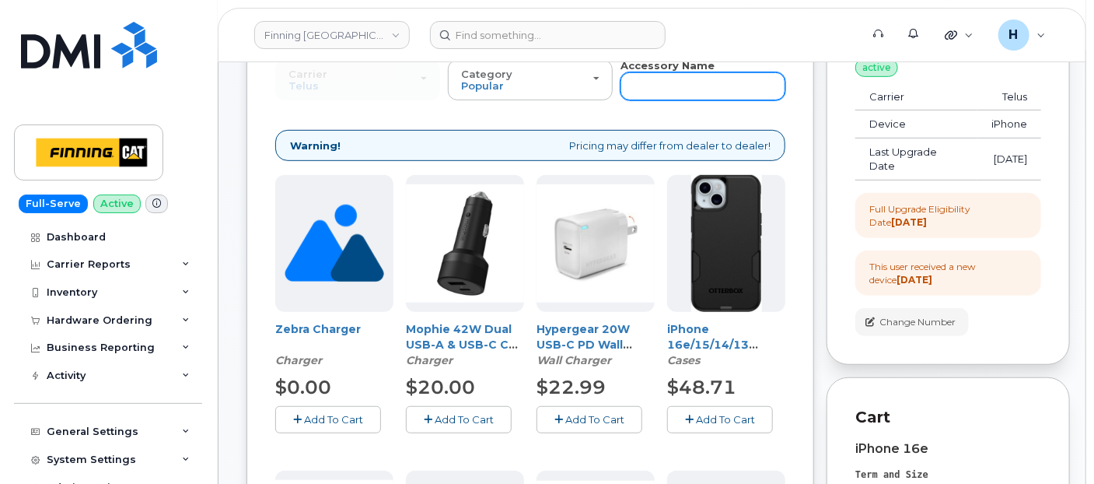
click at [655, 91] on input "text" at bounding box center [702, 86] width 165 height 28
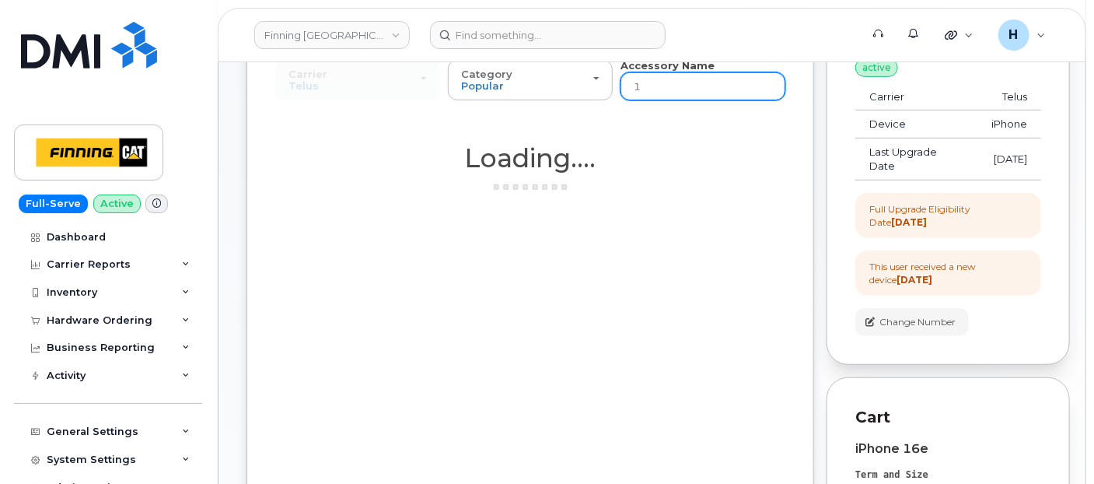
type input "16"
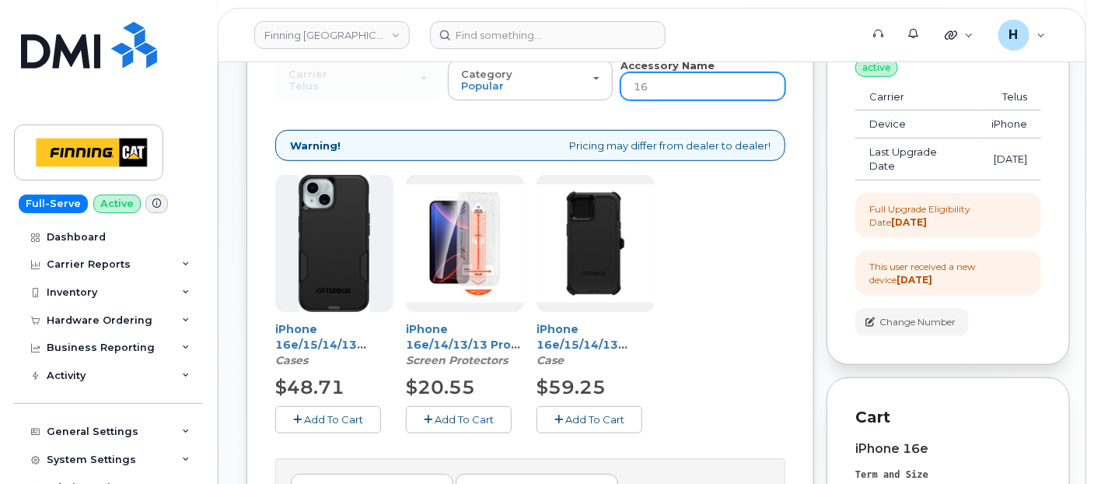
click at [659, 79] on input "16" at bounding box center [702, 86] width 165 height 28
type input "16e"
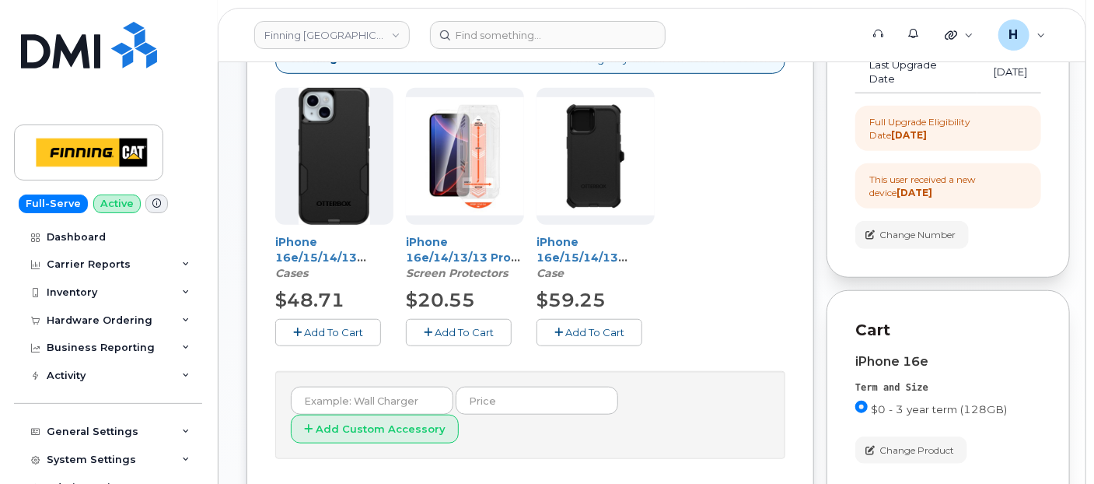
click at [468, 327] on span "Add To Cart" at bounding box center [464, 332] width 59 height 12
click at [275, 335] on button "Add To Cart" at bounding box center [328, 332] width 106 height 27
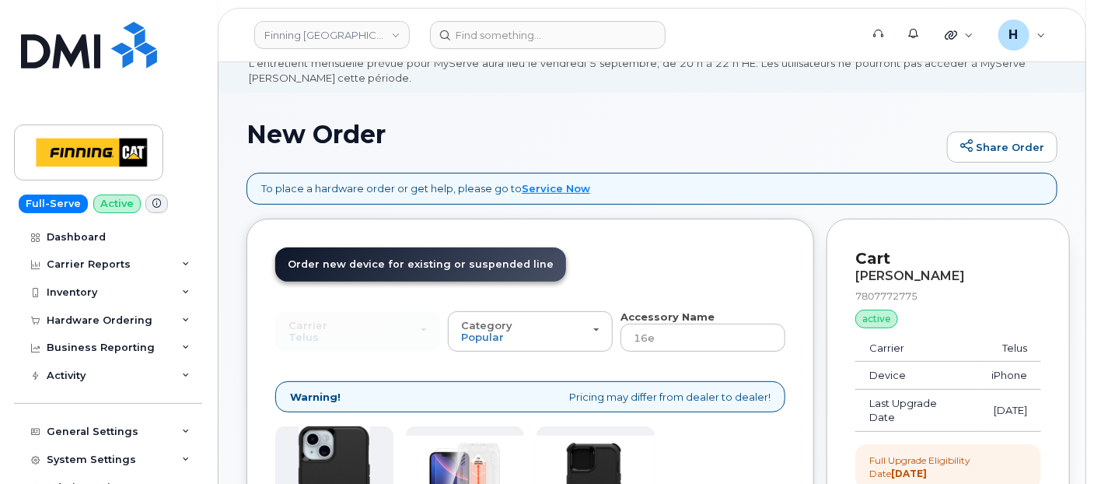
scroll to position [56, 0]
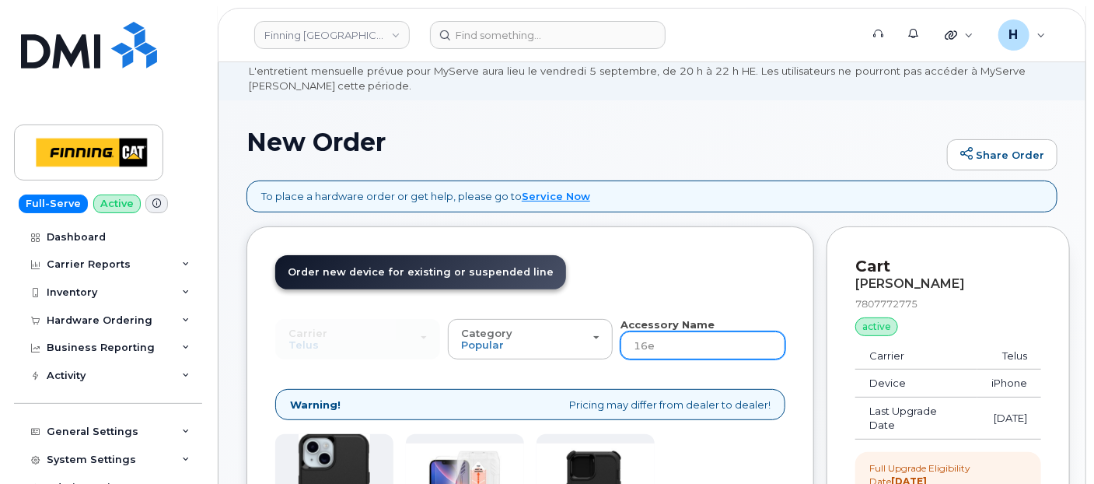
click at [656, 348] on input "16e" at bounding box center [702, 345] width 165 height 28
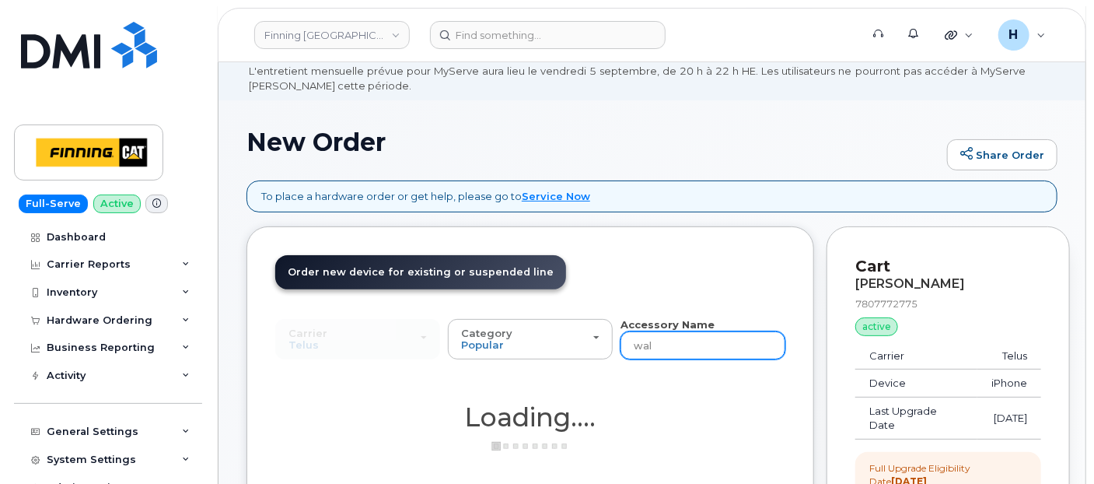
type input "wall"
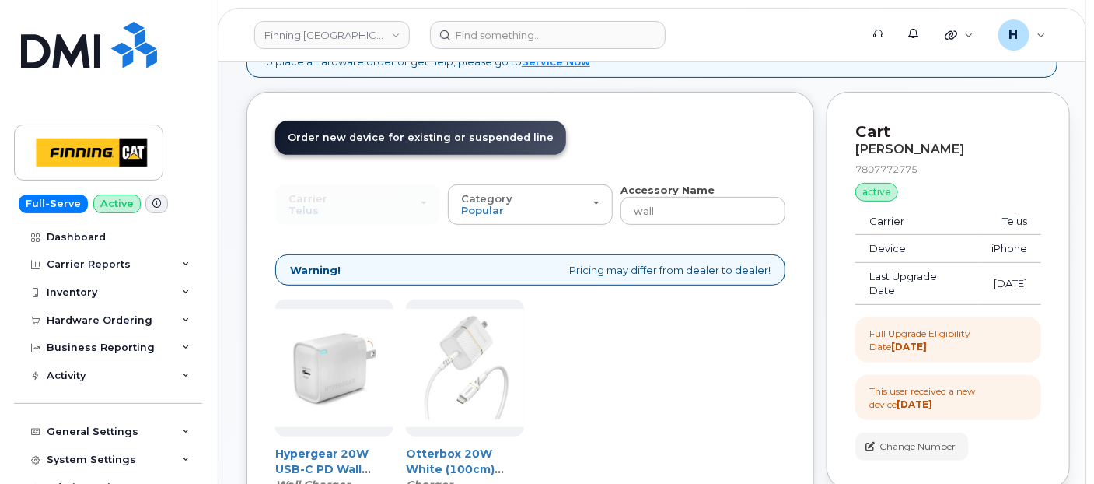
scroll to position [315, 0]
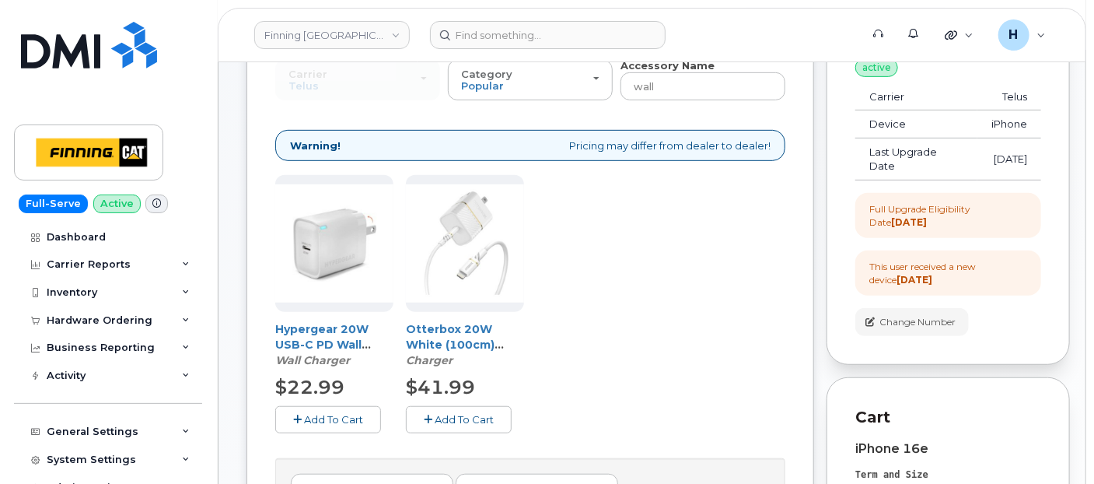
click at [353, 406] on button "Add To Cart" at bounding box center [328, 419] width 106 height 27
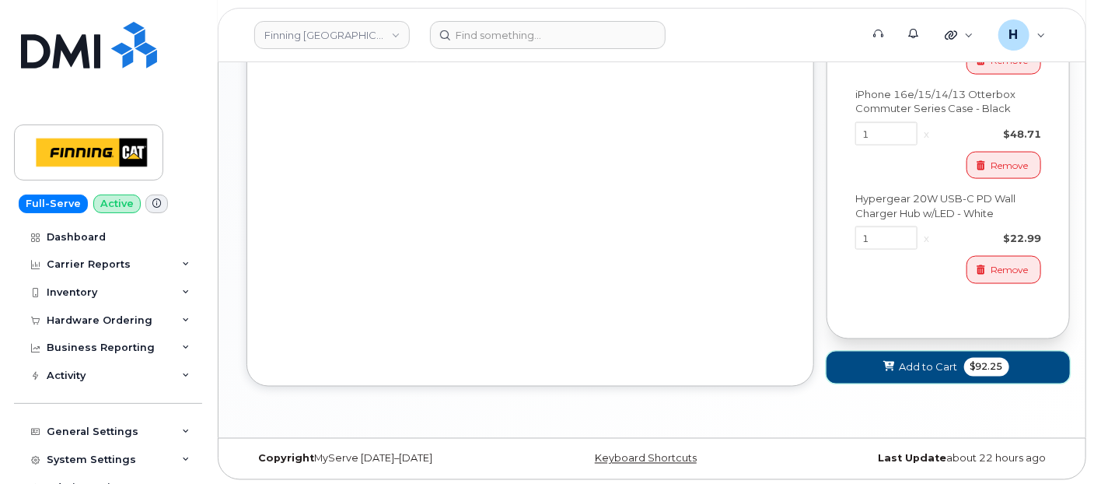
click at [921, 365] on span "Add to Cart" at bounding box center [929, 367] width 58 height 15
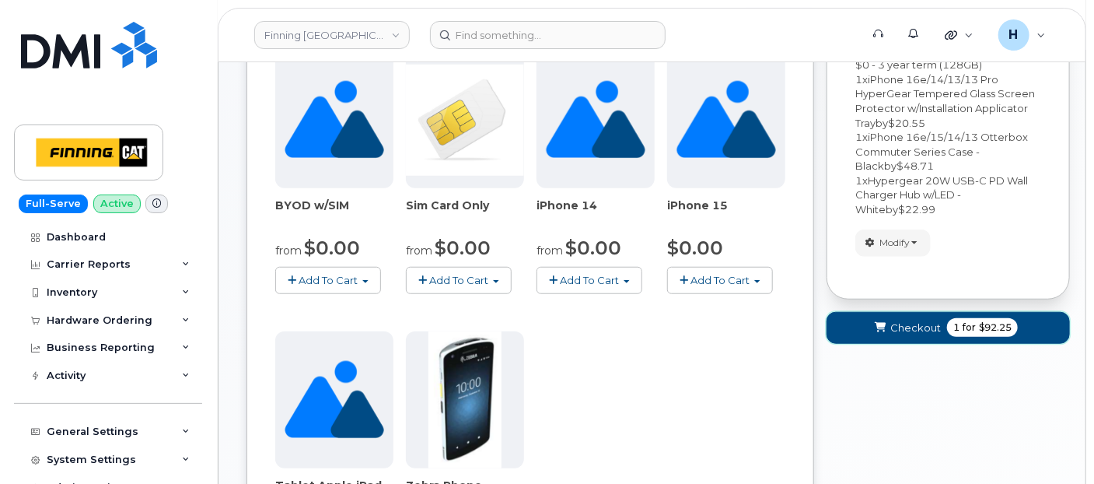
click at [900, 320] on span "Checkout" at bounding box center [915, 327] width 51 height 15
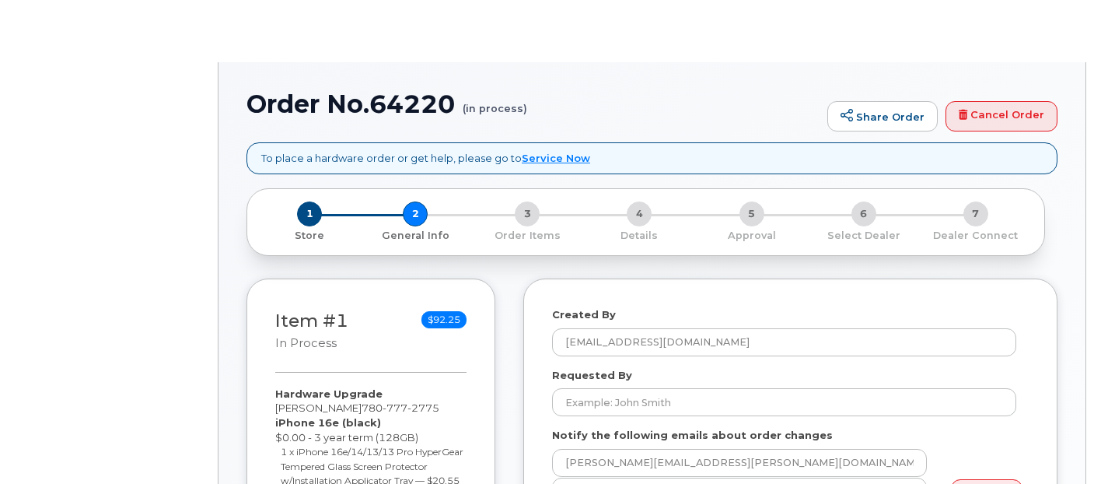
select select
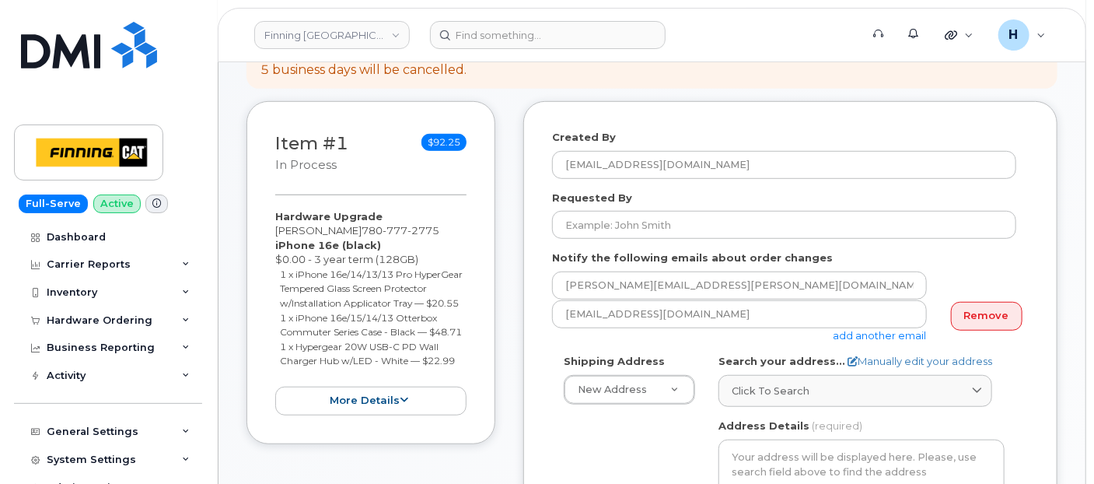
scroll to position [345, 0]
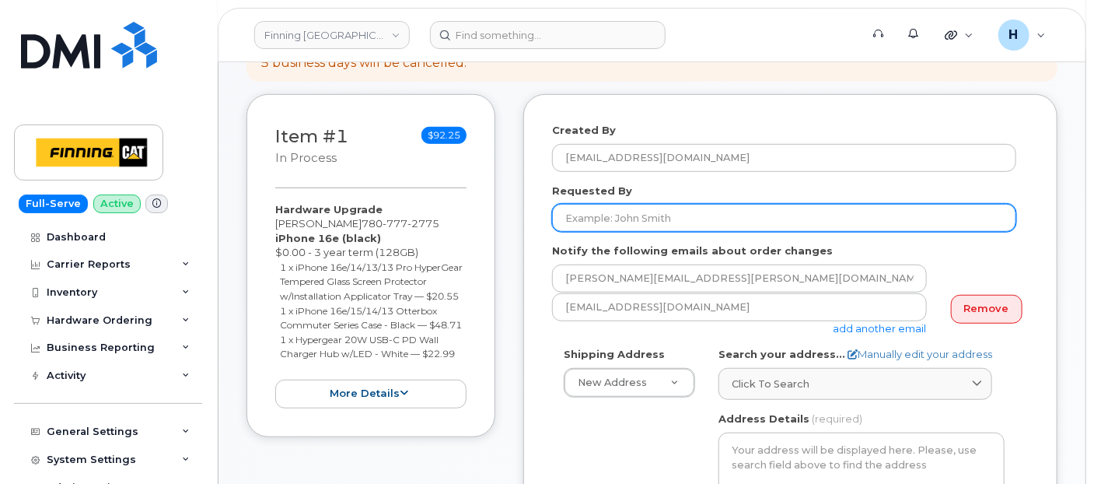
click at [666, 218] on input "Requested By" at bounding box center [784, 218] width 464 height 28
paste input "RITM0486591"
type input "RITM0486591"
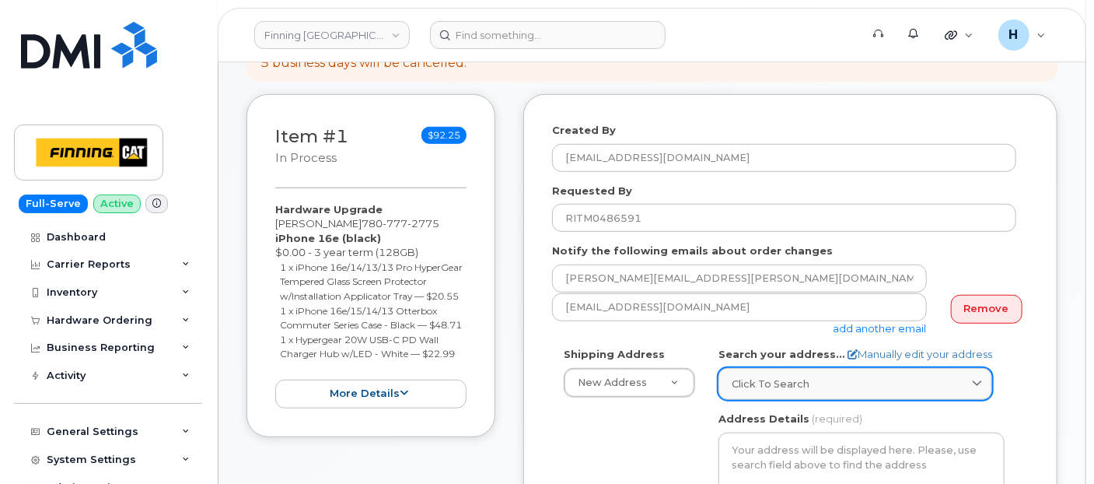
click at [785, 390] on link "Click to search" at bounding box center [855, 384] width 274 height 32
paste input "13315 156 St."
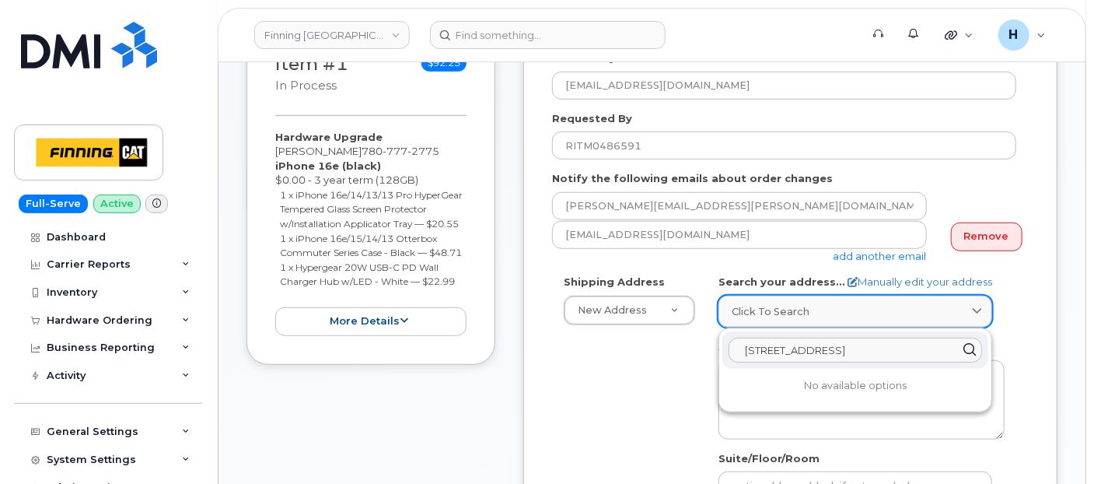
scroll to position [518, 0]
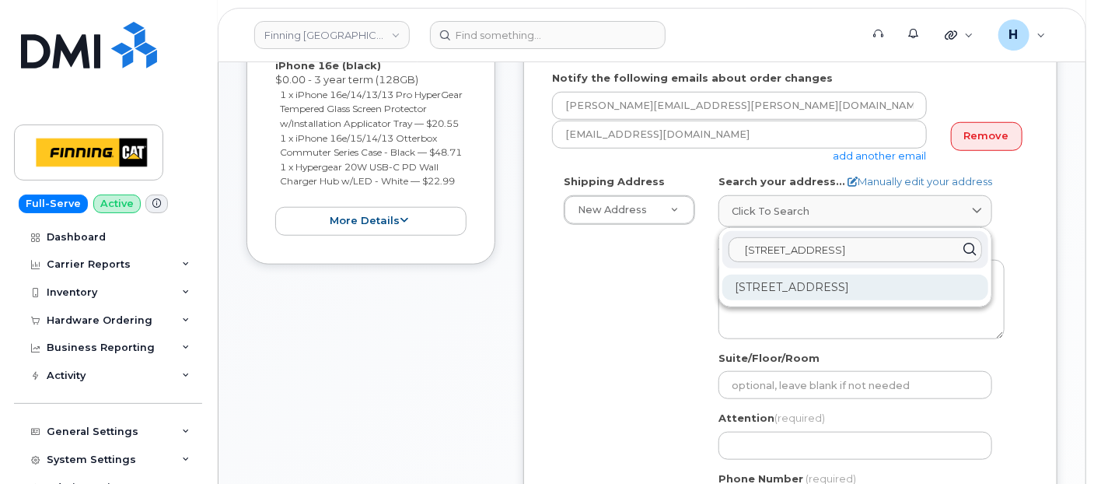
type input "13315 156 St."
click at [807, 285] on div "13315 156 St NW Edmonton AB T5V 1V2" at bounding box center [855, 287] width 266 height 26
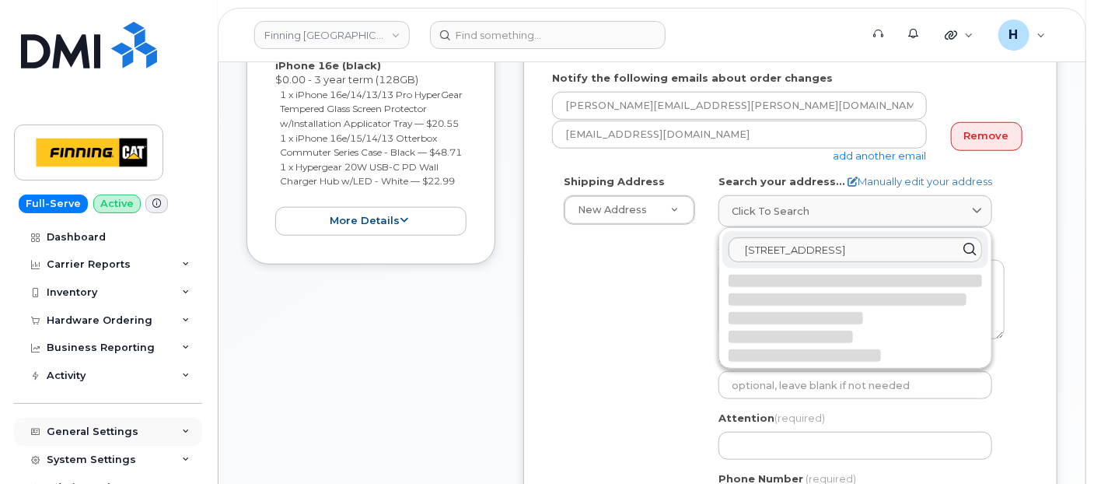
select select
type textarea "13315 156 St NW EDMONTON AB T5V 1V2 CANADA"
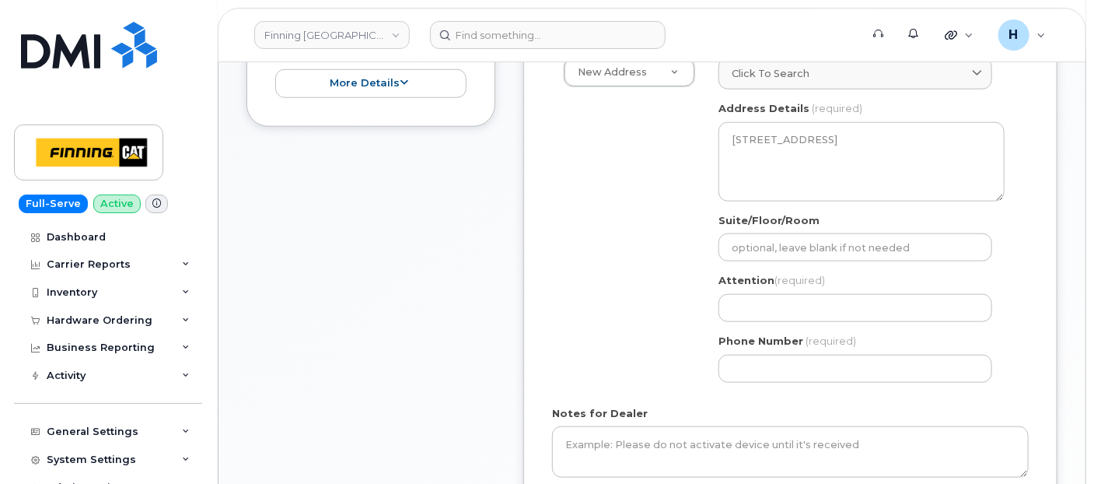
scroll to position [690, 0]
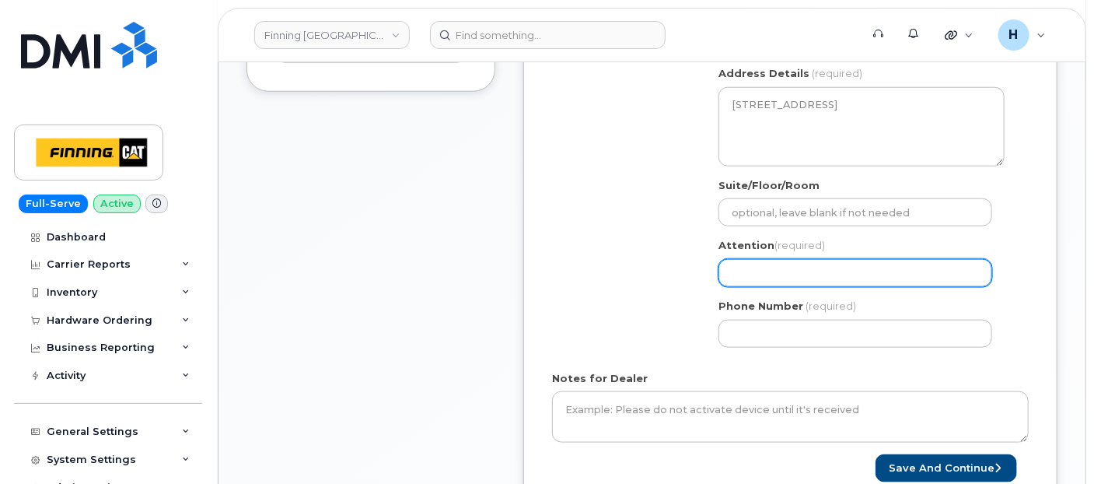
click at [754, 278] on input "Attention (required)" at bounding box center [855, 273] width 274 height 28
paste input "[PERSON_NAME]"
select select
type input "[PERSON_NAME]"
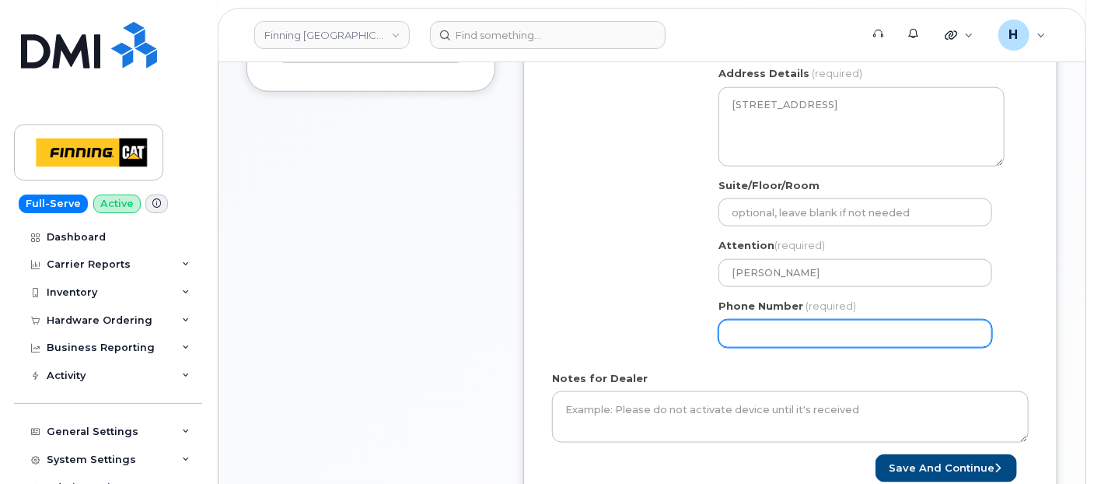
drag, startPoint x: 781, startPoint y: 322, endPoint x: 516, endPoint y: 293, distance: 267.5
click at [781, 322] on input "Phone Number" at bounding box center [855, 334] width 274 height 28
paste input "7804686220"
select select
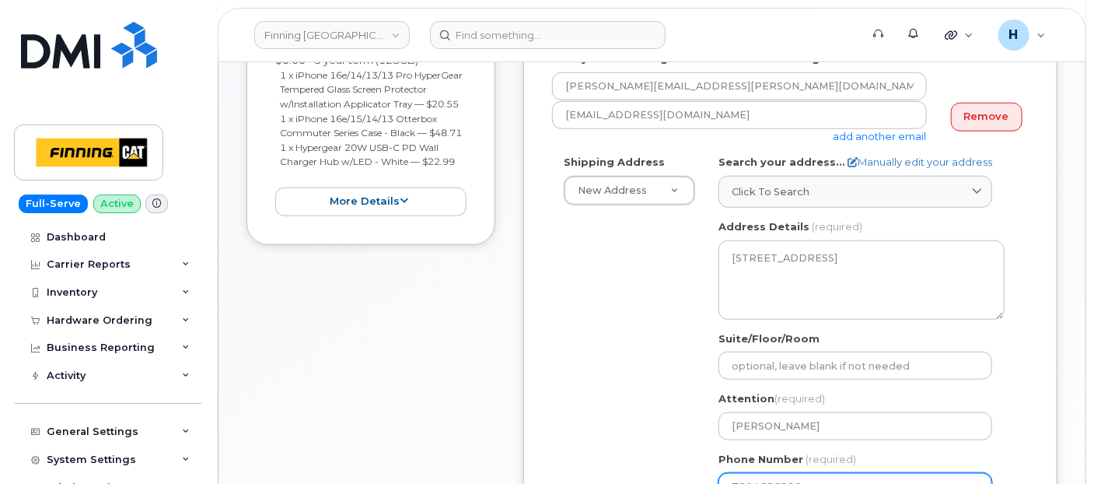
scroll to position [432, 0]
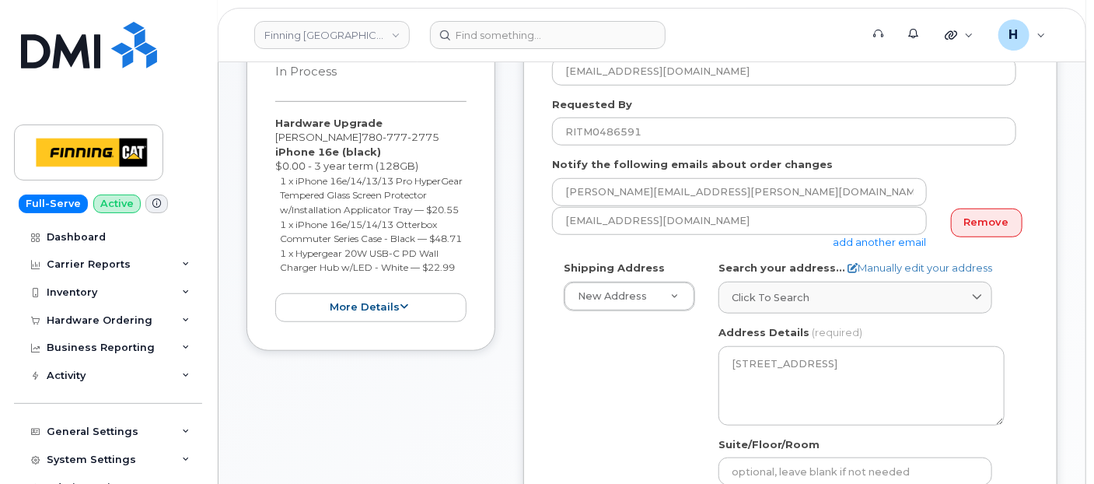
type input "7804686220"
drag, startPoint x: 271, startPoint y: 113, endPoint x: 461, endPoint y: 296, distance: 264.5
click at [461, 296] on div "Item #1 in process $92.25 Hardware Upgrade Steve Shaw 780 777 2775 iPhone 16e (…" at bounding box center [370, 179] width 249 height 343
copy div "Hardware Upgrade Steve Shaw 780 777 2775 iPhone 16e (black) $0.00 - 3 year term…"
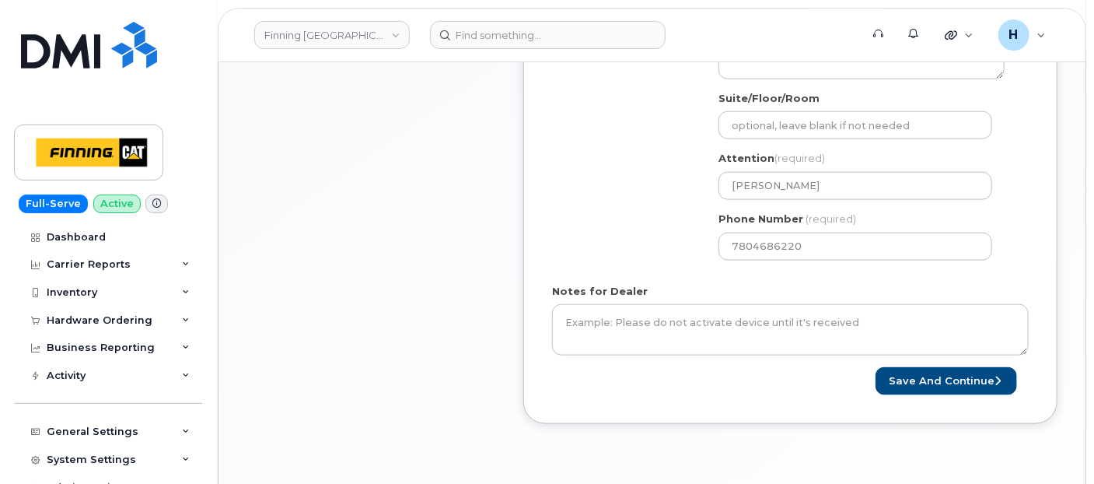
scroll to position [864, 0]
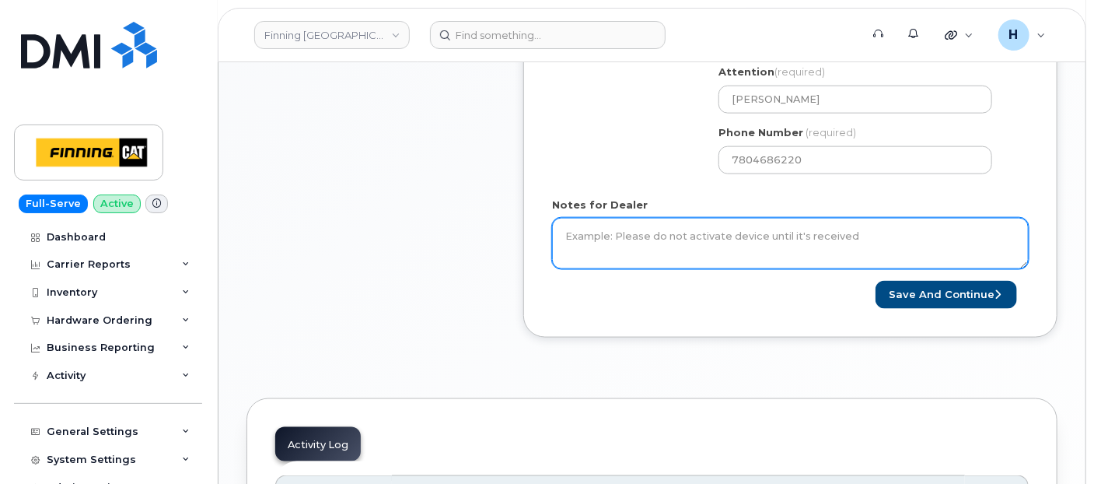
click at [634, 246] on textarea "Notes for Dealer" at bounding box center [790, 243] width 477 height 51
paste textarea "Hardware Upgrade Steve Shaw 7807772775 iPhone 16e (black) $0.00 - 3 year term (…"
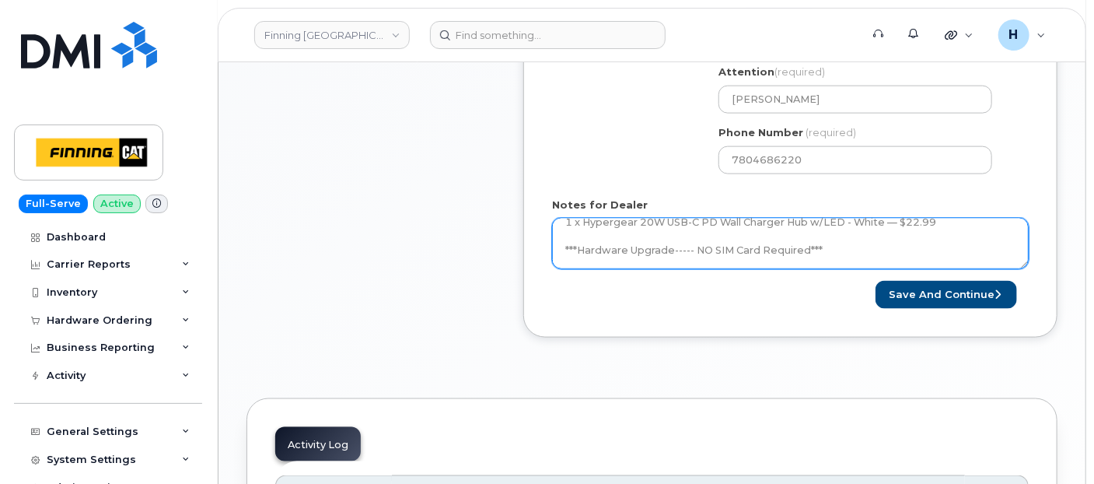
scroll to position [142, 0]
type textarea "Hardware Upgrade Steve Shaw 7807772775 iPhone 16e (black) $0.00 - 3 year term (…"
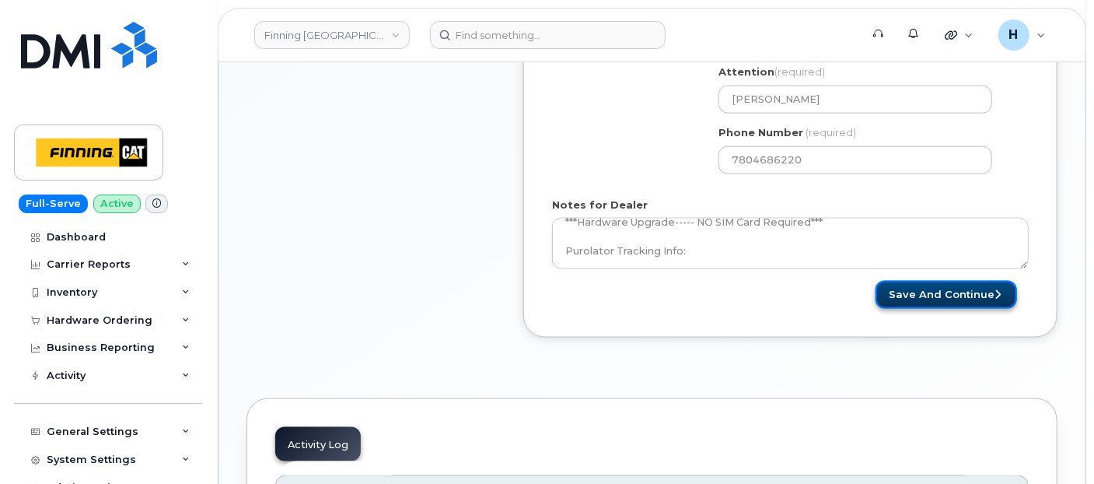
click at [939, 292] on button "Save and Continue" at bounding box center [947, 295] width 142 height 29
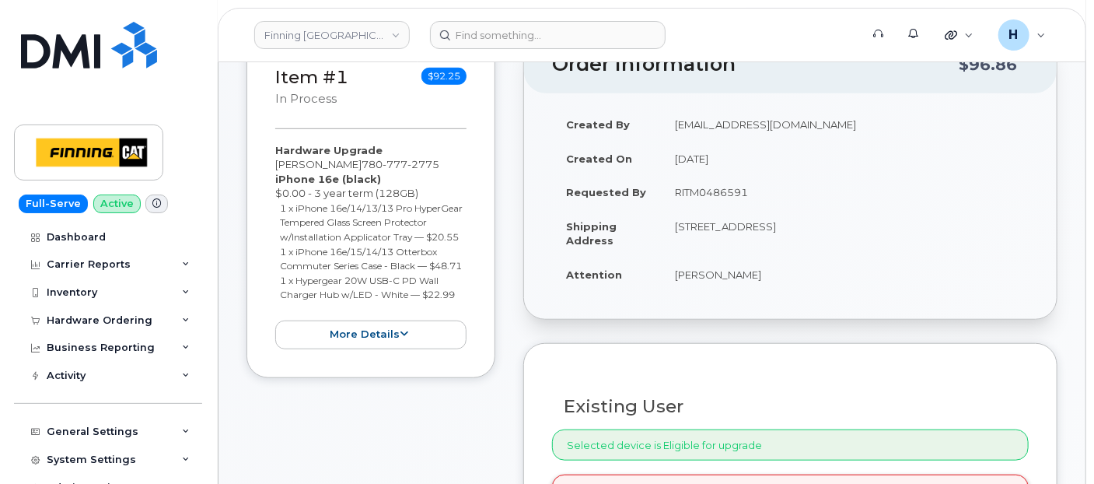
scroll to position [432, 0]
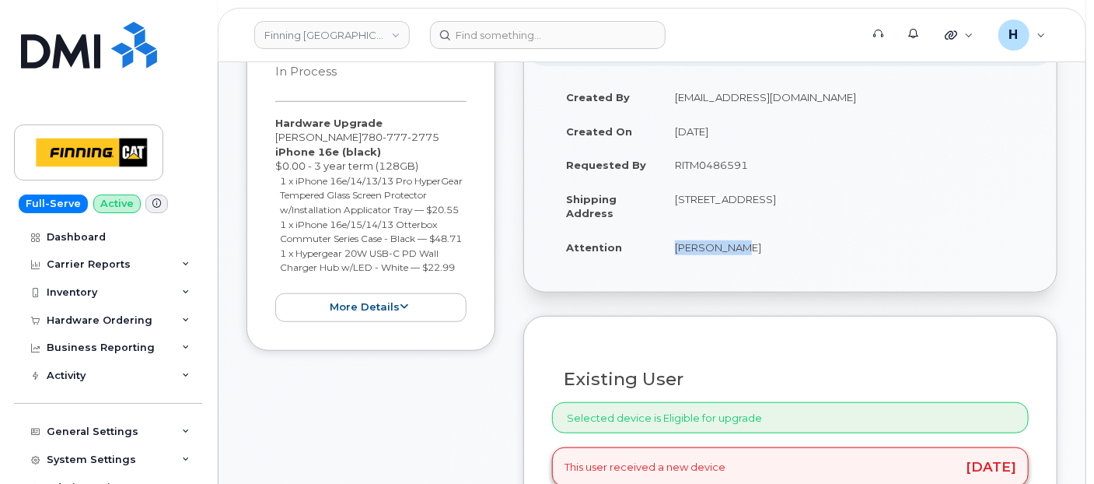
drag, startPoint x: 655, startPoint y: 249, endPoint x: 742, endPoint y: 249, distance: 87.1
click at [742, 249] on tr "Attention [PERSON_NAME]" at bounding box center [790, 247] width 477 height 34
copy tr "[PERSON_NAME]"
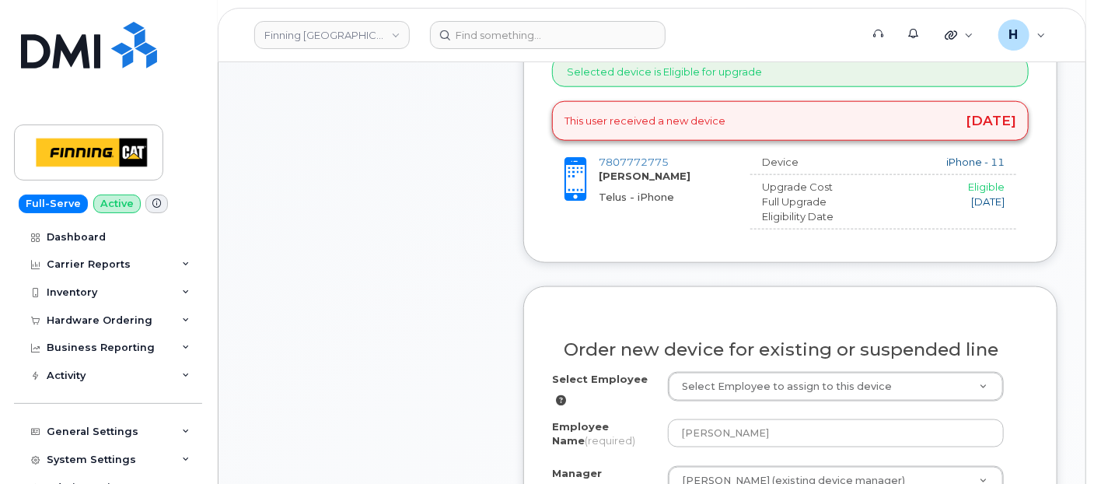
scroll to position [864, 0]
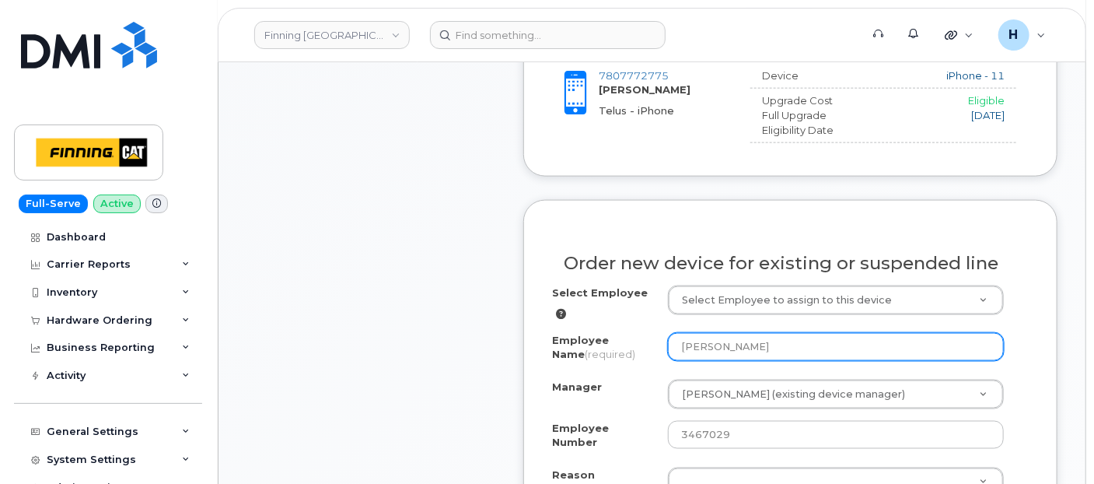
drag, startPoint x: 741, startPoint y: 340, endPoint x: 674, endPoint y: 342, distance: 66.9
click at [674, 342] on input "[PERSON_NAME]" at bounding box center [836, 347] width 336 height 28
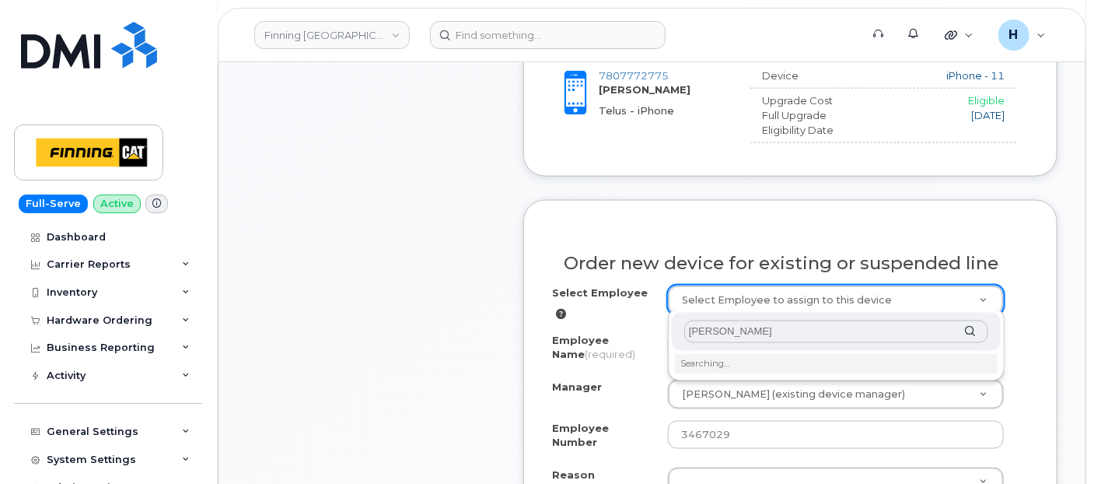
type input "[PERSON_NAME]"
drag, startPoint x: 722, startPoint y: 284, endPoint x: 722, endPoint y: 376, distance: 91.8
type input "15039"
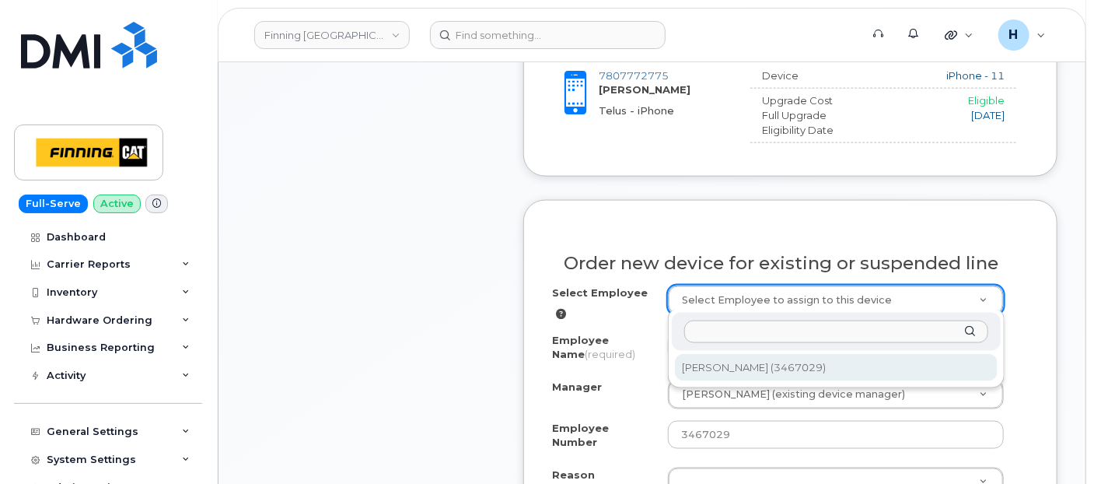
select select "15024"
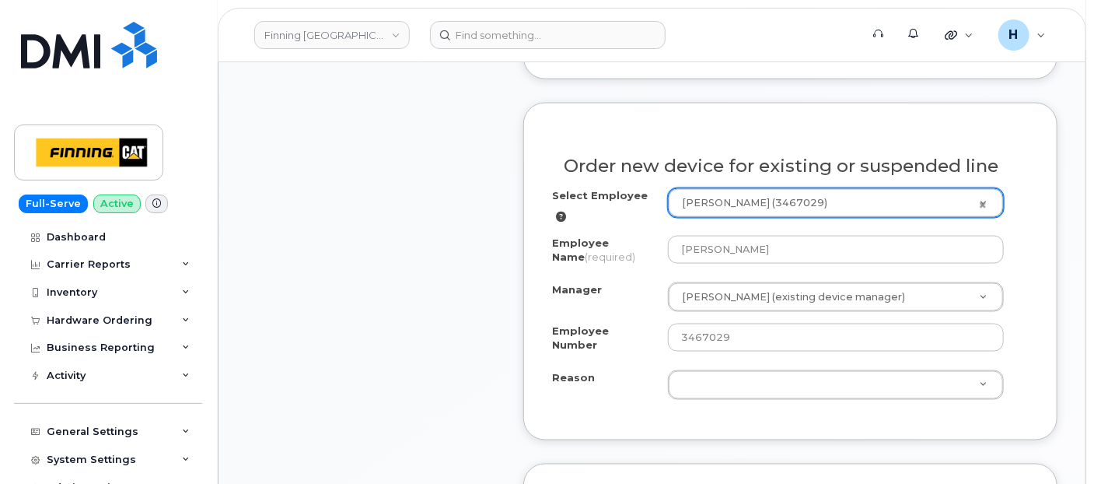
scroll to position [1036, 0]
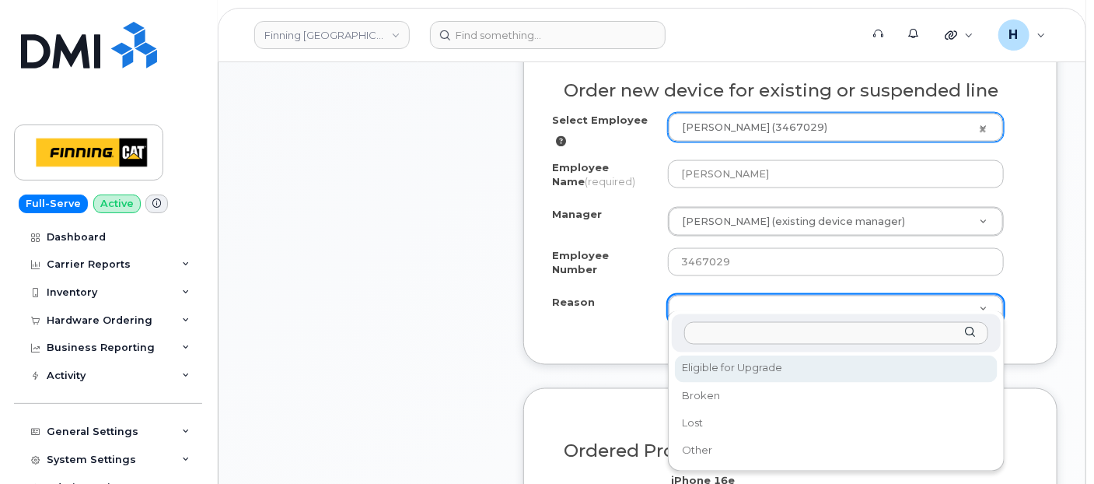
select select "eligible_for_upgrade"
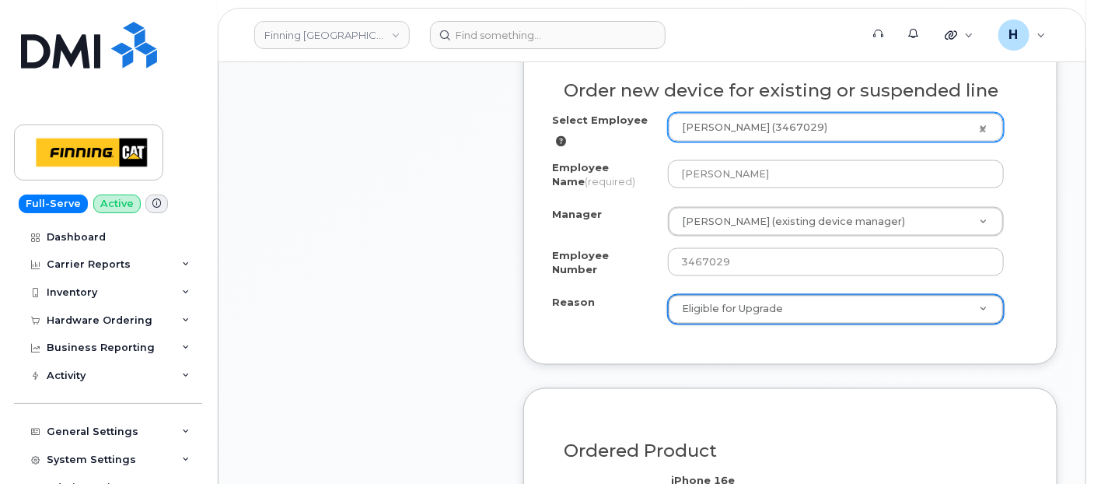
scroll to position [1382, 0]
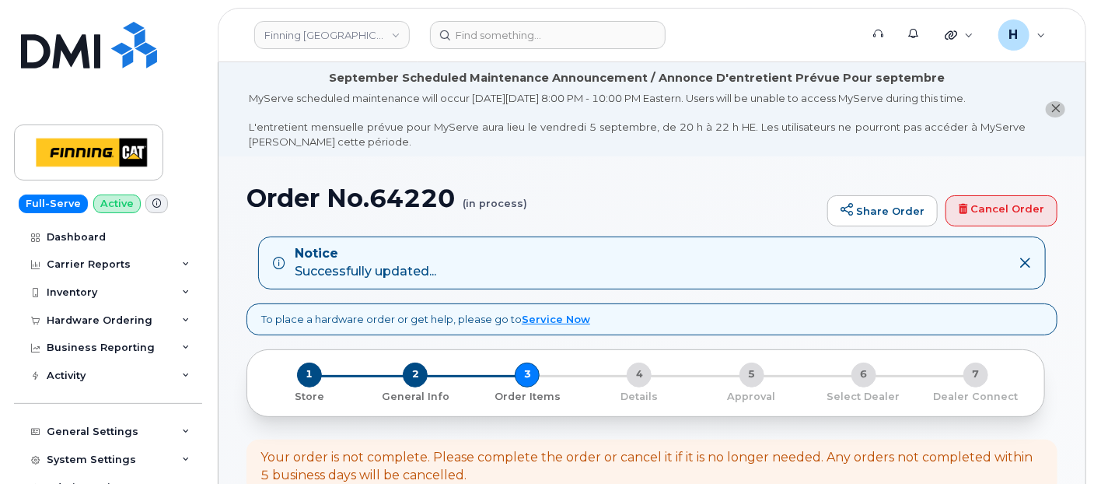
copy h1 "64220"
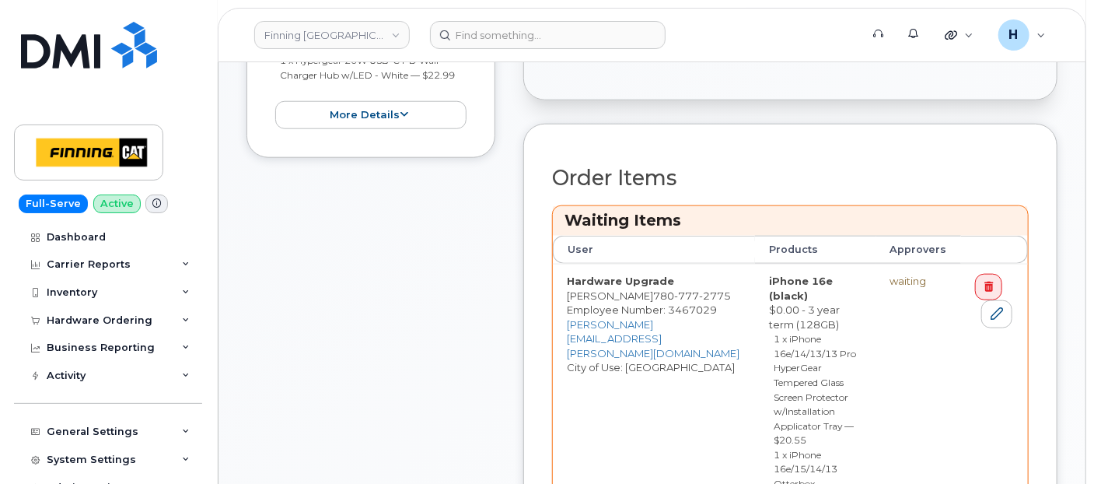
scroll to position [864, 0]
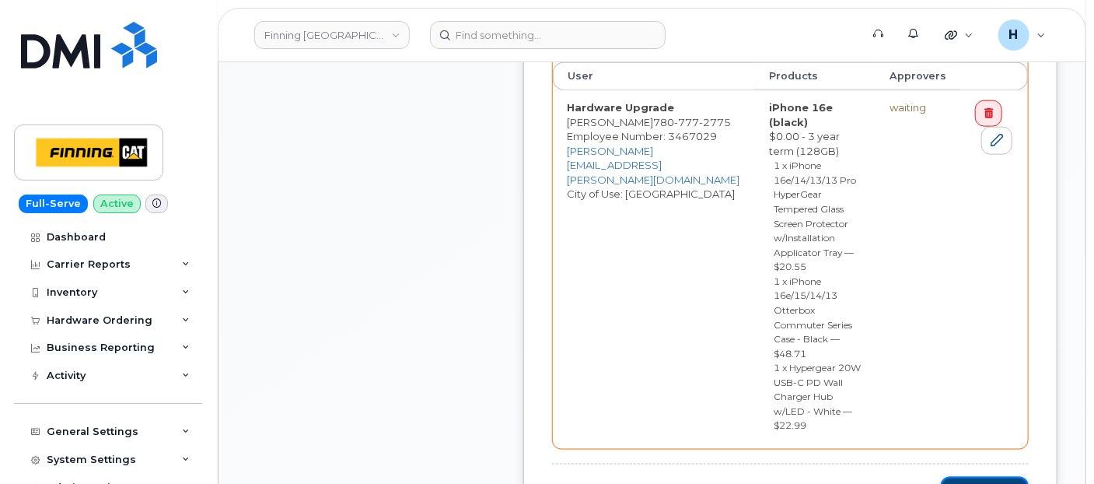
click at [1012, 483] on icon "submit" at bounding box center [1009, 490] width 6 height 10
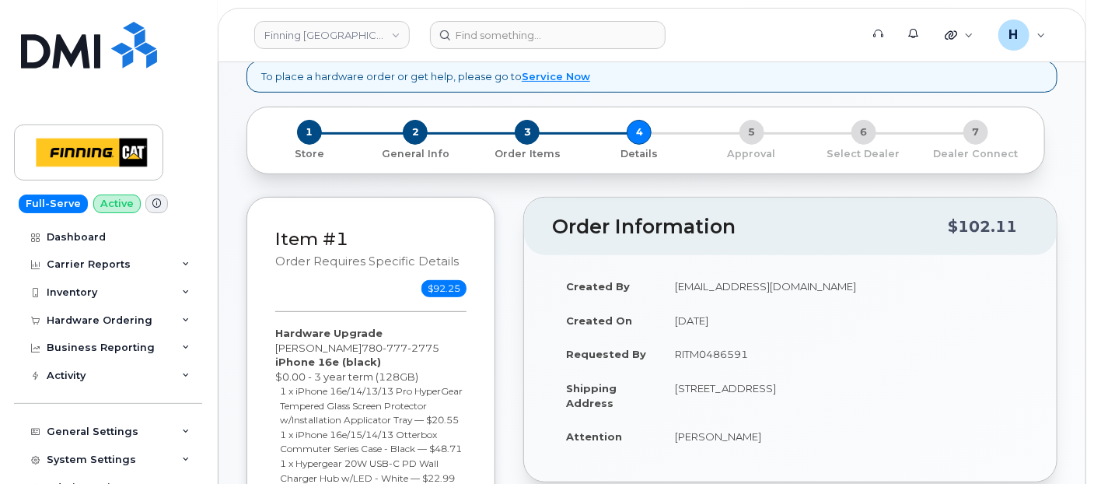
scroll to position [266, 0]
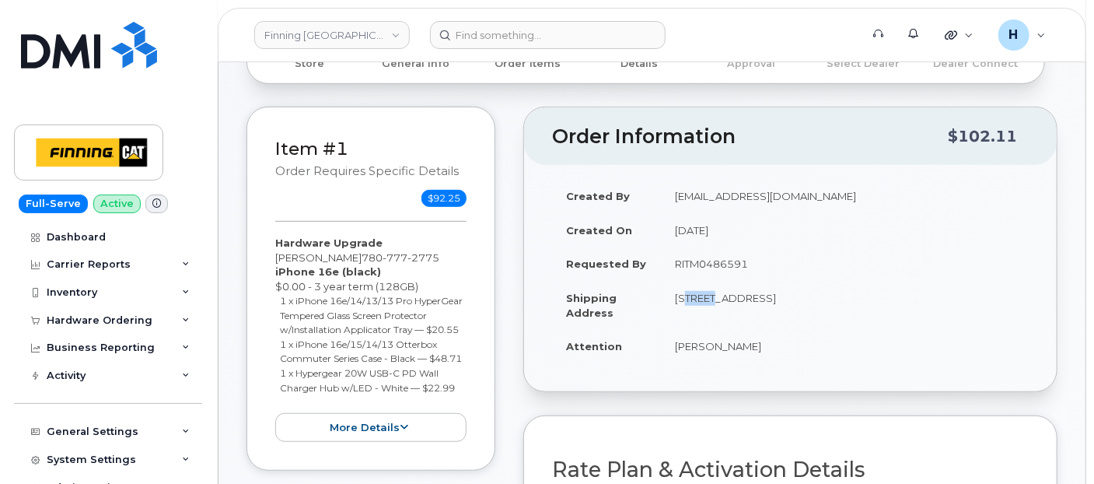
drag, startPoint x: 673, startPoint y: 300, endPoint x: 708, endPoint y: 296, distance: 35.2
click at [708, 296] on td "[STREET_ADDRESS]" at bounding box center [845, 305] width 368 height 48
copy td "13315"
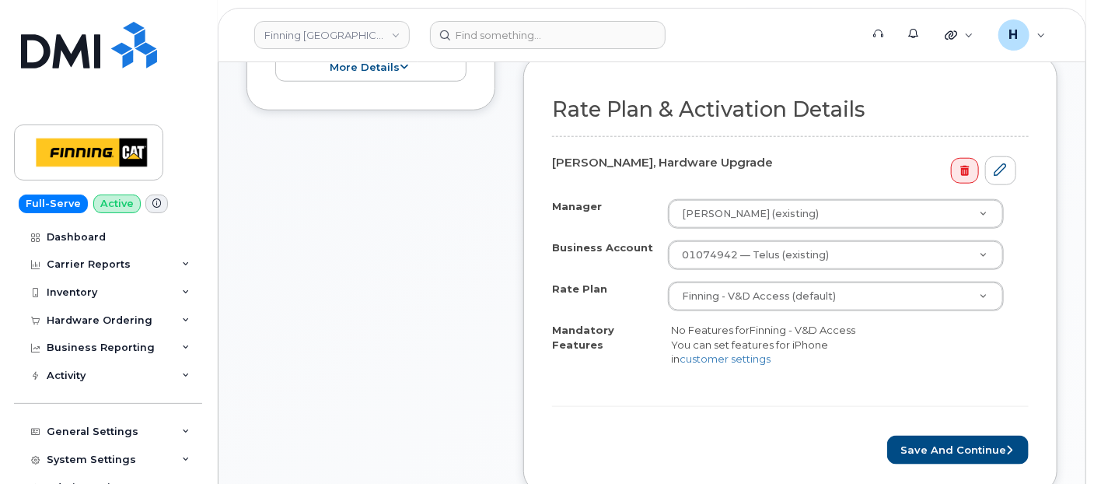
scroll to position [785, 0]
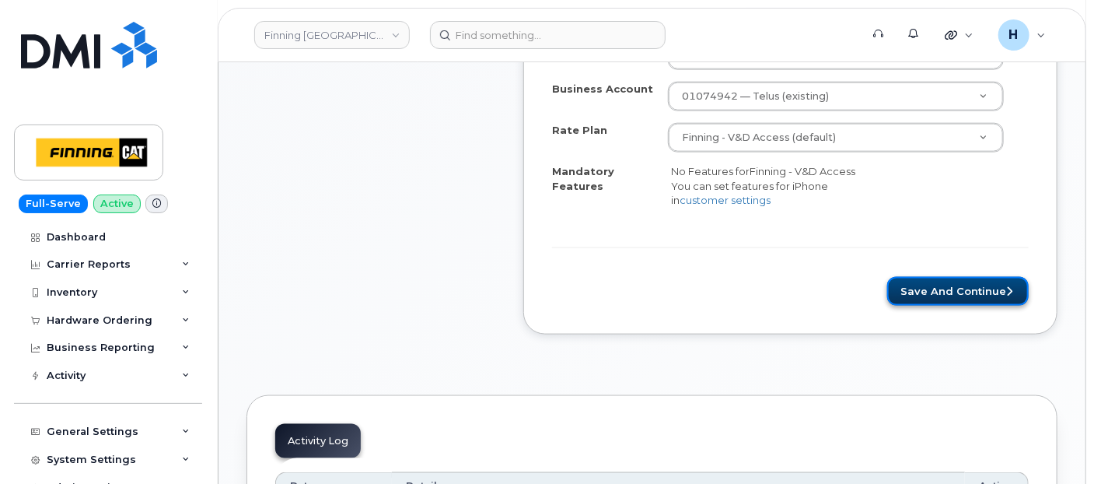
click at [933, 300] on button "Save and Continue" at bounding box center [958, 291] width 142 height 29
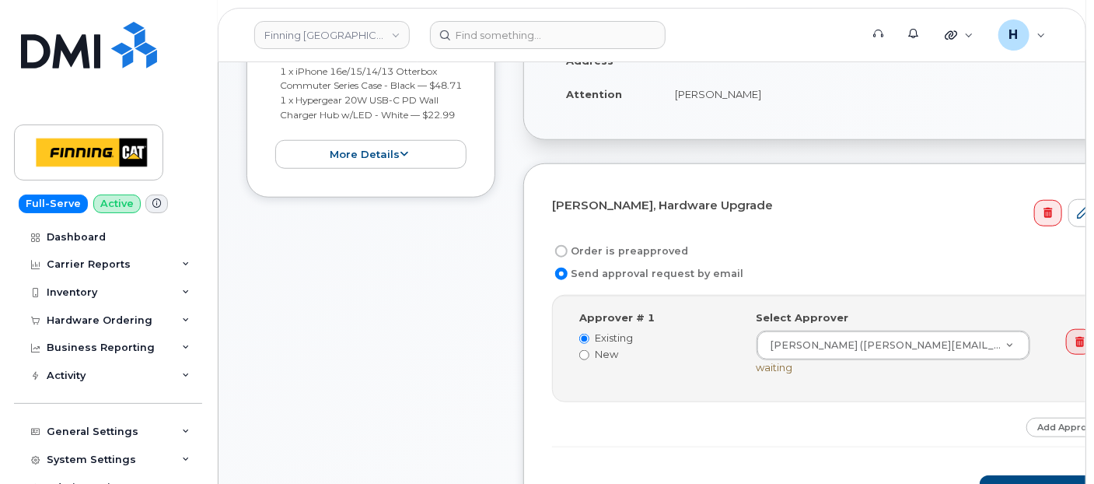
click at [631, 247] on label "Order is preapproved" at bounding box center [620, 251] width 136 height 19
click at [568, 247] on input "Order is preapproved" at bounding box center [561, 251] width 12 height 12
radio input "true"
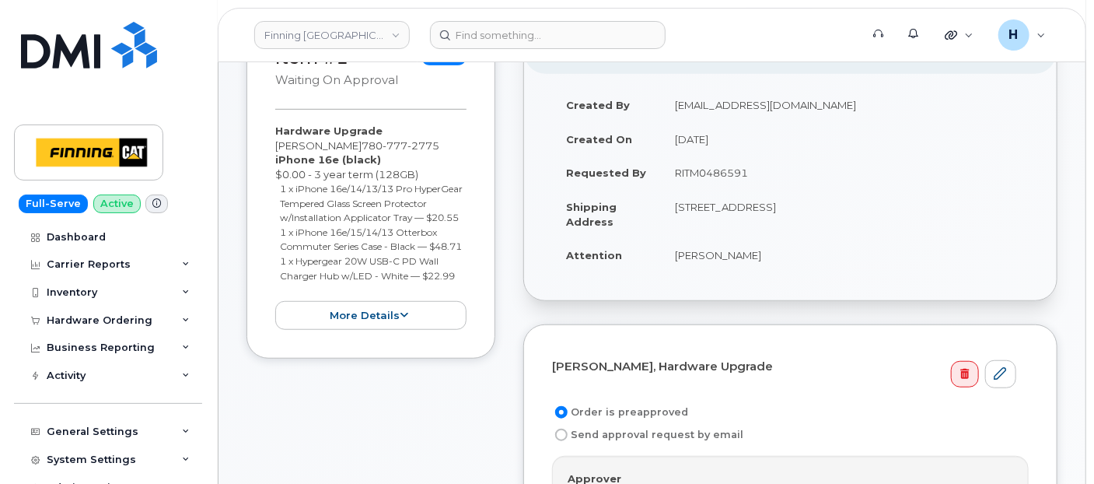
scroll to position [173, 0]
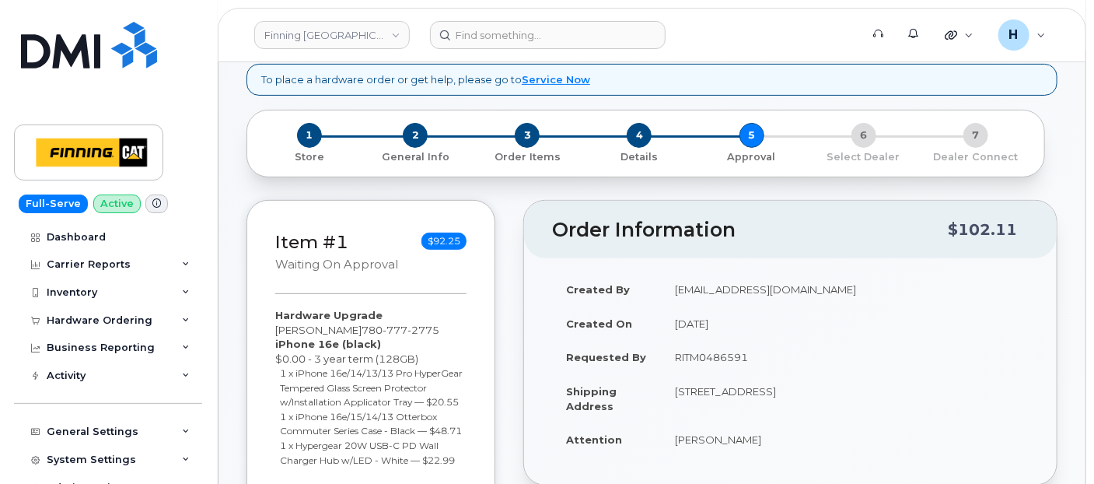
drag, startPoint x: 670, startPoint y: 346, endPoint x: 778, endPoint y: 346, distance: 107.3
click at [778, 346] on td "RITM0486591" at bounding box center [845, 357] width 368 height 34
copy td "RITM0486591"
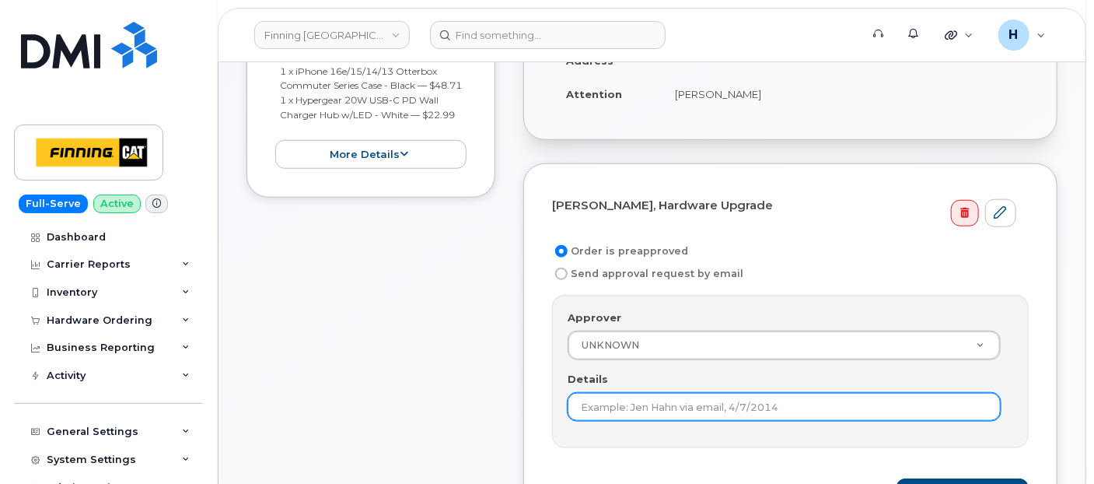
click at [635, 413] on input "Details" at bounding box center [784, 407] width 433 height 28
paste input "RITM0486591"
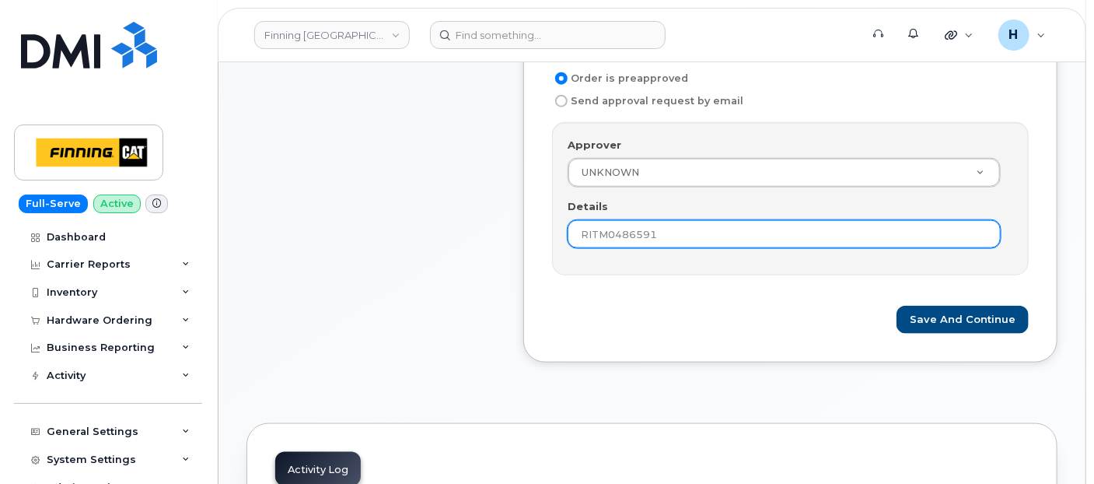
scroll to position [690, 0]
type input "RITM0486591"
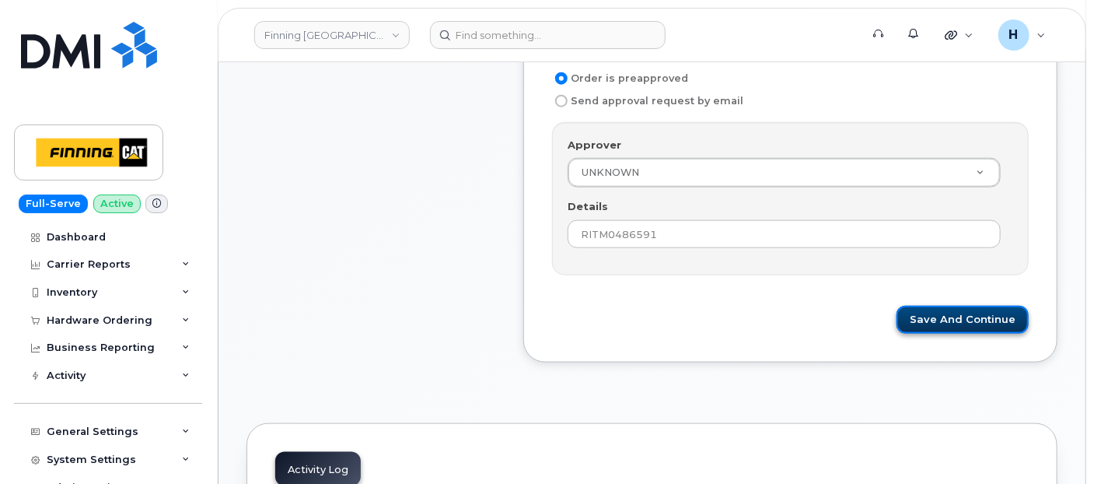
click at [931, 311] on button "Save and Continue" at bounding box center [963, 320] width 132 height 29
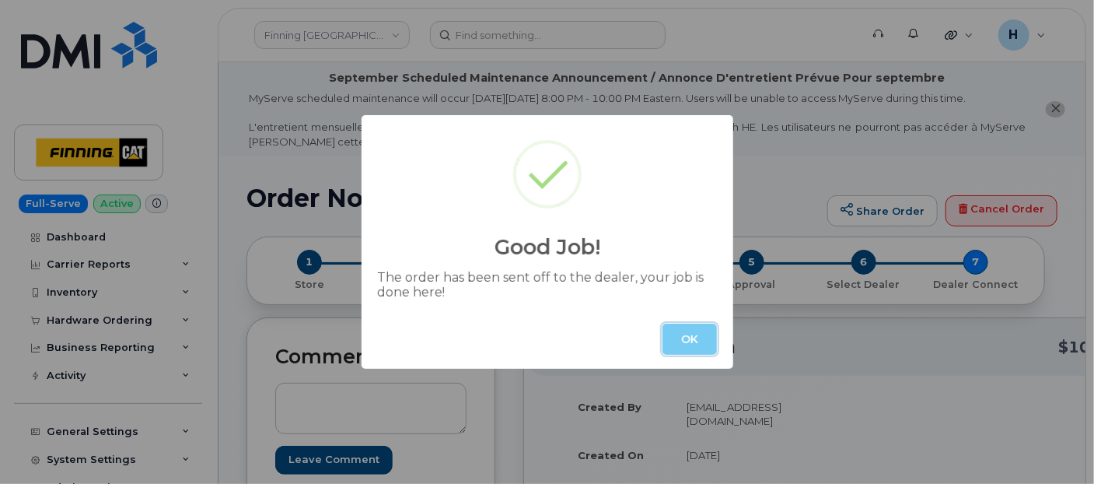
click at [686, 335] on button "OK" at bounding box center [689, 338] width 54 height 31
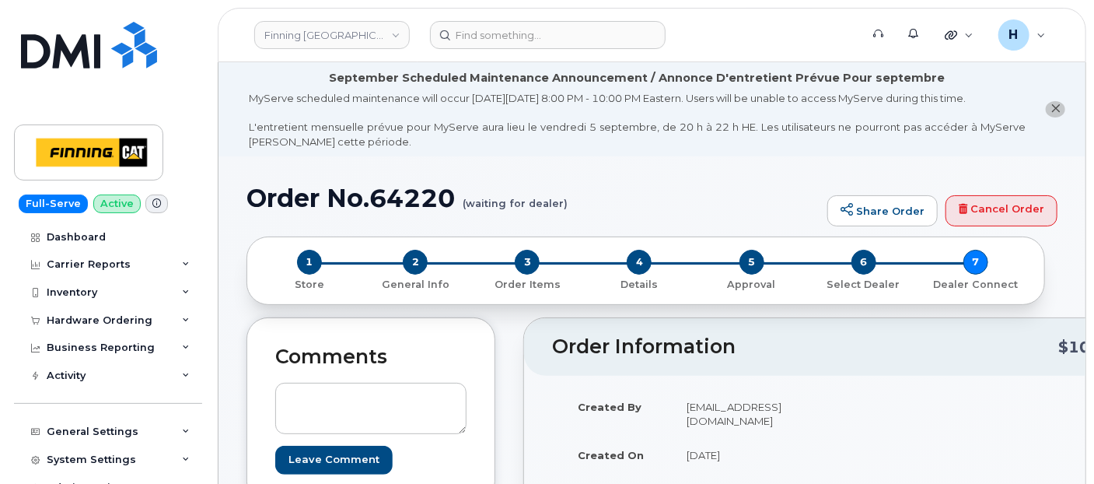
scroll to position [173, 0]
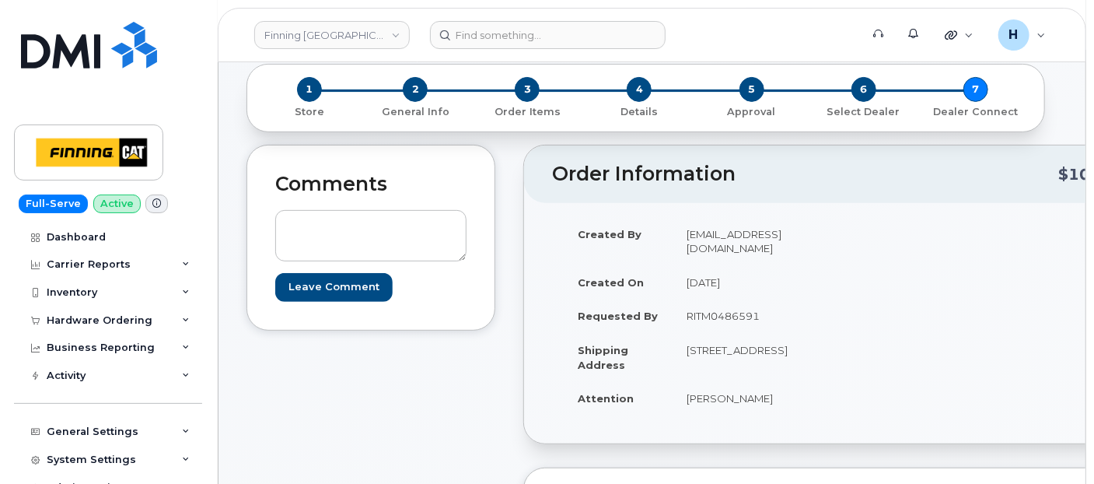
drag, startPoint x: 676, startPoint y: 297, endPoint x: 787, endPoint y: 314, distance: 111.7
click at [787, 314] on td "RITM0486591" at bounding box center [754, 316] width 162 height 34
copy td "RITM0486591"
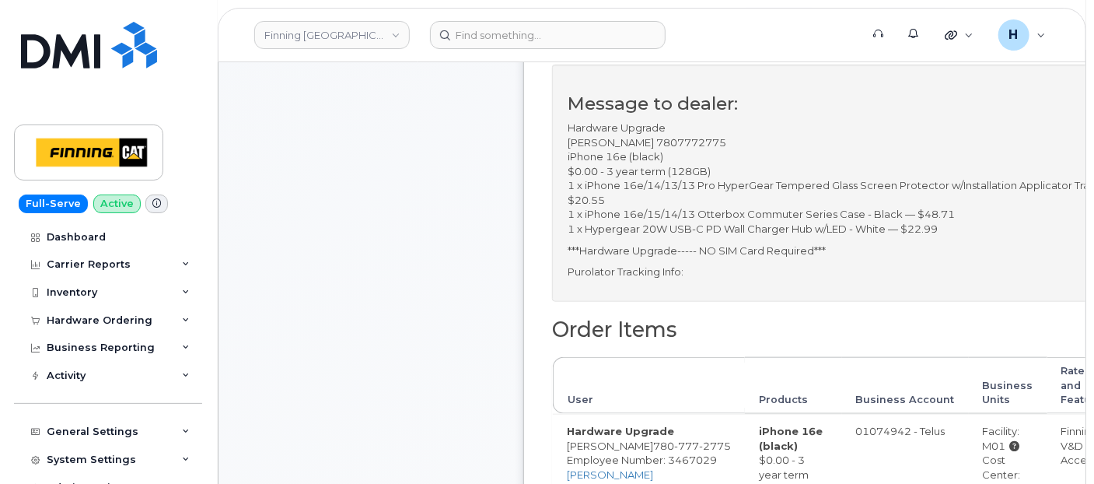
scroll to position [864, 0]
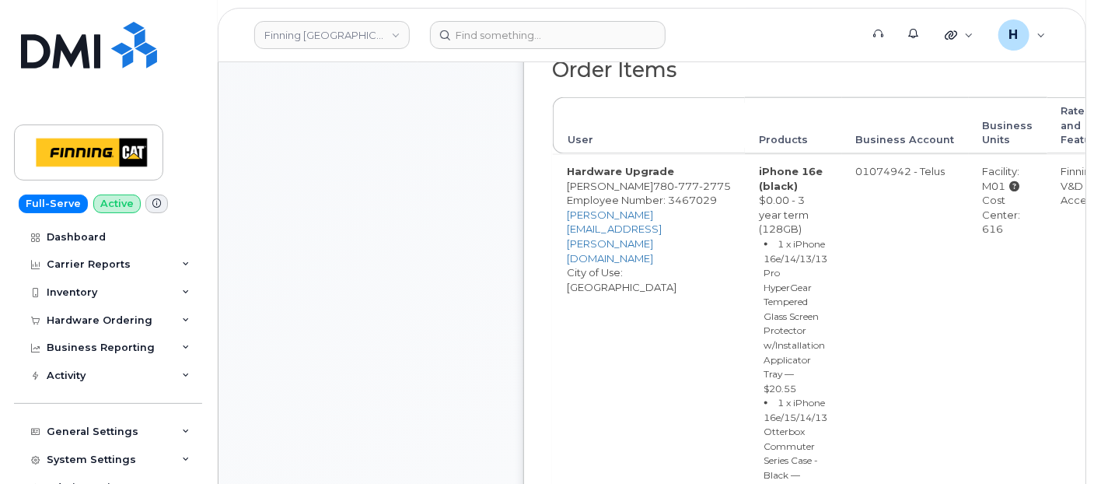
drag, startPoint x: 960, startPoint y: 178, endPoint x: 985, endPoint y: 180, distance: 25.0
click at [985, 180] on td "Facility: M01 Cost Center: 616" at bounding box center [1008, 391] width 79 height 474
copy div "M01"
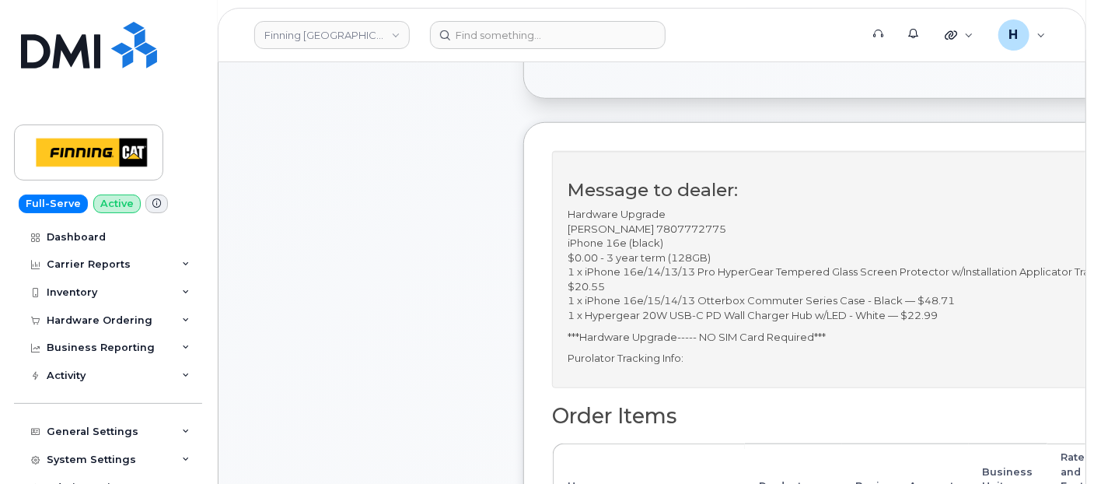
scroll to position [86, 0]
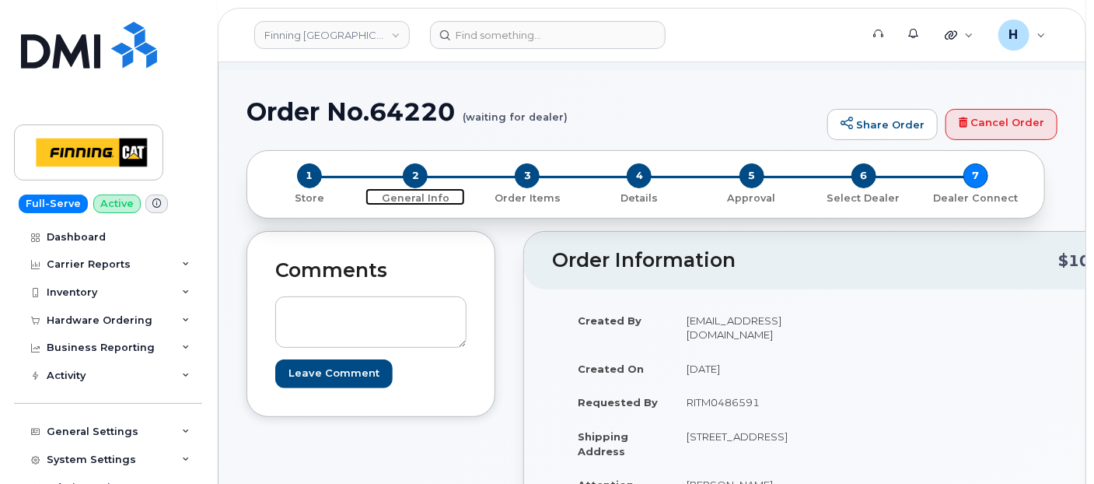
click at [410, 176] on span "2" at bounding box center [415, 175] width 25 height 25
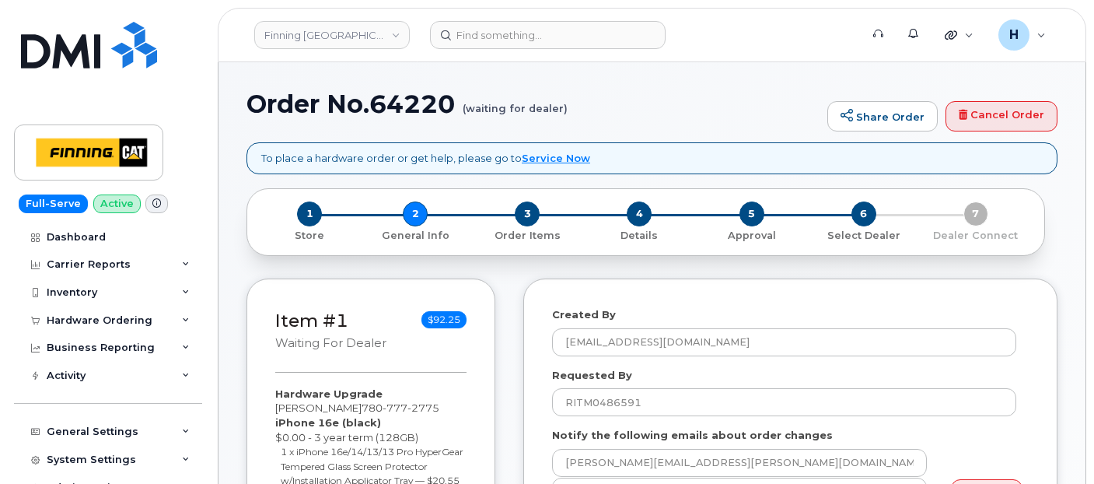
select select
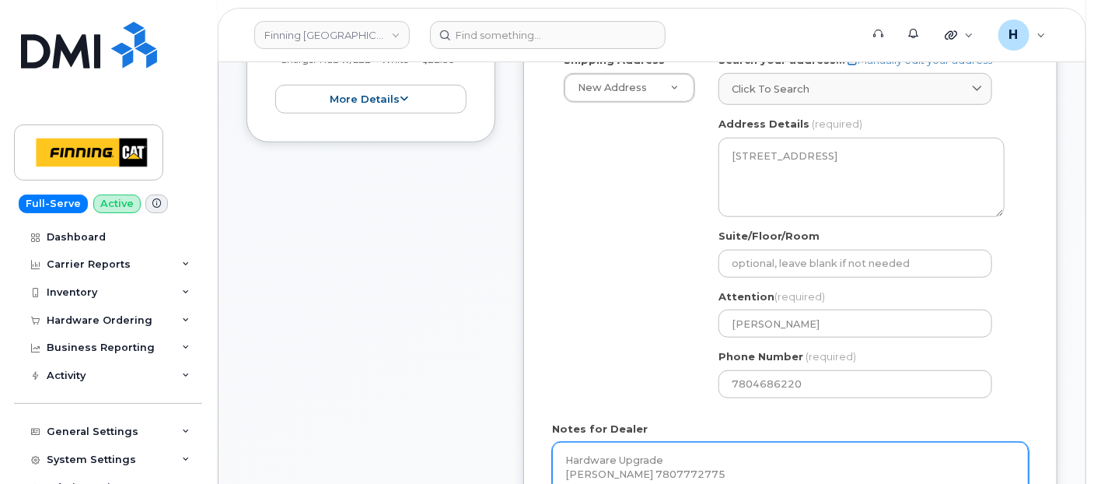
scroll to position [690, 0]
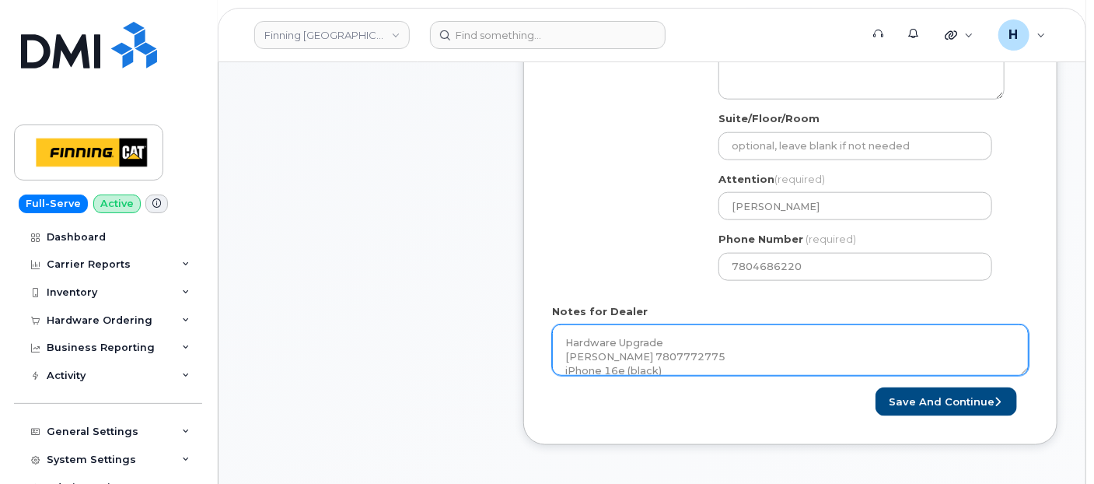
click at [661, 347] on textarea "Hardware Upgrade Steve Shaw 7807772775 iPhone 16e (black) $0.00 - 3 year term (…" at bounding box center [790, 349] width 477 height 51
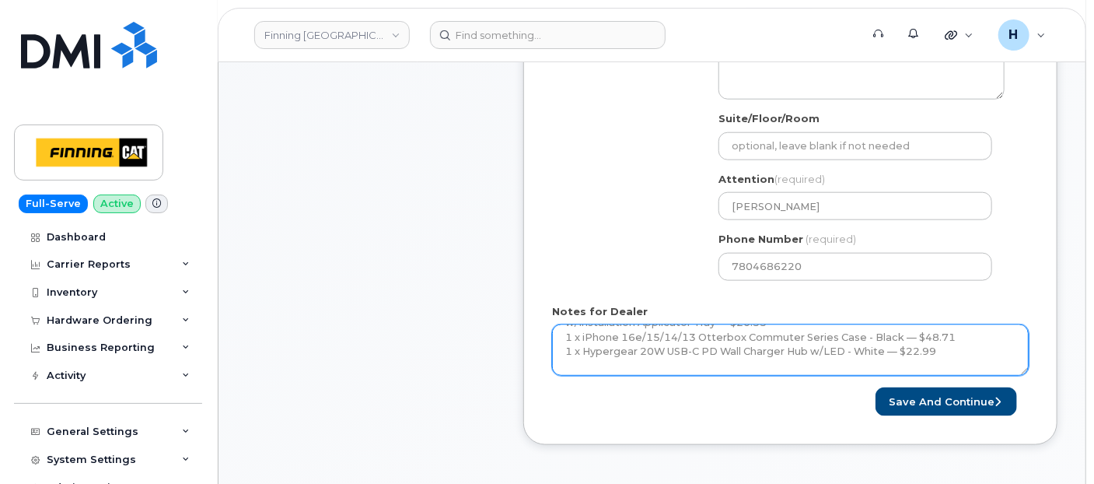
scroll to position [142, 0]
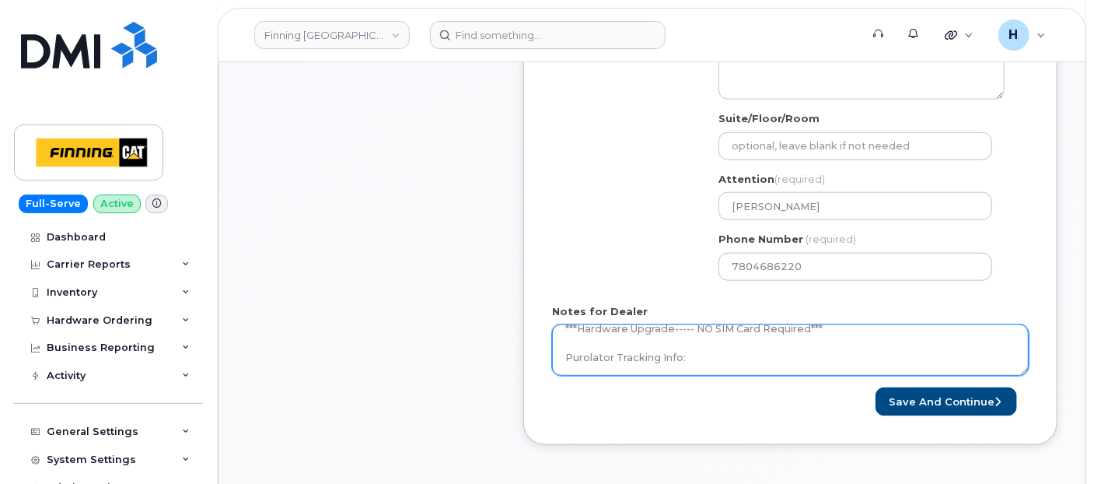
click at [669, 356] on textarea "Hardware Upgrade Steve Shaw 7807772775 iPhone 16e (black) $0.00 - 3 year term (…" at bounding box center [790, 349] width 477 height 51
click at [729, 358] on textarea "Hardware Upgrade Steve Shaw 7807772775 iPhone 16e (black) $0.00 - 3 year term (…" at bounding box center [790, 349] width 477 height 51
paste textarea "335646385898"
type textarea "Hardware Upgrade Steve Shaw 7807772775 iPhone 16e (black) $0.00 - 3 year term (…"
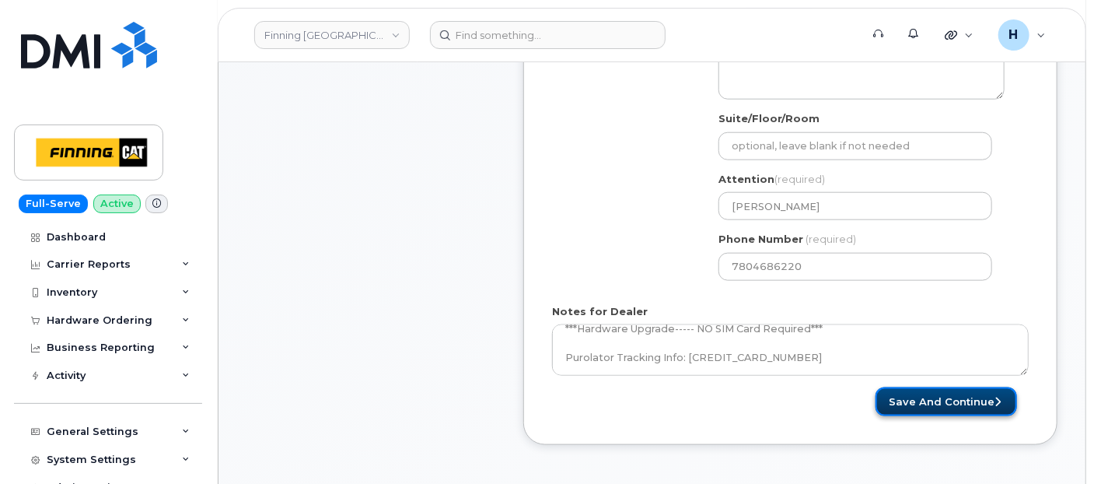
click at [912, 401] on button "Save and Continue" at bounding box center [947, 401] width 142 height 29
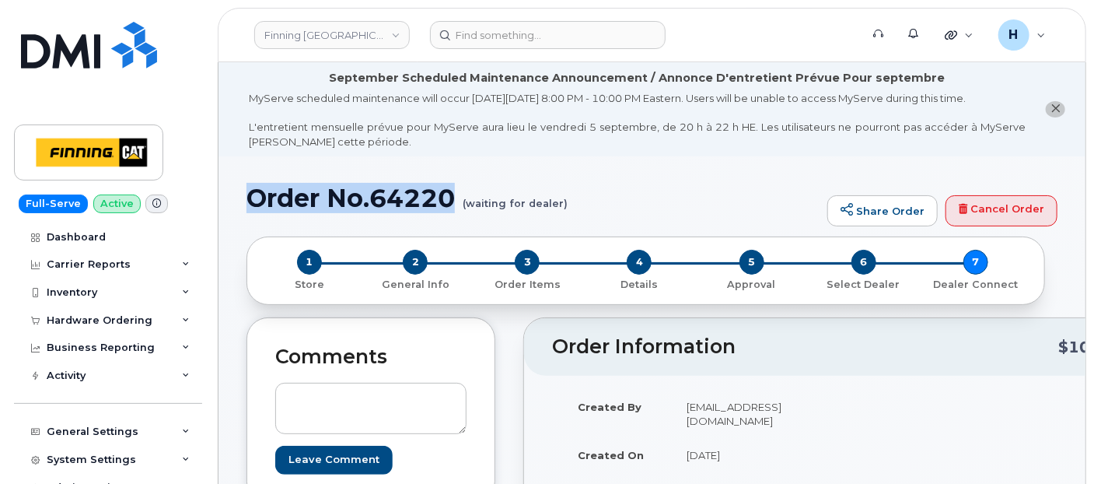
drag, startPoint x: 250, startPoint y: 197, endPoint x: 453, endPoint y: 198, distance: 202.2
click at [453, 198] on h1 "Order No.64220 (waiting for dealer)" at bounding box center [532, 197] width 573 height 27
copy h1 "Order No.64220"
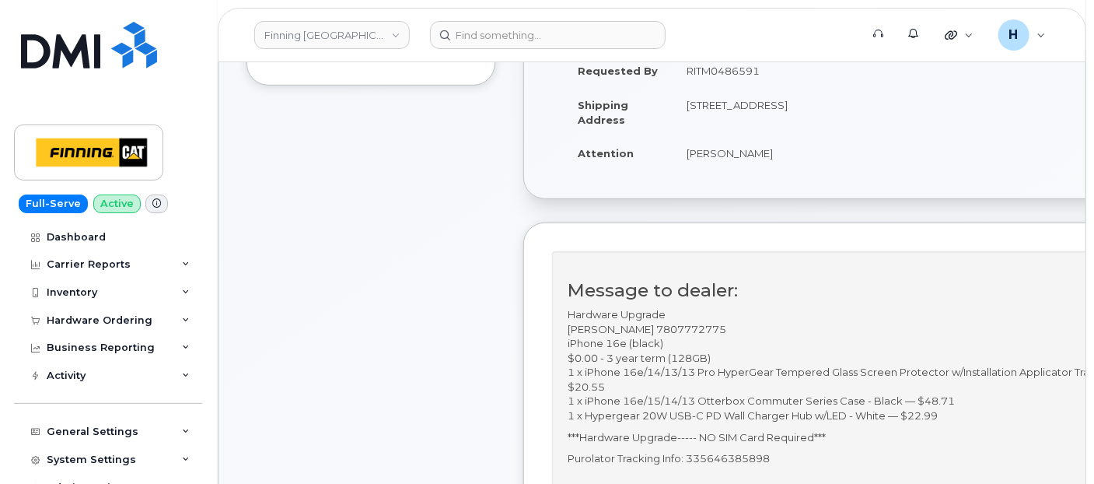
scroll to position [518, 0]
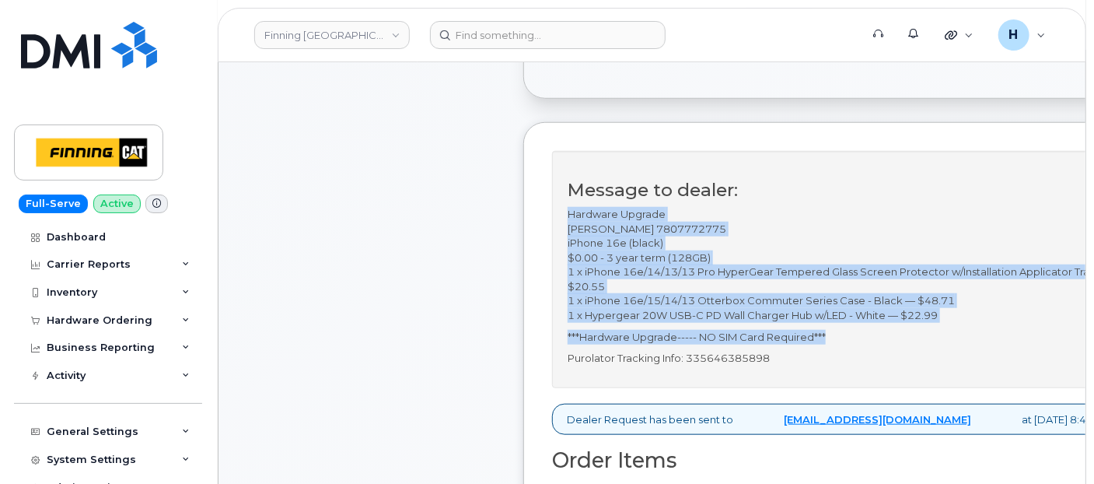
drag, startPoint x: 561, startPoint y: 211, endPoint x: 846, endPoint y: 327, distance: 307.6
click at [846, 327] on div "Message to dealer: Hardware Upgrade Steve Shaw 7807772775 iPhone 16e (black) $0…" at bounding box center [839, 269] width 575 height 237
copy div "Hardware Upgrade Steve Shaw 7807772775 iPhone 16e (black) $0.00 - 3 year term (…"
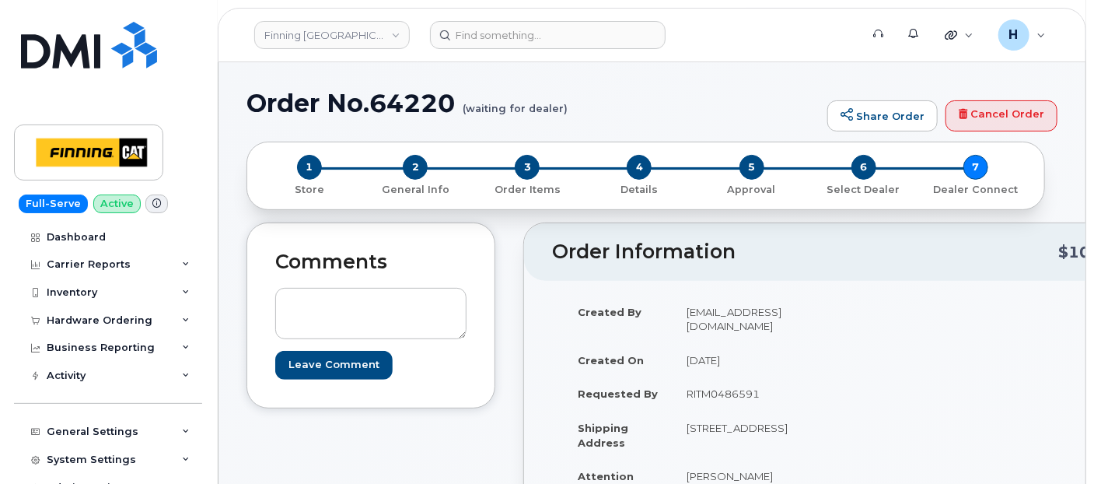
scroll to position [86, 0]
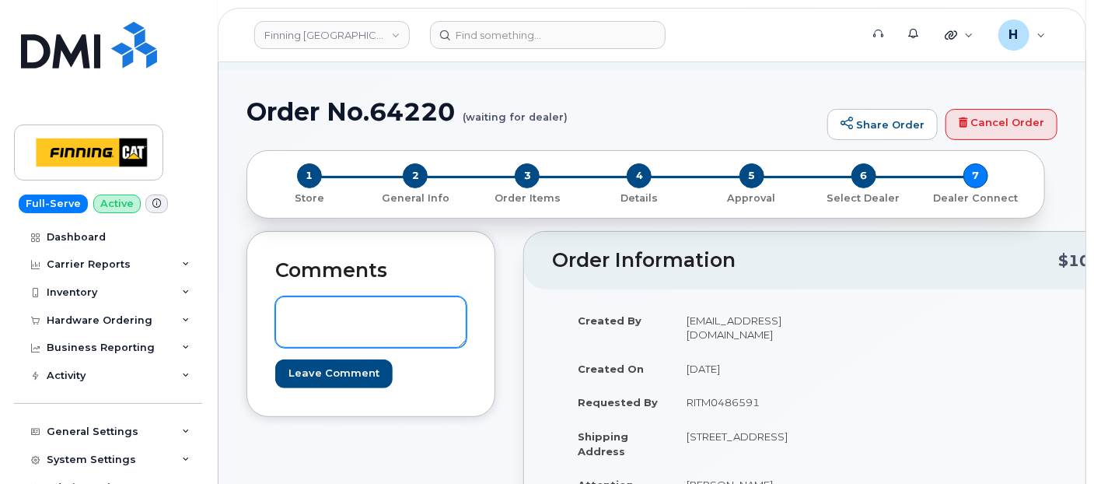
click at [306, 316] on textarea at bounding box center [370, 321] width 191 height 51
paste textarea "TELUS Order #TL38650734"
type textarea "TELUS Order #TL38650734"
drag, startPoint x: 359, startPoint y: 342, endPoint x: 402, endPoint y: 330, distance: 44.3
click at [402, 330] on form "TELUS Order #TL38650734 Leave Comment" at bounding box center [370, 341] width 191 height 91
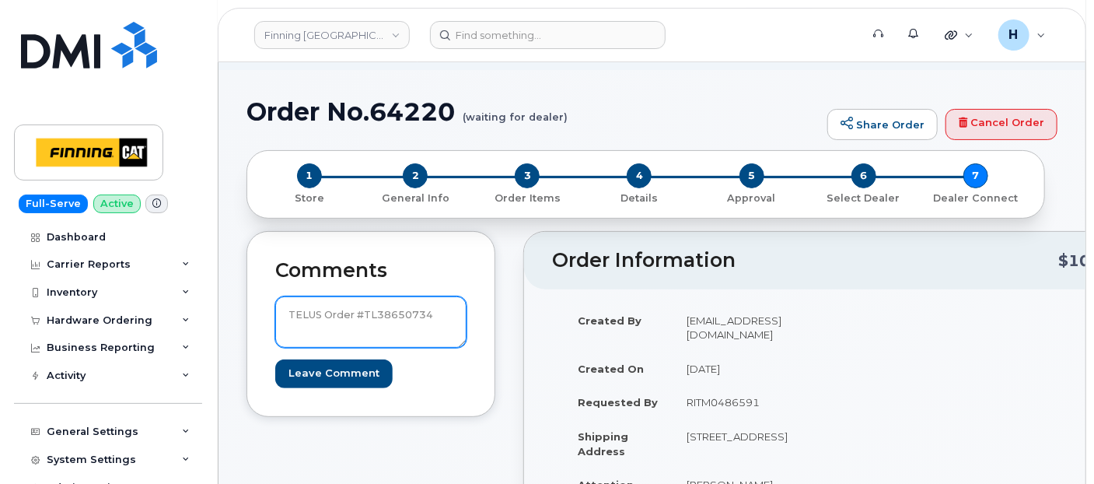
drag, startPoint x: 360, startPoint y: 313, endPoint x: 477, endPoint y: 317, distance: 116.7
click at [477, 317] on div "Comments TELUS Order #TL38650734 Leave Comment" at bounding box center [370, 324] width 249 height 186
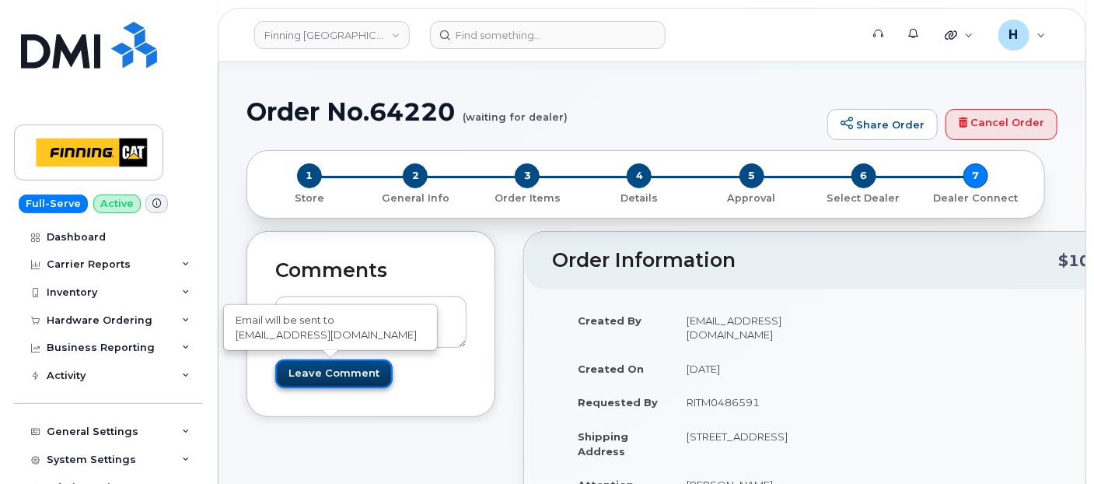
click at [355, 364] on input "Leave Comment" at bounding box center [333, 373] width 117 height 29
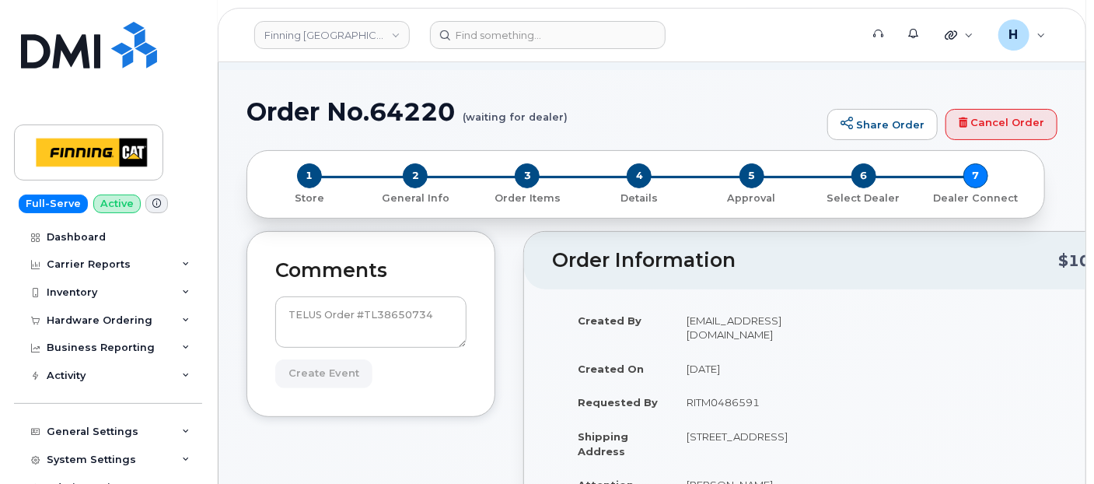
type input "Create Event"
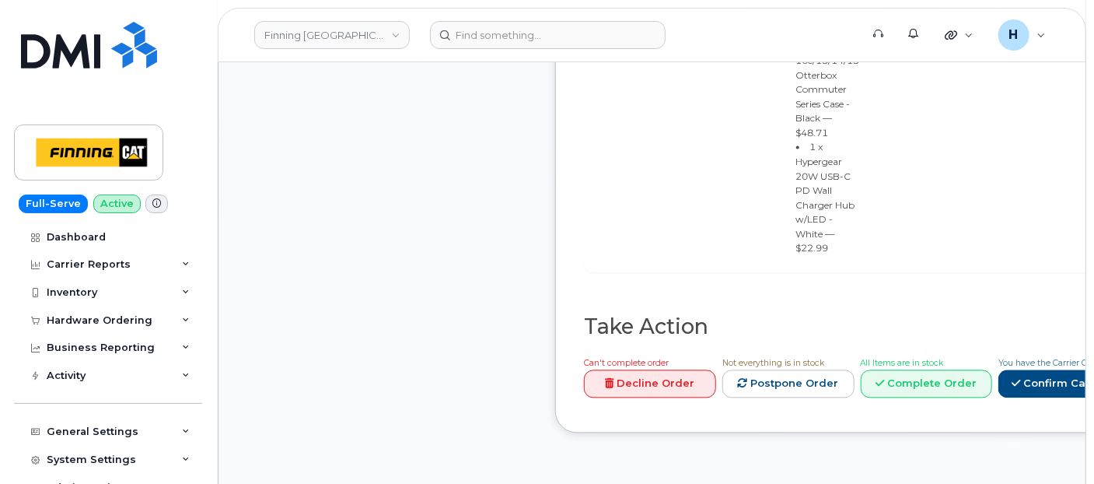
scroll to position [1476, 0]
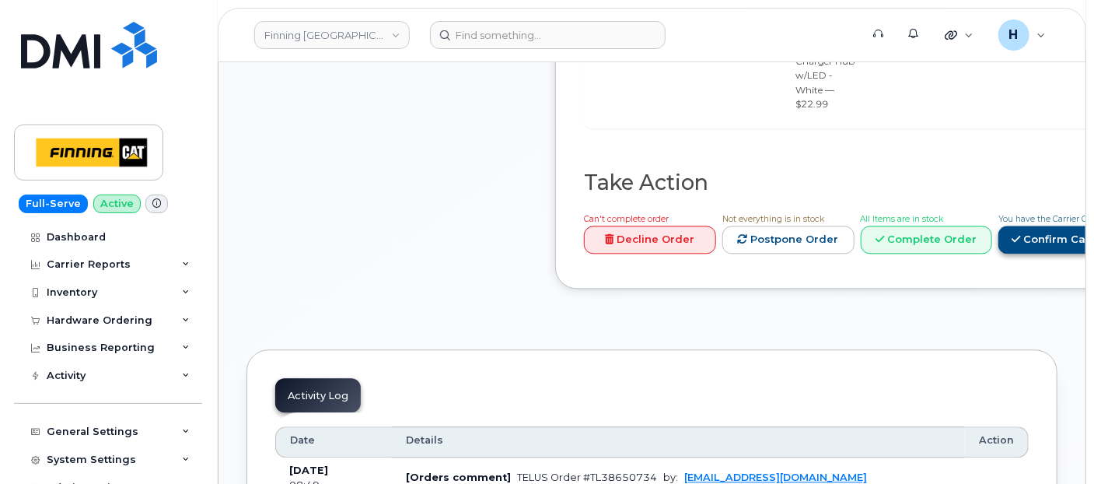
click at [1022, 225] on link "Confirm Carrier Order" at bounding box center [1078, 239] width 160 height 29
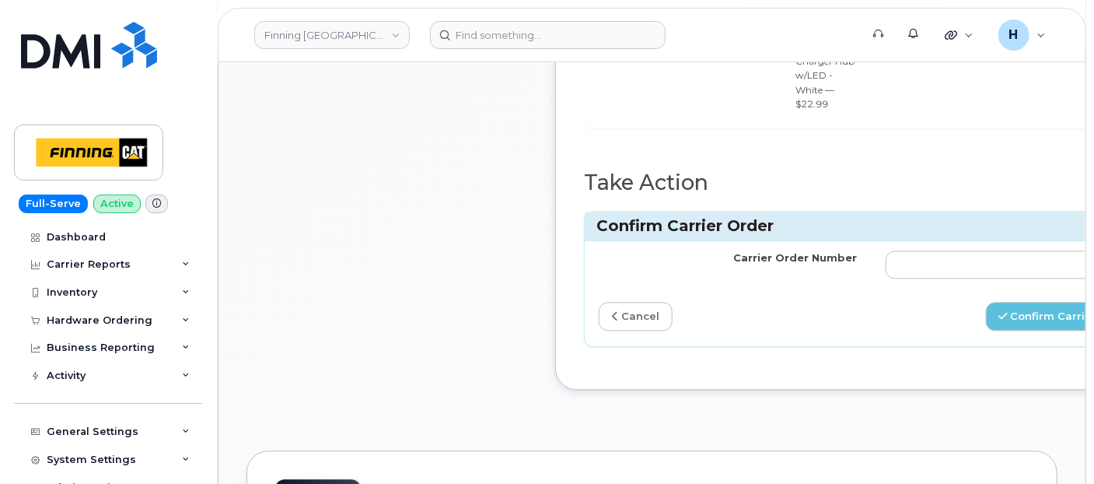
click at [874, 241] on td at bounding box center [1015, 264] width 287 height 47
click at [904, 250] on input "Carrier Order Number" at bounding box center [1015, 264] width 259 height 28
paste input "TL38650734"
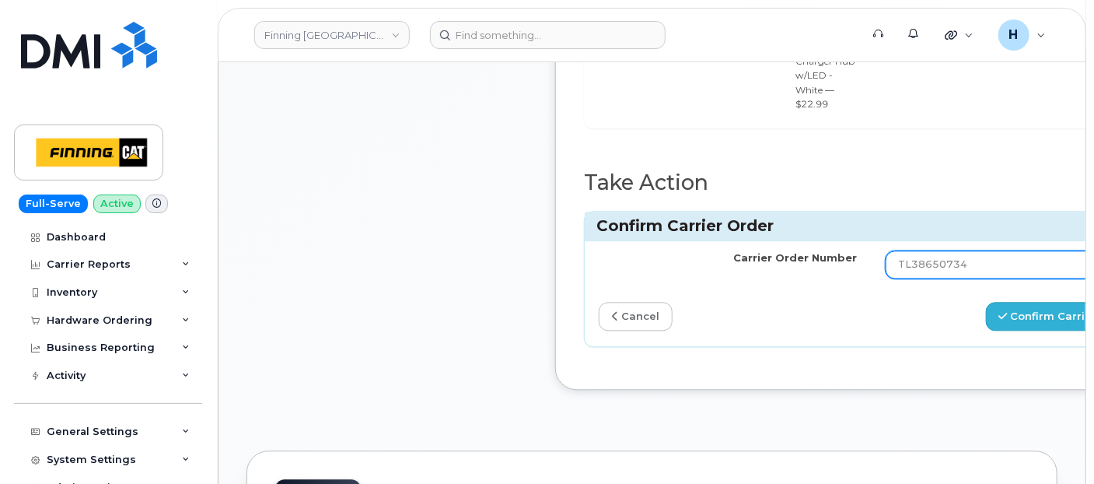
type input "TL38650734"
click at [1037, 302] on button "Confirm Carrier Order" at bounding box center [1066, 316] width 160 height 29
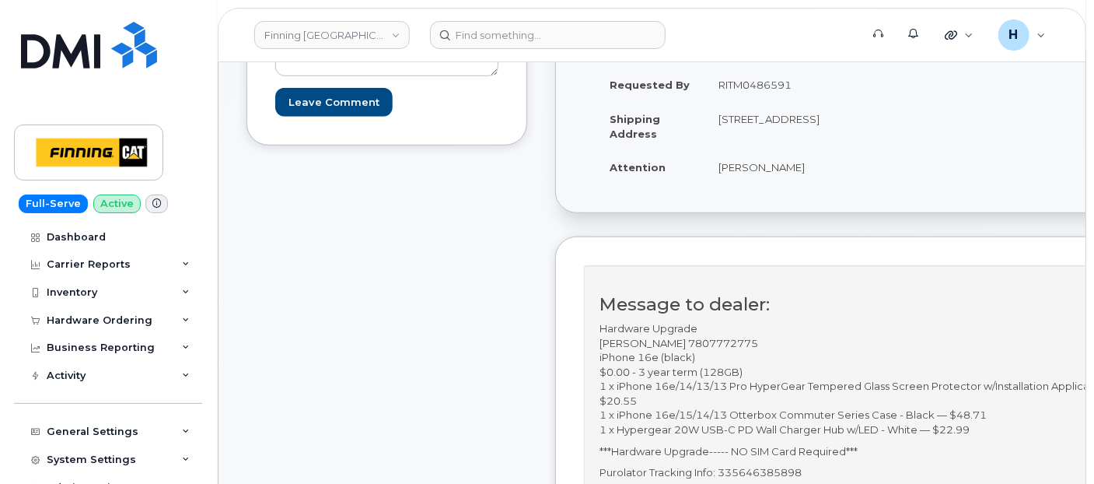
scroll to position [518, 0]
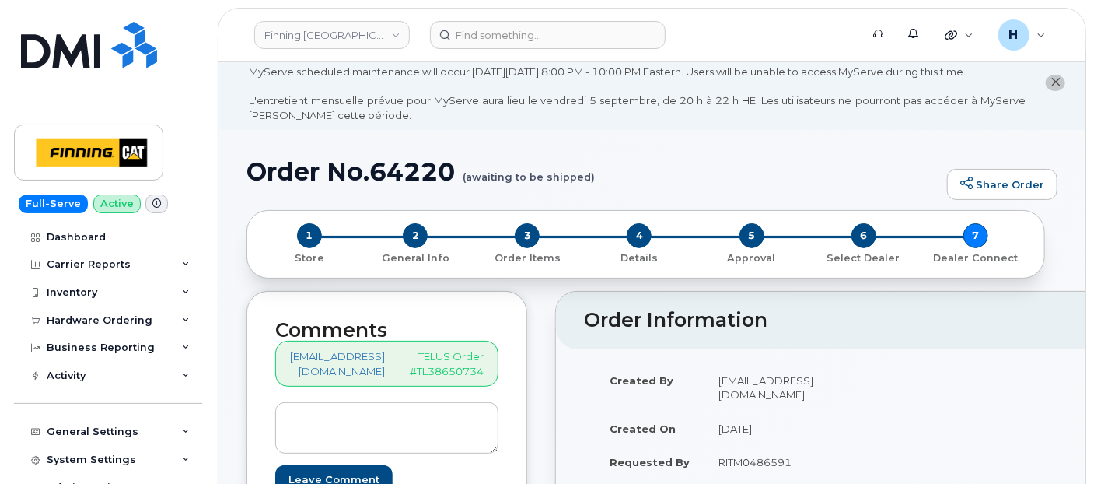
scroll to position [0, 0]
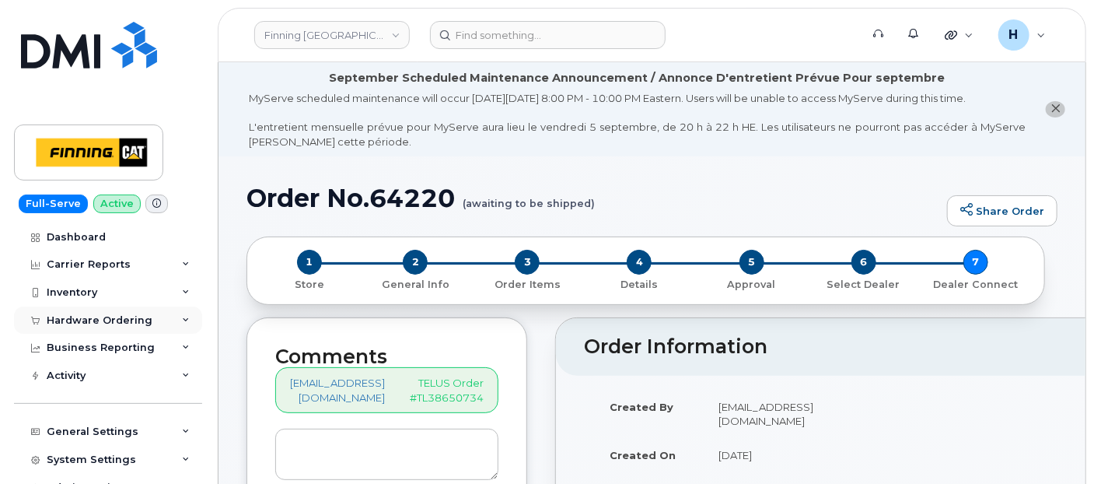
click at [90, 323] on div "Hardware Ordering" at bounding box center [100, 320] width 106 height 12
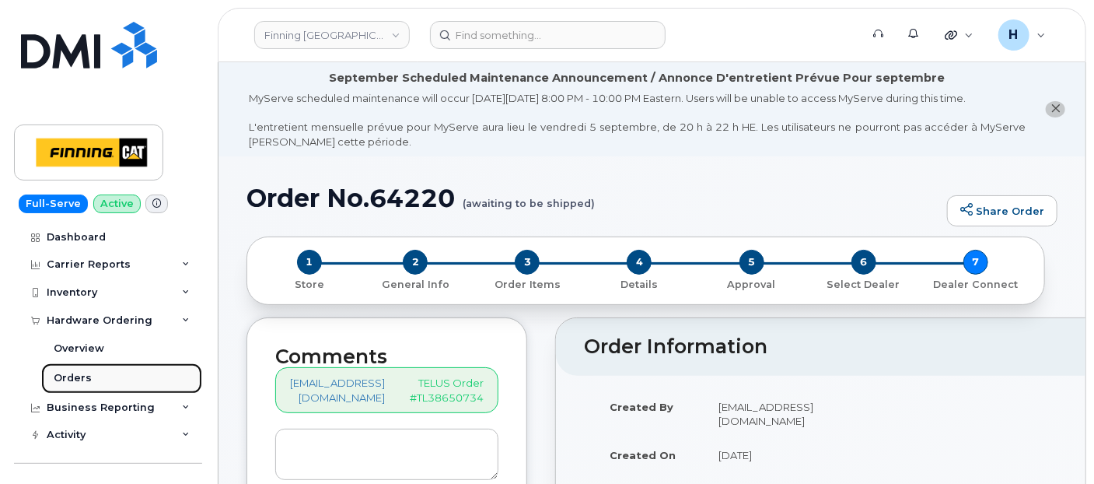
click at [81, 378] on div "Orders" at bounding box center [73, 378] width 38 height 14
